Goal: Task Accomplishment & Management: Complete application form

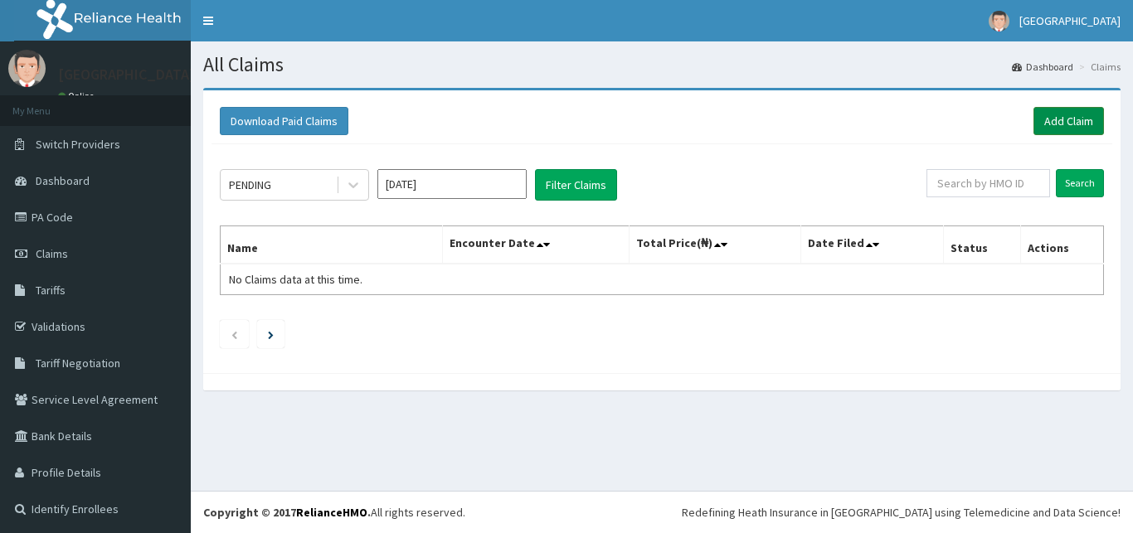
click at [1051, 121] on link "Add Claim" at bounding box center [1068, 121] width 70 height 28
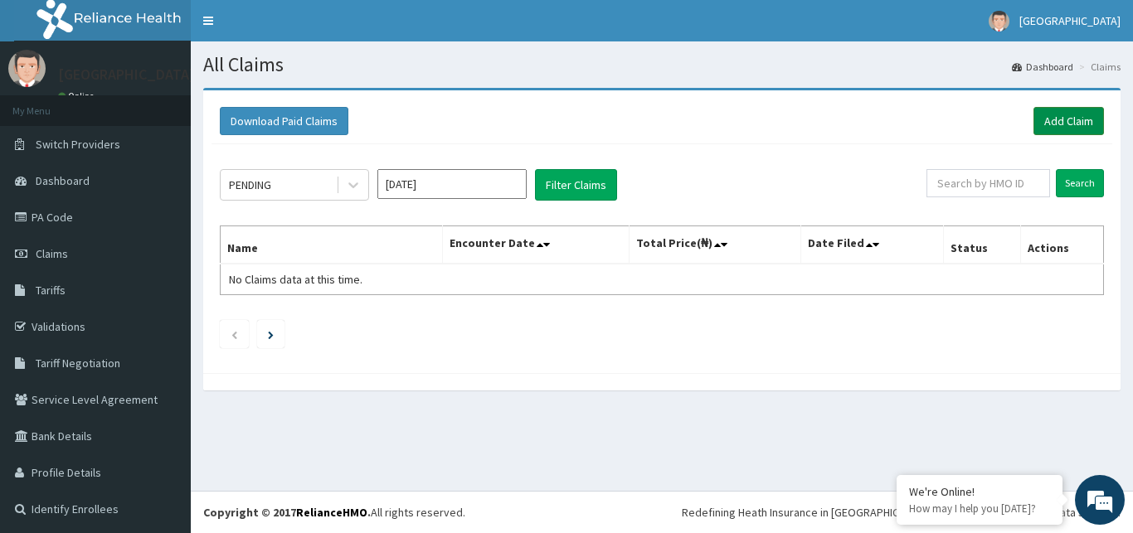
click at [1052, 120] on link "Add Claim" at bounding box center [1068, 121] width 70 height 28
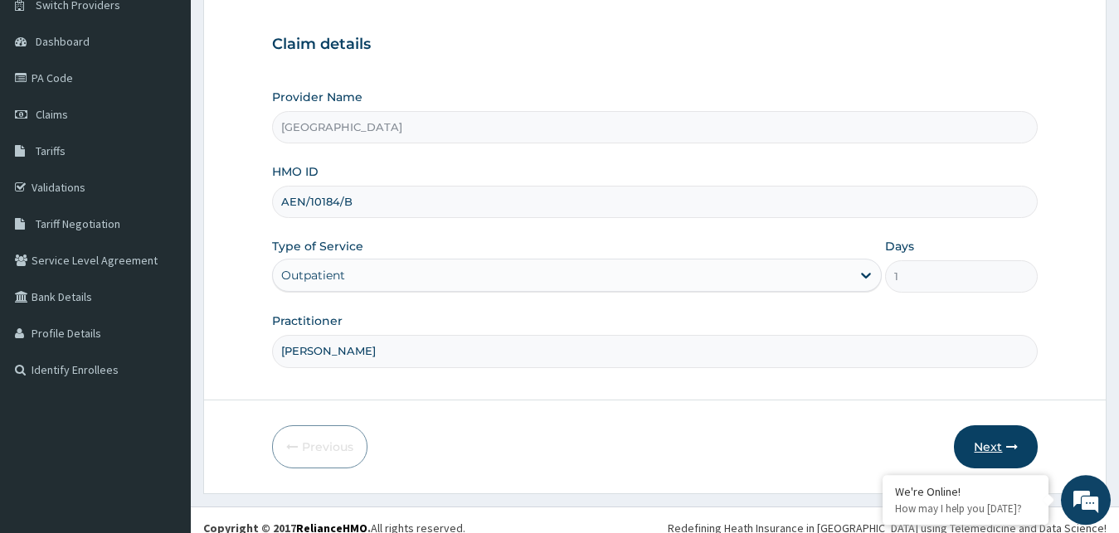
type input "DR ALTRAIDE"
click at [980, 448] on button "Next" at bounding box center [996, 446] width 84 height 43
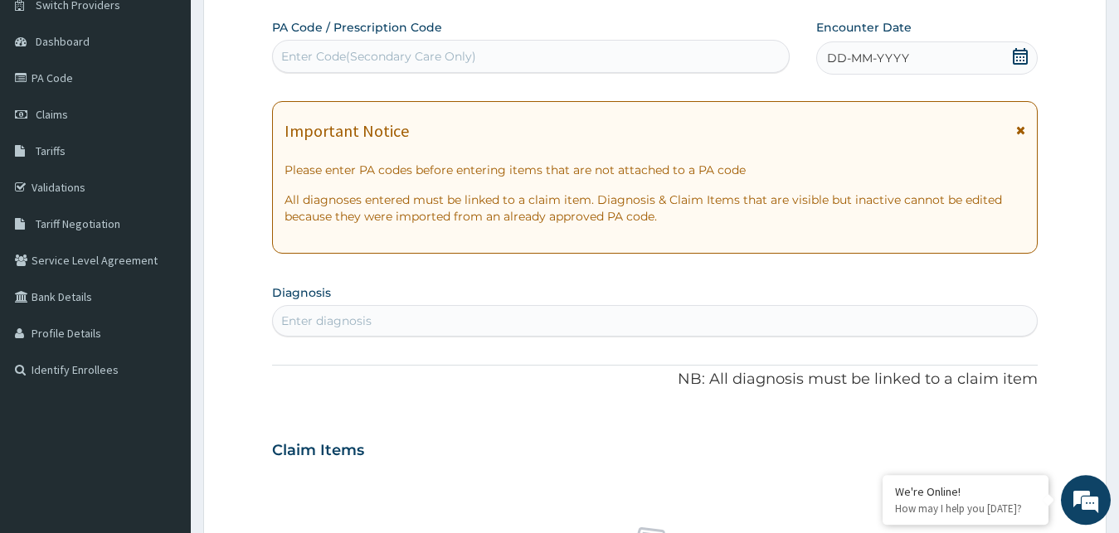
click at [1018, 54] on icon at bounding box center [1020, 56] width 15 height 17
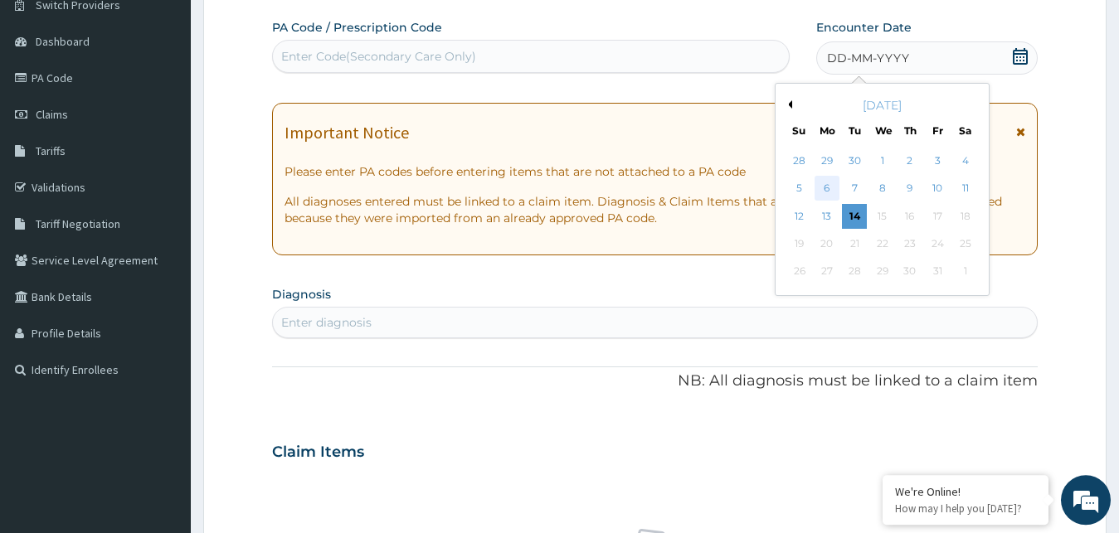
click at [829, 187] on div "6" at bounding box center [826, 189] width 25 height 25
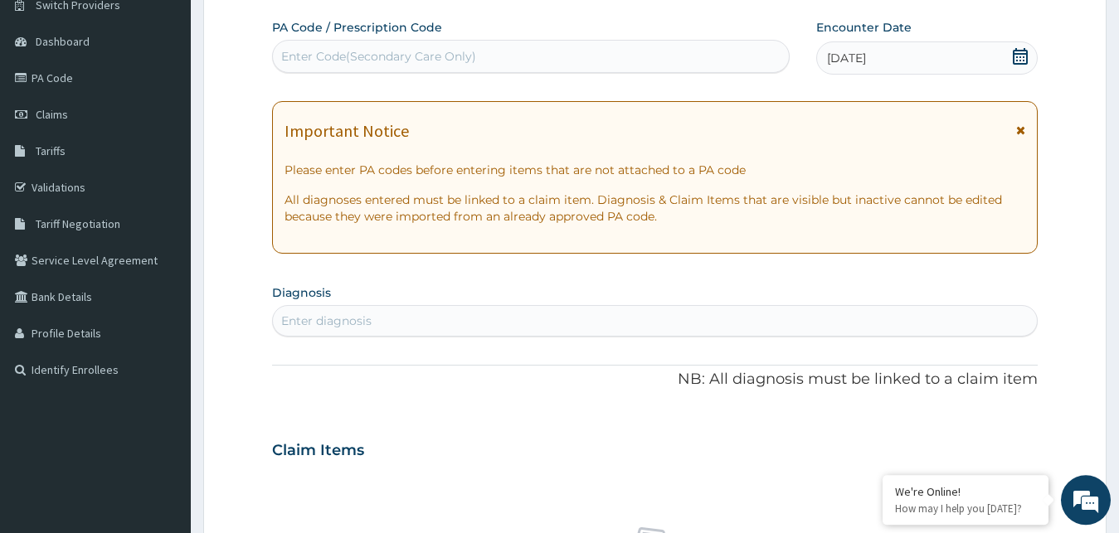
click at [329, 318] on div "Enter diagnosis" at bounding box center [326, 321] width 90 height 17
type input "UPPER RESPIRATORY"
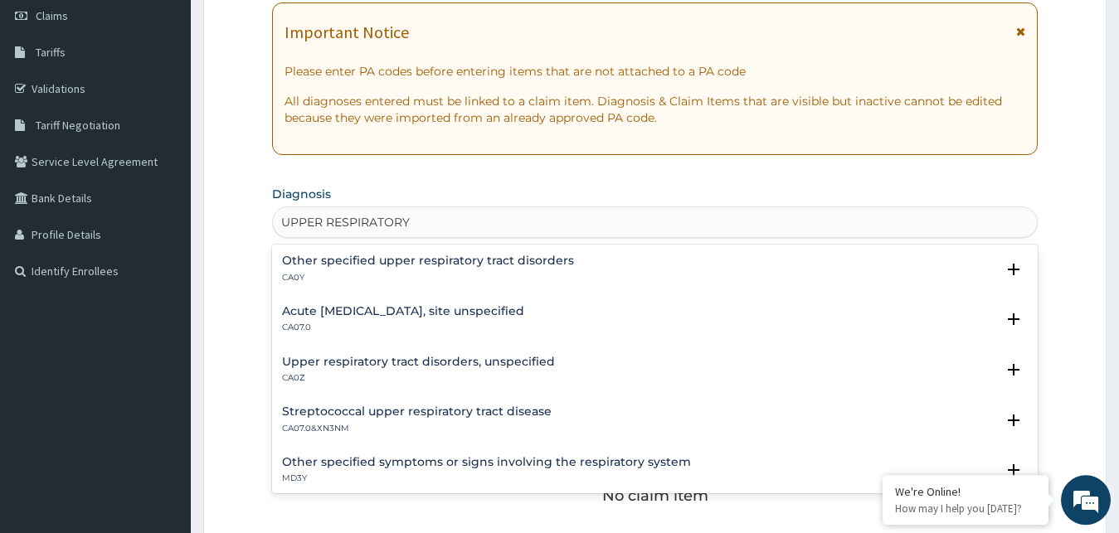
click at [436, 314] on h4 "Acute upper respiratory infection, site unspecified" at bounding box center [403, 311] width 242 height 12
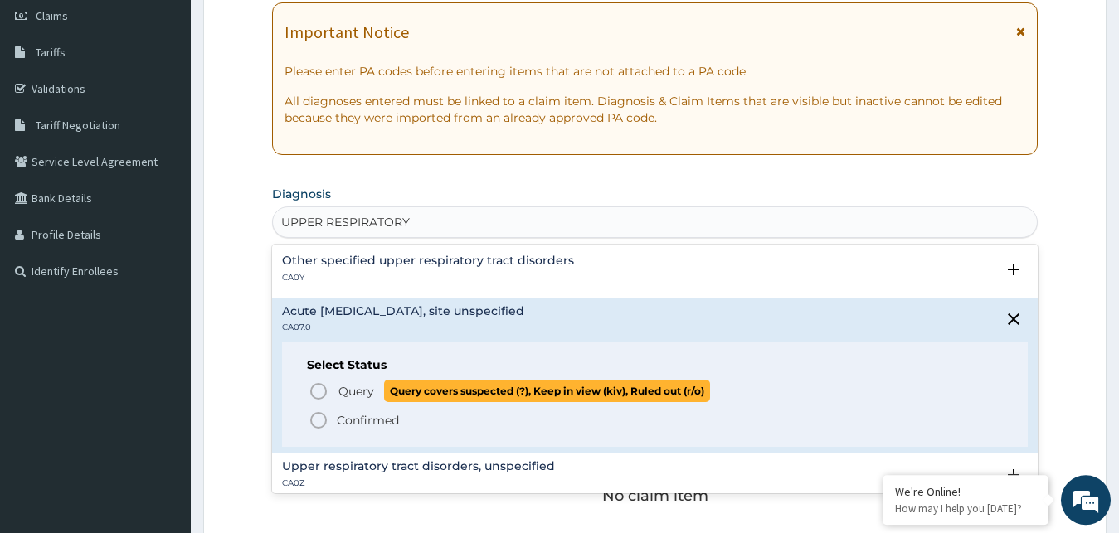
click at [316, 393] on icon "status option query" at bounding box center [319, 392] width 20 height 20
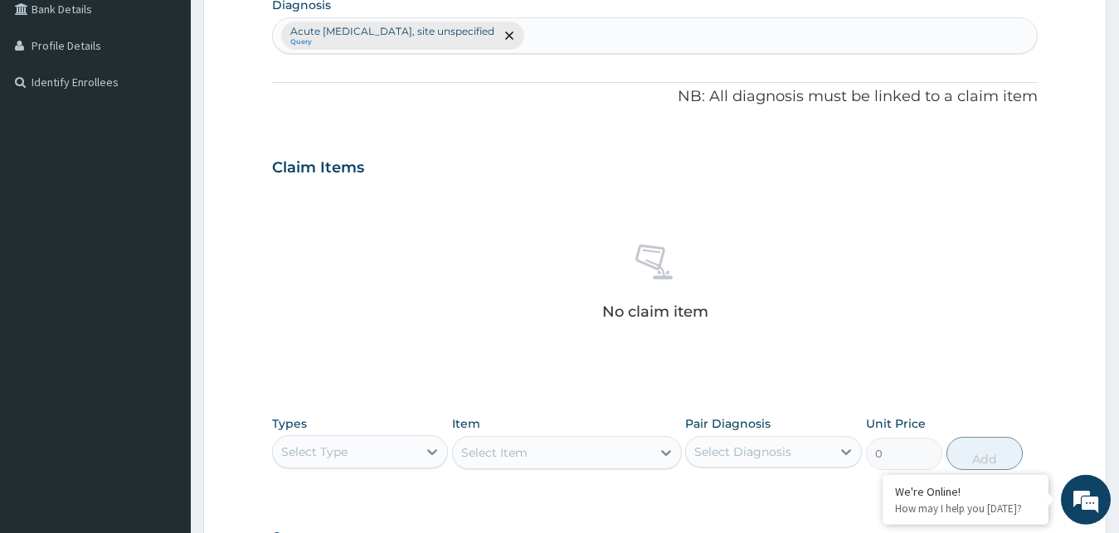
scroll to position [430, 0]
click at [432, 447] on icon at bounding box center [432, 449] width 17 height 17
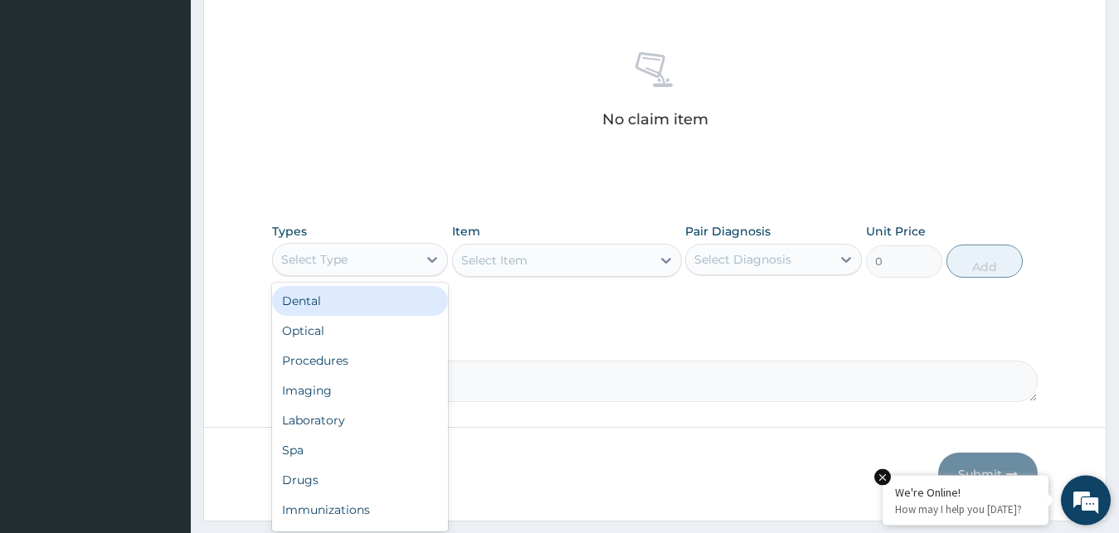
scroll to position [625, 0]
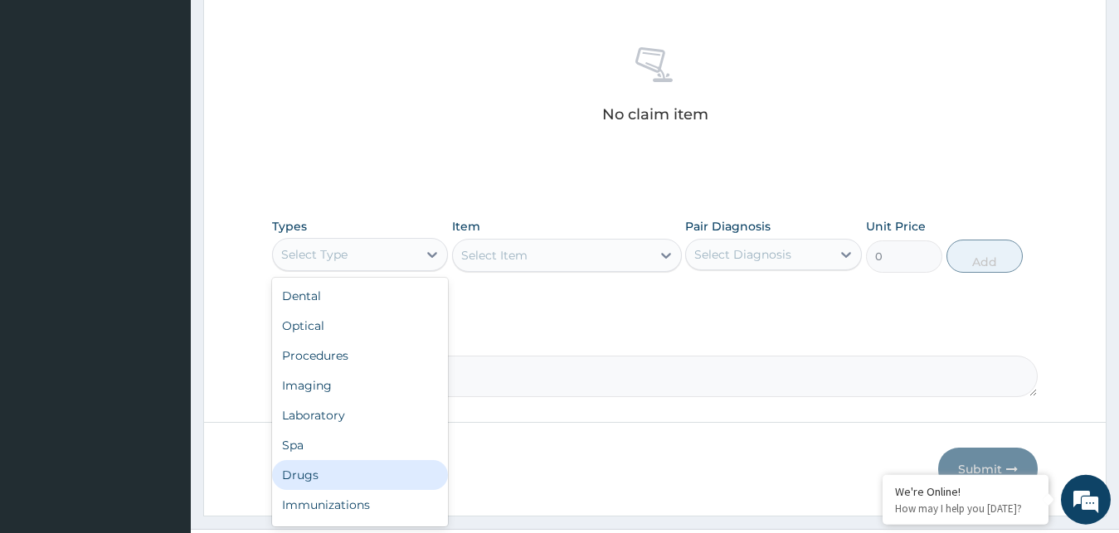
click at [325, 475] on div "Drugs" at bounding box center [360, 475] width 177 height 30
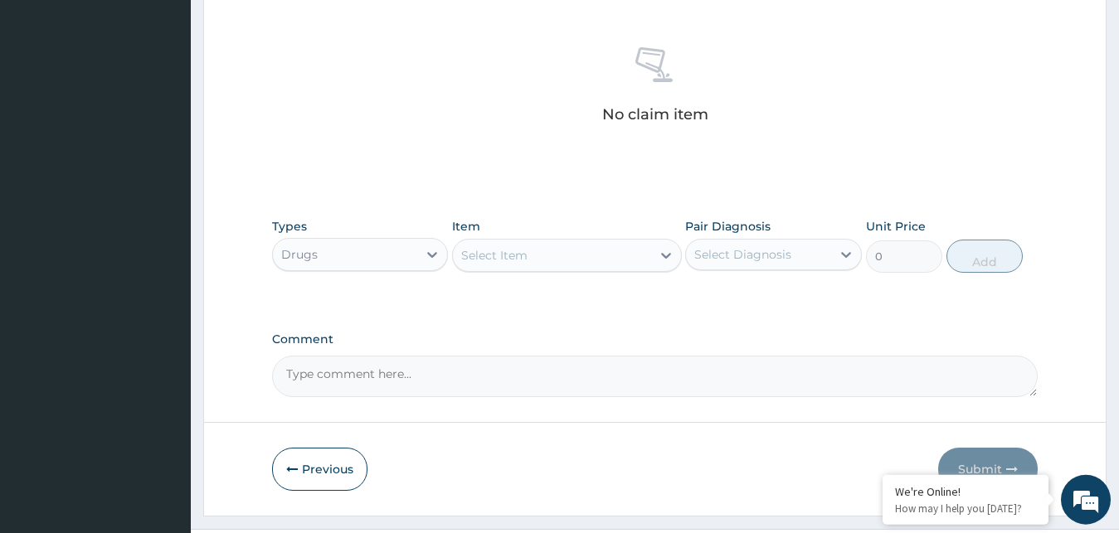
click at [556, 257] on div "Select Item" at bounding box center [552, 255] width 198 height 27
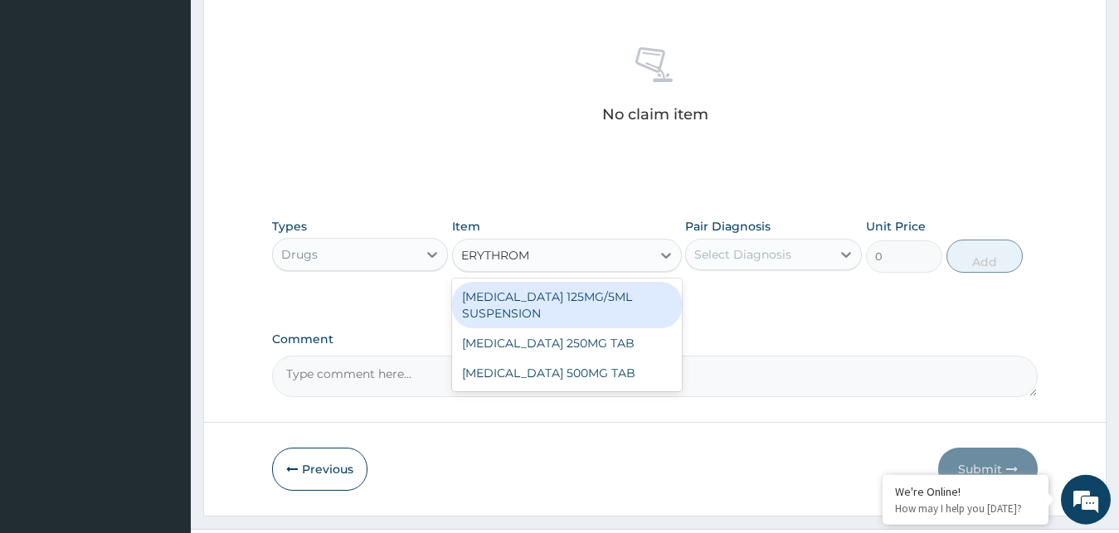
type input "ERYTHROMY"
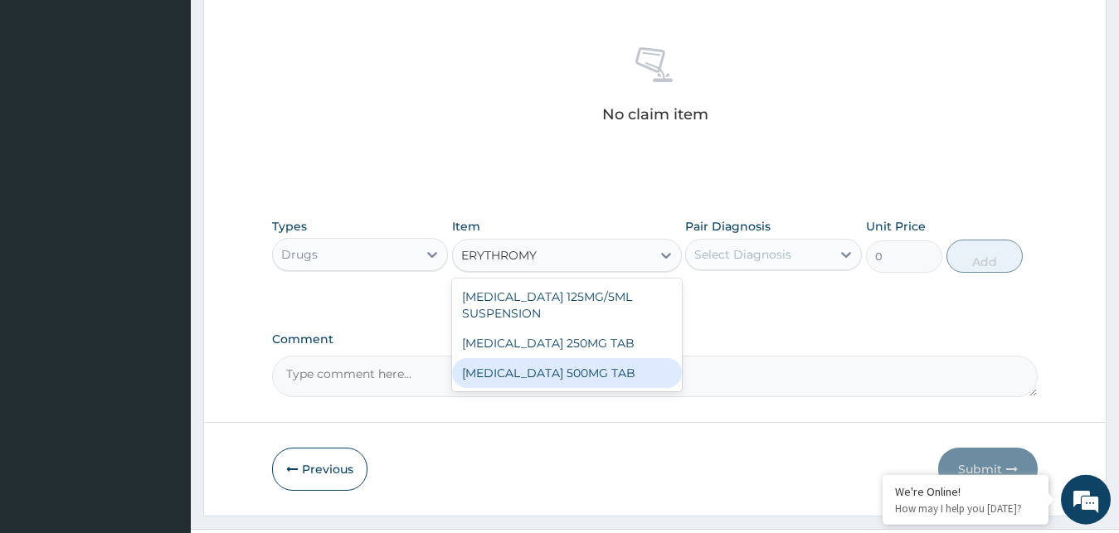
click at [538, 370] on div "[MEDICAL_DATA] 500MG TAB" at bounding box center [567, 373] width 230 height 30
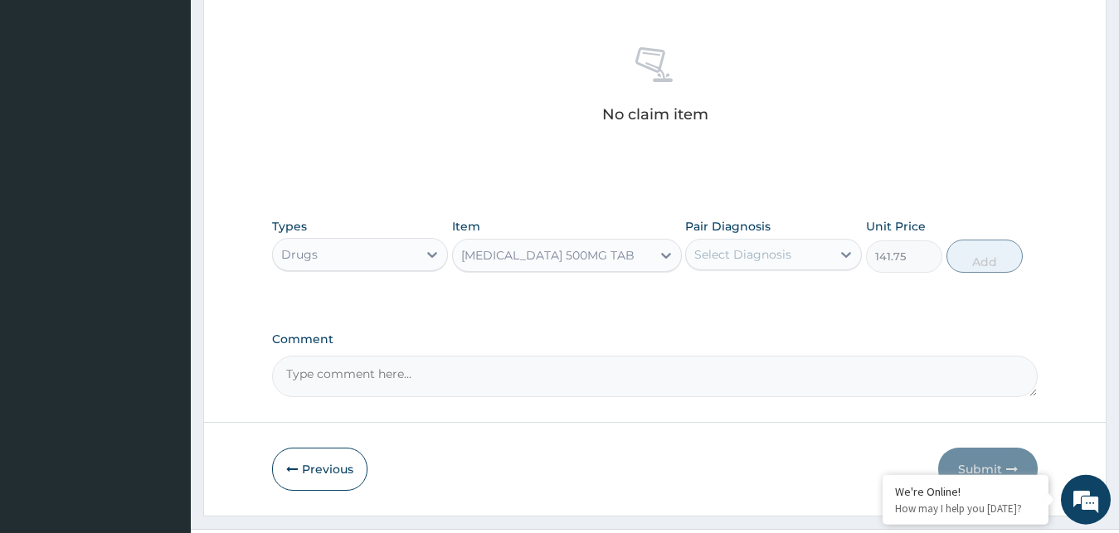
type input "141.75"
click at [843, 253] on icon at bounding box center [846, 255] width 10 height 6
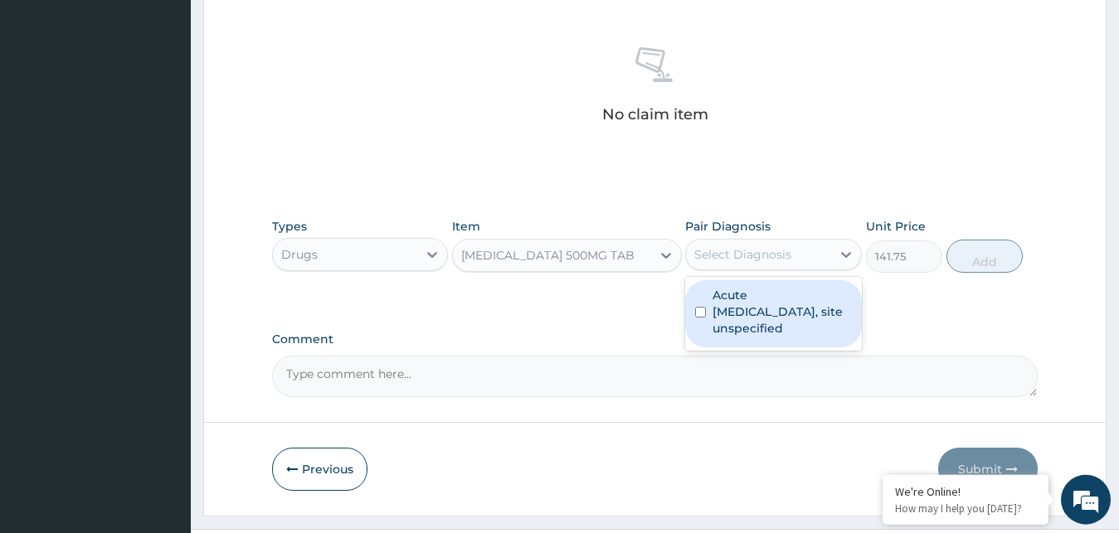
click at [699, 313] on input "checkbox" at bounding box center [700, 312] width 11 height 11
checkbox input "true"
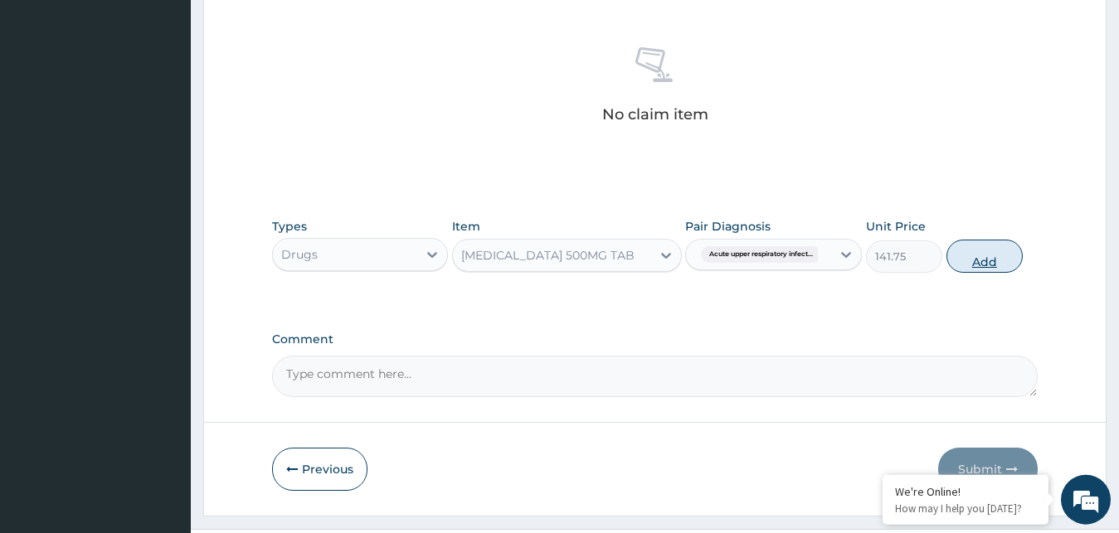
click at [980, 262] on button "Add" at bounding box center [984, 256] width 76 height 33
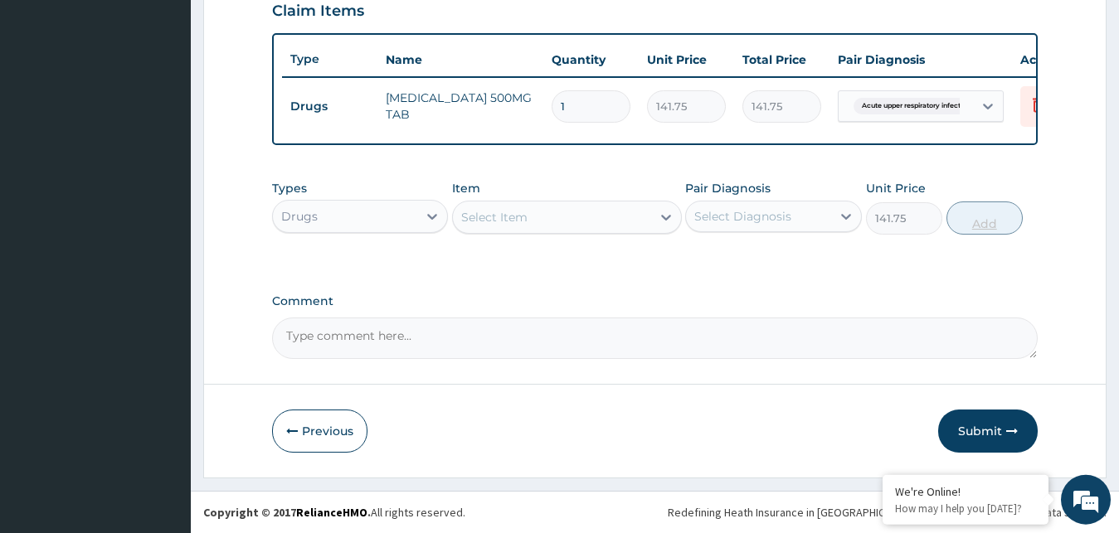
type input "0"
click at [564, 93] on input "1" at bounding box center [591, 106] width 79 height 32
type input "15"
type input "2126.25"
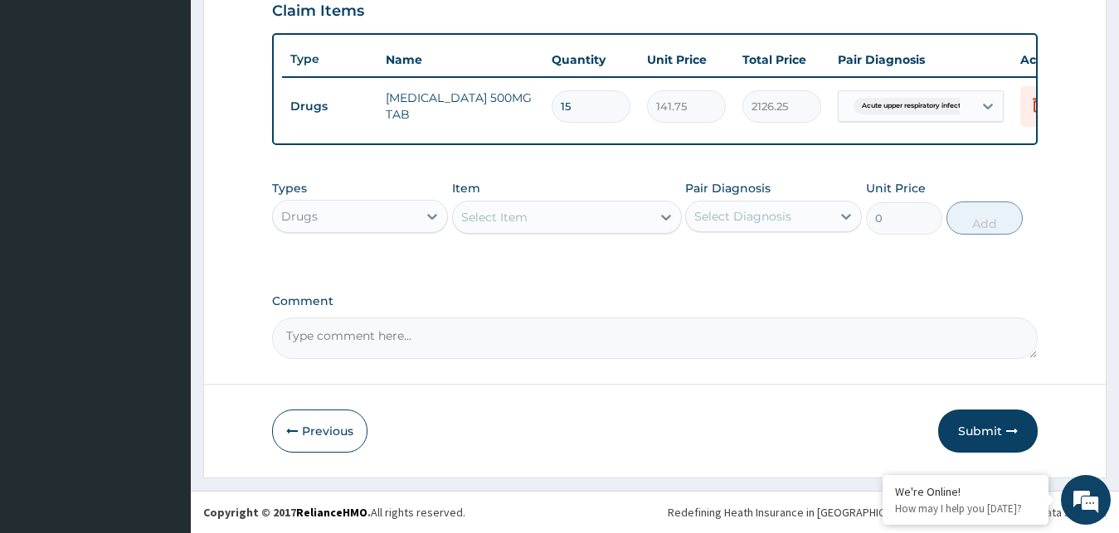
type input "15"
click at [499, 215] on div "Select Item" at bounding box center [494, 217] width 66 height 17
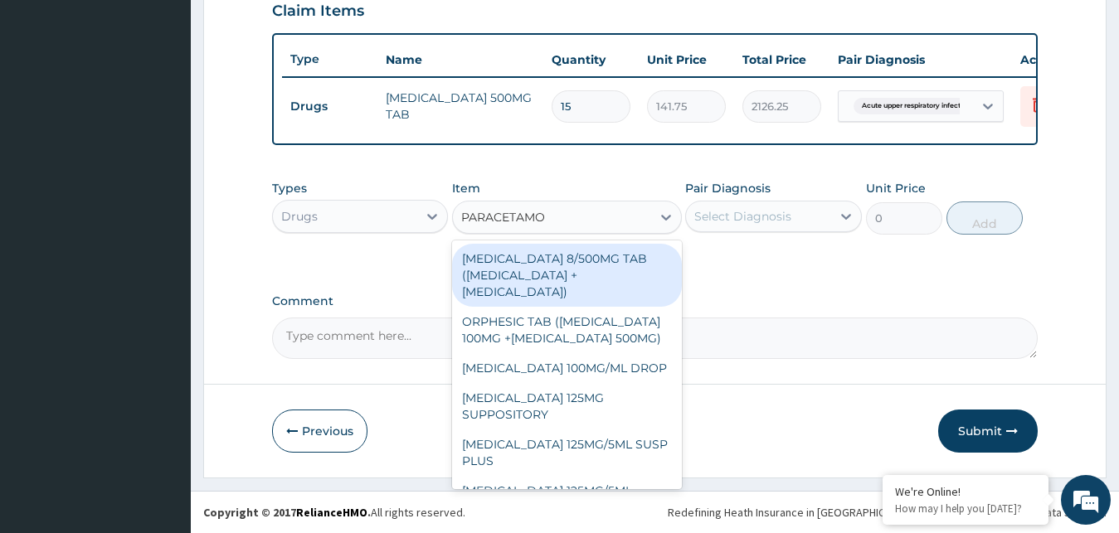
type input "PARACETAMOL"
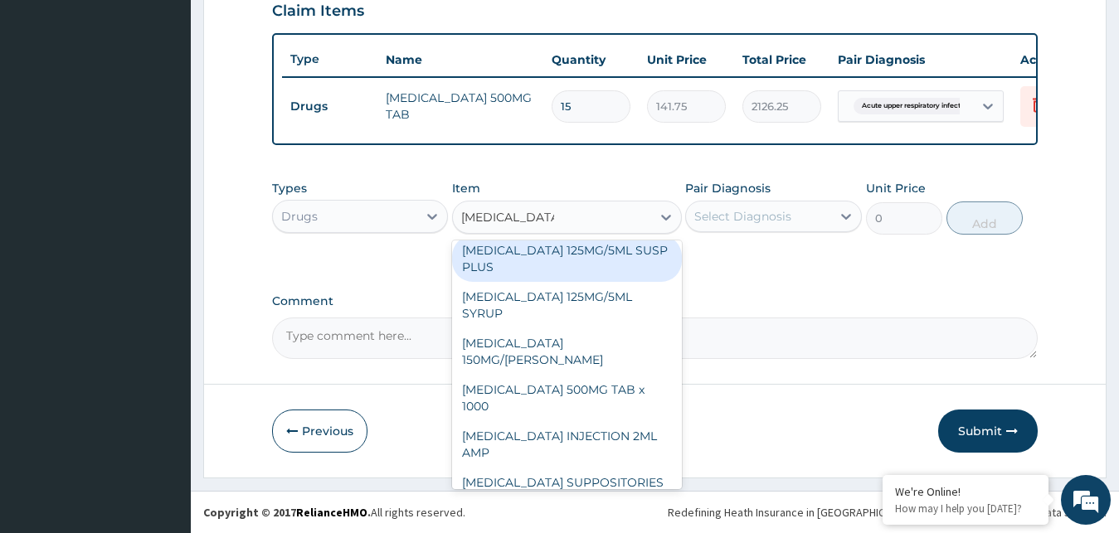
scroll to position [206, 0]
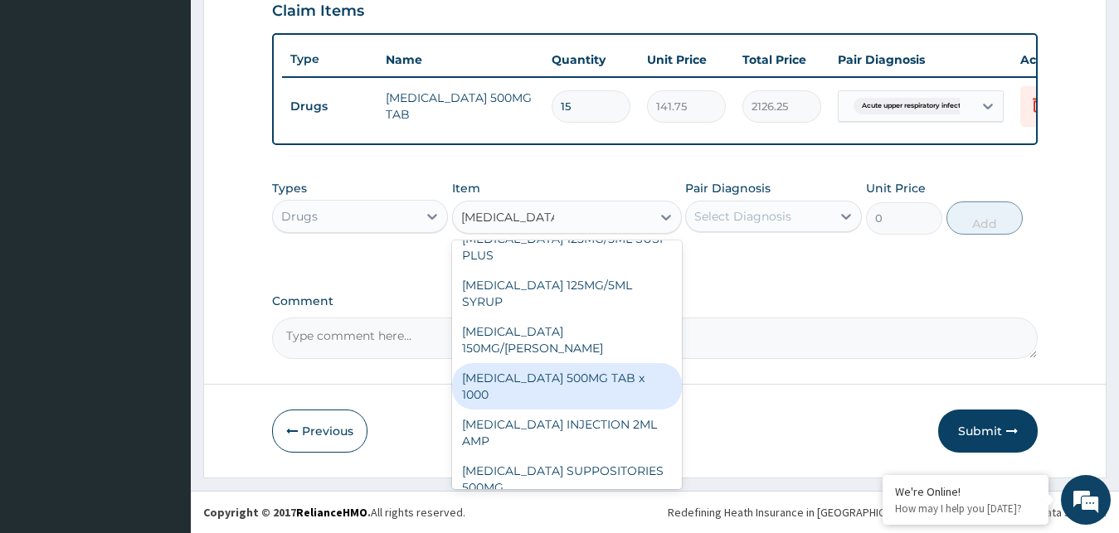
click at [512, 363] on div "[MEDICAL_DATA] 500MG TAB x 1000" at bounding box center [567, 386] width 230 height 46
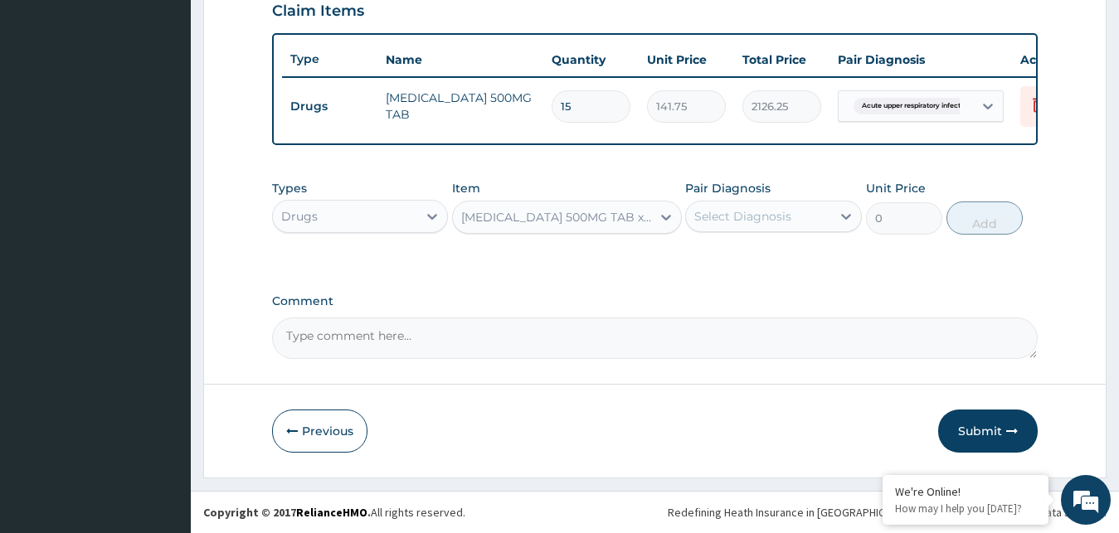
type input "15.75"
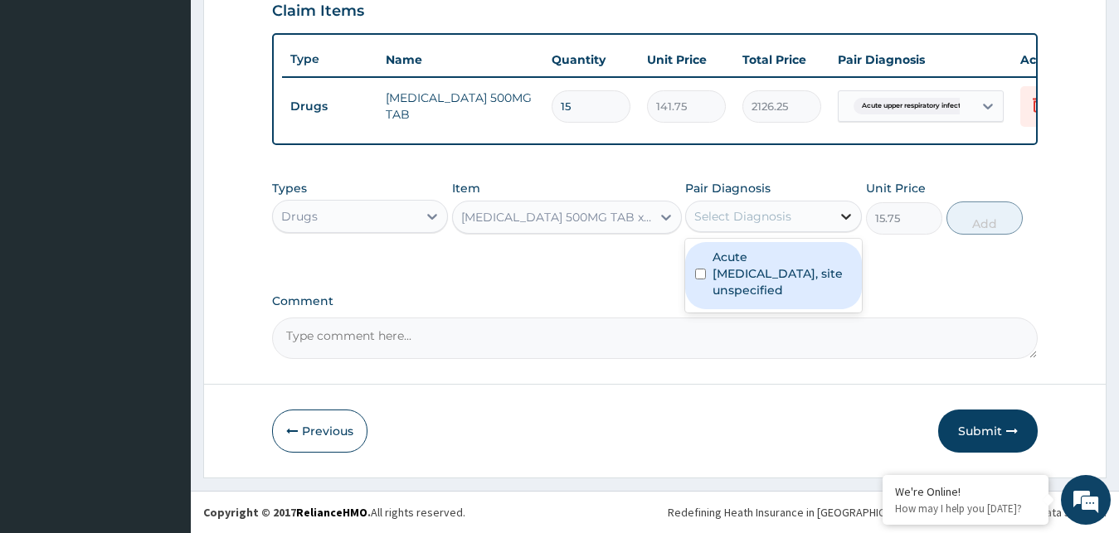
click at [848, 215] on icon at bounding box center [846, 216] width 17 height 17
click at [704, 273] on input "checkbox" at bounding box center [700, 274] width 11 height 11
checkbox input "true"
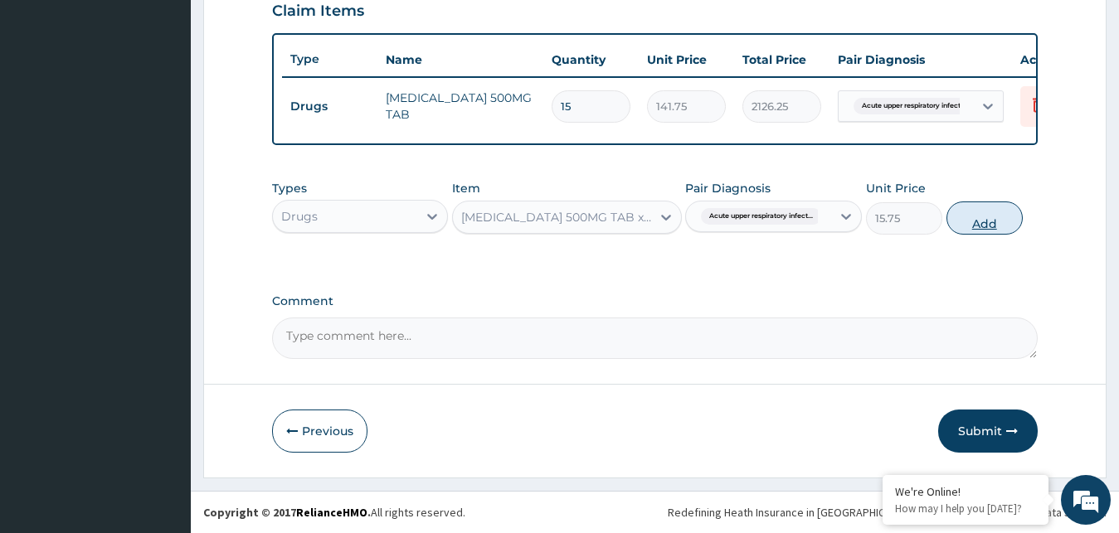
click at [975, 220] on button "Add" at bounding box center [984, 218] width 76 height 33
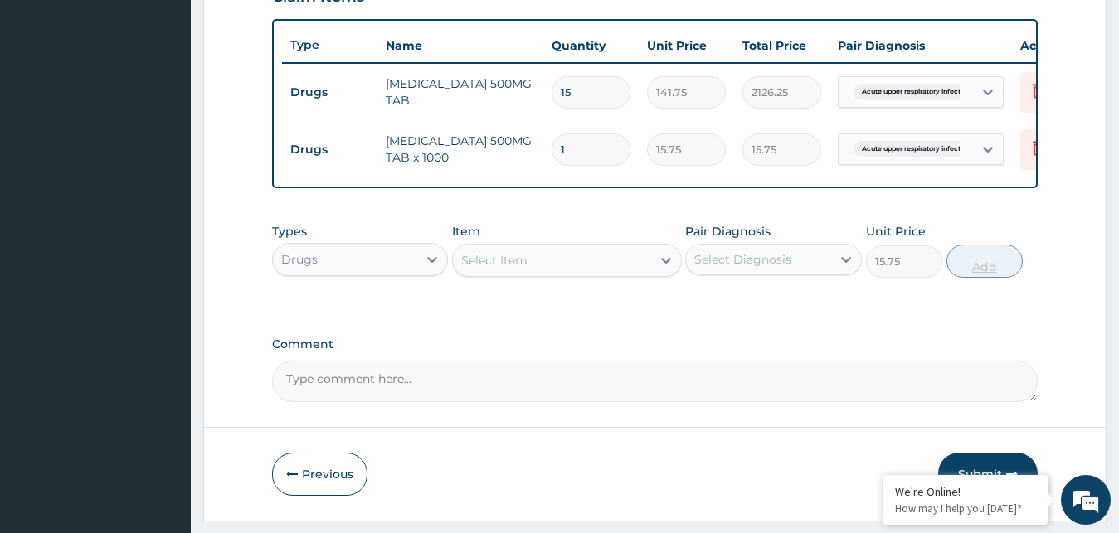
type input "0"
click at [565, 150] on input "1" at bounding box center [591, 150] width 79 height 32
type input "18"
type input "283.50"
type input "18"
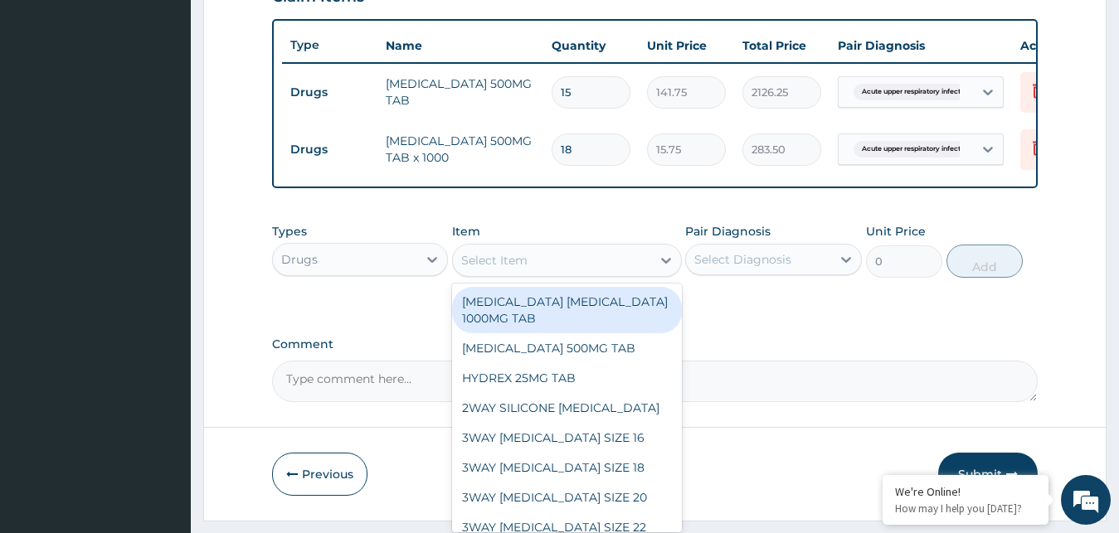
click at [489, 269] on div "Select Item" at bounding box center [494, 260] width 66 height 17
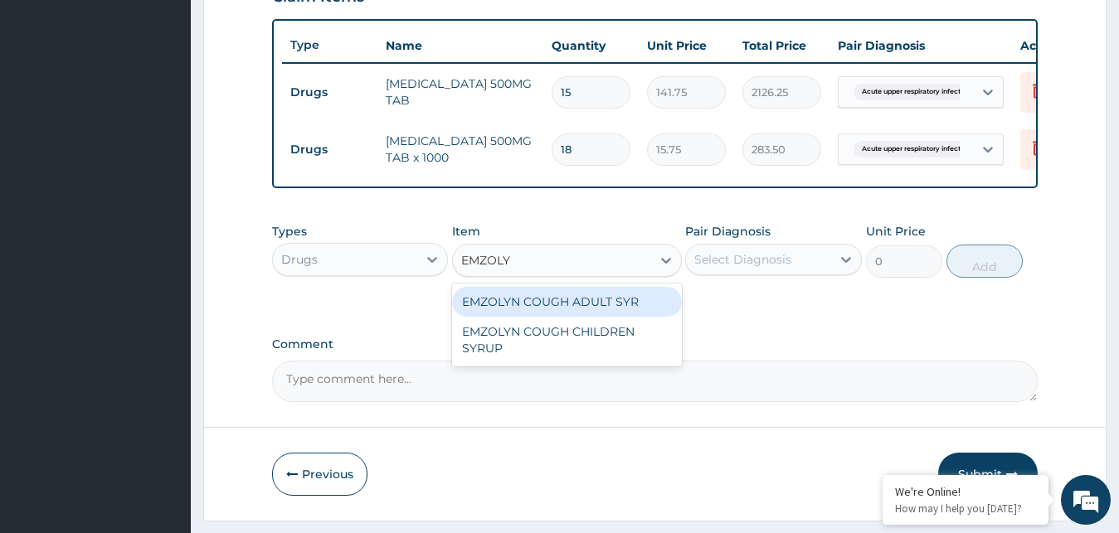
type input "EMZOLYN"
click at [526, 315] on div "EMZOLYN COUGH ADULT SYR" at bounding box center [567, 302] width 230 height 30
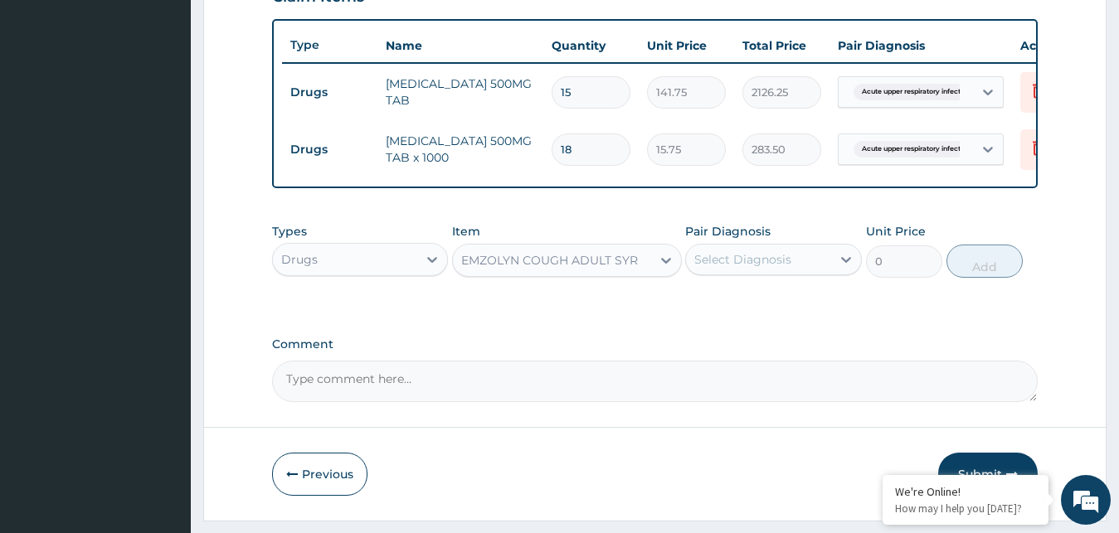
type input "1050"
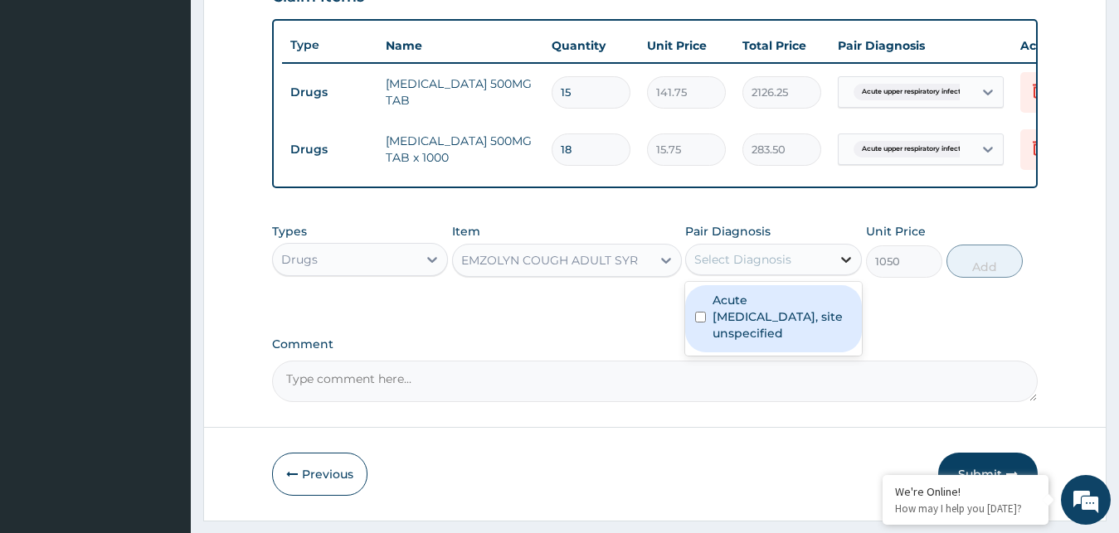
click at [843, 268] on icon at bounding box center [846, 259] width 17 height 17
click at [698, 323] on input "checkbox" at bounding box center [700, 317] width 11 height 11
checkbox input "true"
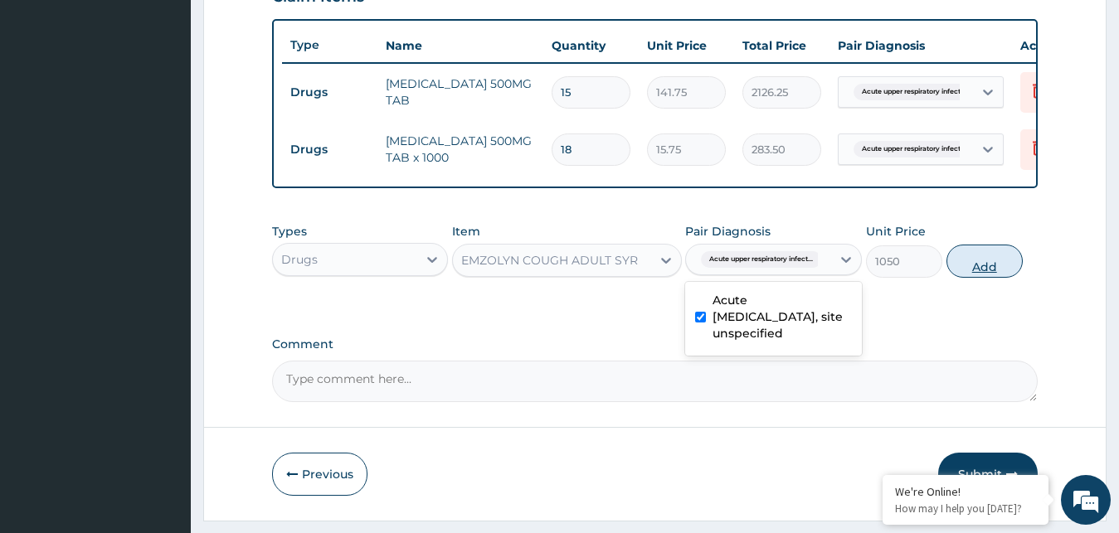
click at [980, 278] on button "Add" at bounding box center [984, 261] width 76 height 33
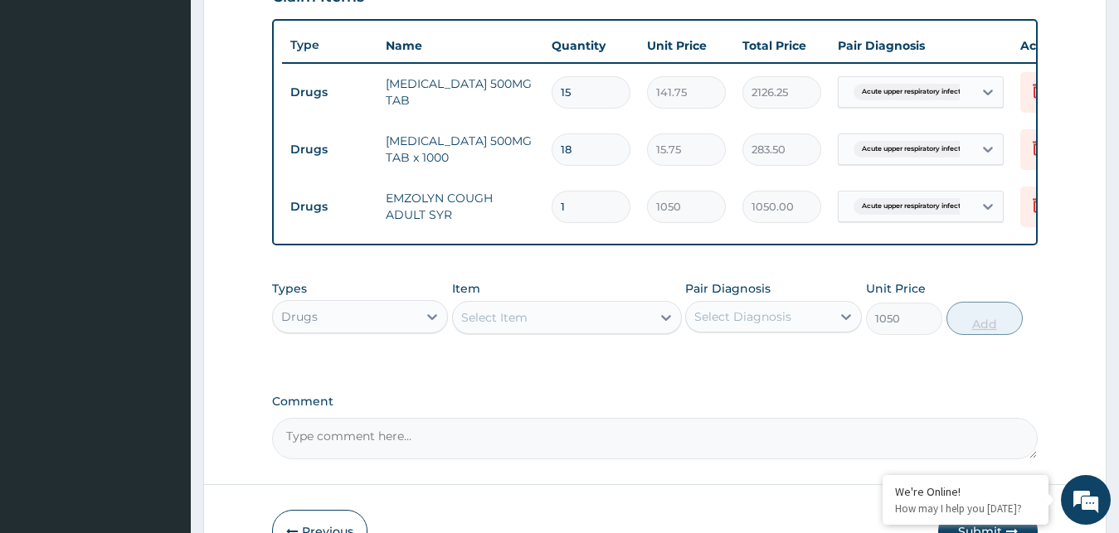
type input "0"
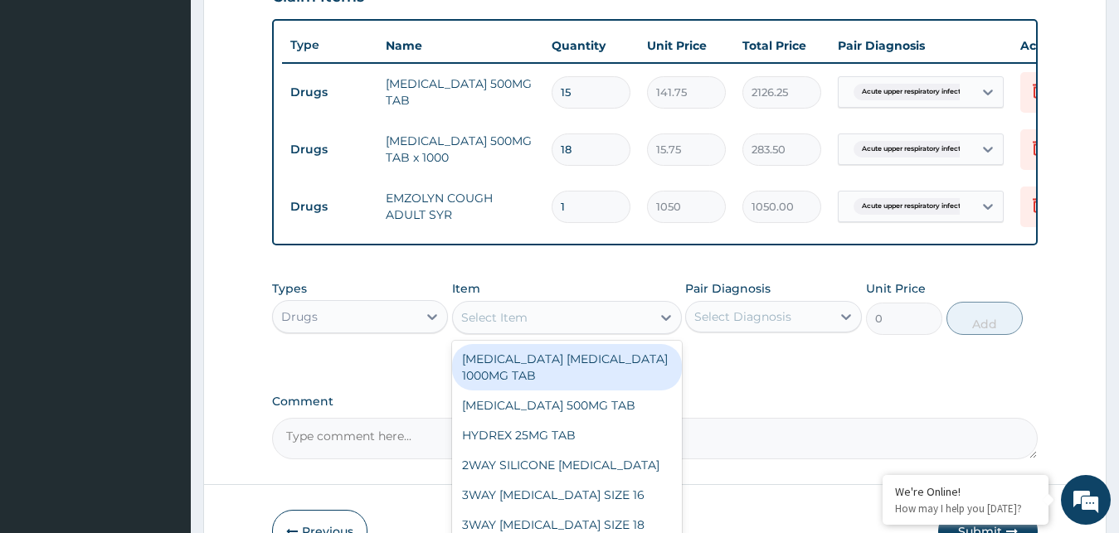
click at [539, 331] on div "Select Item" at bounding box center [552, 317] width 198 height 27
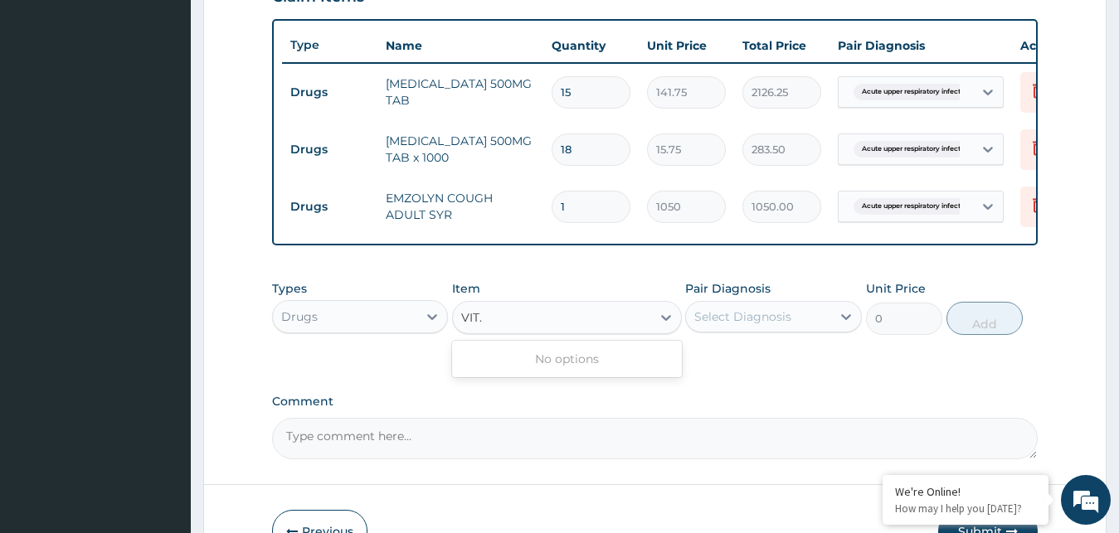
type input "VIT"
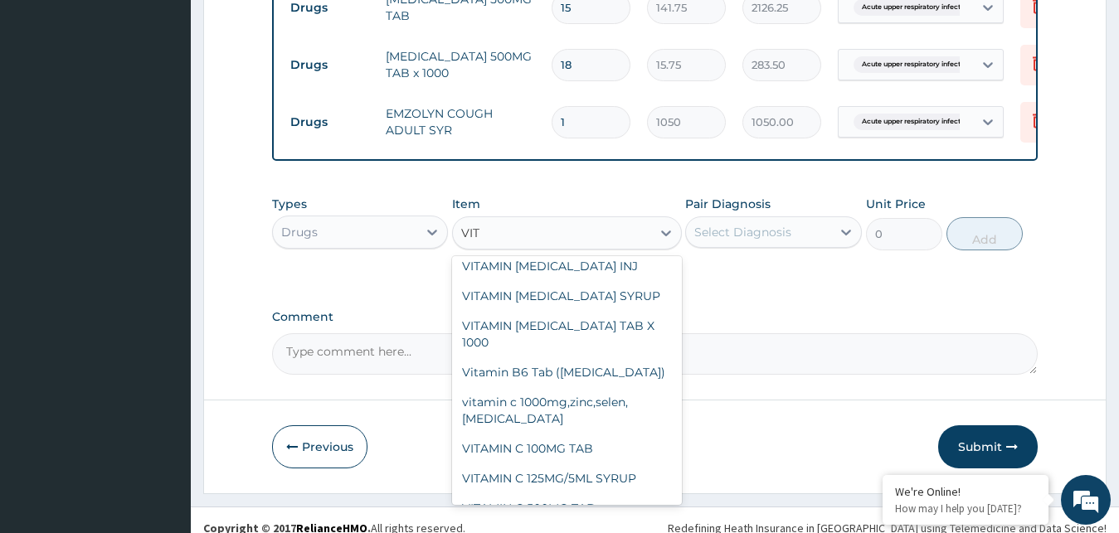
scroll to position [358, 0]
click at [508, 432] on div "VITAMIN C 100MG TAB" at bounding box center [567, 447] width 230 height 30
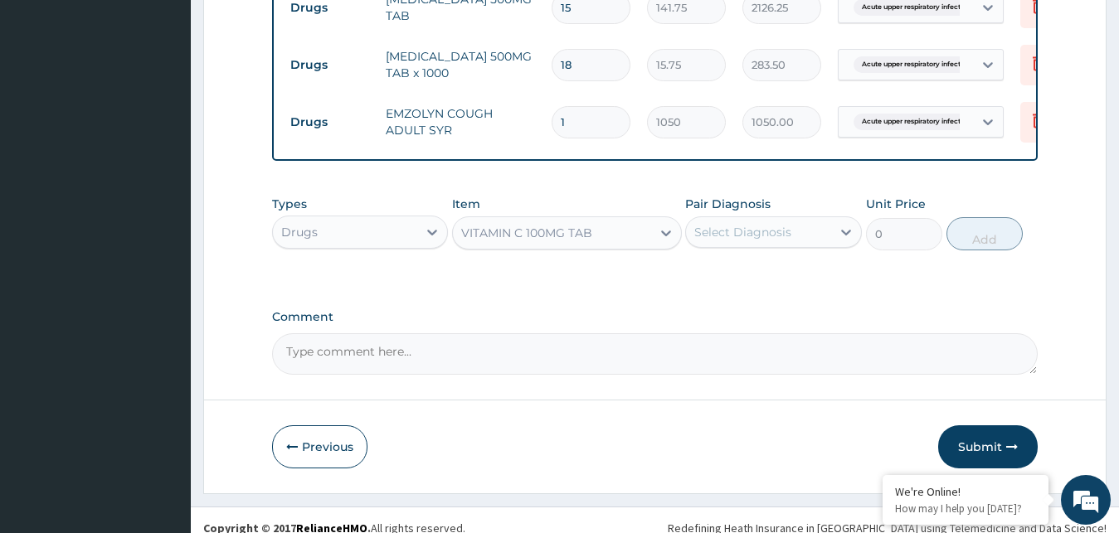
type input "45"
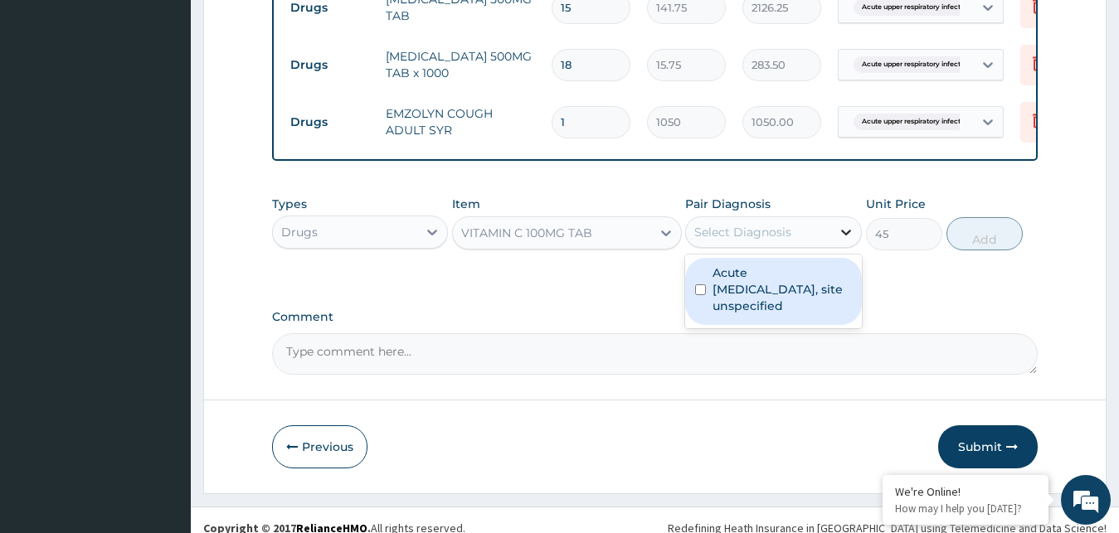
click at [841, 241] on icon at bounding box center [846, 232] width 17 height 17
click at [700, 295] on input "checkbox" at bounding box center [700, 289] width 11 height 11
checkbox input "true"
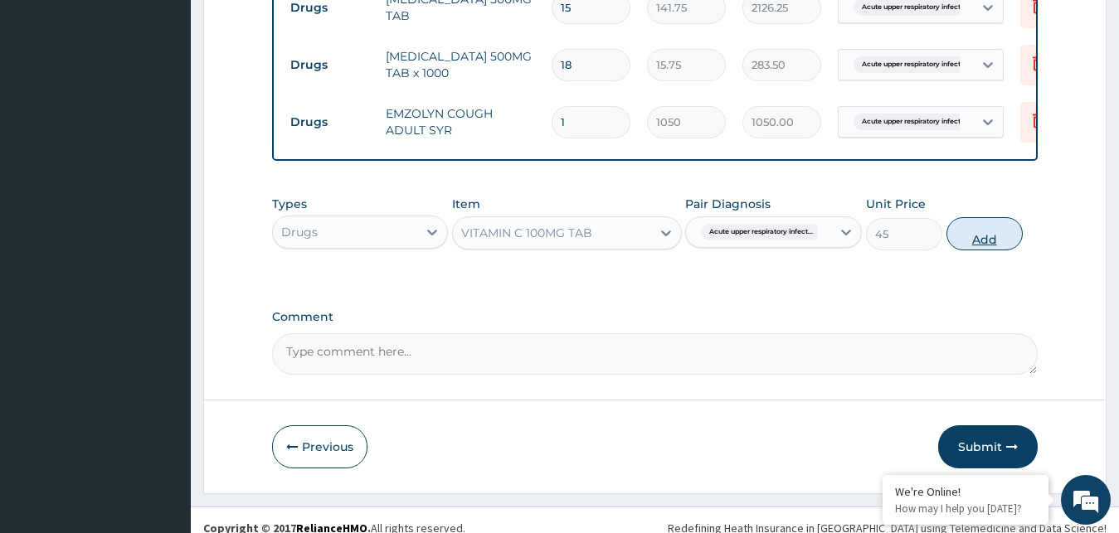
click at [984, 250] on button "Add" at bounding box center [984, 233] width 76 height 33
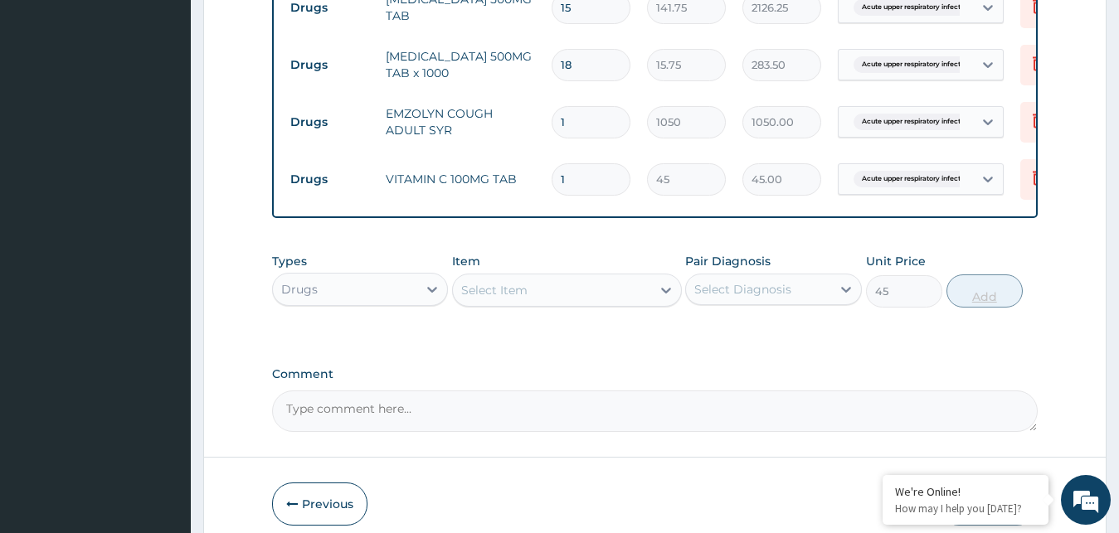
type input "0"
click at [557, 180] on input "1" at bounding box center [591, 179] width 79 height 32
type input "21"
type input "945.00"
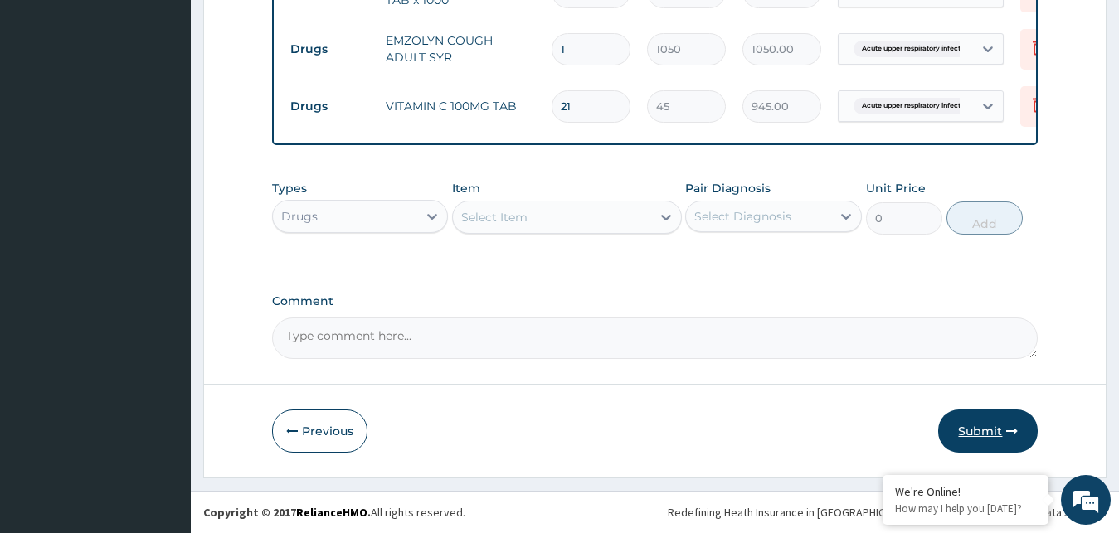
type input "21"
click at [983, 430] on button "Submit" at bounding box center [988, 431] width 100 height 43
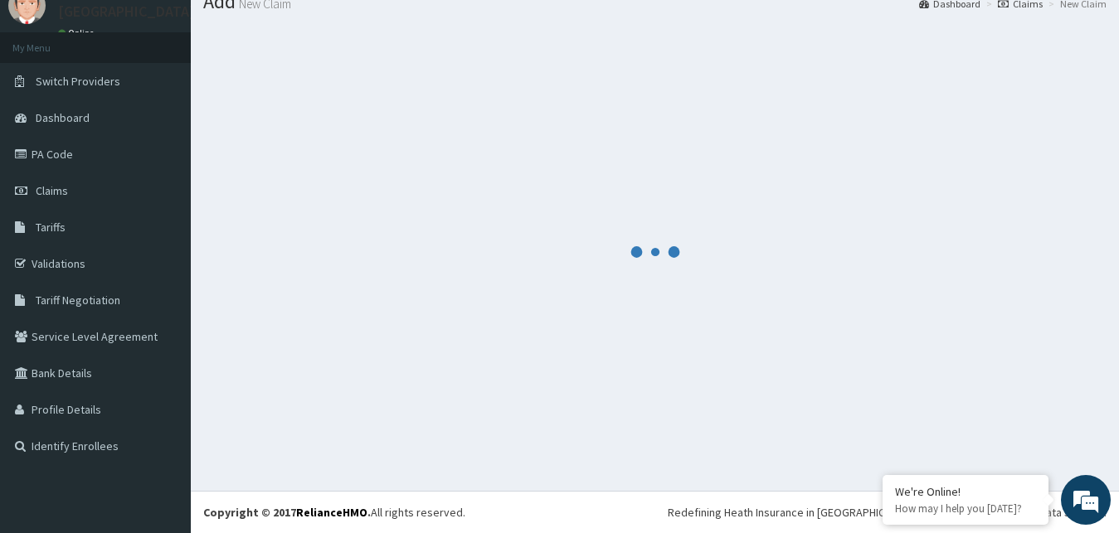
scroll to position [63, 0]
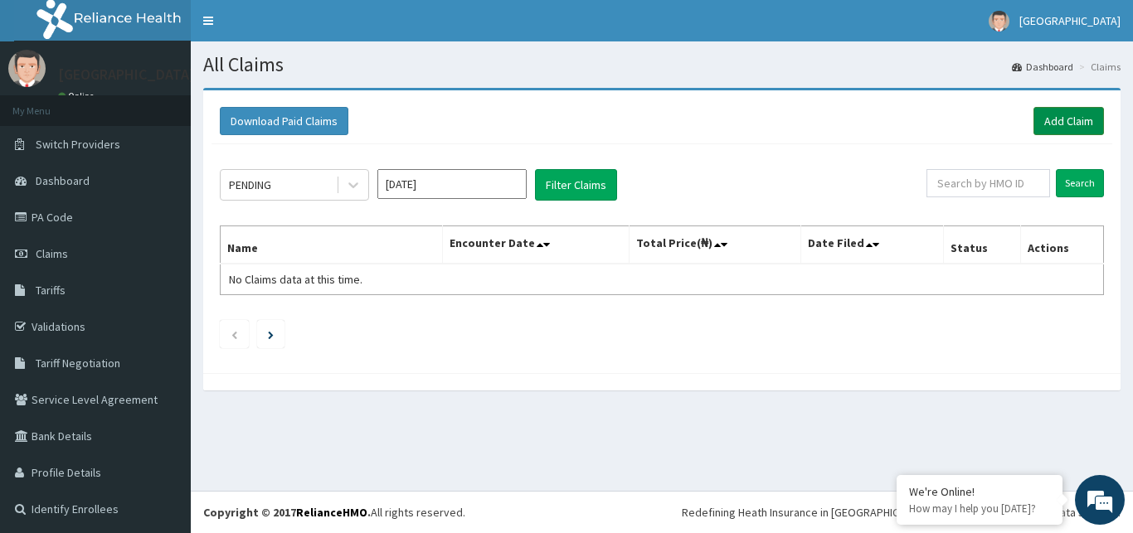
click at [1043, 119] on link "Add Claim" at bounding box center [1068, 121] width 70 height 28
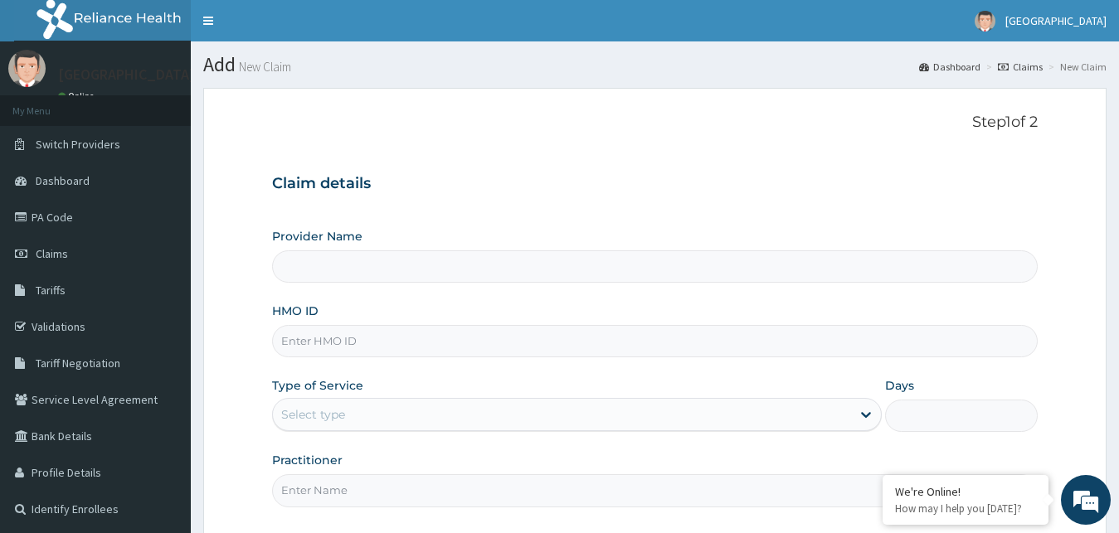
type input "[GEOGRAPHIC_DATA]"
click at [318, 336] on input "HMO ID" at bounding box center [655, 341] width 766 height 32
type input "AEN/10184/E"
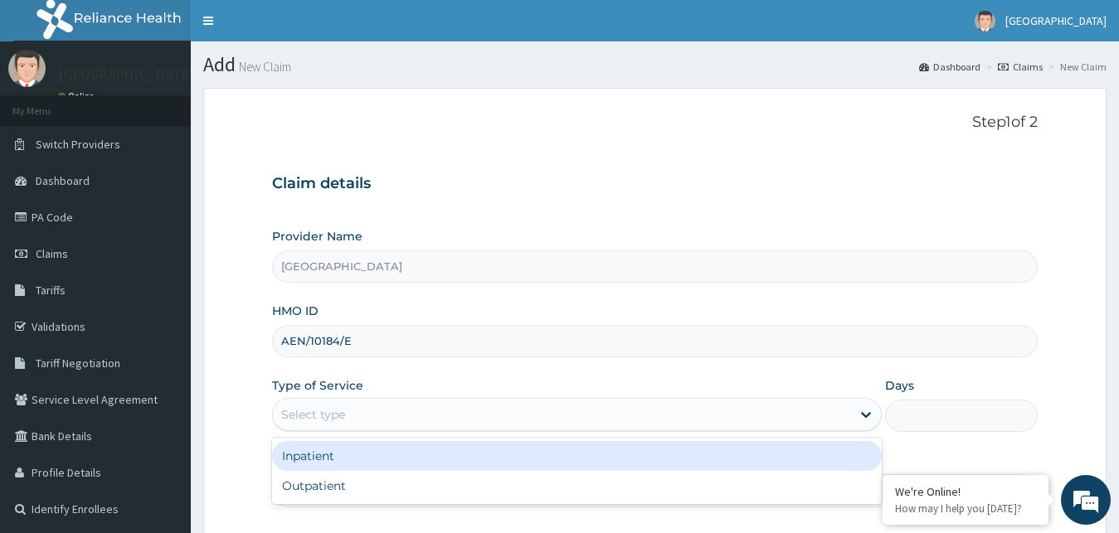
click at [325, 415] on div "Select type" at bounding box center [313, 414] width 64 height 17
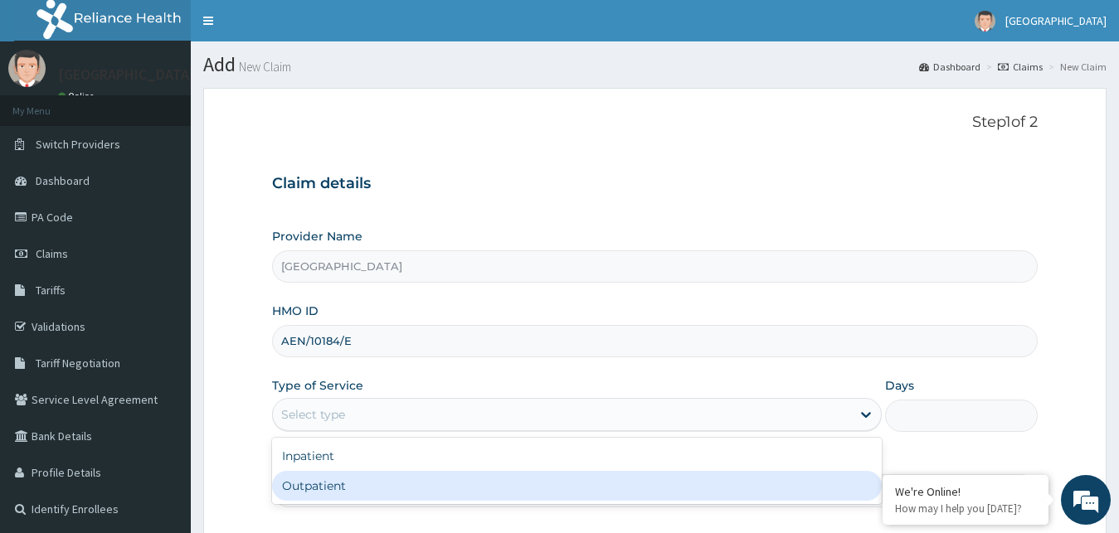
click at [326, 483] on div "Outpatient" at bounding box center [577, 486] width 610 height 30
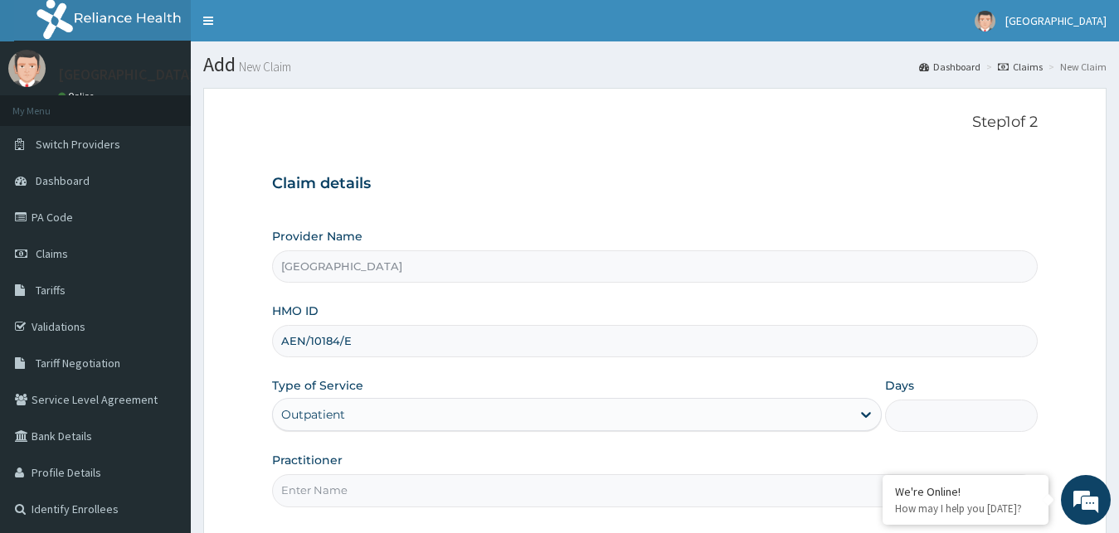
type input "1"
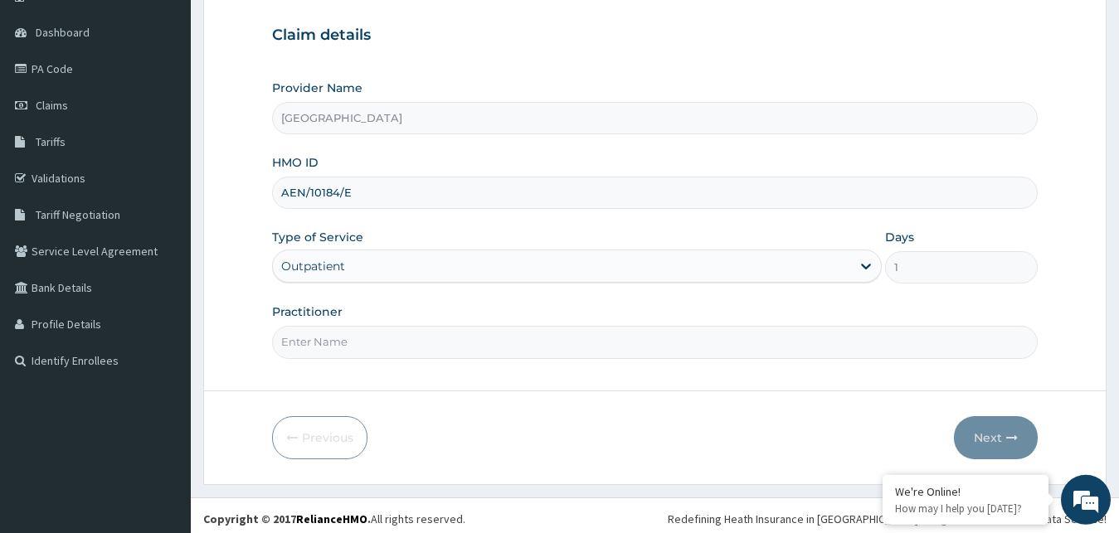
scroll to position [155, 0]
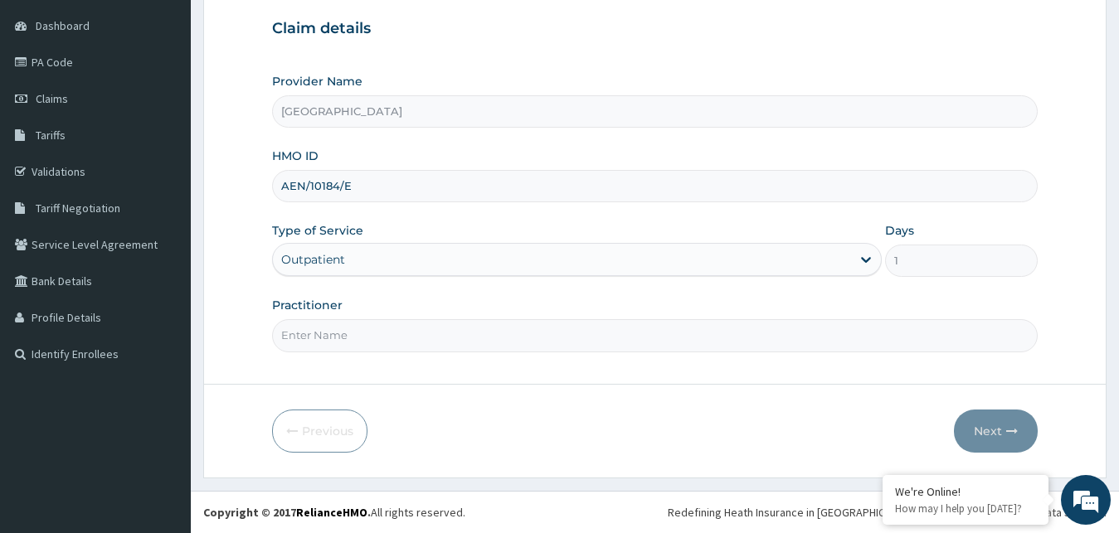
click at [321, 330] on input "Practitioner" at bounding box center [655, 335] width 766 height 32
type input "[PERSON_NAME]"
click at [984, 427] on button "Next" at bounding box center [996, 431] width 84 height 43
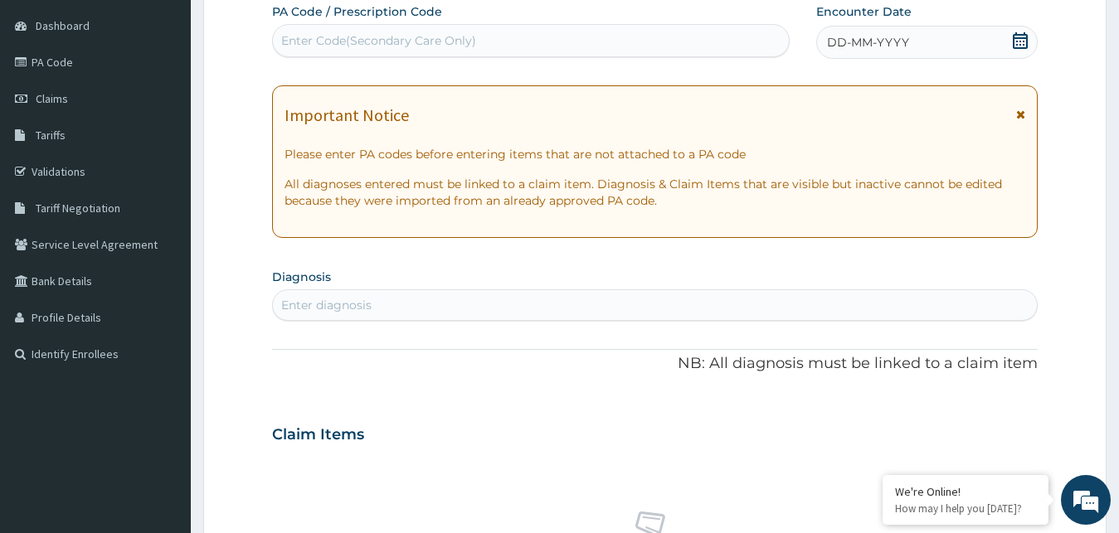
click at [1014, 42] on icon at bounding box center [1020, 40] width 15 height 17
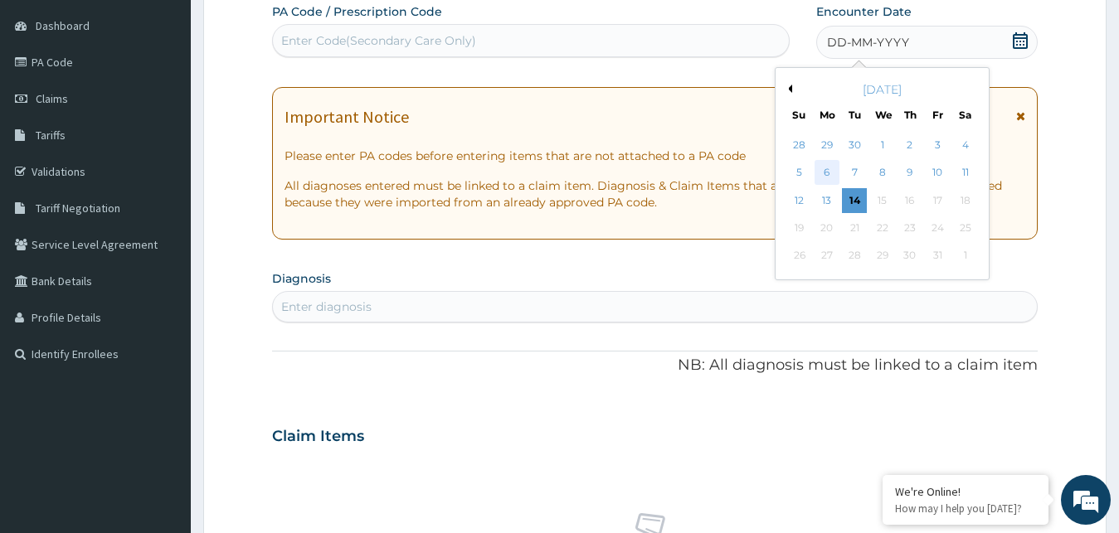
click at [826, 172] on div "6" at bounding box center [826, 173] width 25 height 25
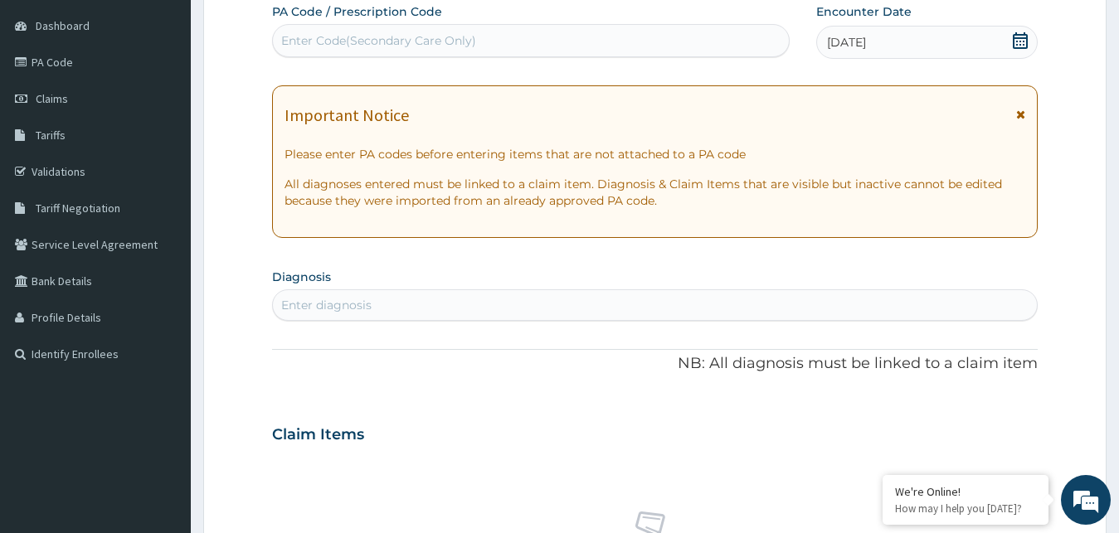
click at [302, 306] on div "Enter diagnosis" at bounding box center [326, 305] width 90 height 17
type input "UPPER RESPIRATORY"
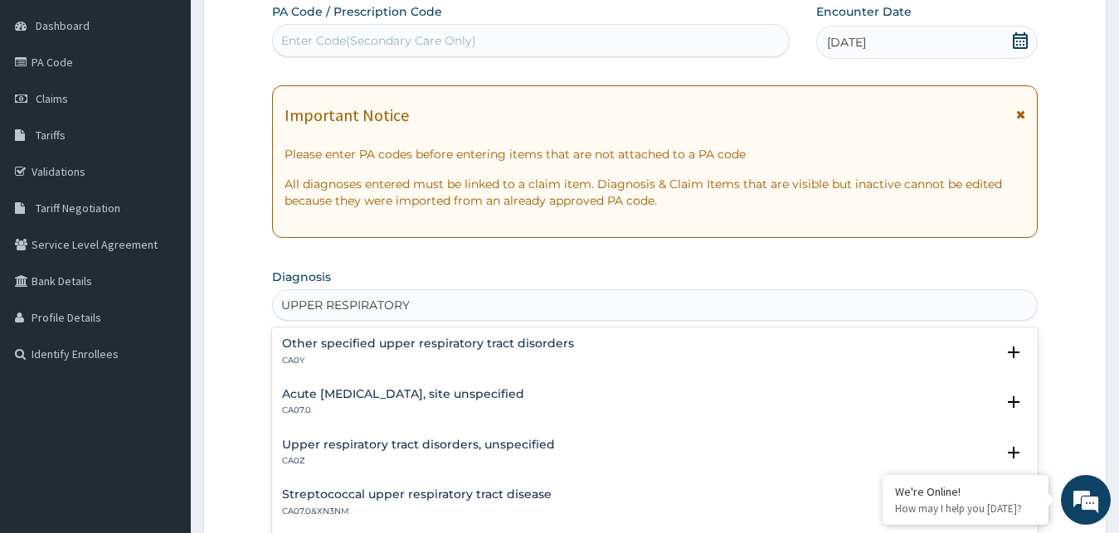
click at [341, 392] on h4 "Acute upper respiratory infection, site unspecified" at bounding box center [403, 394] width 242 height 12
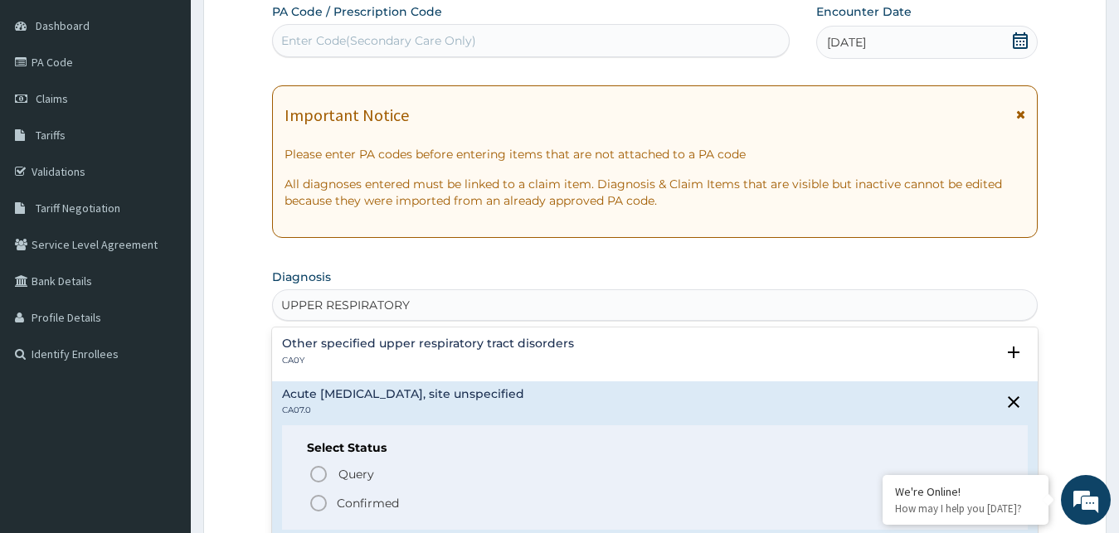
drag, startPoint x: 319, startPoint y: 469, endPoint x: 325, endPoint y: 502, distance: 33.7
click at [324, 500] on div "Query Query covers suspected (?), Keep in view (kiv), Ruled out (r/o) Confirmed" at bounding box center [655, 488] width 697 height 51
click at [318, 503] on icon "status option filled" at bounding box center [319, 503] width 20 height 20
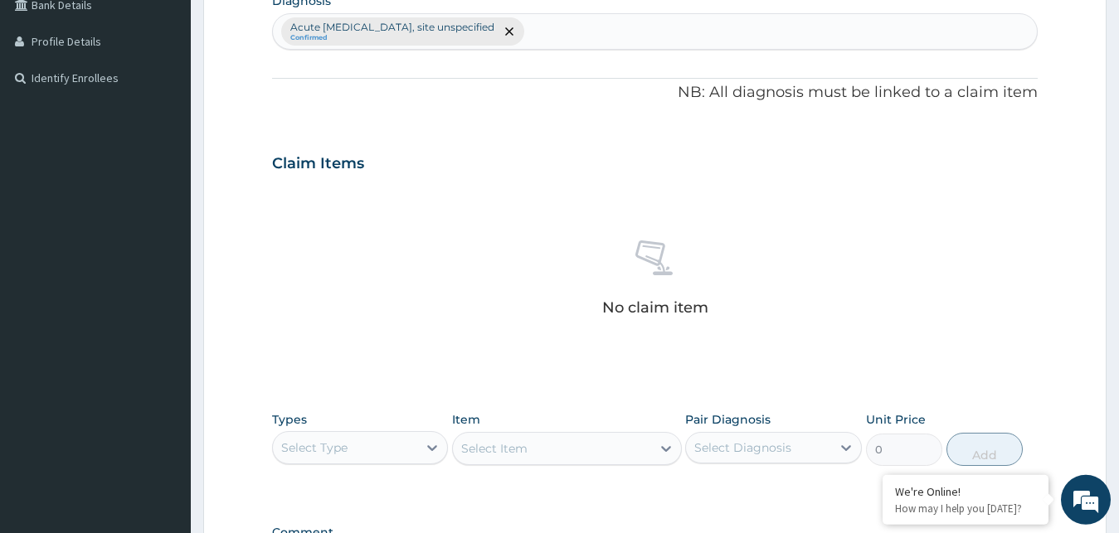
scroll to position [434, 0]
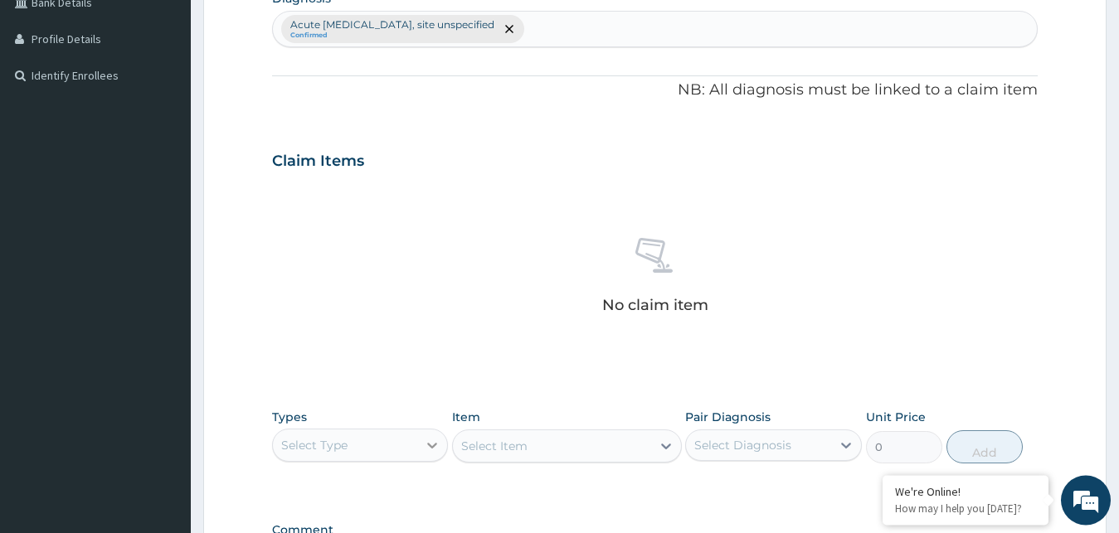
click at [426, 442] on icon at bounding box center [432, 445] width 17 height 17
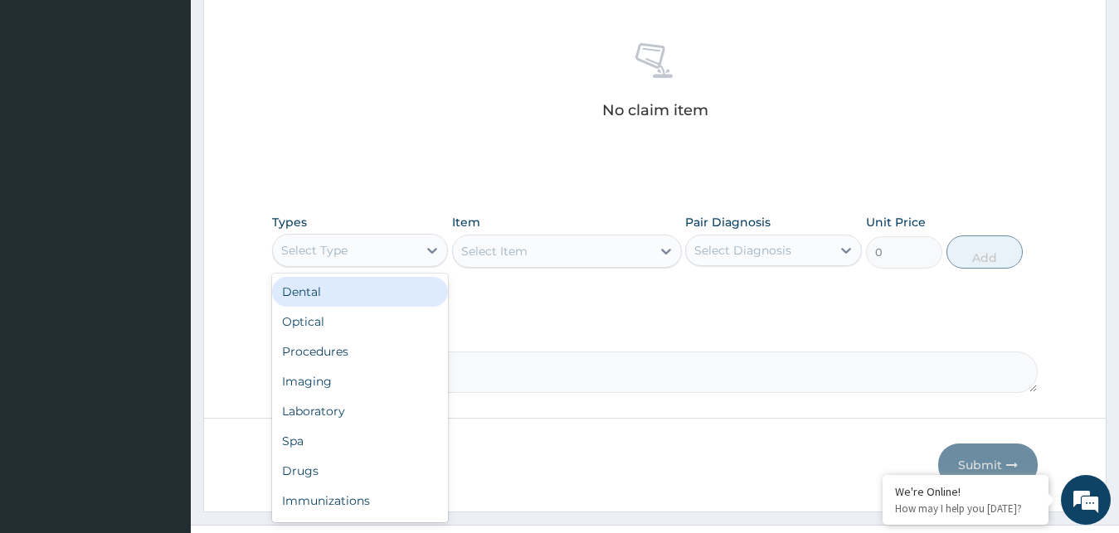
scroll to position [663, 0]
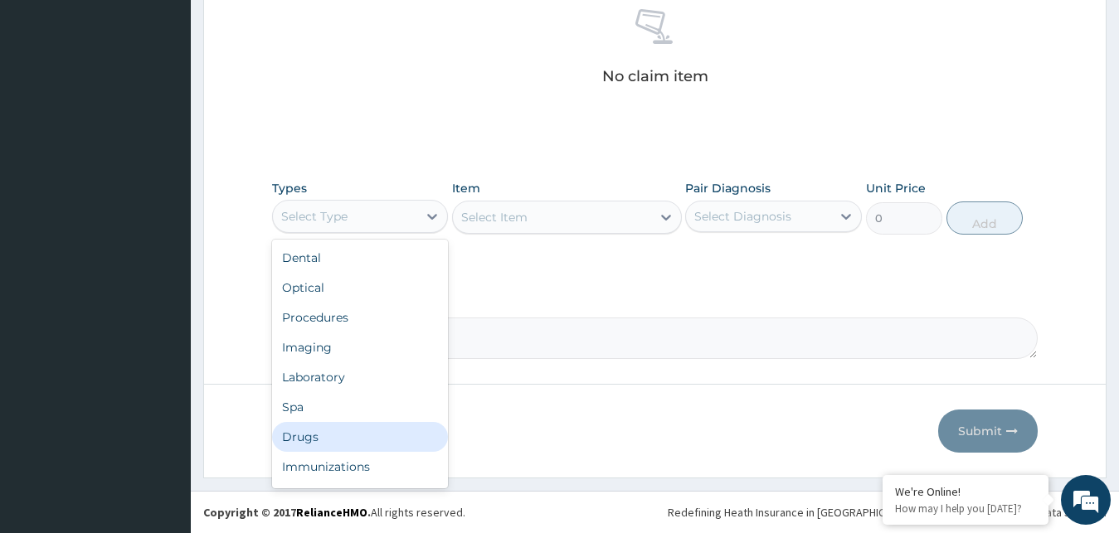
click at [298, 437] on div "Drugs" at bounding box center [360, 437] width 177 height 30
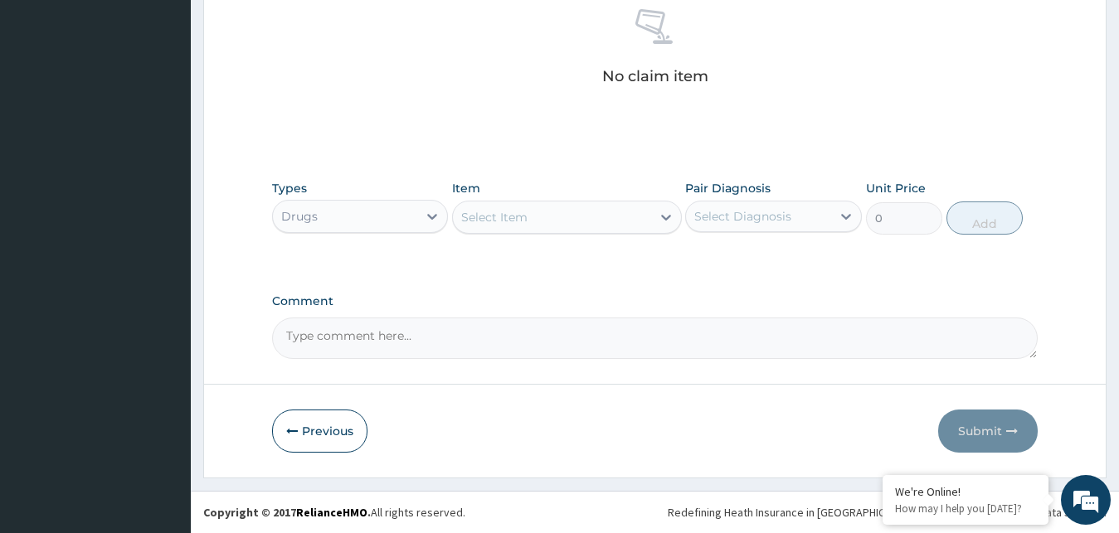
click at [517, 222] on div "Select Item" at bounding box center [494, 217] width 66 height 17
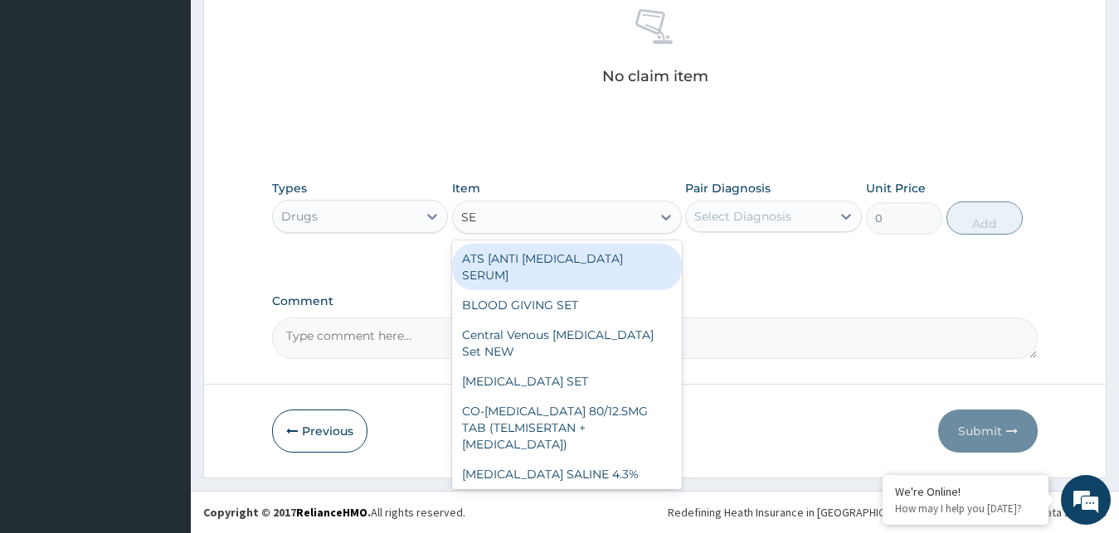
type input "S"
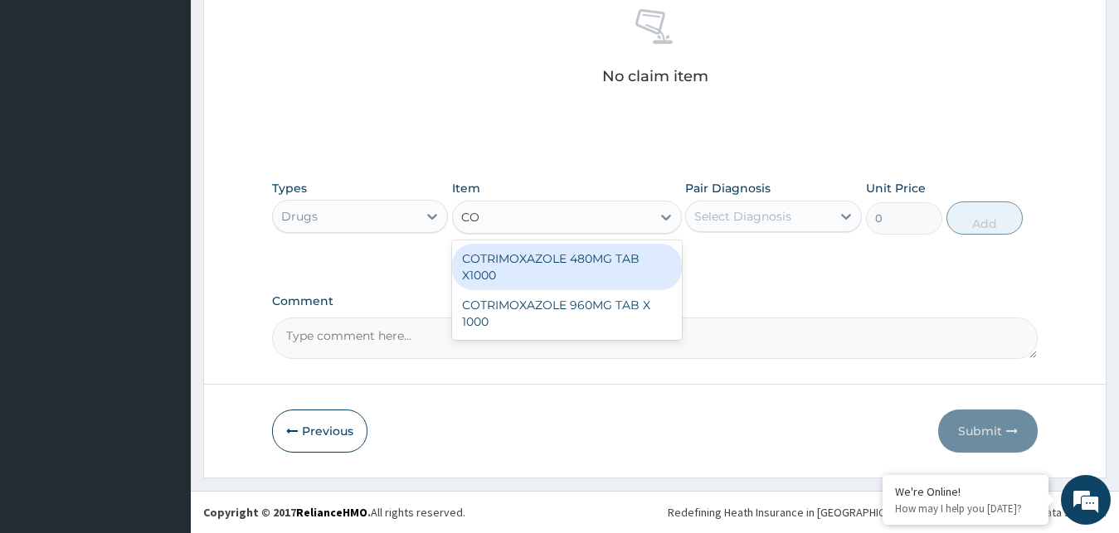
type input "C"
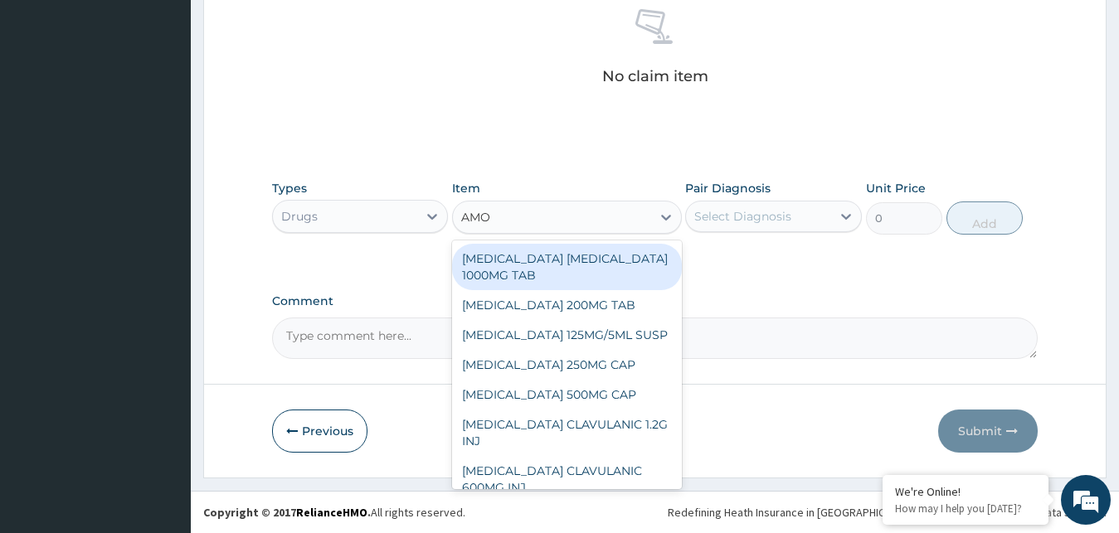
type input "AMOX"
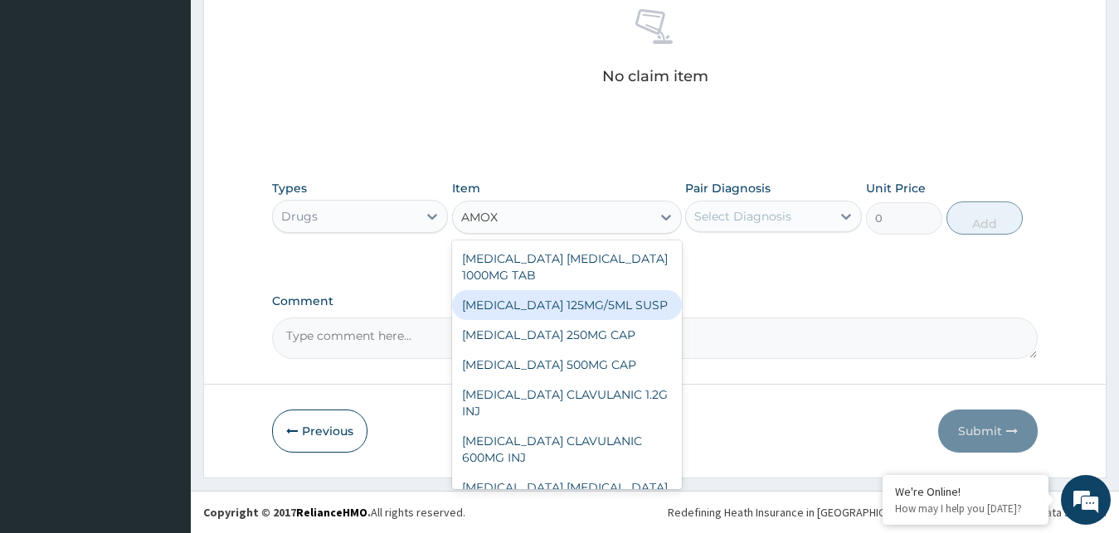
click at [536, 304] on div "[MEDICAL_DATA] 125MG/5ML SUSP" at bounding box center [567, 305] width 230 height 30
type input "1200"
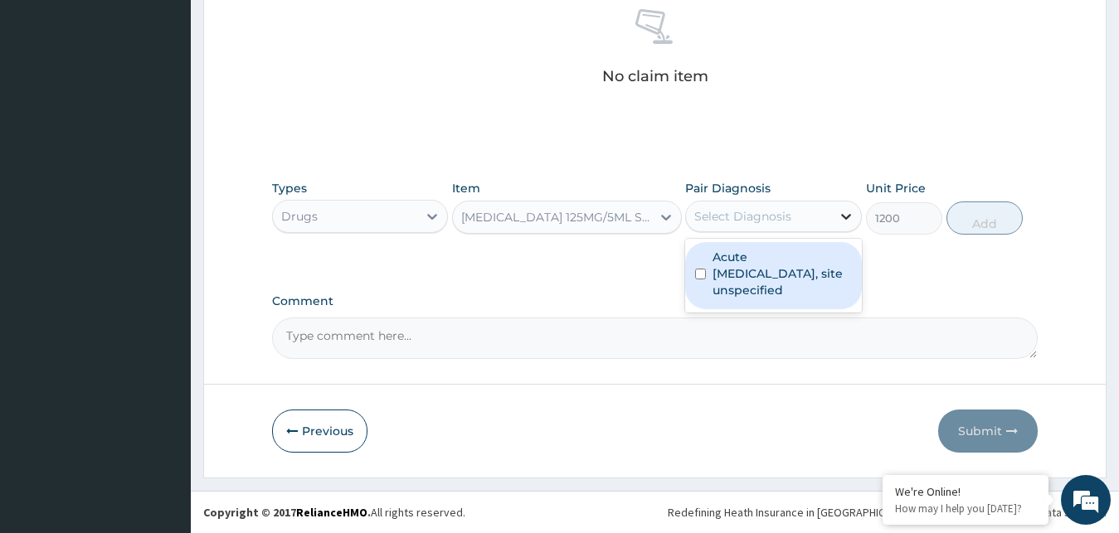
click at [847, 219] on icon at bounding box center [846, 217] width 10 height 6
click at [701, 275] on input "checkbox" at bounding box center [700, 274] width 11 height 11
checkbox input "true"
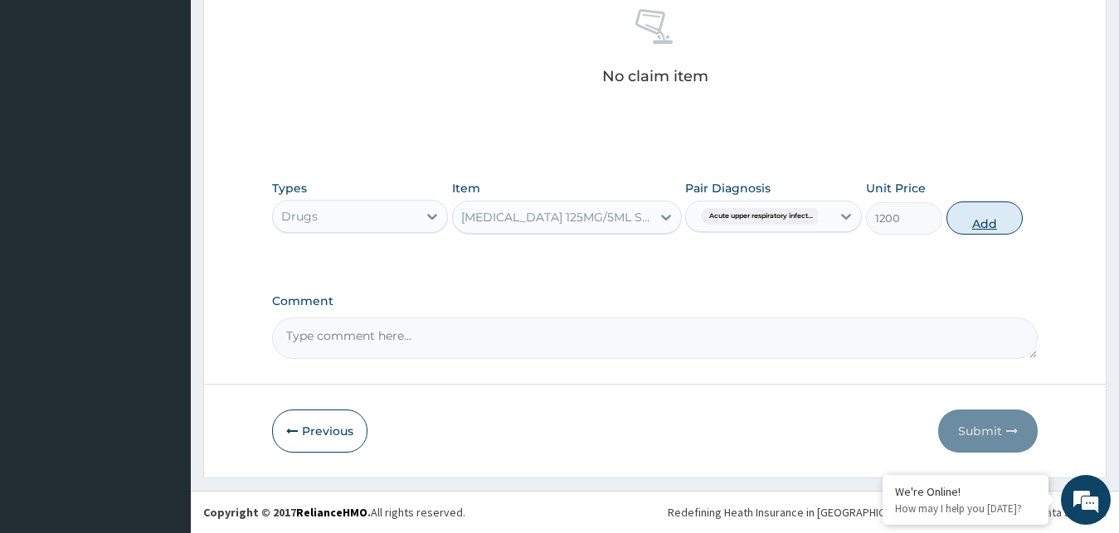
click at [989, 221] on button "Add" at bounding box center [984, 218] width 76 height 33
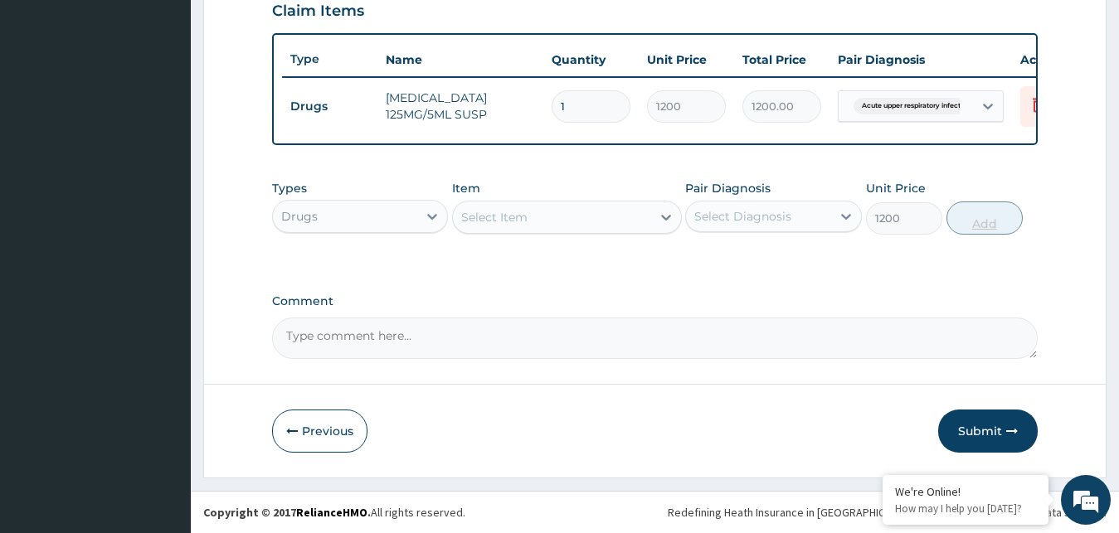
type input "0"
click at [537, 216] on div "Select Item" at bounding box center [552, 217] width 198 height 27
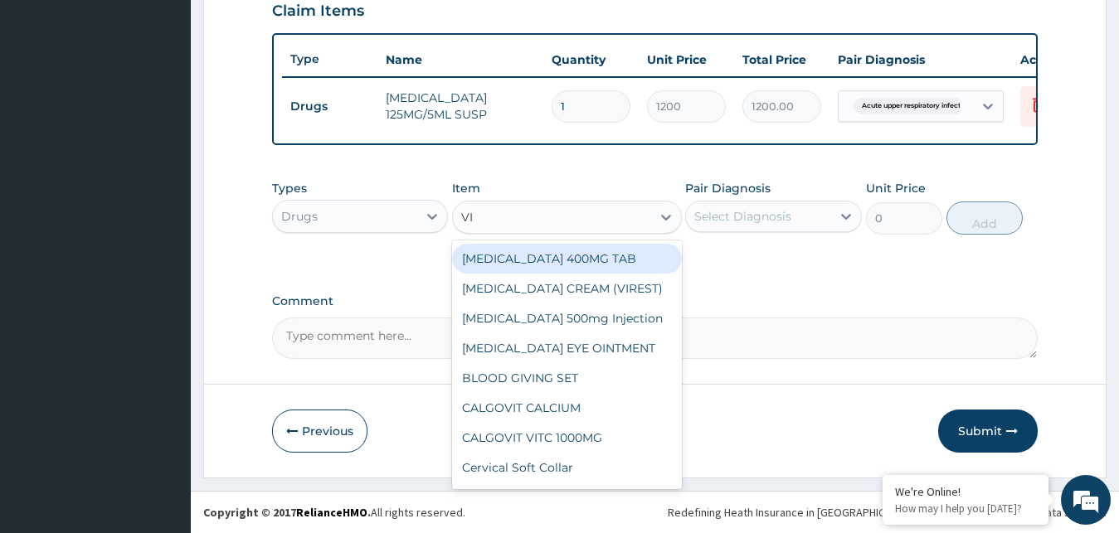
type input "VIT"
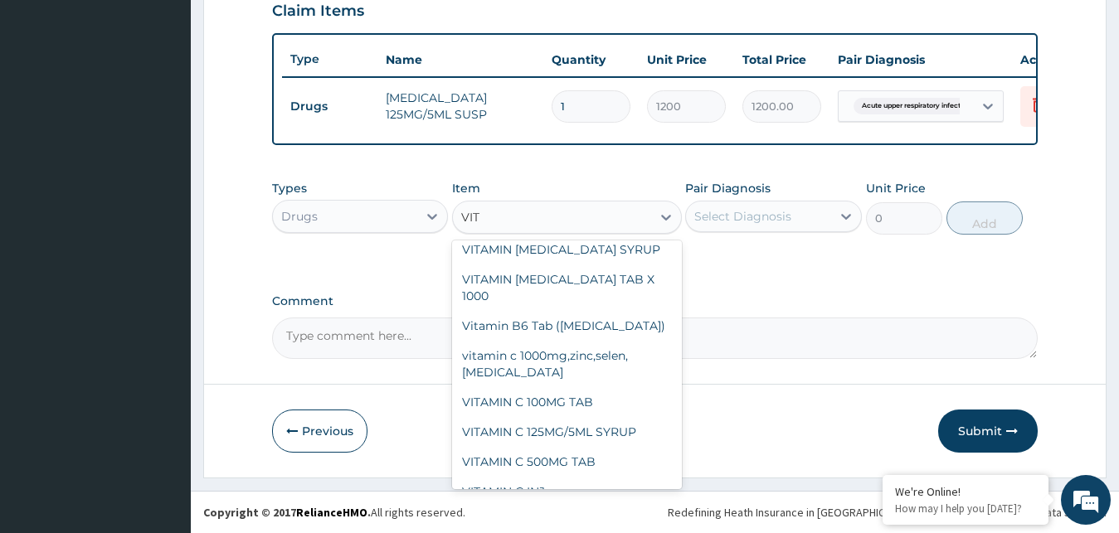
scroll to position [388, 0]
click at [552, 416] on div "VITAMIN C 125MG/5ML SYRUP" at bounding box center [567, 431] width 230 height 30
type input "750"
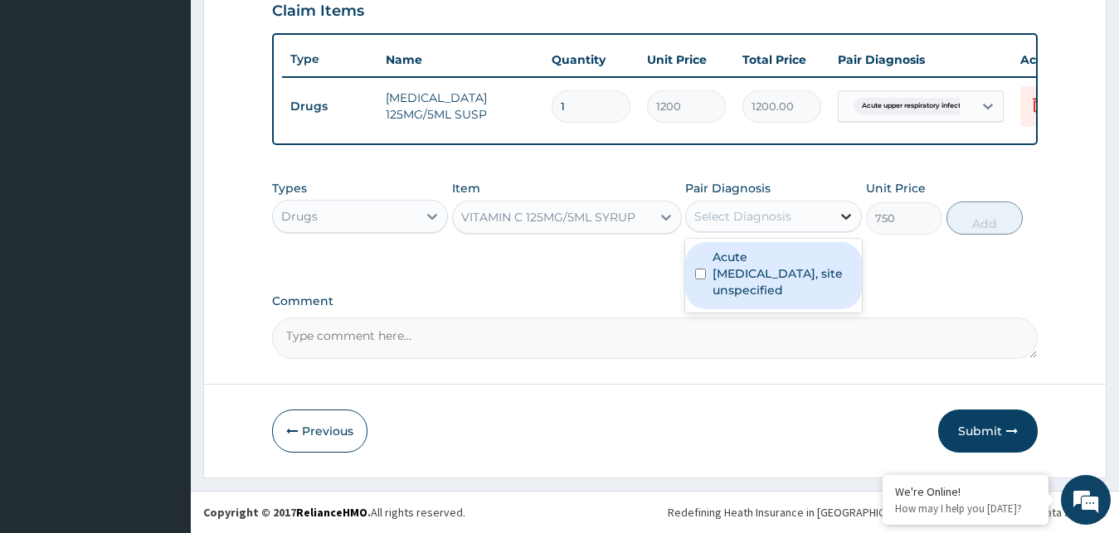
click at [841, 216] on icon at bounding box center [846, 216] width 17 height 17
click at [702, 278] on input "checkbox" at bounding box center [700, 274] width 11 height 11
checkbox input "true"
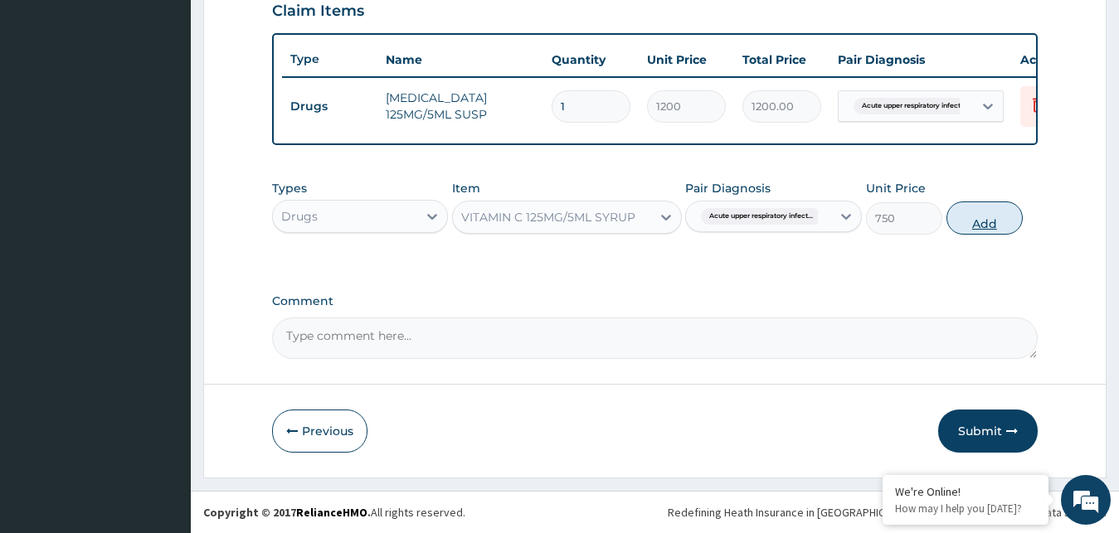
click at [978, 225] on button "Add" at bounding box center [984, 218] width 76 height 33
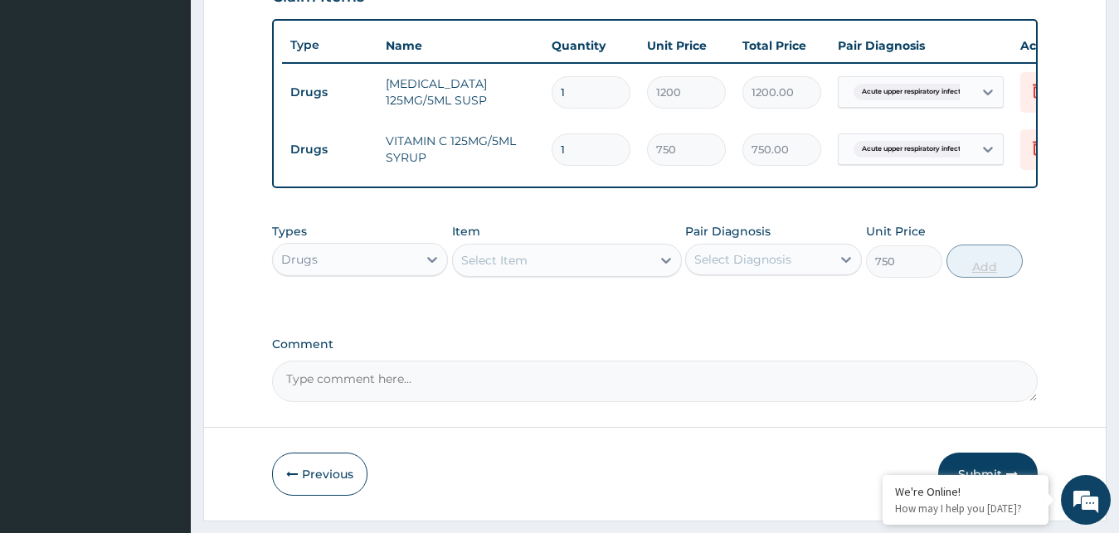
type input "0"
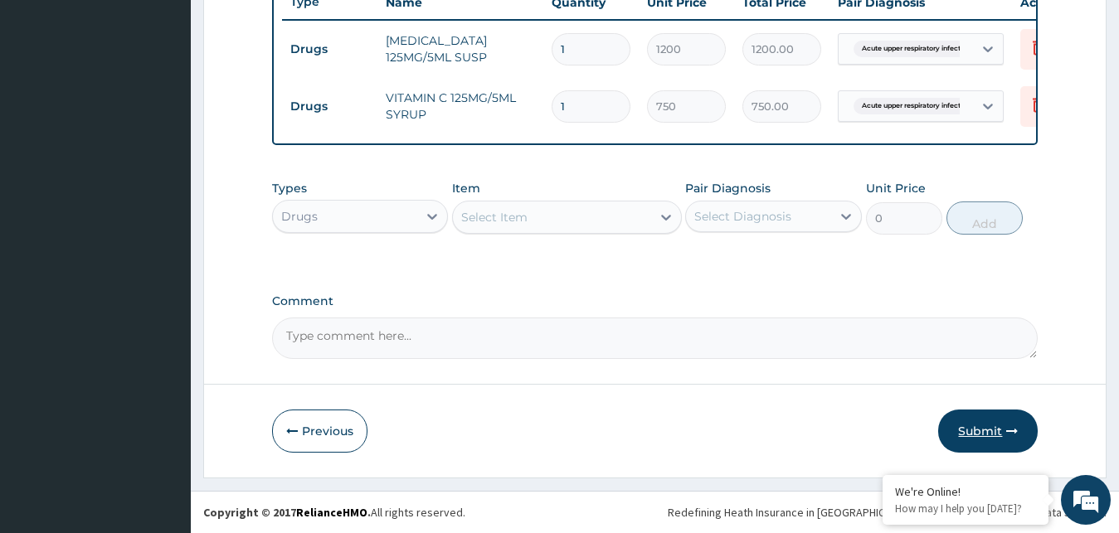
click at [974, 427] on button "Submit" at bounding box center [988, 431] width 100 height 43
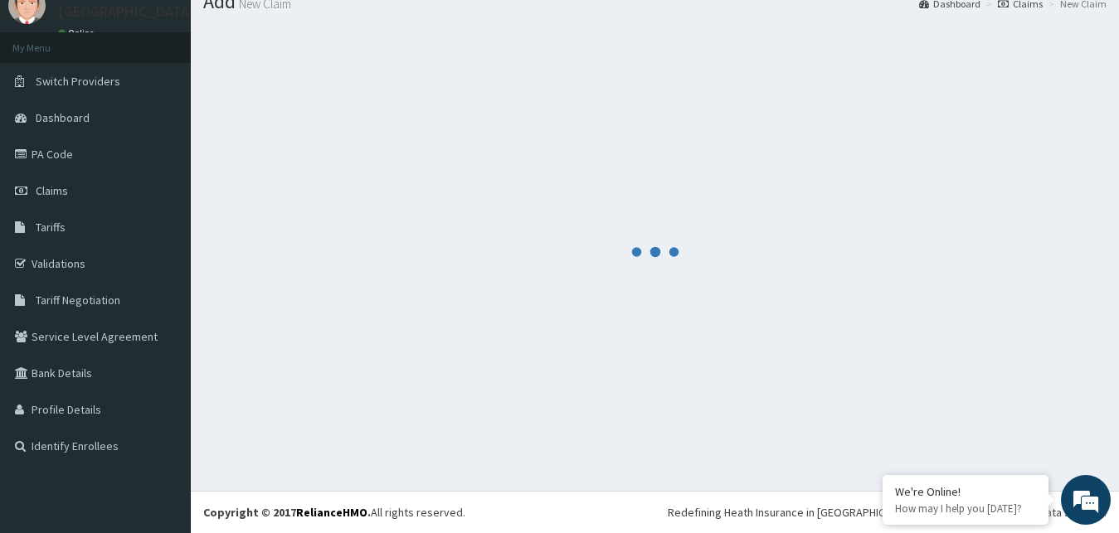
scroll to position [63, 0]
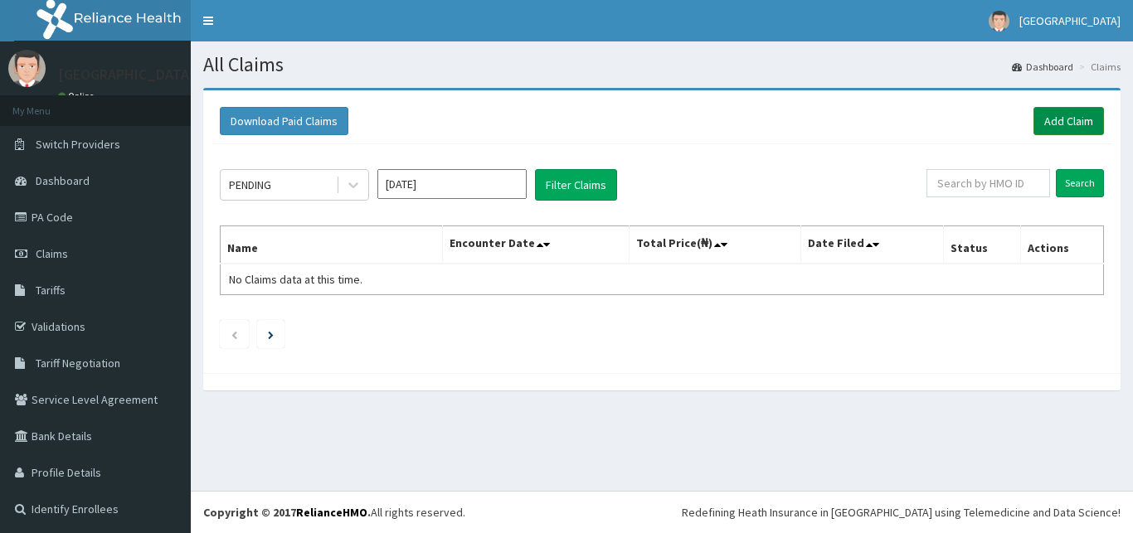
click at [1039, 115] on link "Add Claim" at bounding box center [1068, 121] width 70 height 28
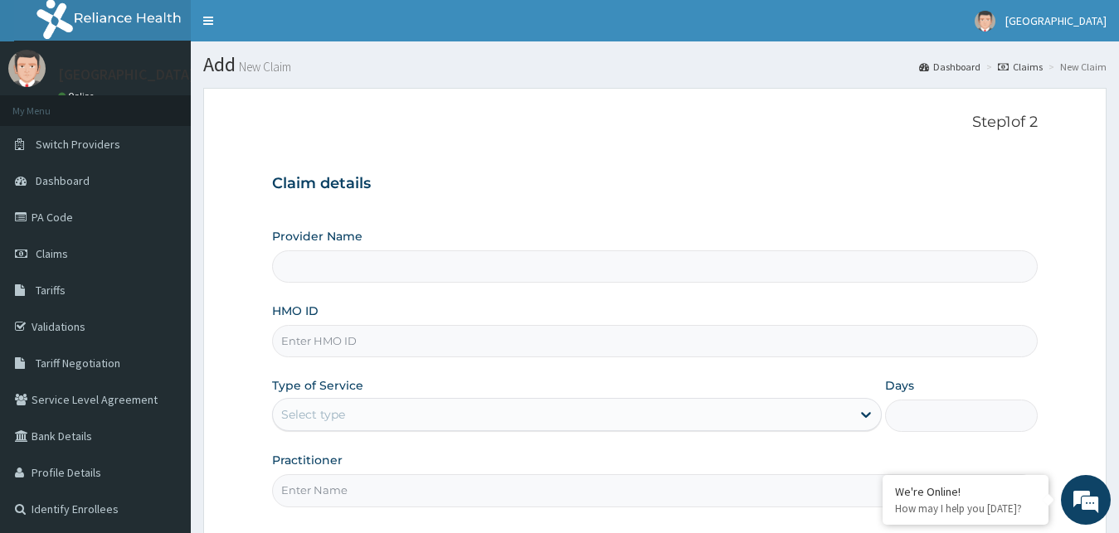
type input "[GEOGRAPHIC_DATA]"
click at [315, 335] on input "HMO ID" at bounding box center [655, 341] width 766 height 32
type input "AEN/10184/D"
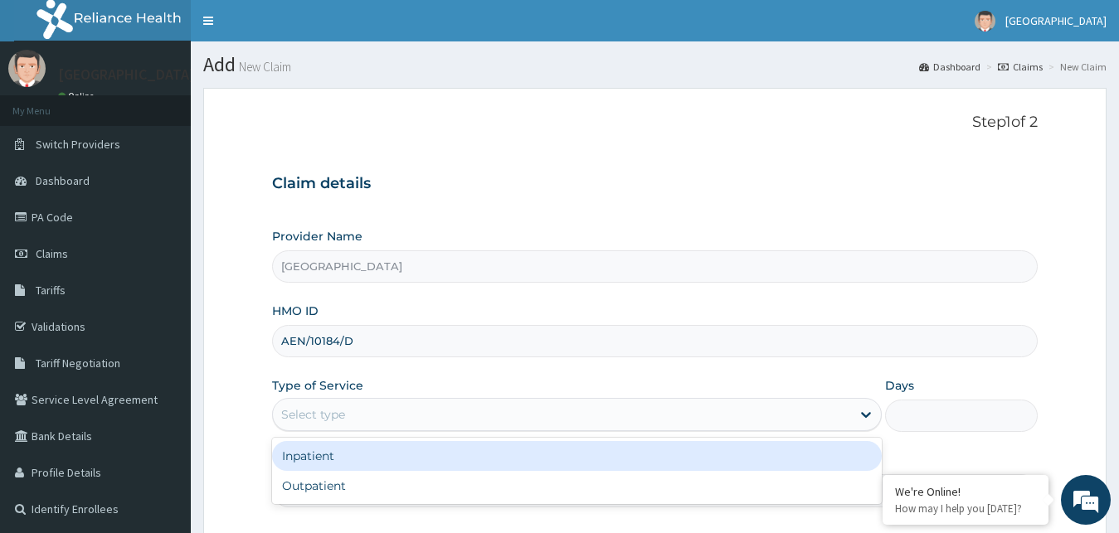
click at [309, 416] on div "Select type" at bounding box center [313, 414] width 64 height 17
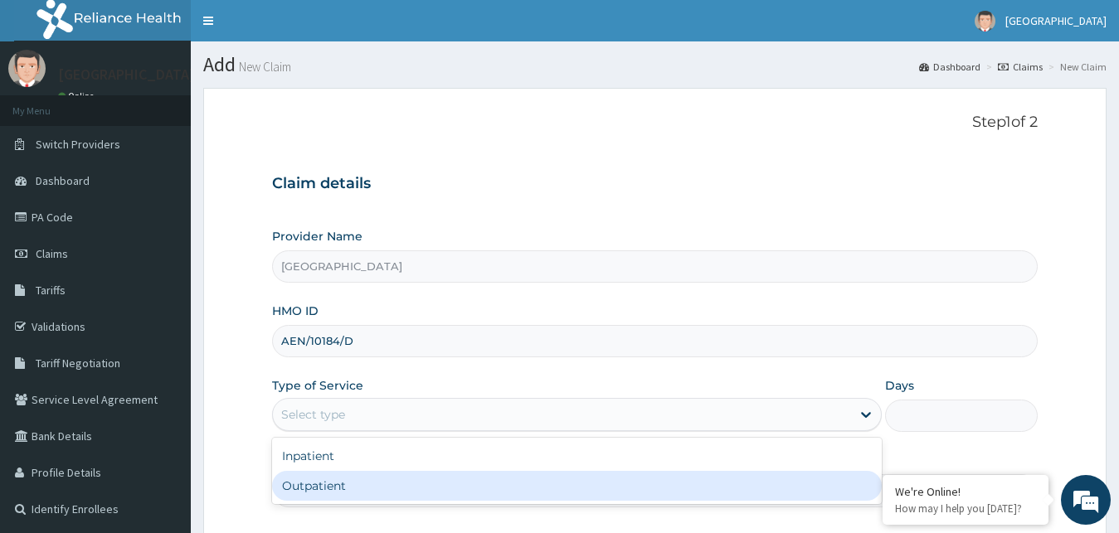
click at [306, 488] on div "Outpatient" at bounding box center [577, 486] width 610 height 30
type input "1"
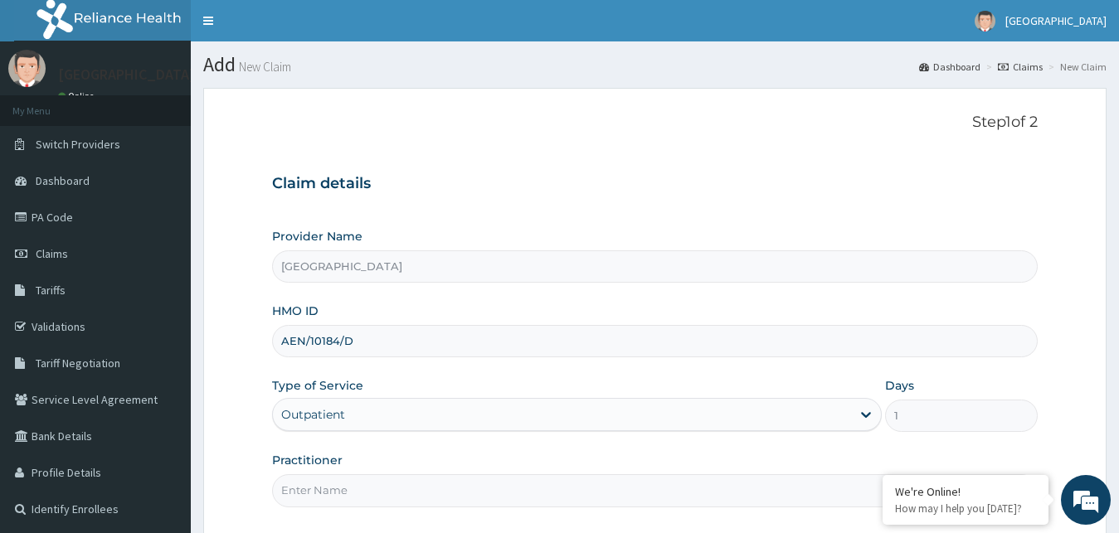
click at [304, 493] on input "Practitioner" at bounding box center [655, 490] width 766 height 32
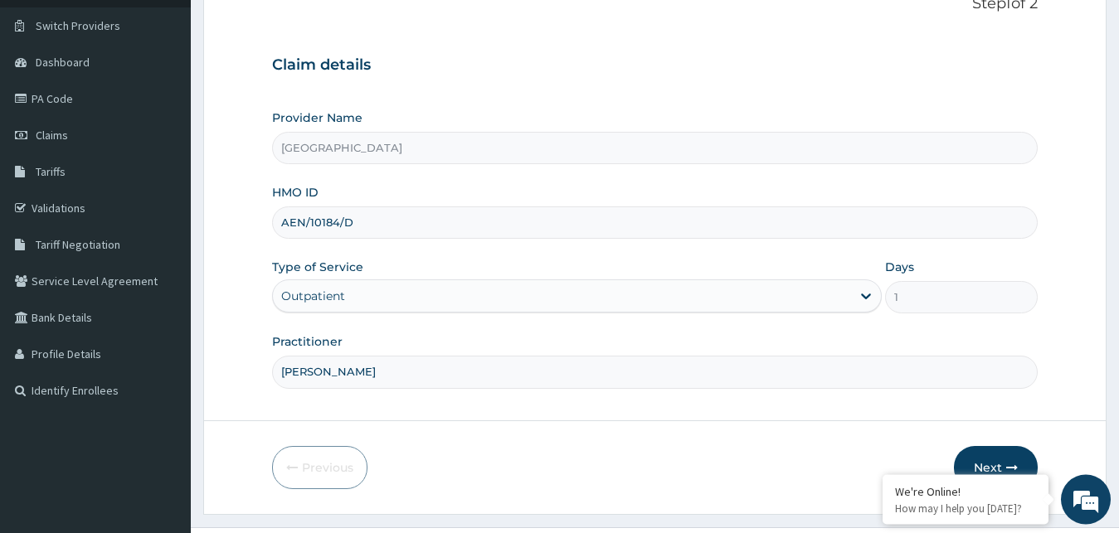
scroll to position [155, 0]
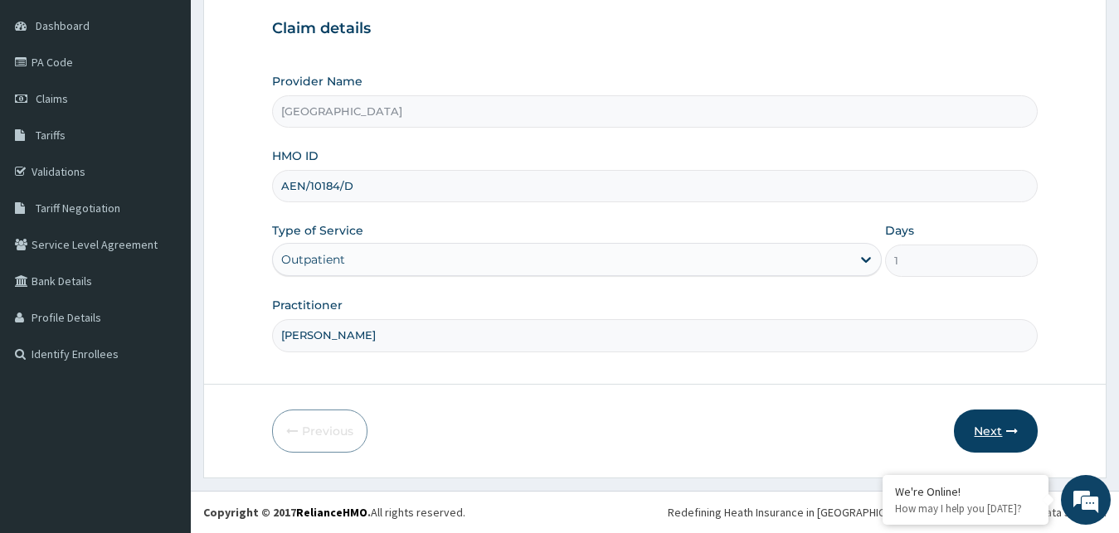
type input "[PERSON_NAME]"
click at [980, 426] on button "Next" at bounding box center [996, 431] width 84 height 43
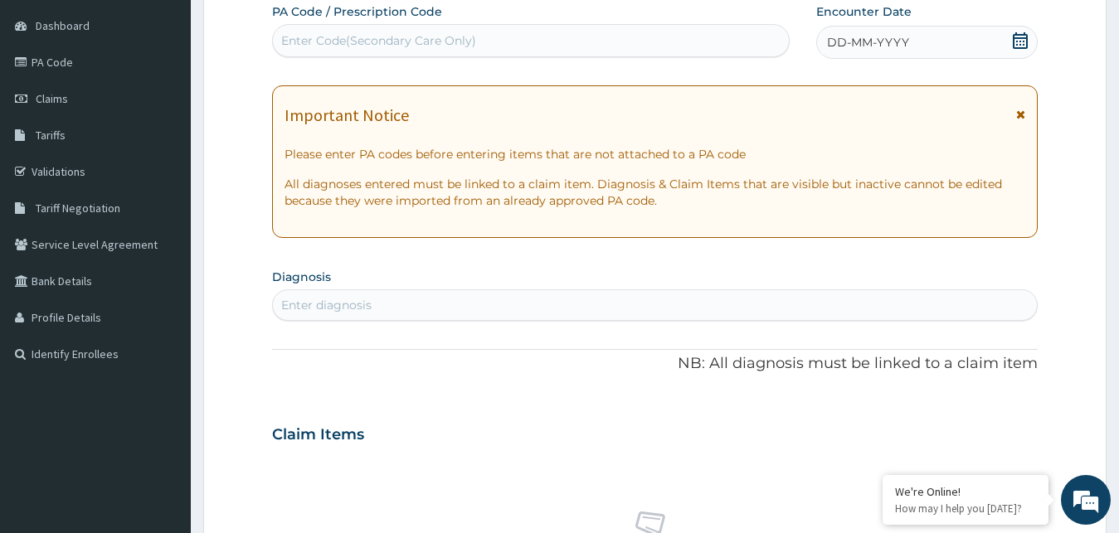
click at [1023, 42] on icon at bounding box center [1020, 40] width 15 height 17
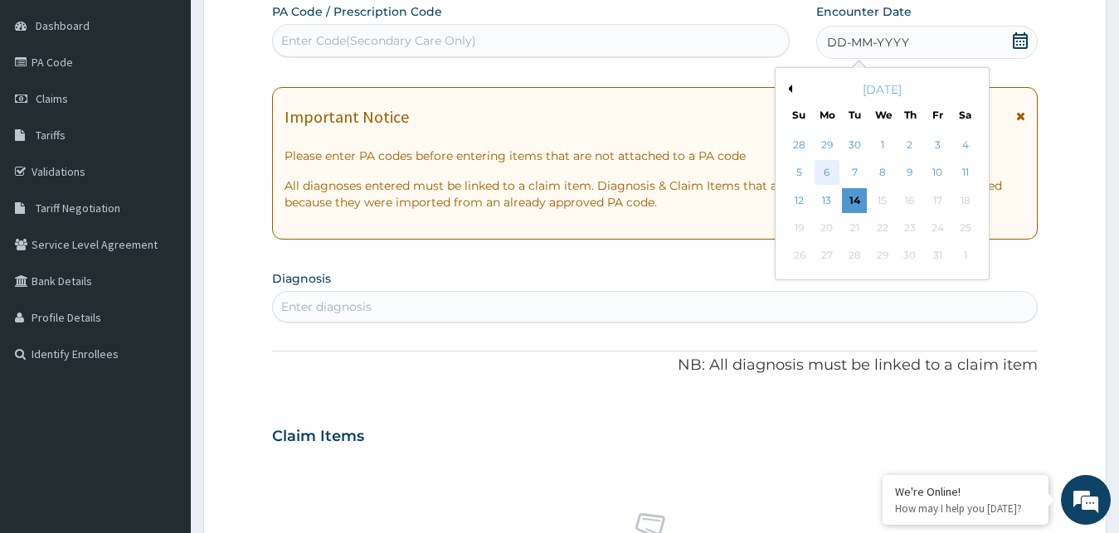
click at [820, 172] on div "6" at bounding box center [826, 173] width 25 height 25
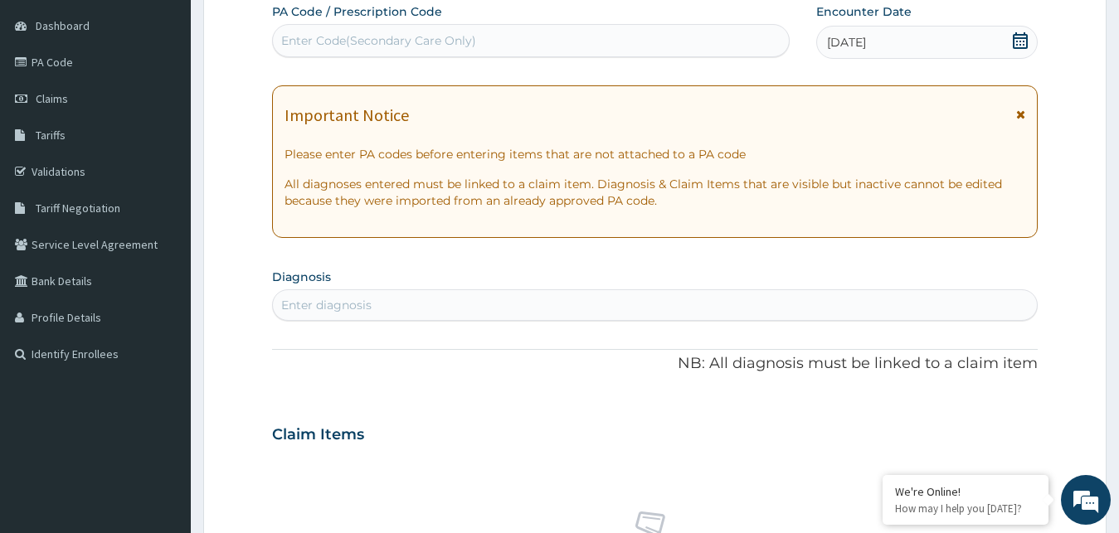
click at [307, 304] on div "Enter diagnosis" at bounding box center [326, 305] width 90 height 17
click at [320, 299] on input "UPPER RESPIRATORY TRACT" at bounding box center [368, 305] width 174 height 17
type input "RESPIRATORY TRACT"
click at [416, 304] on div "RESPIRATORY TRACT RESPIRATORY TRACT" at bounding box center [638, 305] width 730 height 27
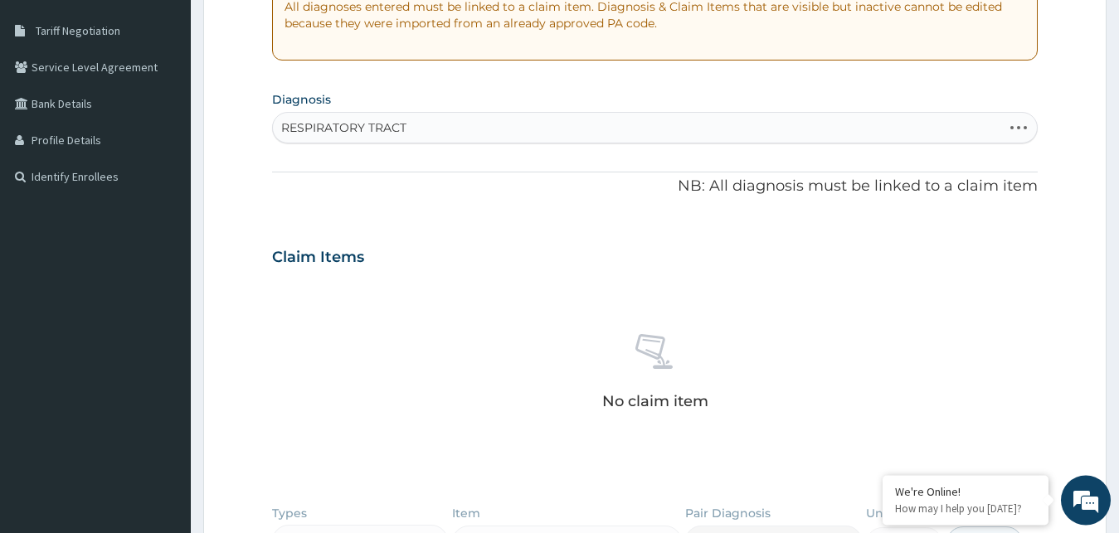
scroll to position [336, 0]
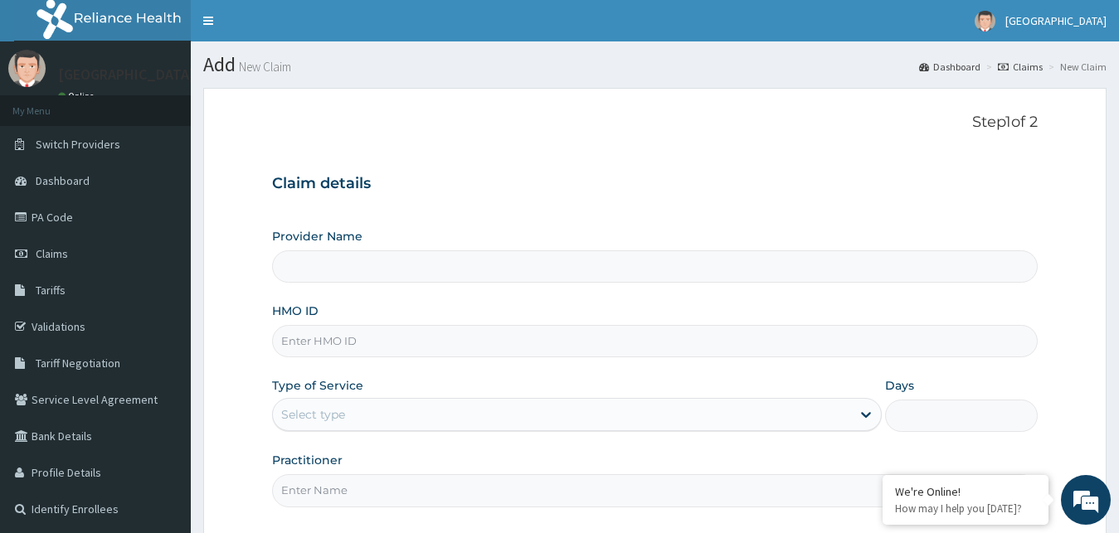
type input "[GEOGRAPHIC_DATA]"
click at [323, 343] on input "HMO ID" at bounding box center [655, 341] width 766 height 32
type input "AEN/10184/D"
click at [313, 420] on div "Select type" at bounding box center [313, 414] width 64 height 17
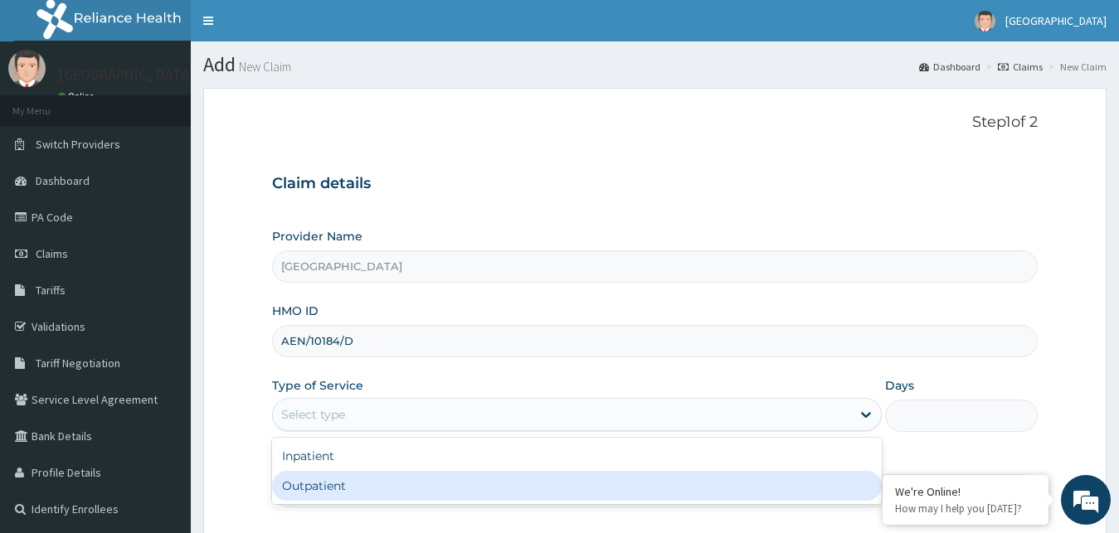
click at [324, 483] on div "Outpatient" at bounding box center [577, 486] width 610 height 30
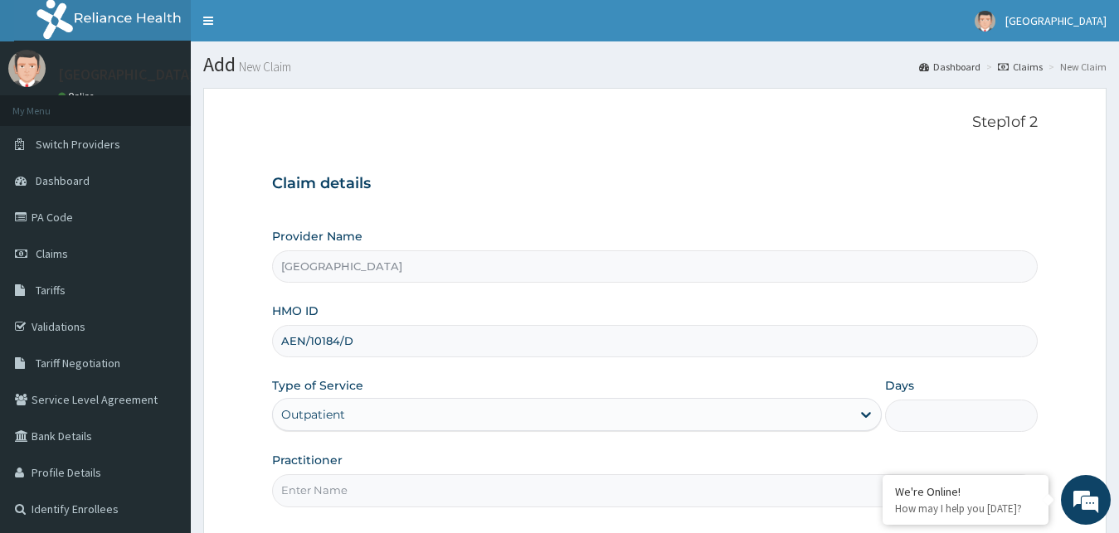
type input "1"
click at [321, 493] on input "Practitioner" at bounding box center [655, 490] width 766 height 32
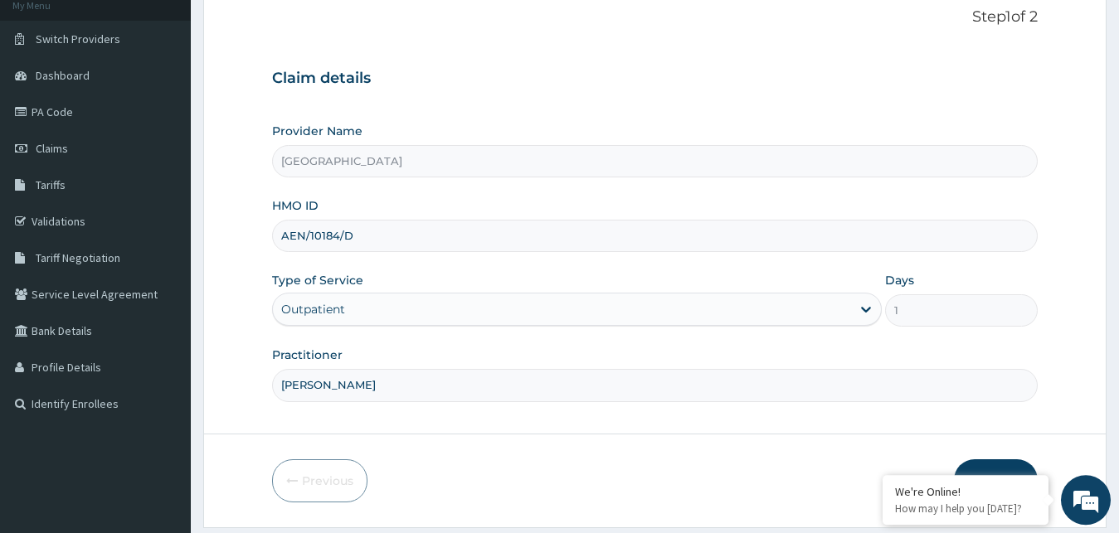
scroll to position [155, 0]
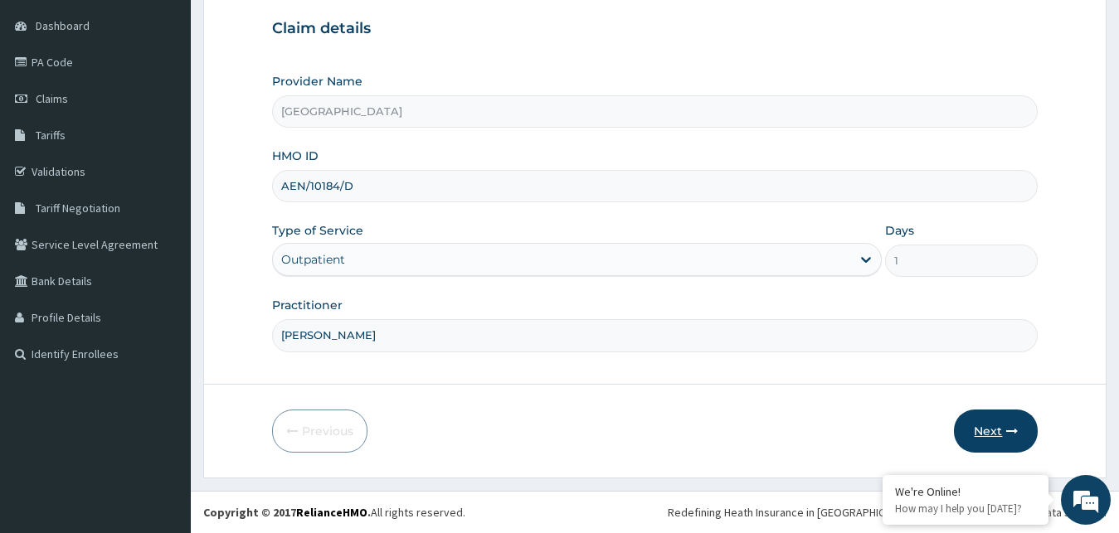
type input "[PERSON_NAME]"
click at [985, 431] on button "Next" at bounding box center [996, 431] width 84 height 43
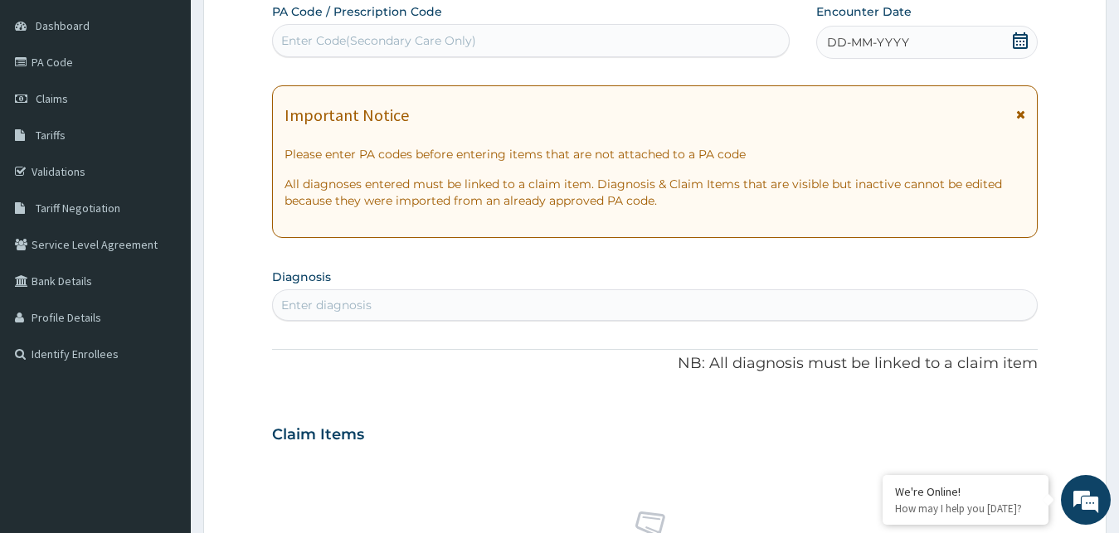
click at [1022, 34] on icon at bounding box center [1020, 40] width 15 height 17
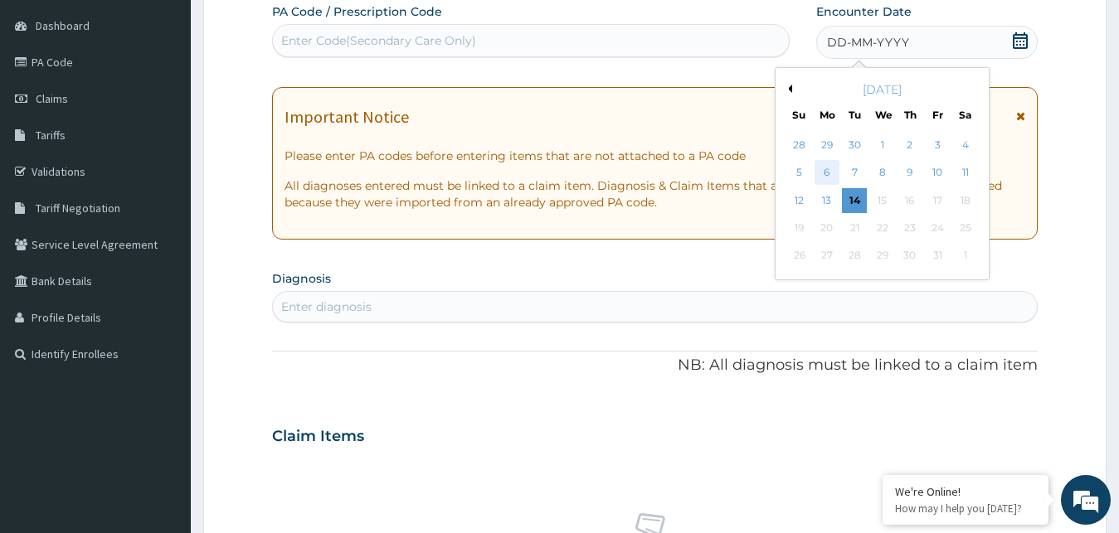
click at [823, 177] on div "6" at bounding box center [826, 173] width 25 height 25
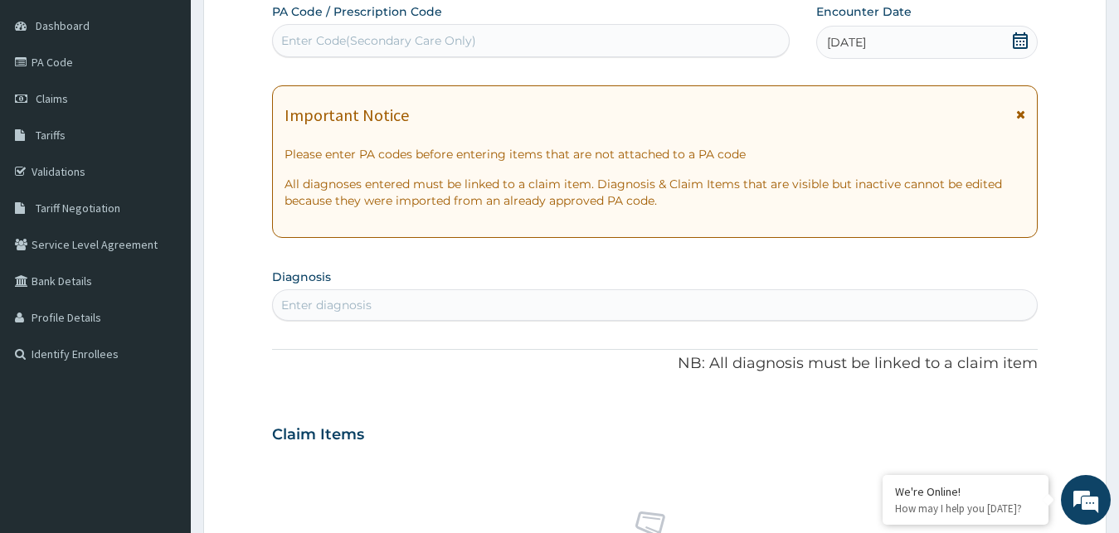
click at [360, 305] on div "Enter diagnosis" at bounding box center [326, 305] width 90 height 17
click at [401, 306] on div "Enter diagnosis" at bounding box center [655, 305] width 765 height 27
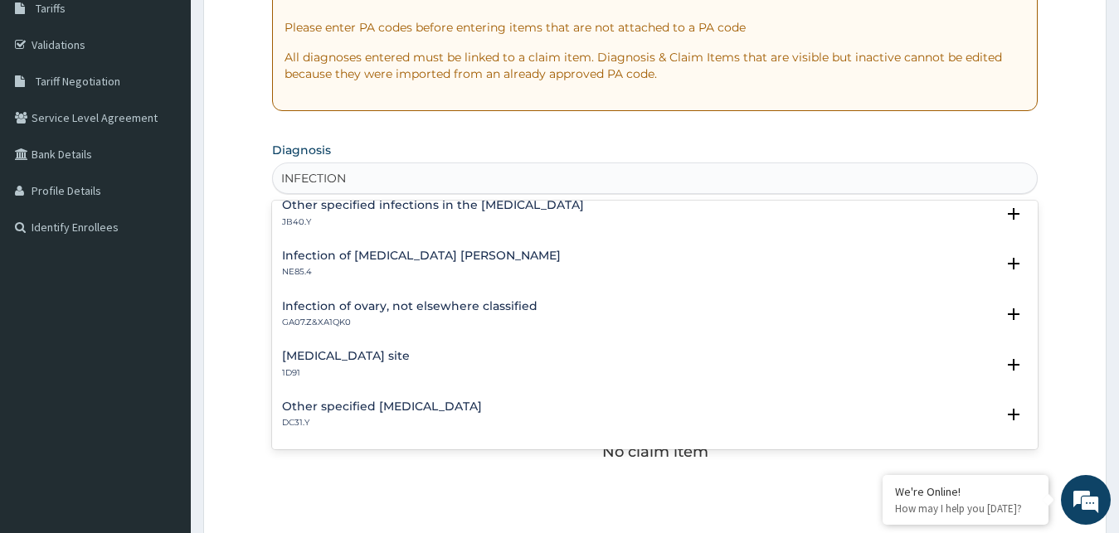
scroll to position [1991, 0]
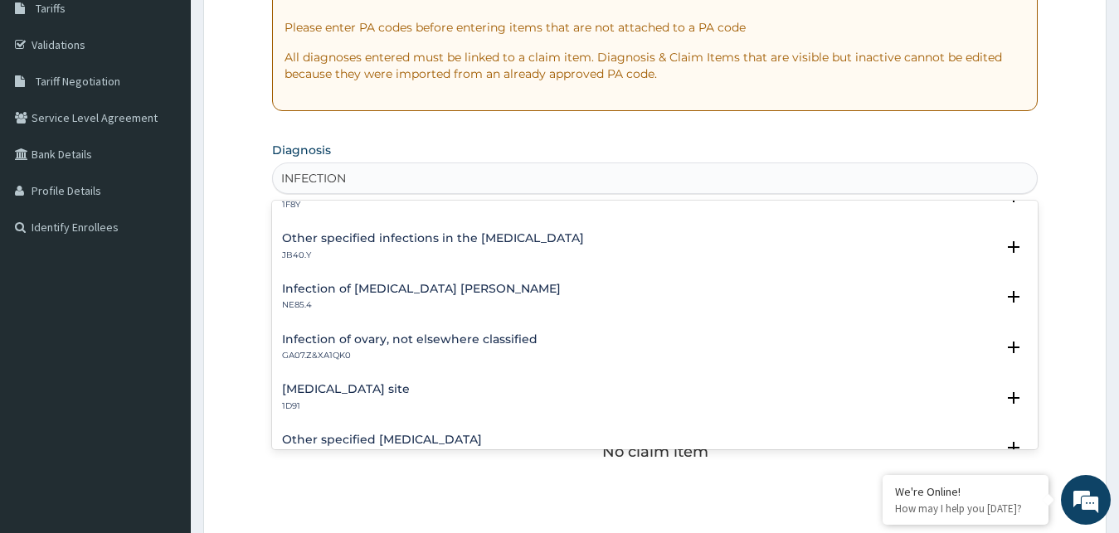
click at [282, 181] on input "INFECTION" at bounding box center [314, 178] width 67 height 17
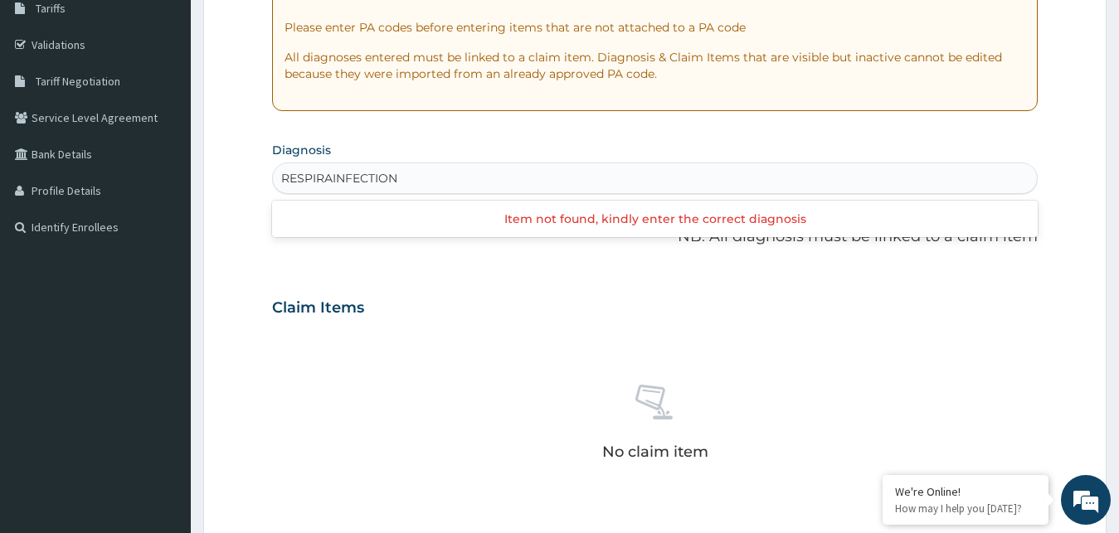
scroll to position [0, 0]
type input "[MEDICAL_DATA]"
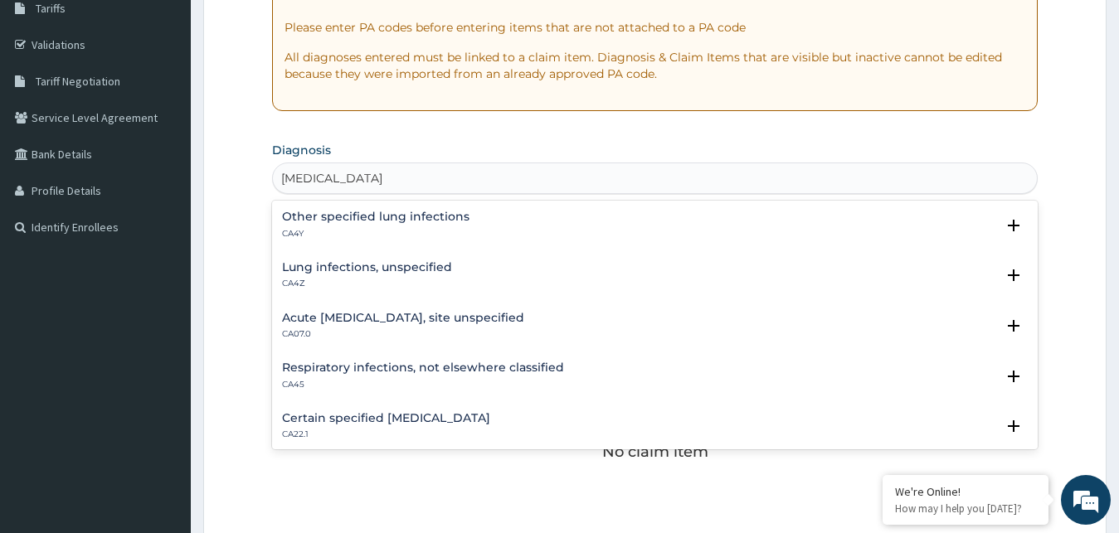
click at [354, 319] on h4 "Acute [MEDICAL_DATA], site unspecified" at bounding box center [403, 318] width 242 height 12
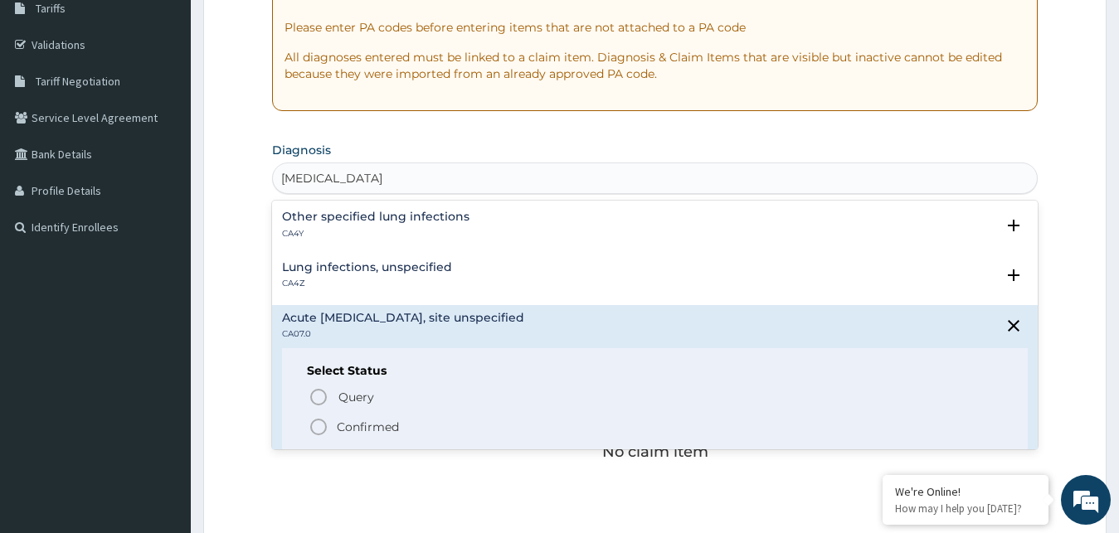
click at [317, 426] on icon "status option filled" at bounding box center [319, 427] width 20 height 20
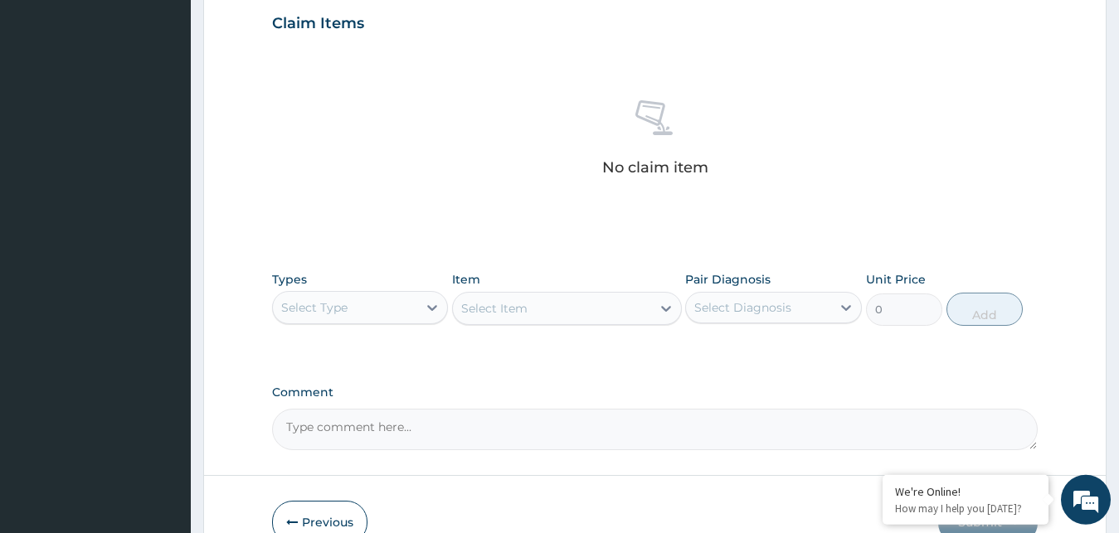
scroll to position [574, 0]
click at [425, 302] on icon at bounding box center [432, 305] width 17 height 17
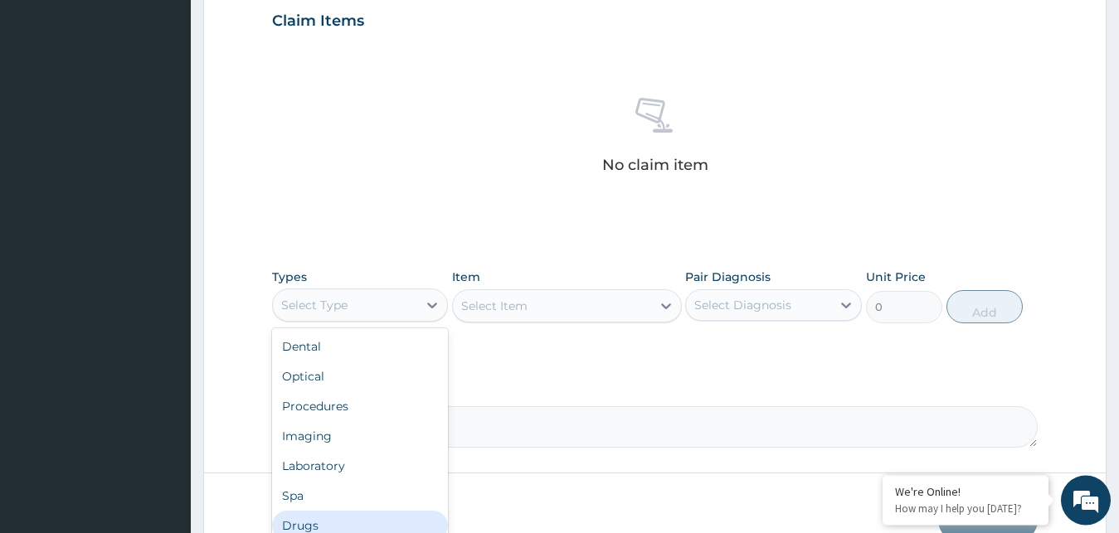
click at [302, 524] on div "Drugs" at bounding box center [360, 526] width 177 height 30
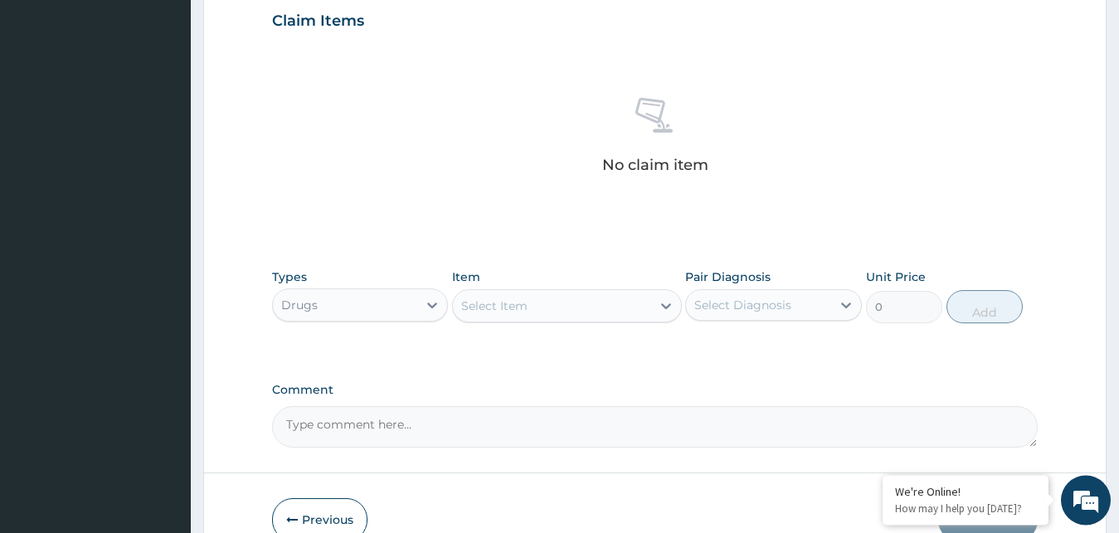
click at [623, 298] on div "Select Item" at bounding box center [552, 306] width 198 height 27
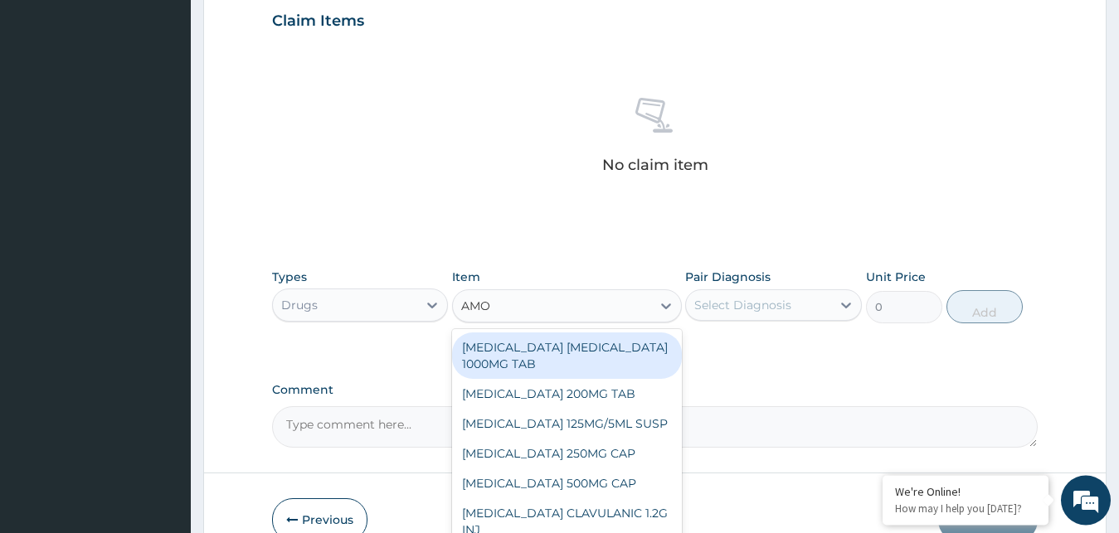
type input "AMOX"
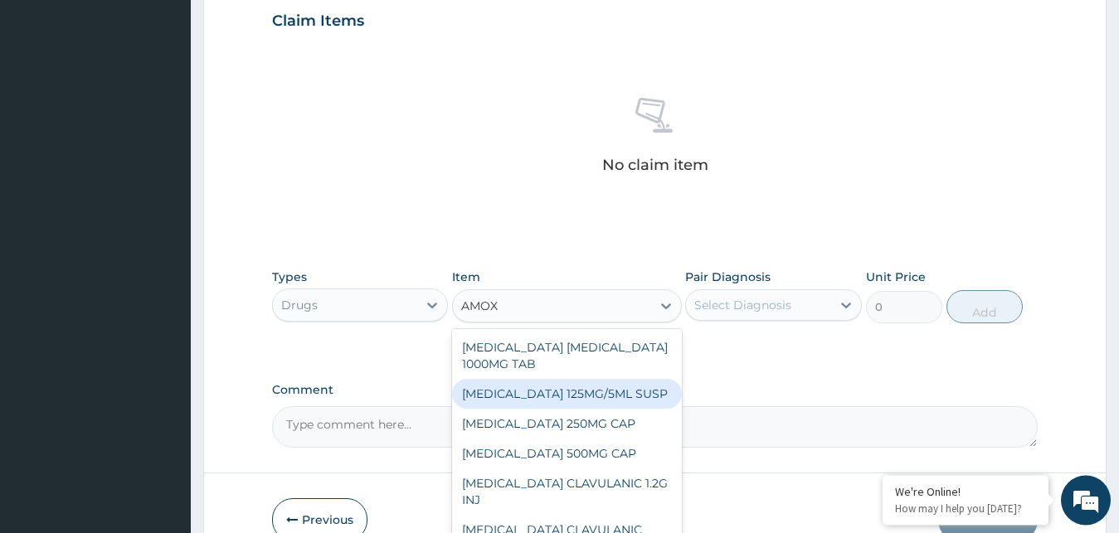
click at [591, 392] on div "[MEDICAL_DATA] 125MG/5ML SUSP" at bounding box center [567, 394] width 230 height 30
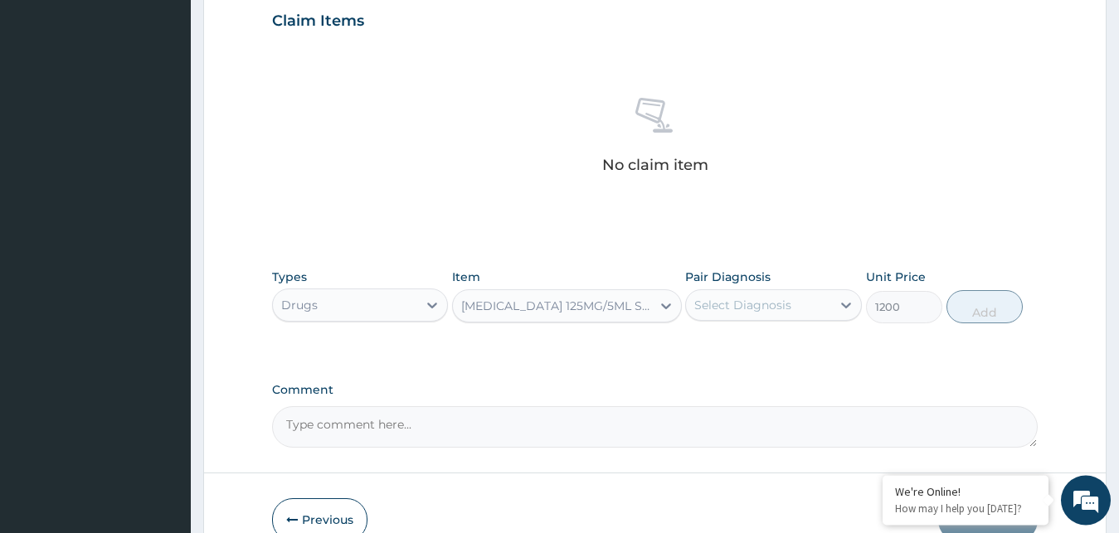
type input "1200"
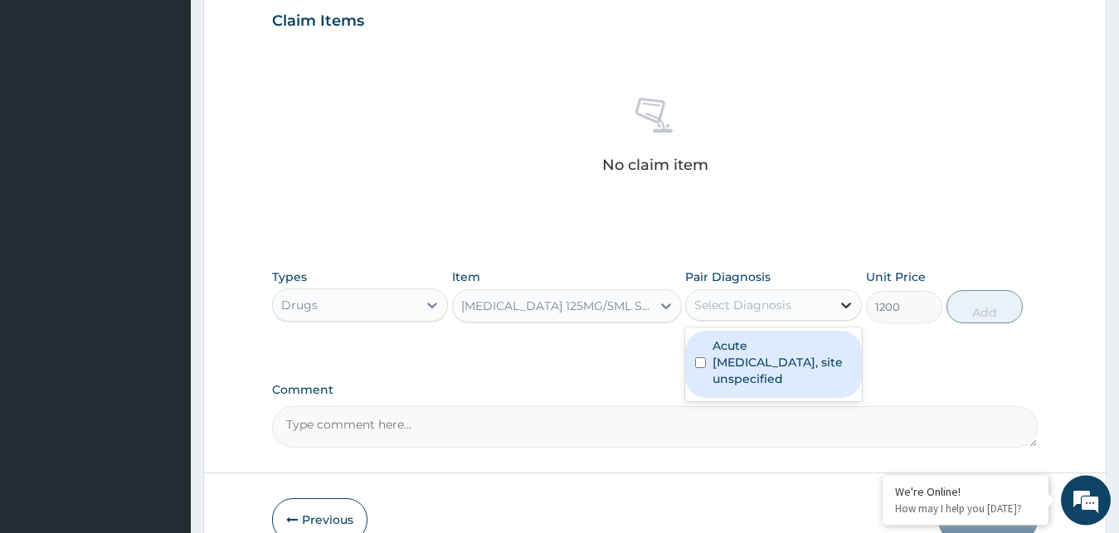
click at [840, 304] on icon at bounding box center [846, 305] width 17 height 17
click at [702, 362] on input "checkbox" at bounding box center [700, 362] width 11 height 11
checkbox input "true"
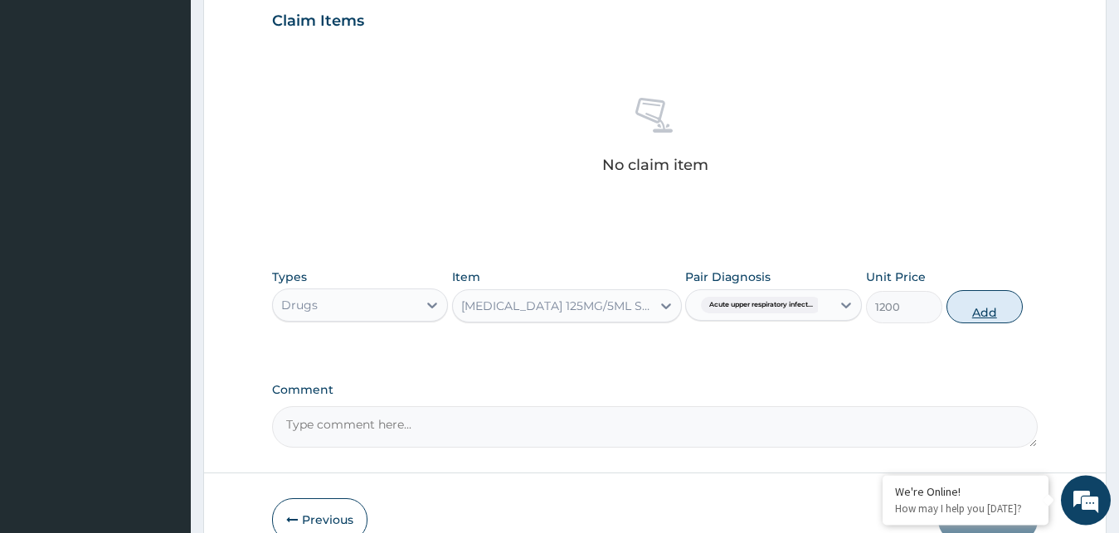
click at [981, 309] on button "Add" at bounding box center [984, 306] width 76 height 33
type input "0"
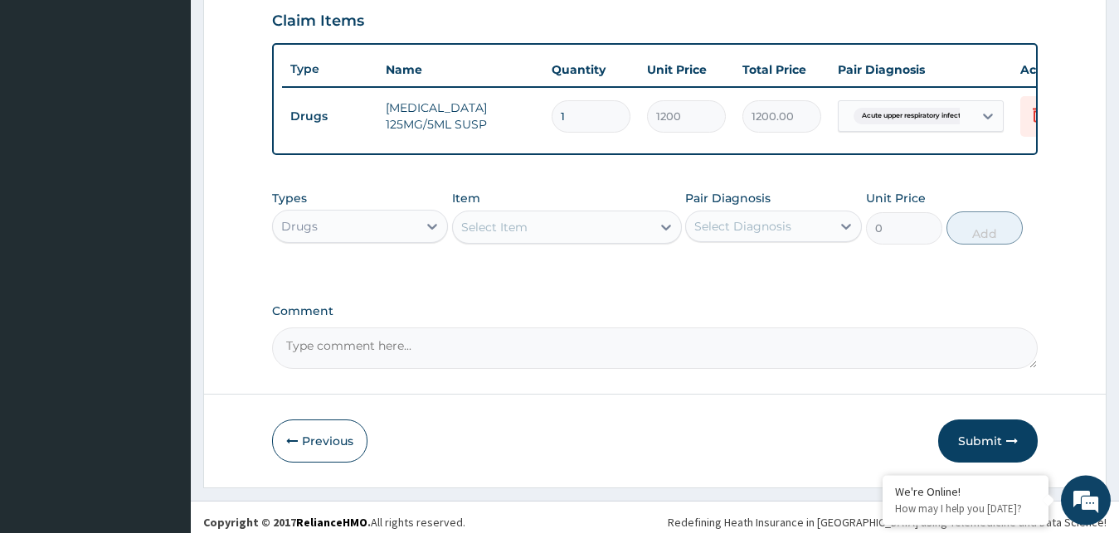
click at [487, 231] on div "Select Item" at bounding box center [552, 227] width 198 height 27
type input "VIT"
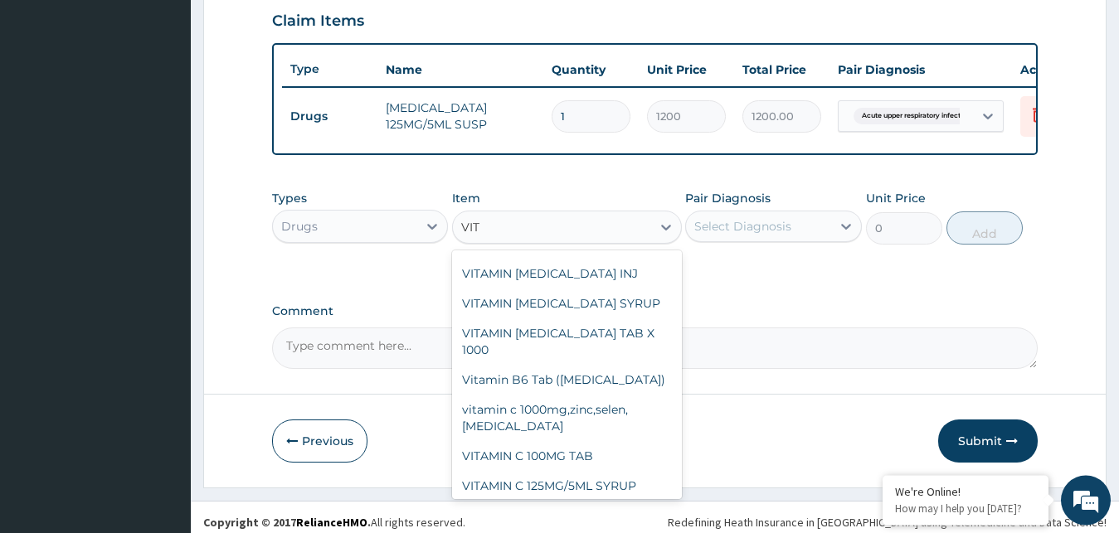
scroll to position [388, 0]
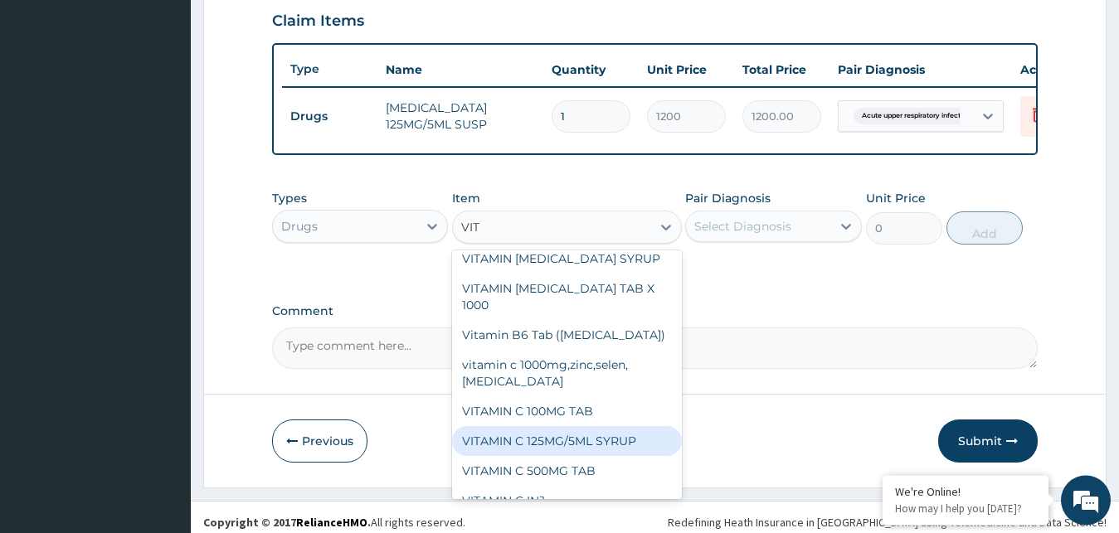
click at [558, 426] on div "VITAMIN C 125MG/5ML SYRUP" at bounding box center [567, 441] width 230 height 30
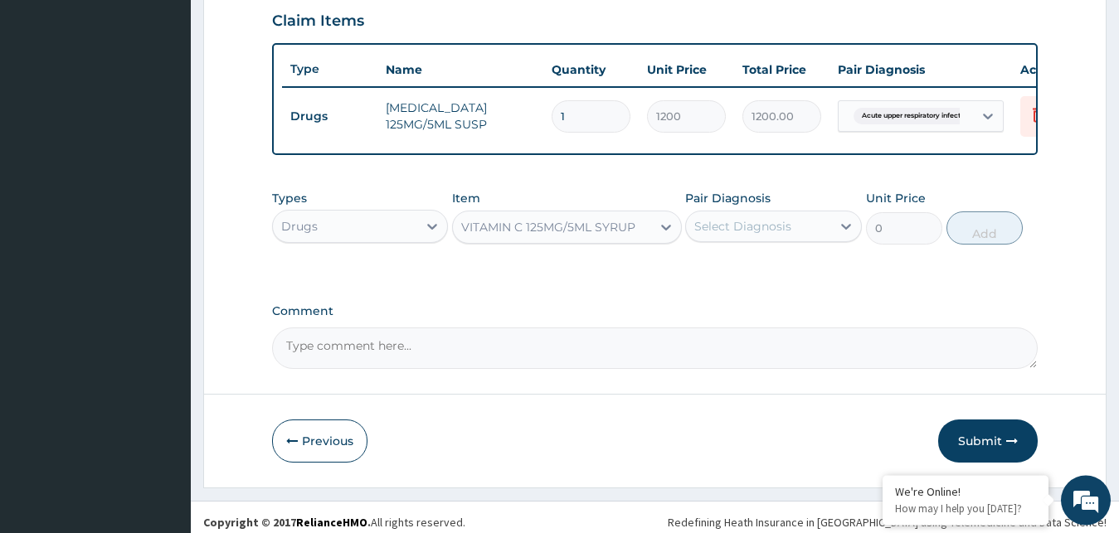
type input "750"
click at [844, 235] on icon at bounding box center [846, 226] width 17 height 17
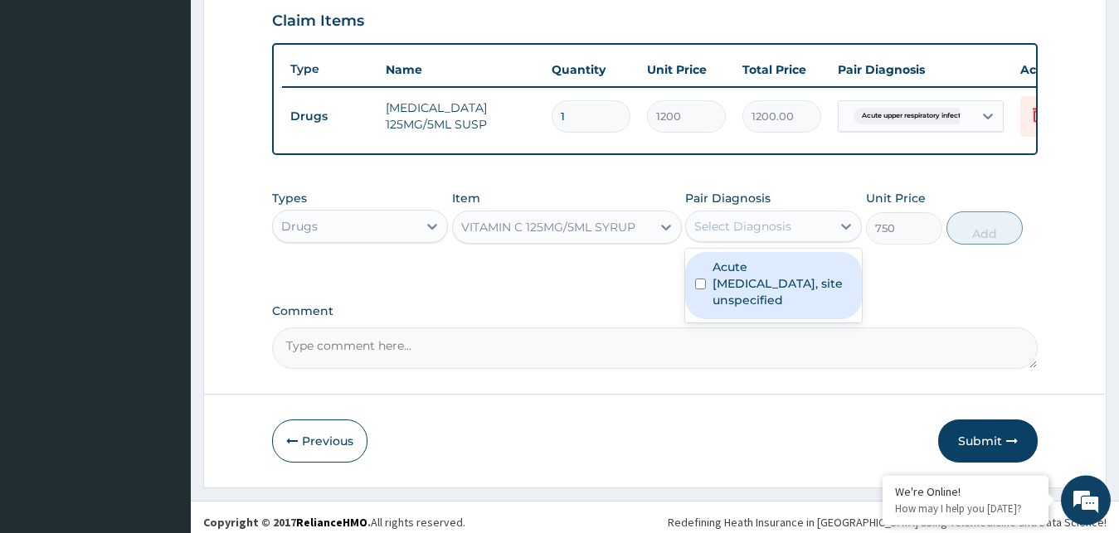
click at [705, 289] on input "checkbox" at bounding box center [700, 284] width 11 height 11
checkbox input "true"
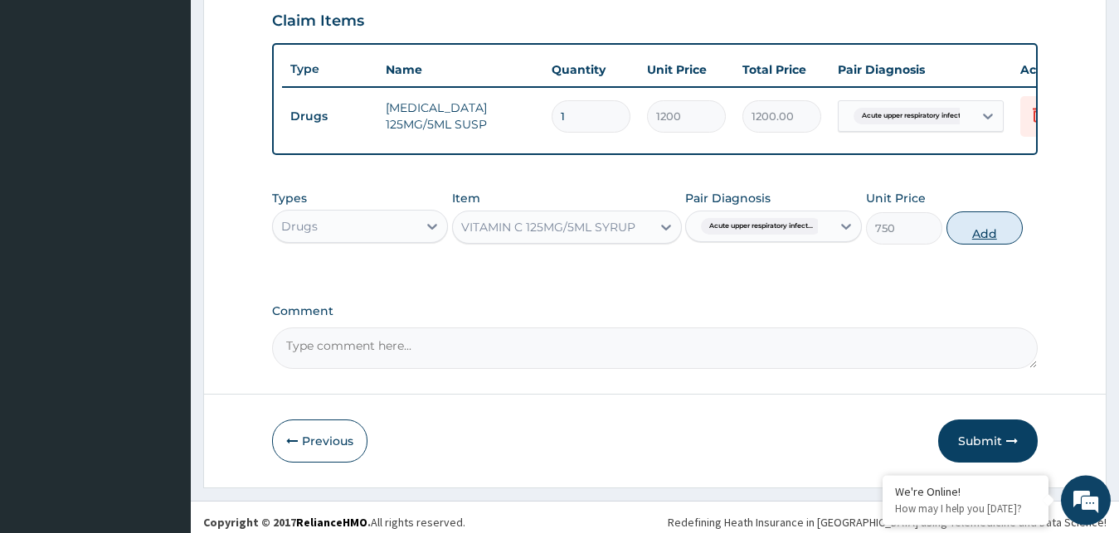
click at [987, 245] on button "Add" at bounding box center [984, 227] width 76 height 33
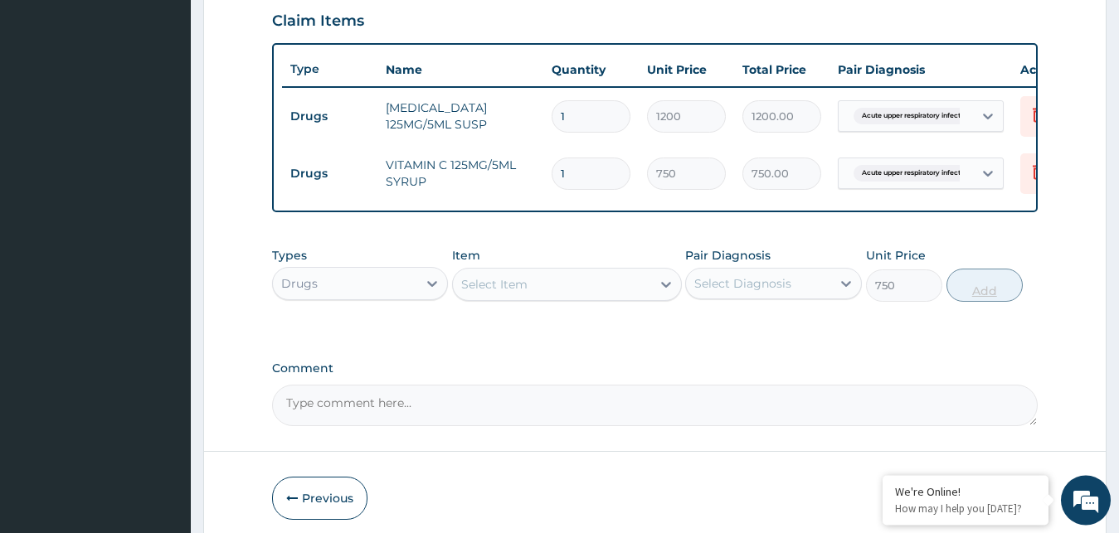
type input "0"
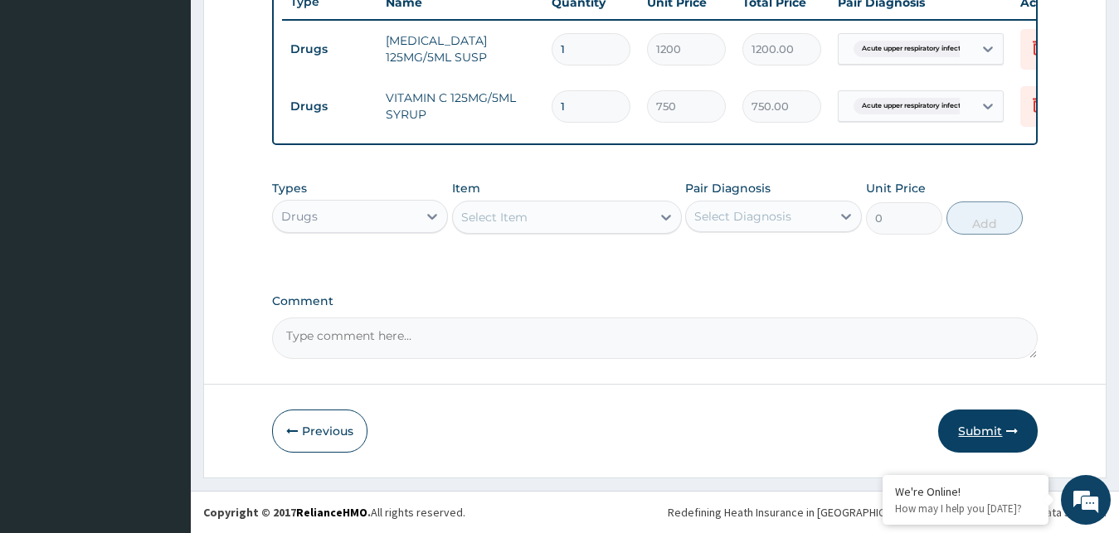
click at [977, 432] on button "Submit" at bounding box center [988, 431] width 100 height 43
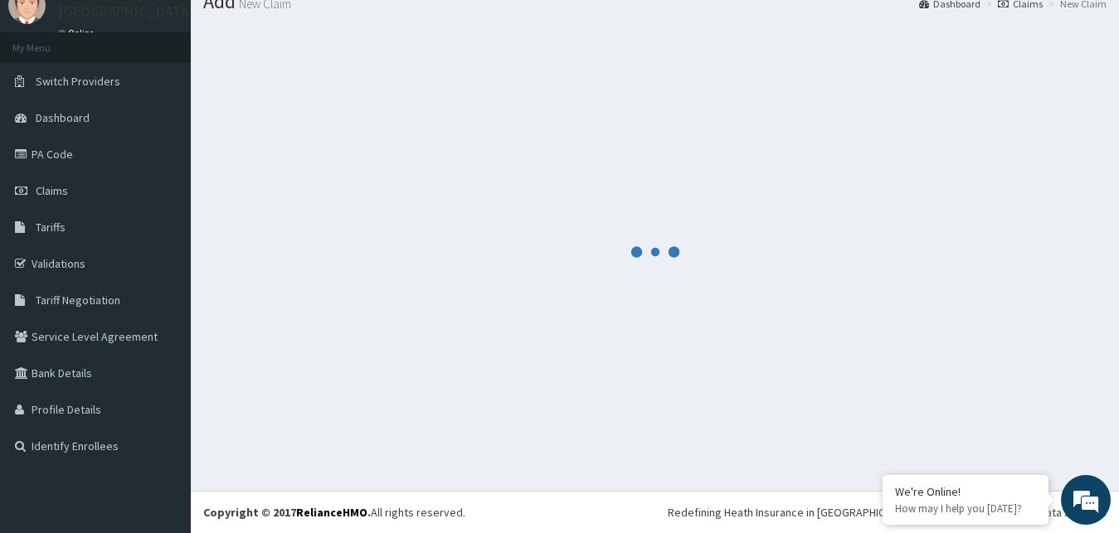
scroll to position [63, 0]
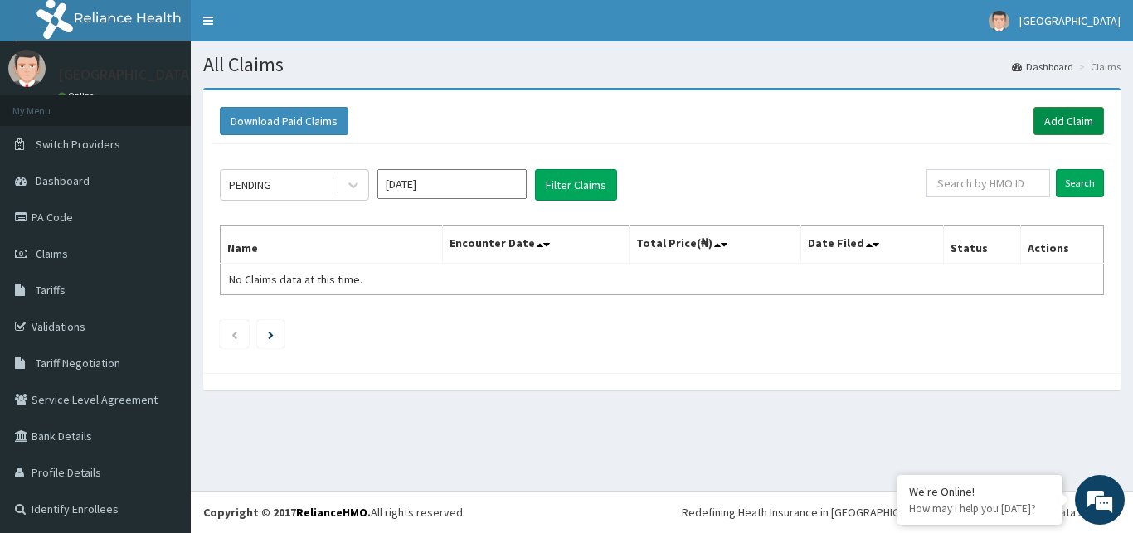
click at [1051, 124] on link "Add Claim" at bounding box center [1068, 121] width 70 height 28
click at [1049, 120] on link "Add Claim" at bounding box center [1068, 121] width 70 height 28
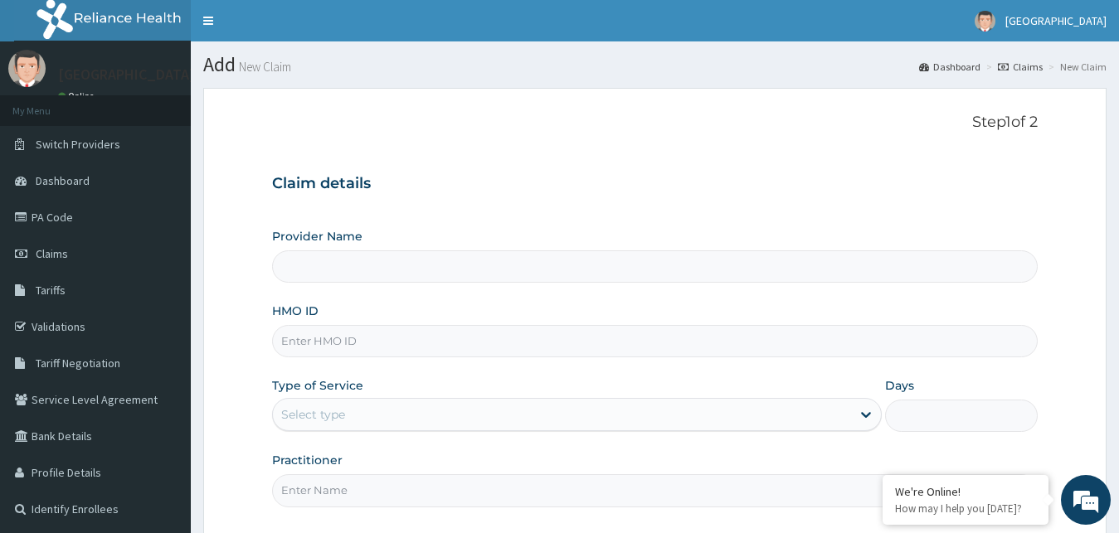
type input "[GEOGRAPHIC_DATA]"
click at [344, 339] on input "HMO ID" at bounding box center [655, 341] width 766 height 32
click at [338, 337] on input "ATP/10007/A" at bounding box center [655, 341] width 766 height 32
type input "ATP/10001/A"
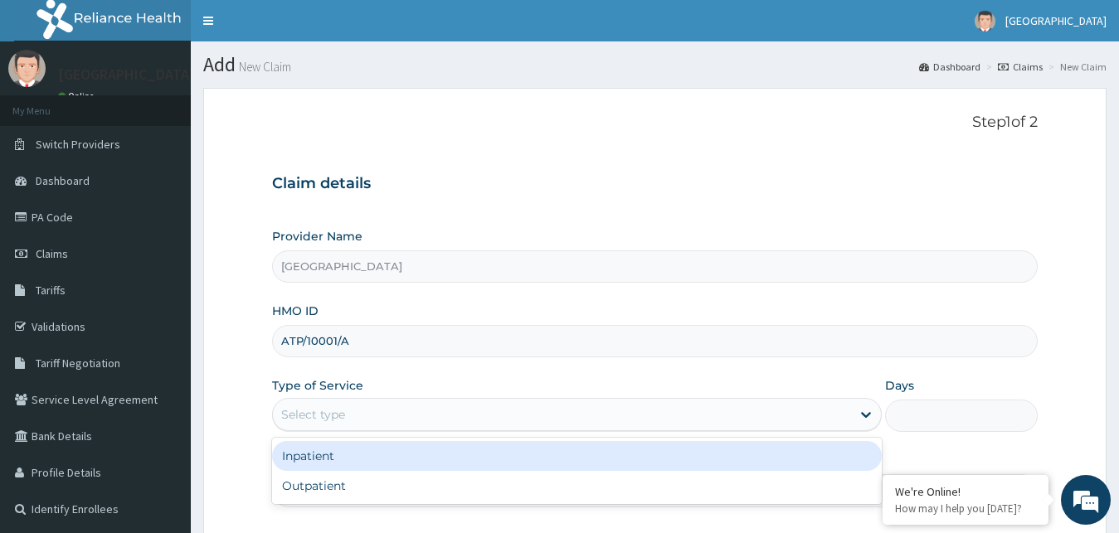
click at [357, 409] on div "Select type" at bounding box center [562, 414] width 579 height 27
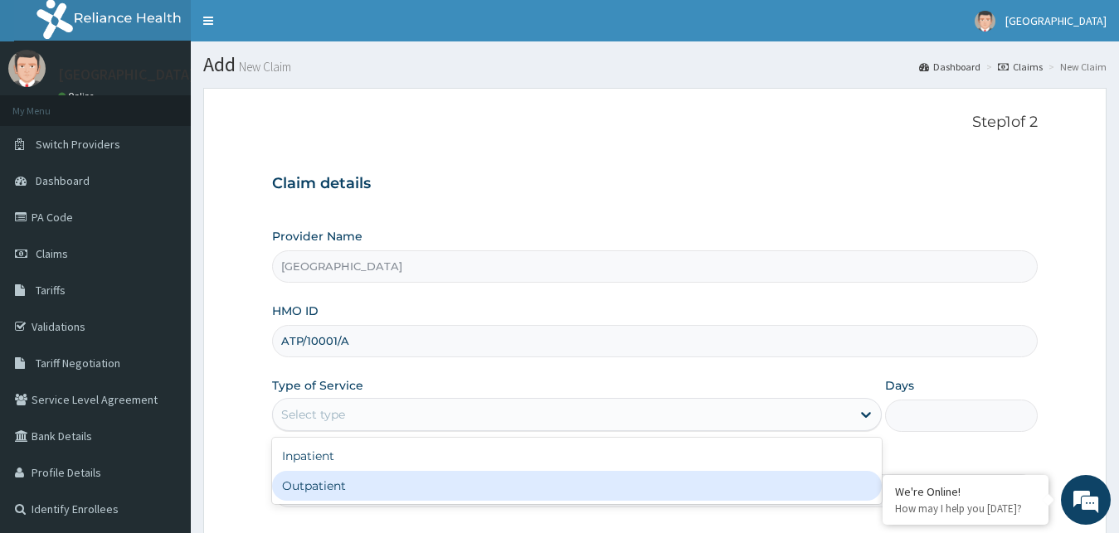
click at [331, 489] on div "Outpatient" at bounding box center [577, 486] width 610 height 30
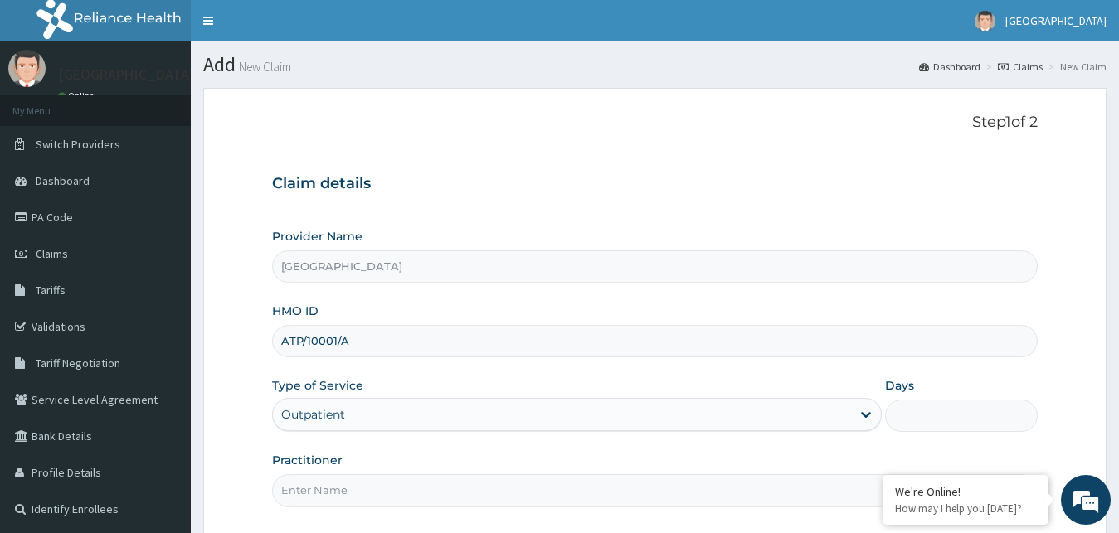
type input "1"
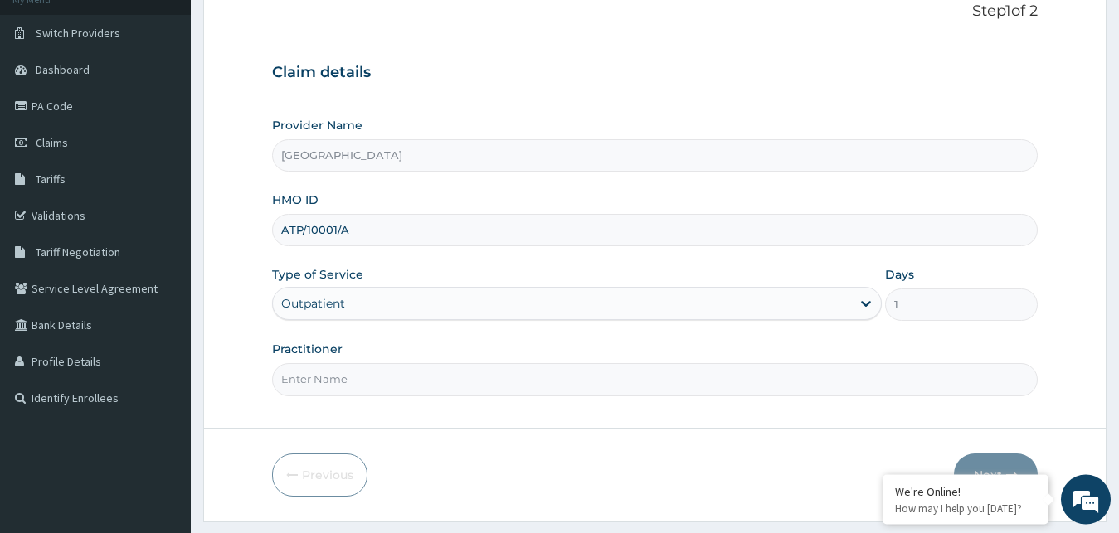
scroll to position [116, 0]
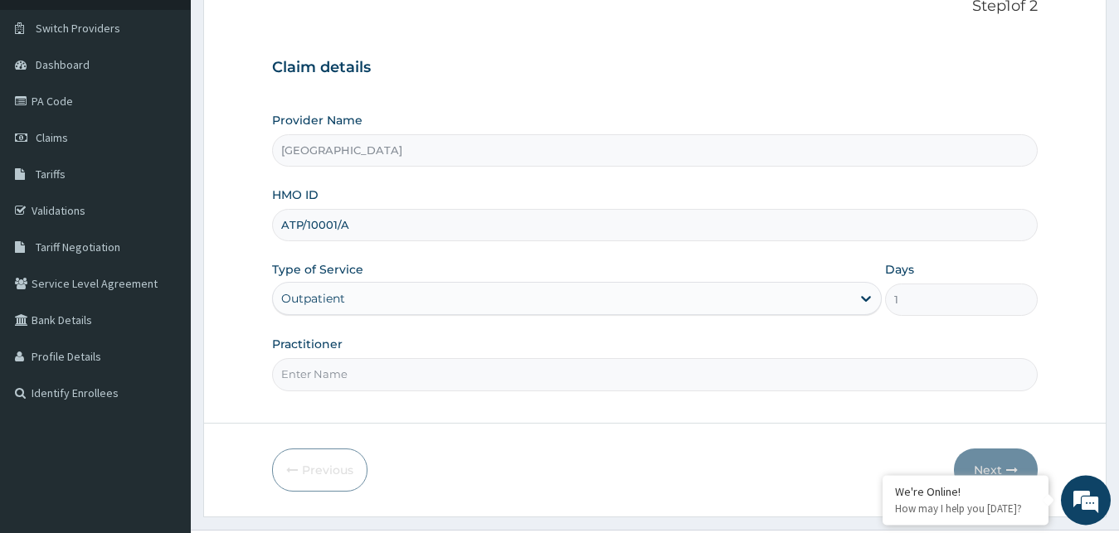
click at [325, 377] on input "Practitioner" at bounding box center [655, 374] width 766 height 32
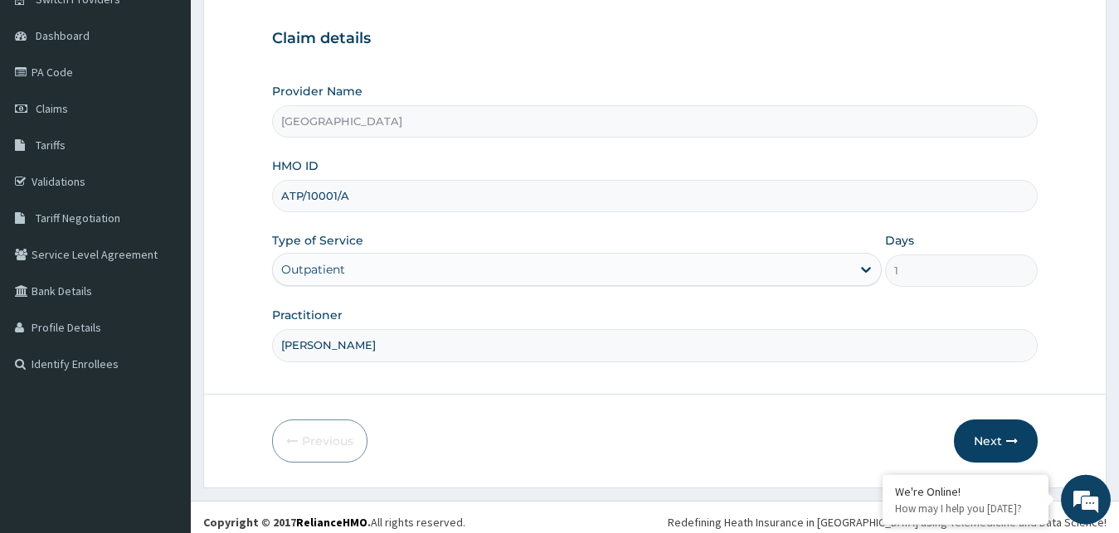
scroll to position [155, 0]
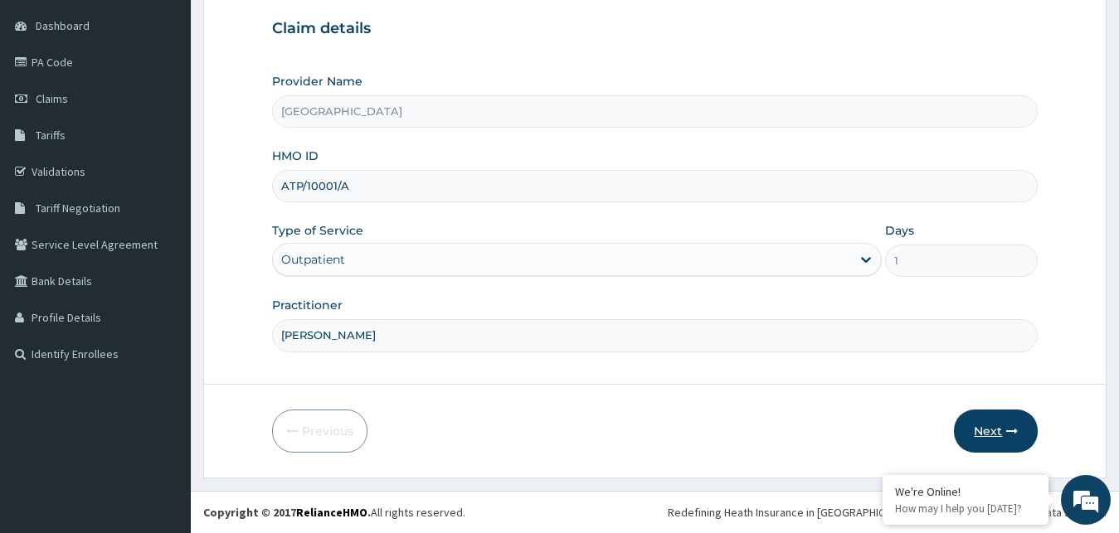
type input "[PERSON_NAME]"
click at [985, 431] on button "Next" at bounding box center [996, 431] width 84 height 43
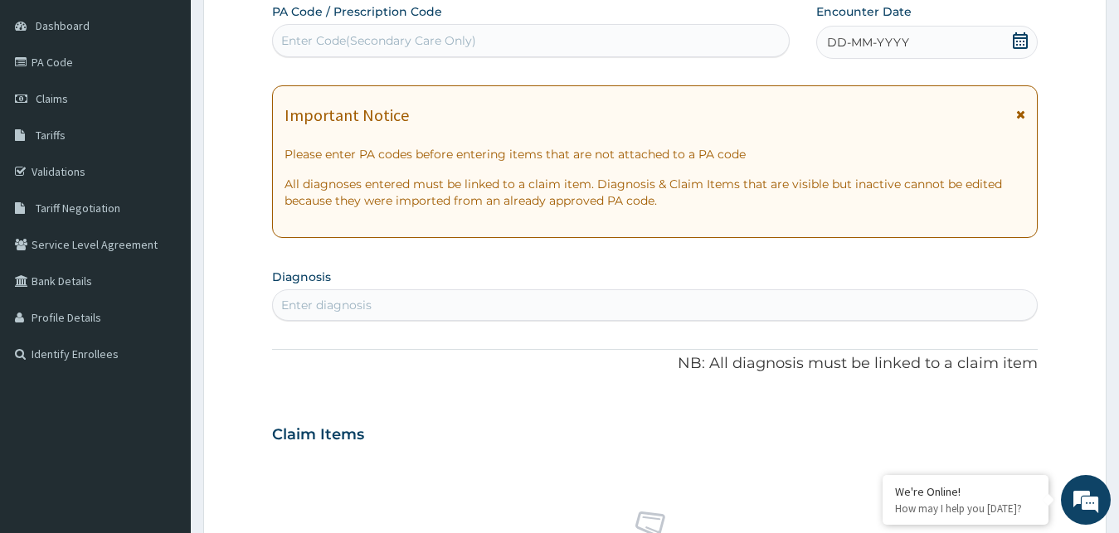
click at [1018, 43] on icon at bounding box center [1020, 40] width 17 height 17
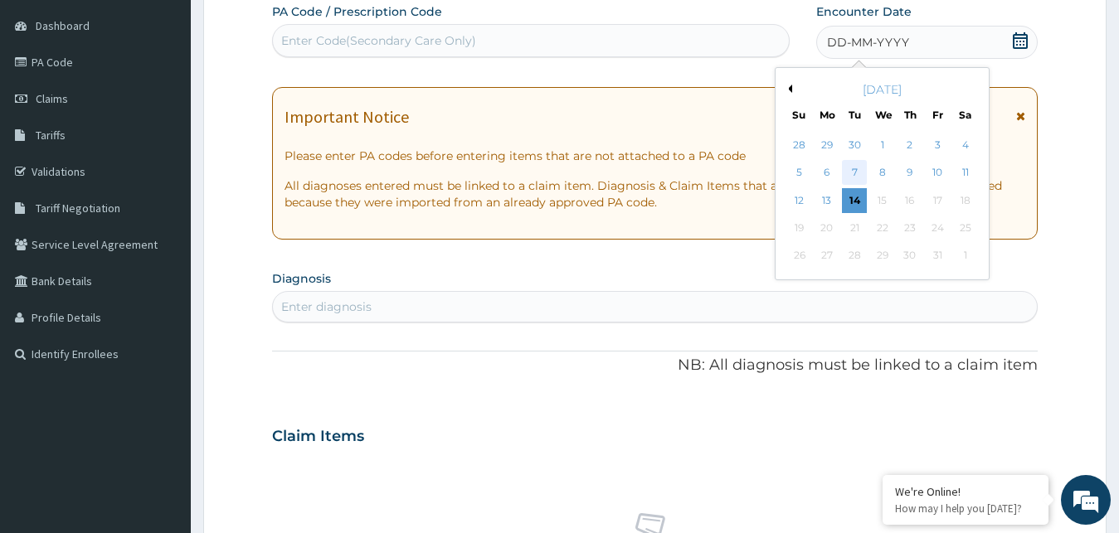
click at [853, 168] on div "7" at bounding box center [854, 173] width 25 height 25
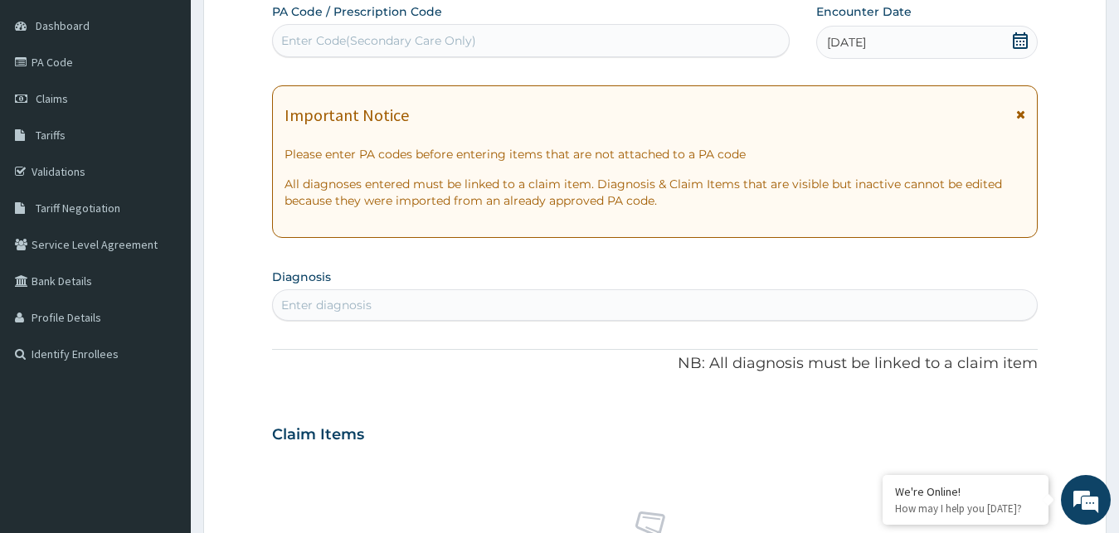
click at [332, 309] on div "Enter diagnosis" at bounding box center [326, 305] width 90 height 17
type input "P"
type input "[MEDICAL_DATA]"
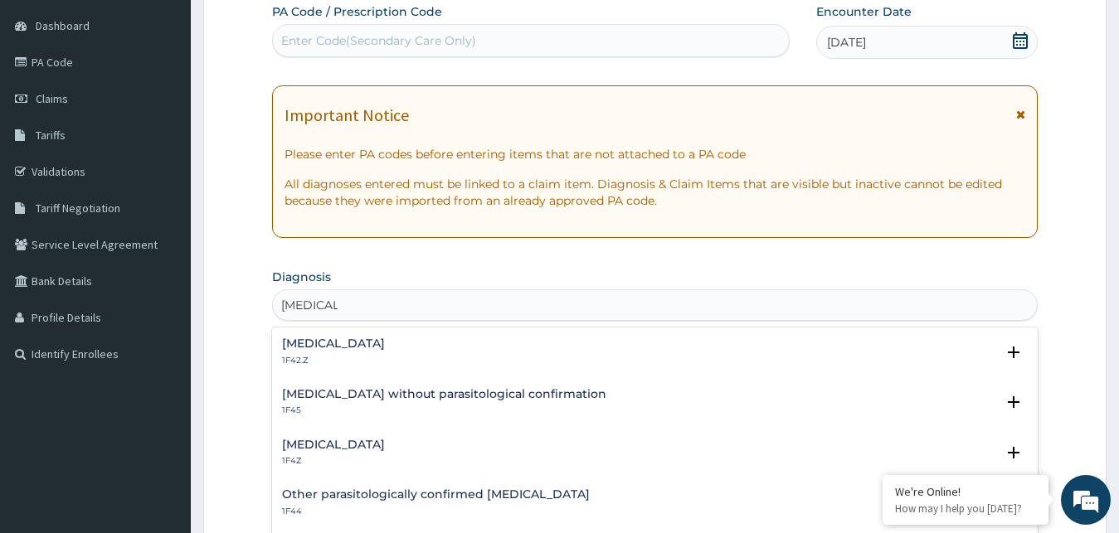
click at [367, 445] on h4 "[MEDICAL_DATA]" at bounding box center [333, 445] width 103 height 12
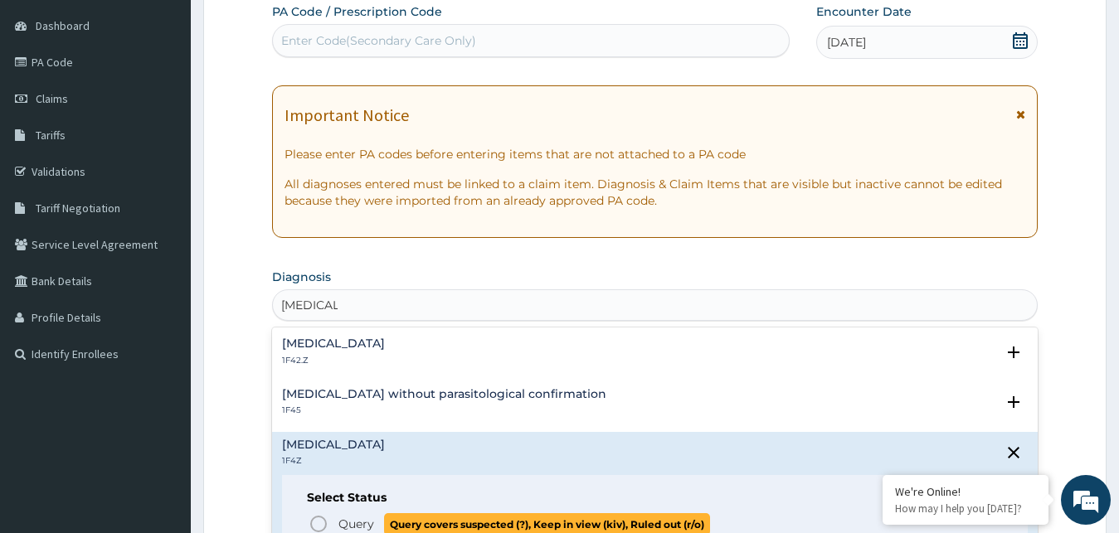
click at [316, 521] on icon "status option query" at bounding box center [319, 524] width 20 height 20
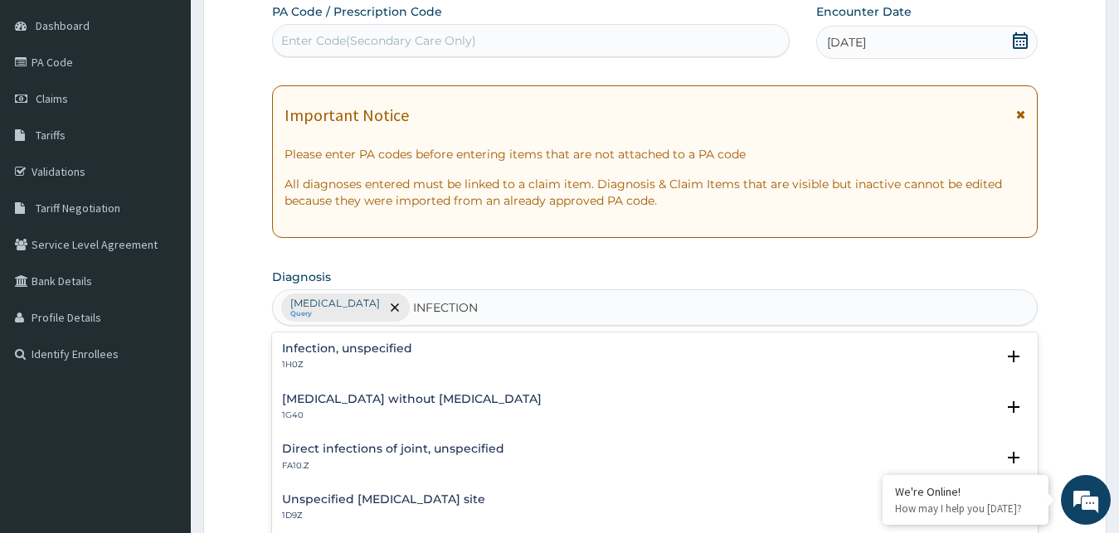
click at [423, 309] on input "INFECTION" at bounding box center [446, 307] width 67 height 17
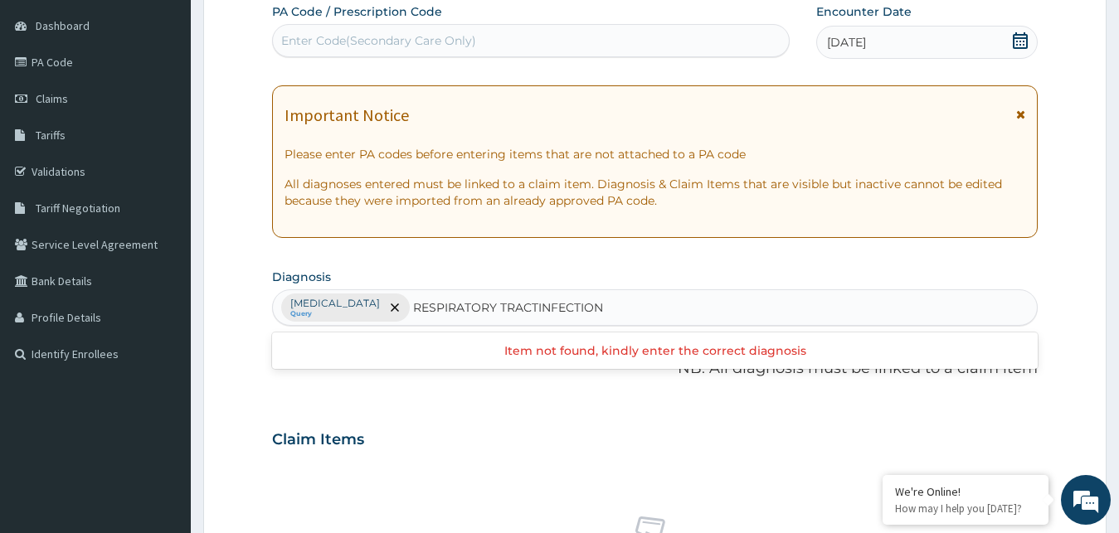
type input "RESPIRATORY TRACT INFECTION"
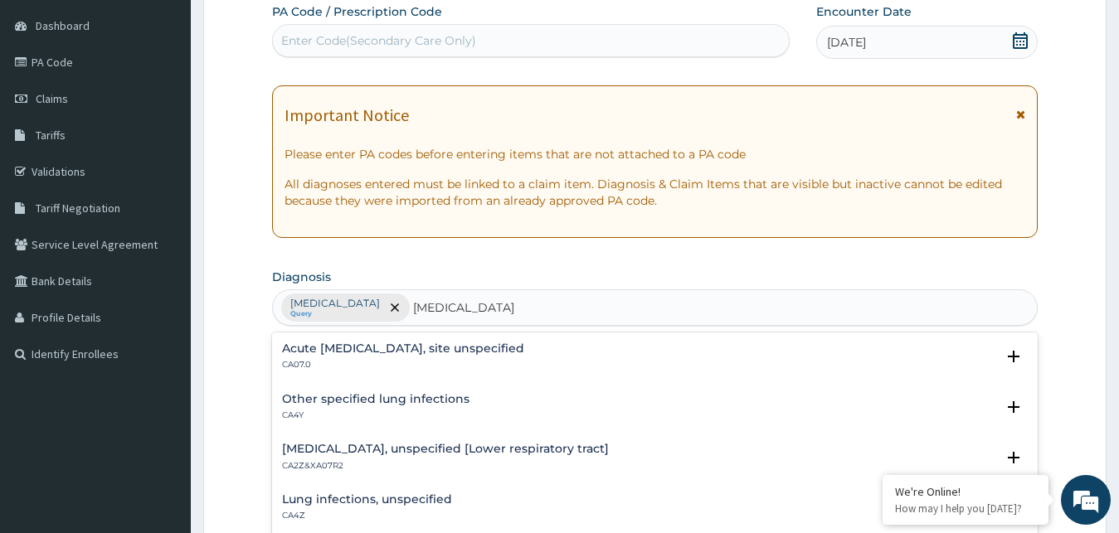
click at [435, 353] on h4 "Acute upper respiratory infection, site unspecified" at bounding box center [403, 349] width 242 height 12
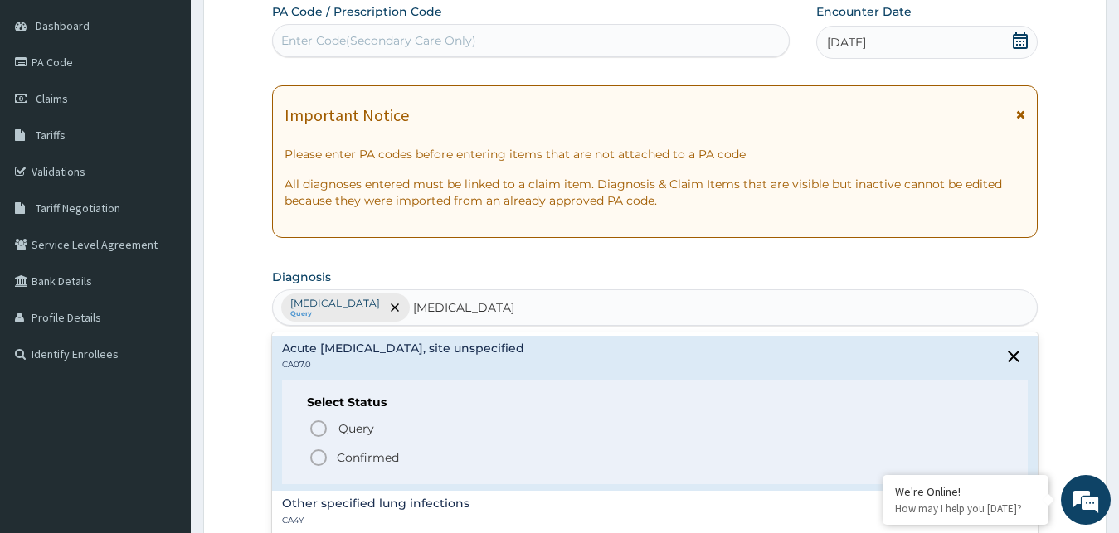
click at [317, 459] on icon "status option filled" at bounding box center [319, 458] width 20 height 20
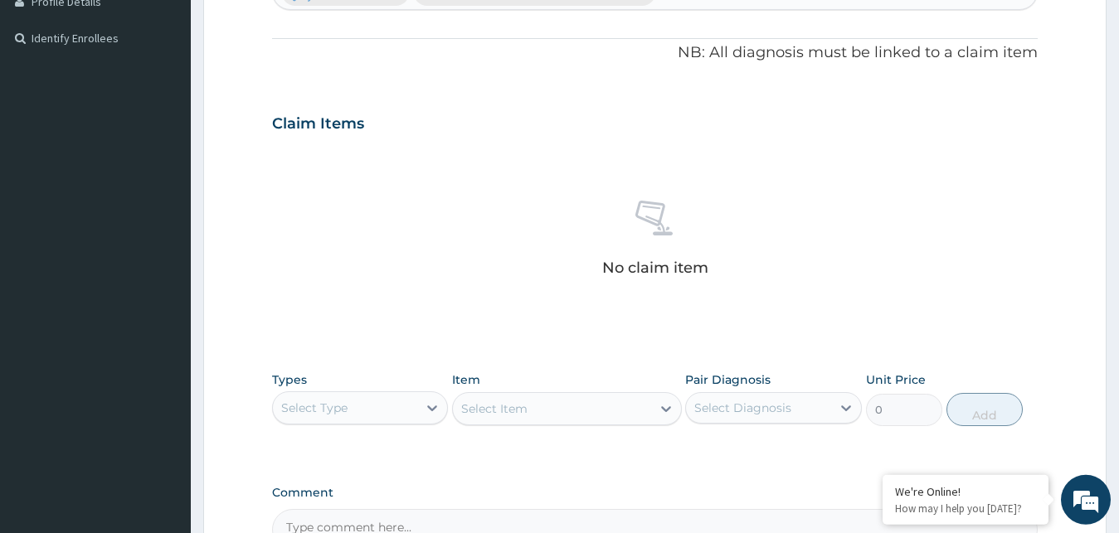
scroll to position [489, 0]
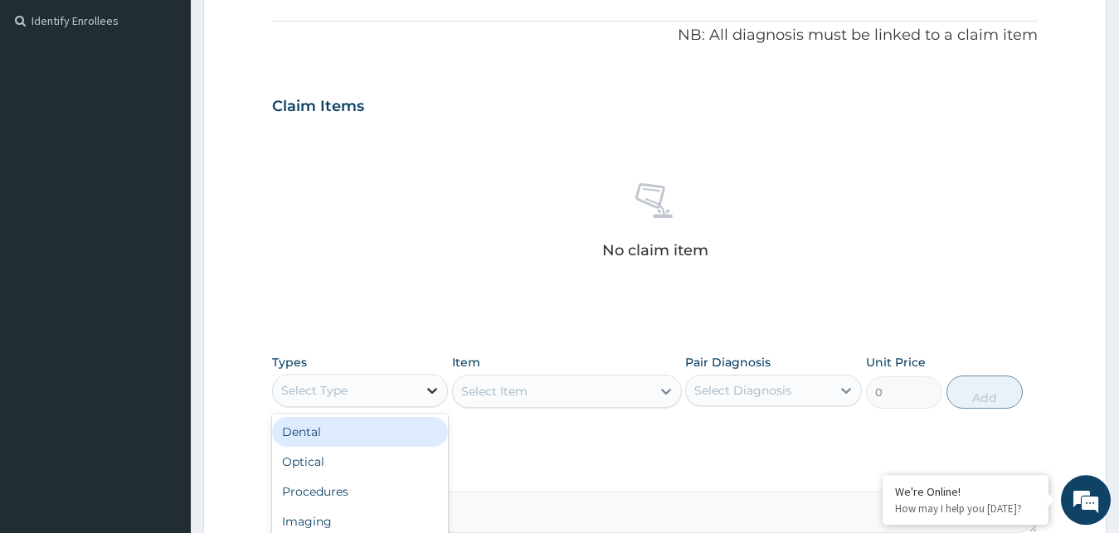
click at [430, 389] on icon at bounding box center [432, 391] width 10 height 6
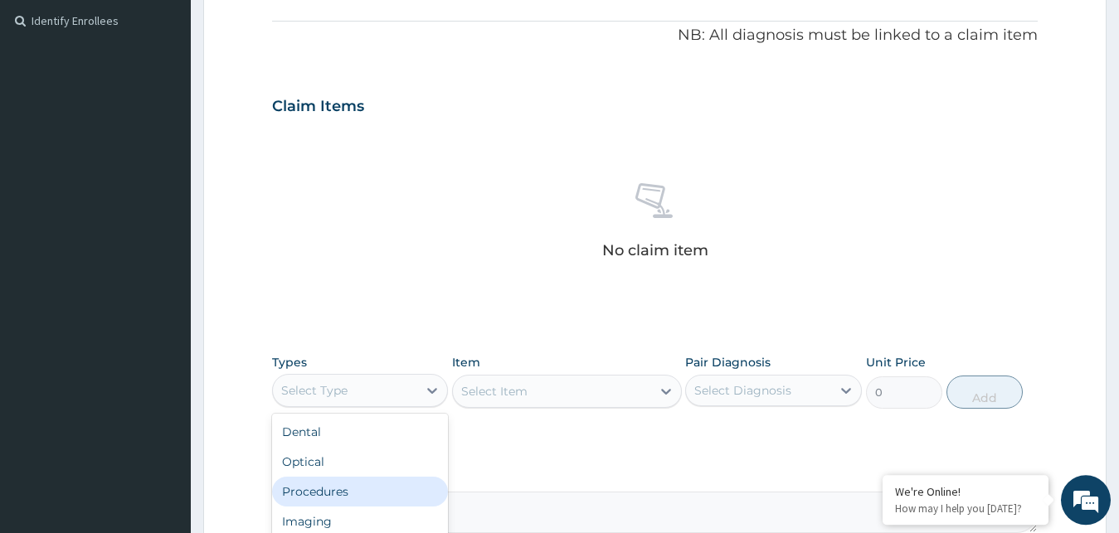
click at [327, 486] on div "Procedures" at bounding box center [360, 492] width 177 height 30
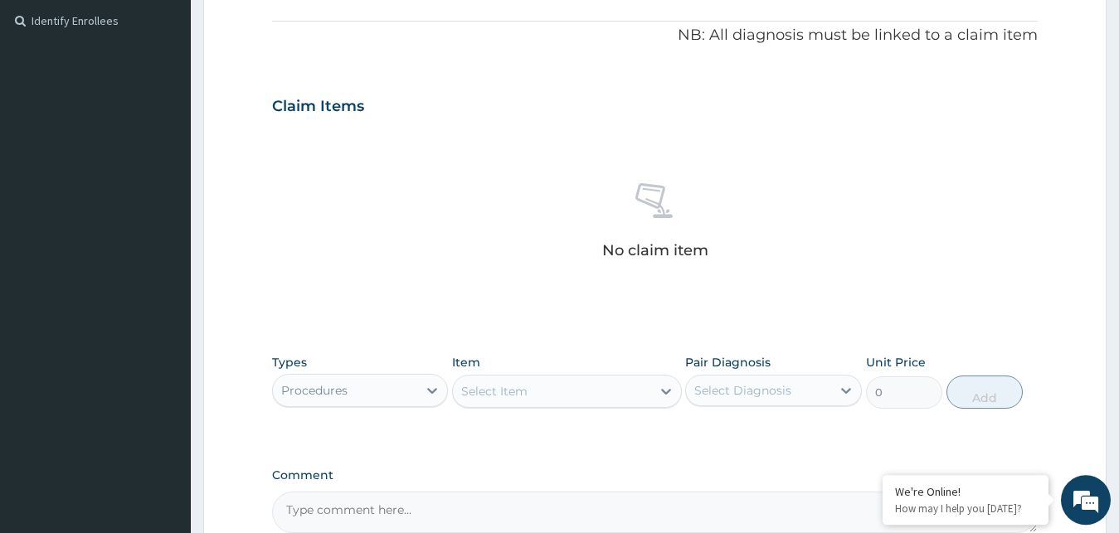
click at [524, 393] on div "Select Item" at bounding box center [494, 391] width 66 height 17
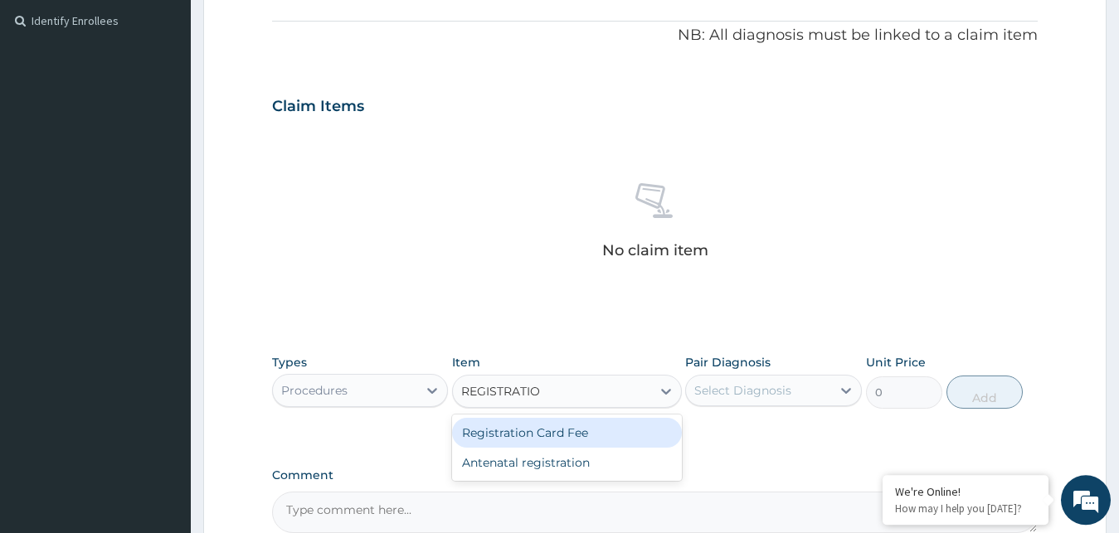
type input "REGISTRATION"
click at [547, 430] on div "Registration Card Fee" at bounding box center [567, 433] width 230 height 30
type input "2000"
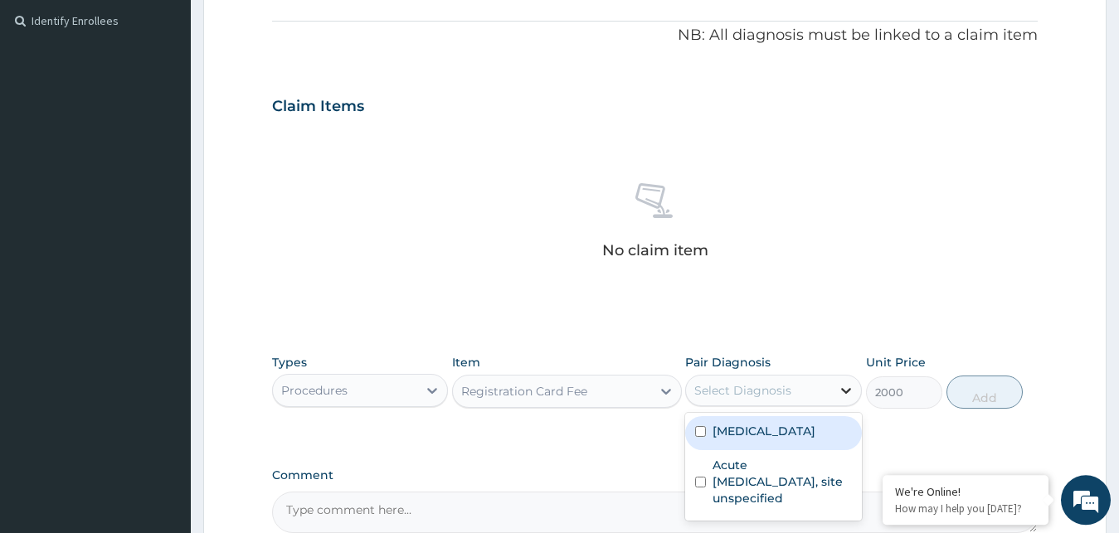
click at [842, 390] on icon at bounding box center [846, 391] width 10 height 6
click at [700, 432] on input "checkbox" at bounding box center [700, 431] width 11 height 11
checkbox input "true"
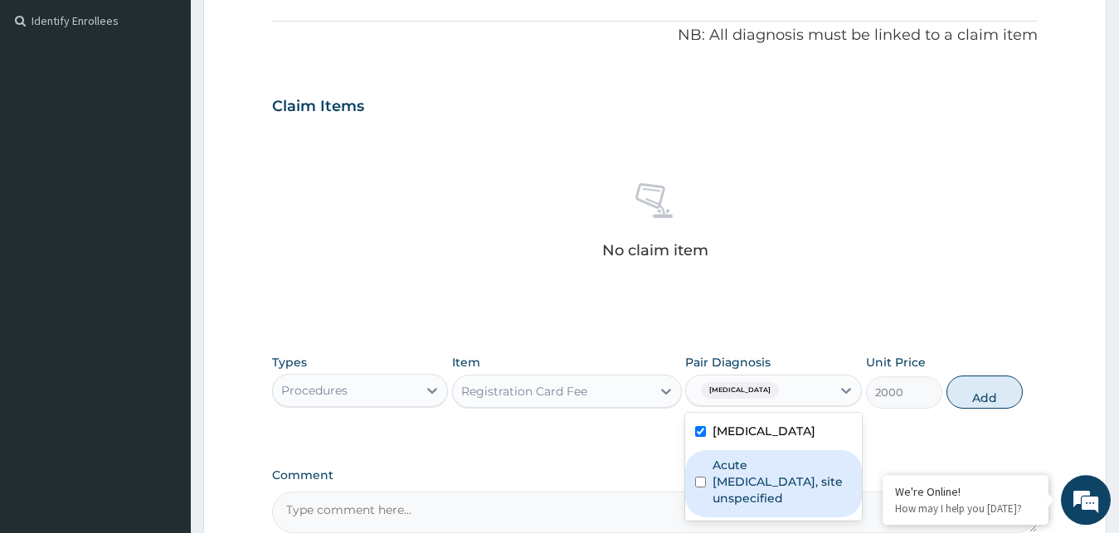
click at [704, 483] on input "checkbox" at bounding box center [700, 482] width 11 height 11
checkbox input "true"
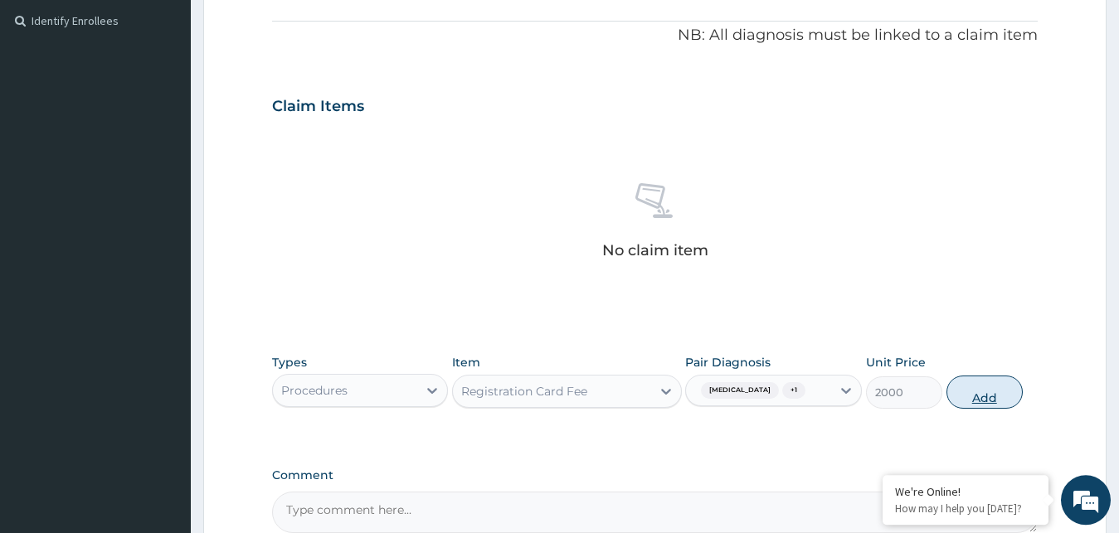
click at [993, 393] on button "Add" at bounding box center [984, 392] width 76 height 33
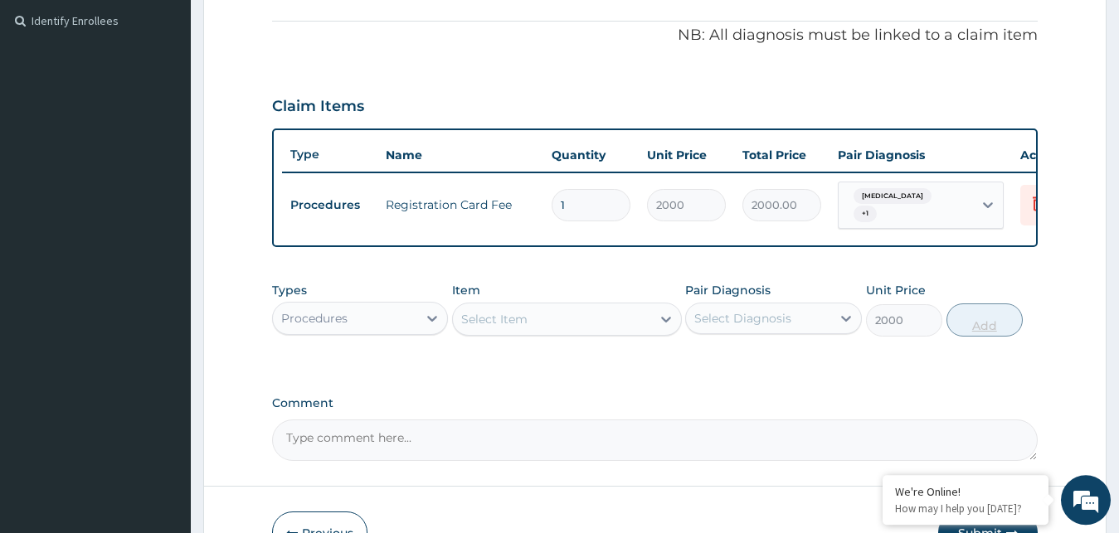
type input "0"
click at [524, 328] on div "Select Item" at bounding box center [494, 319] width 66 height 17
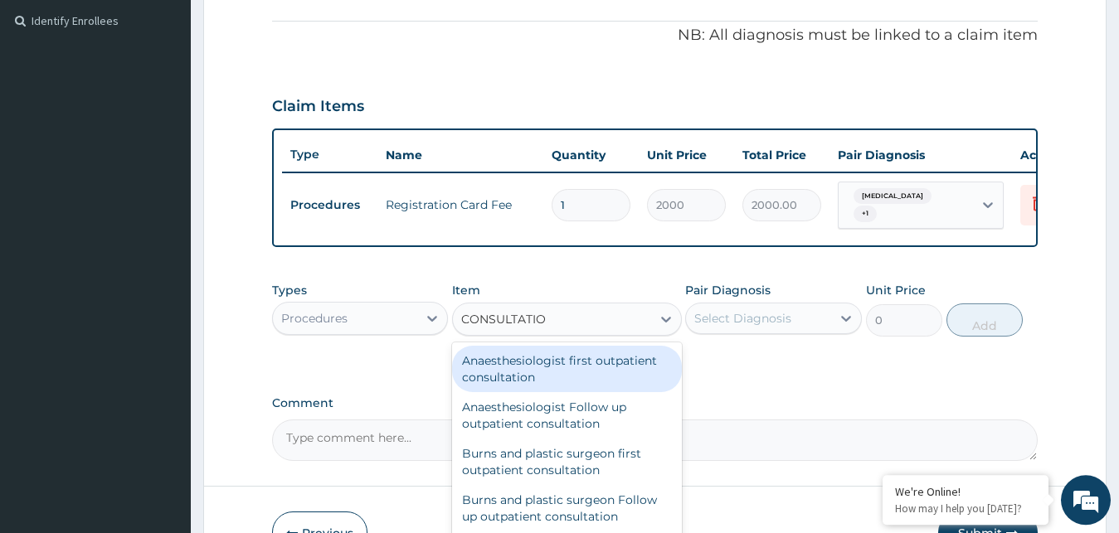
type input "CONSULTATION"
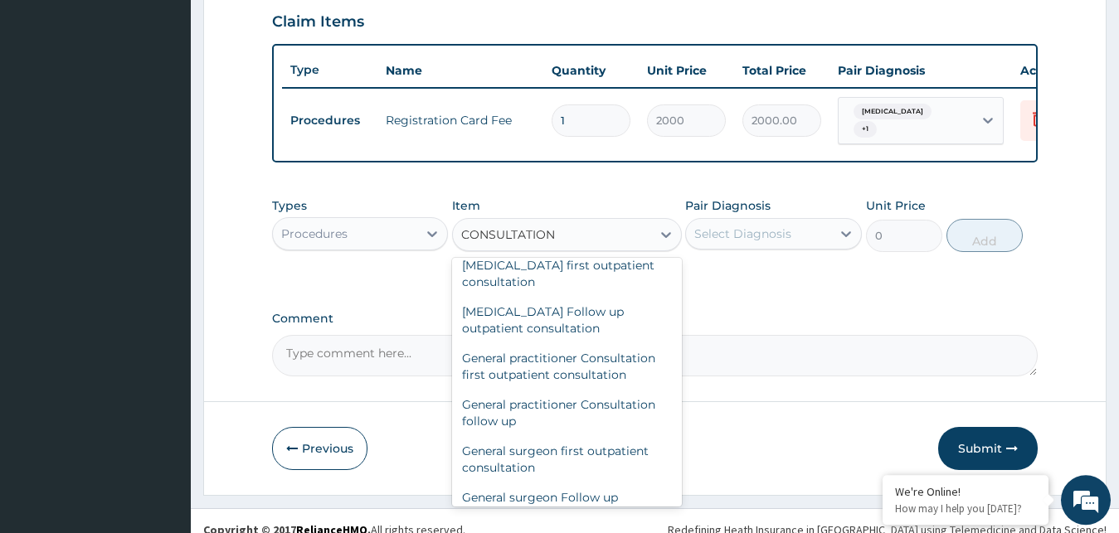
scroll to position [851, 0]
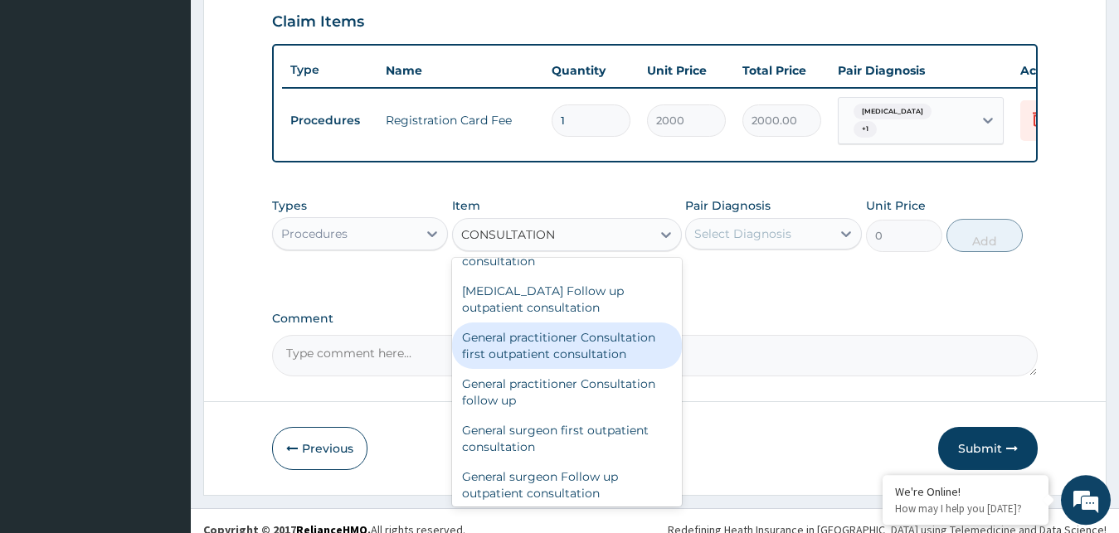
click at [564, 353] on div "General practitioner Consultation first outpatient consultation" at bounding box center [567, 346] width 230 height 46
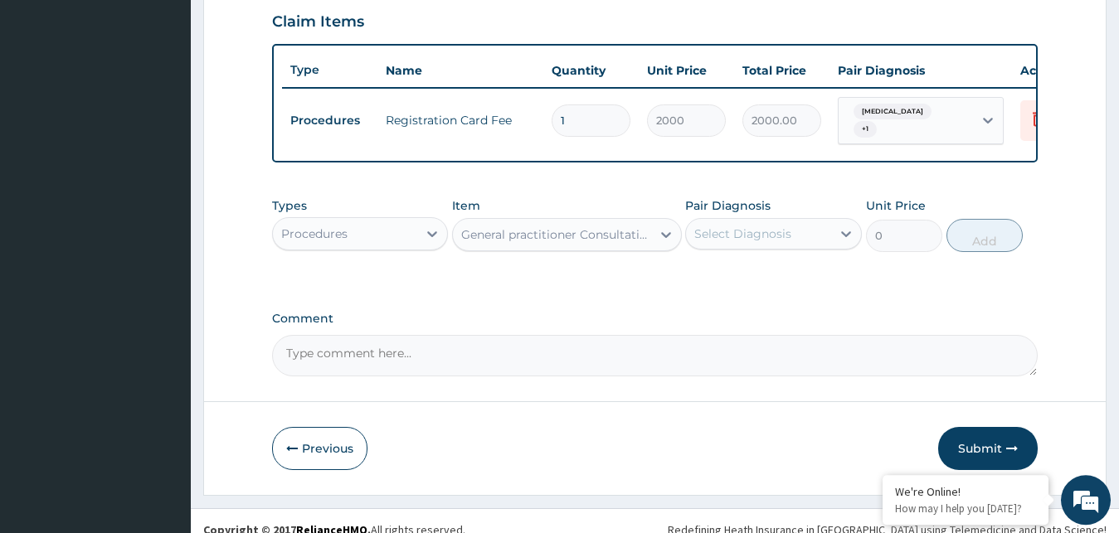
type input "3000"
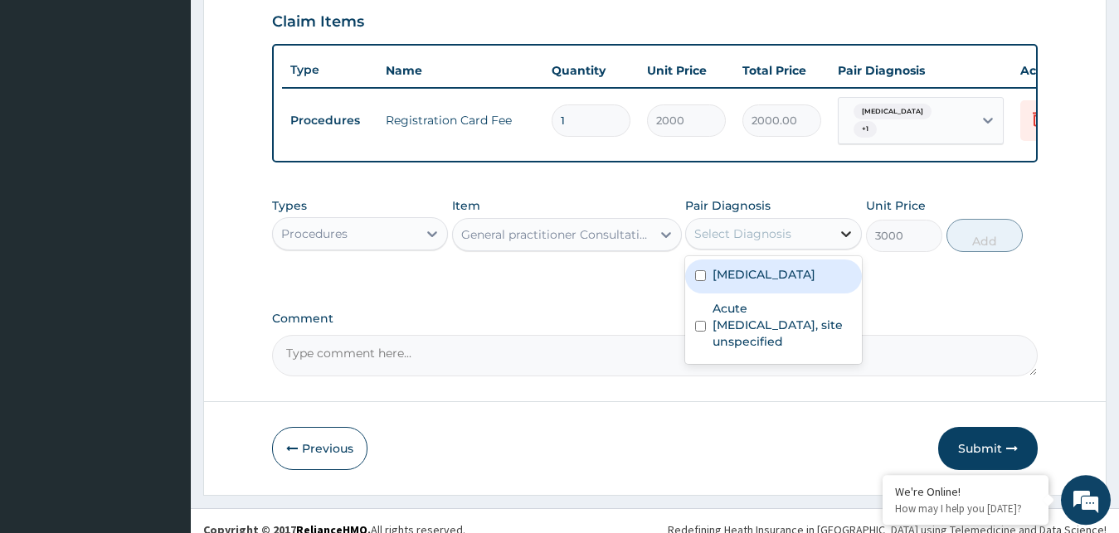
click at [848, 242] on icon at bounding box center [846, 234] width 17 height 17
click at [702, 281] on input "checkbox" at bounding box center [700, 275] width 11 height 11
checkbox input "true"
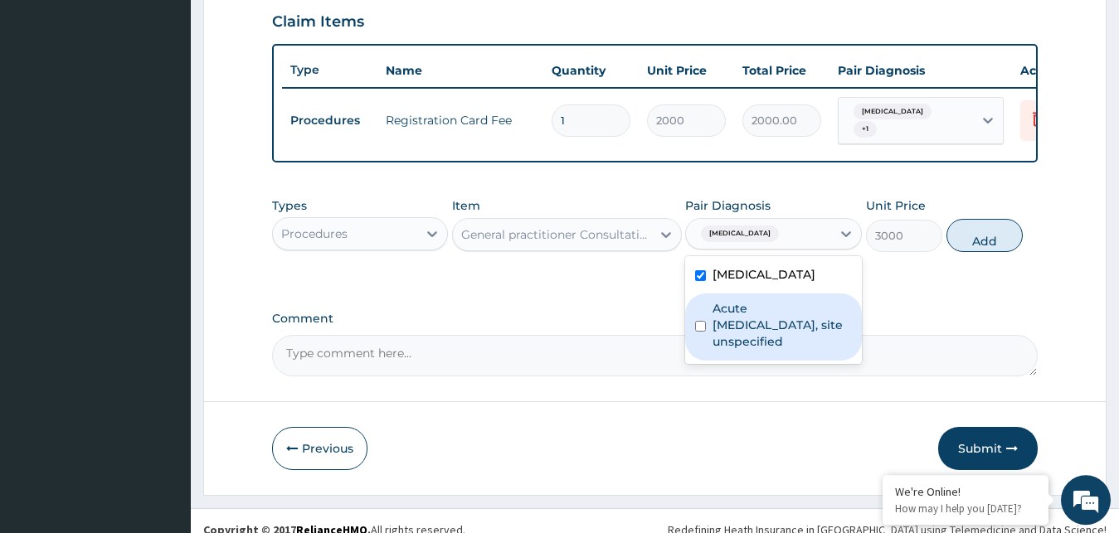
click at [701, 332] on input "checkbox" at bounding box center [700, 326] width 11 height 11
checkbox input "true"
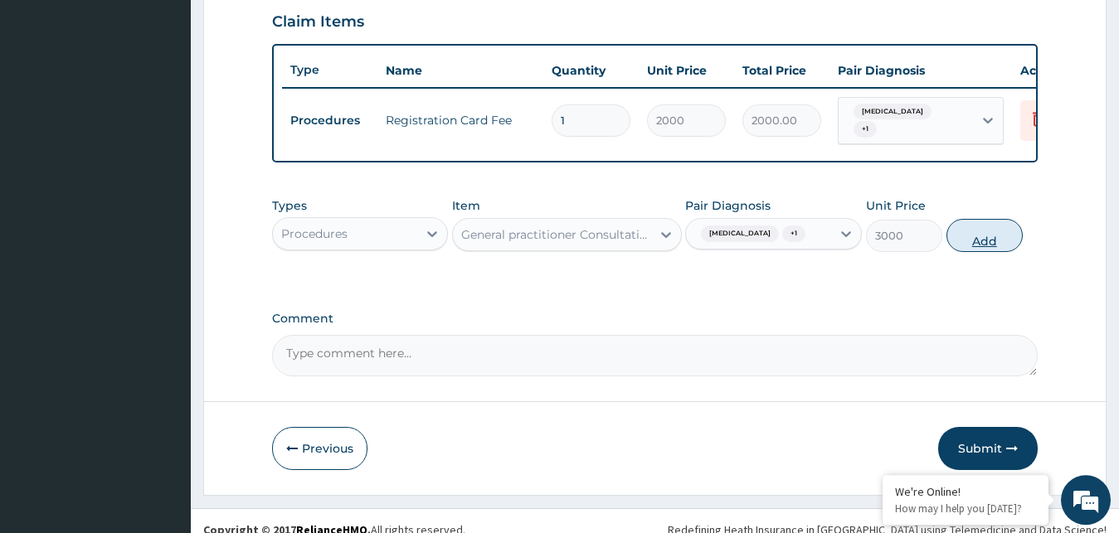
click at [980, 252] on button "Add" at bounding box center [984, 235] width 76 height 33
type input "0"
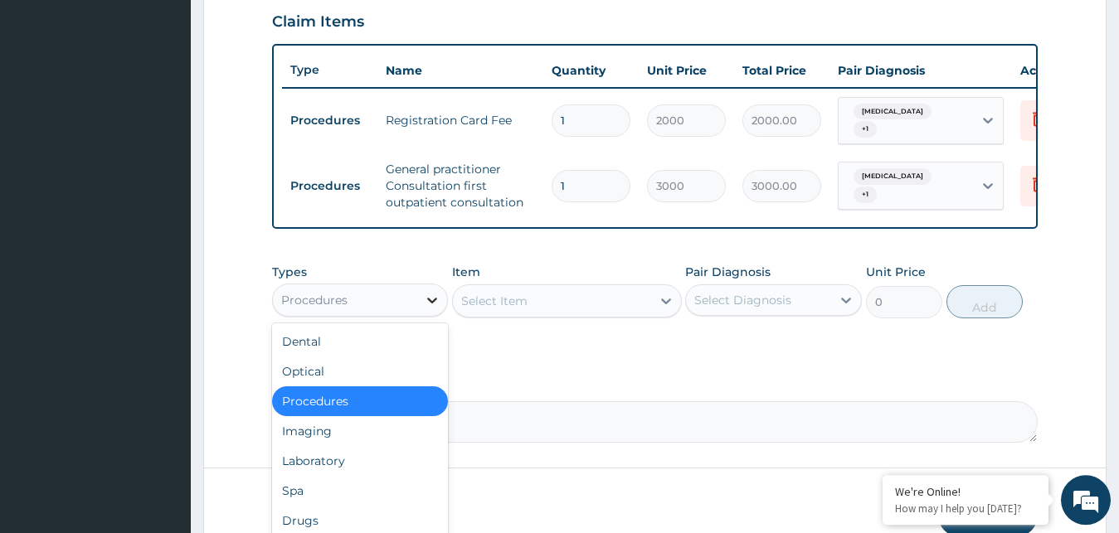
click at [429, 309] on icon at bounding box center [432, 300] width 17 height 17
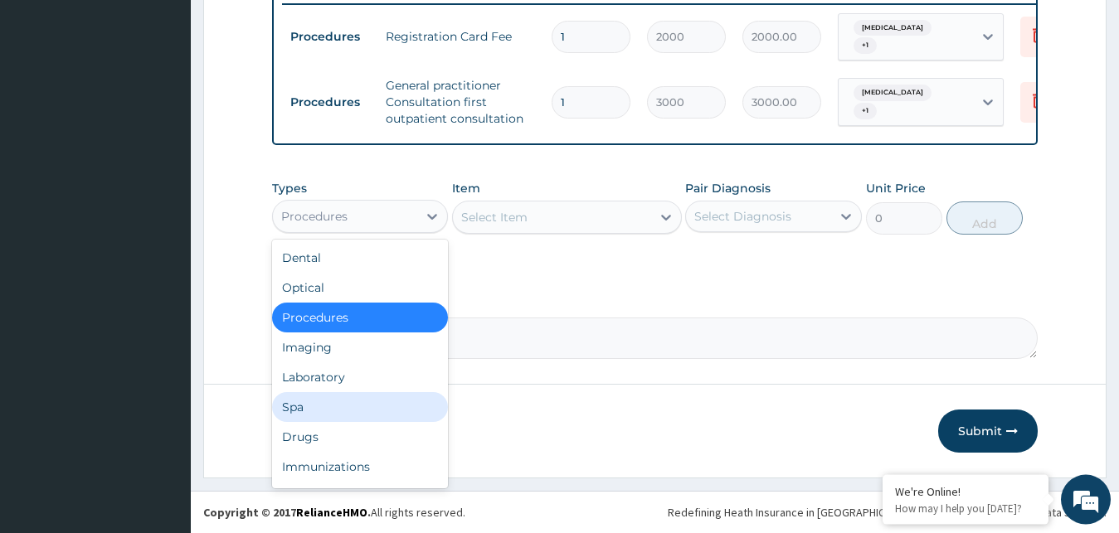
scroll to position [671, 0]
click at [304, 439] on div "Drugs" at bounding box center [360, 437] width 177 height 30
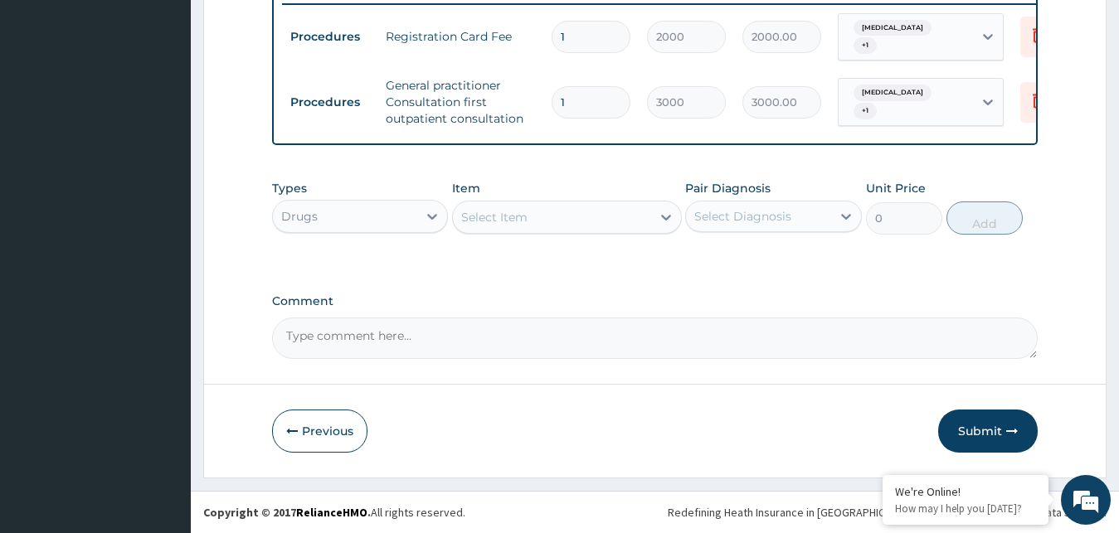
click at [603, 218] on div "Select Item" at bounding box center [552, 217] width 198 height 27
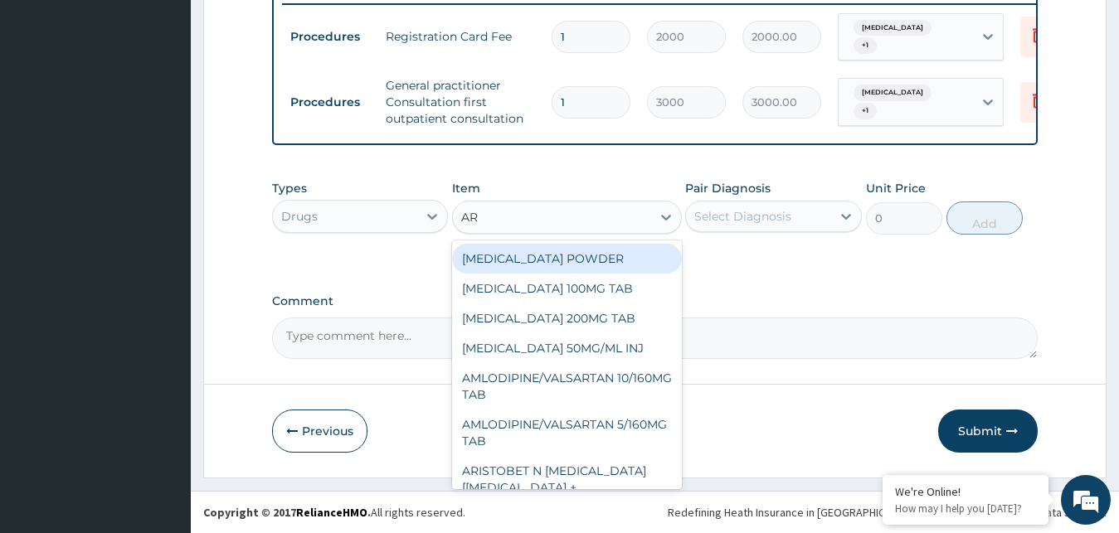
type input "ART"
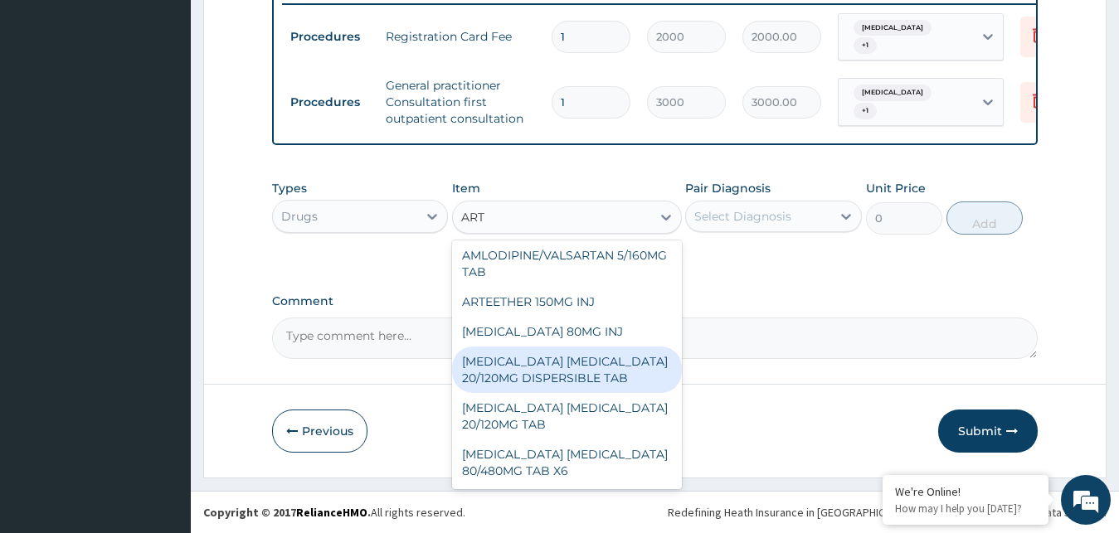
scroll to position [105, 0]
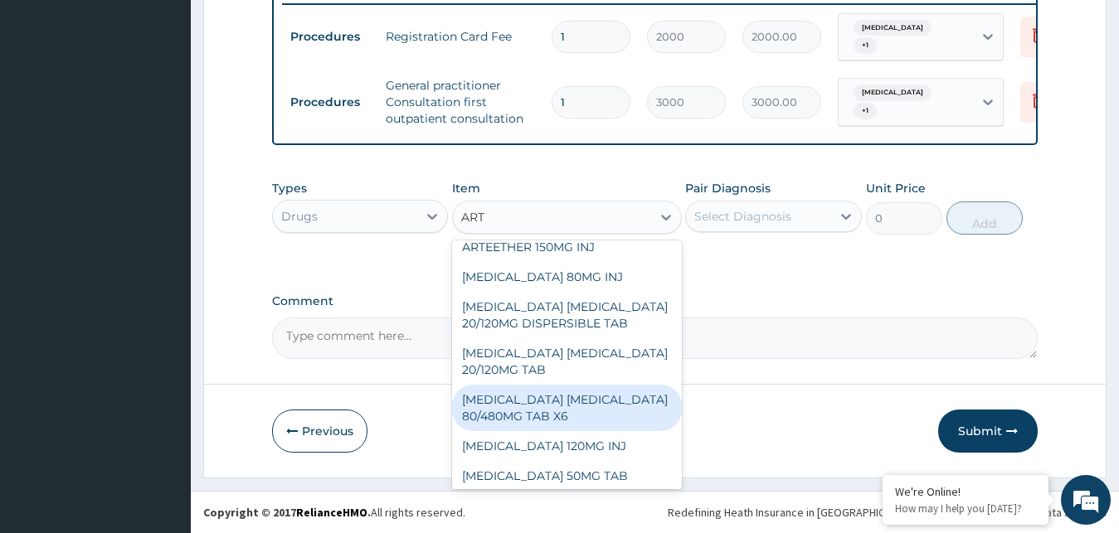
click at [558, 410] on div "[MEDICAL_DATA] [MEDICAL_DATA] 80/480MG TAB X6" at bounding box center [567, 408] width 230 height 46
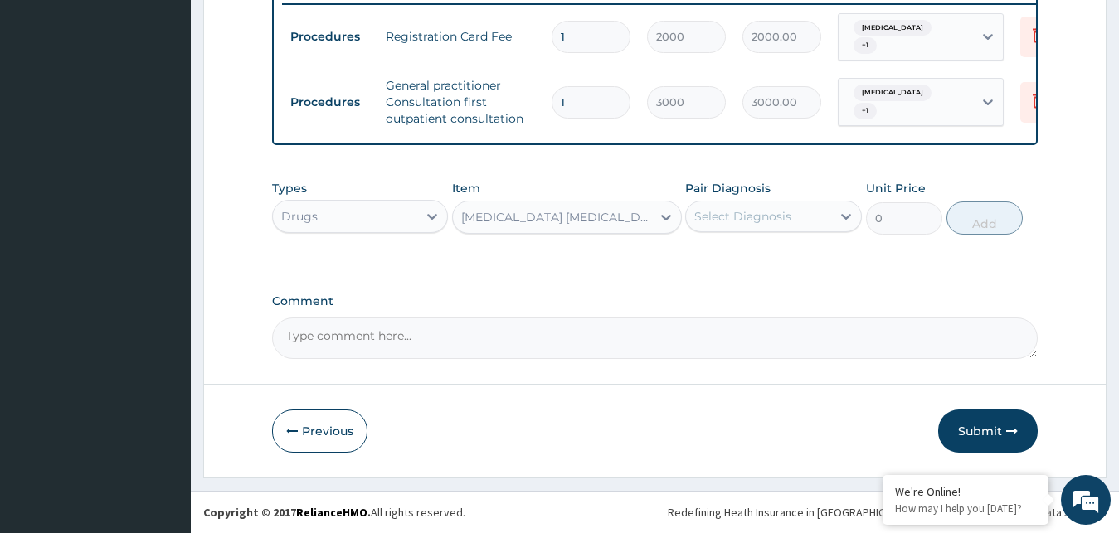
type input "375"
click at [847, 212] on icon at bounding box center [846, 216] width 17 height 17
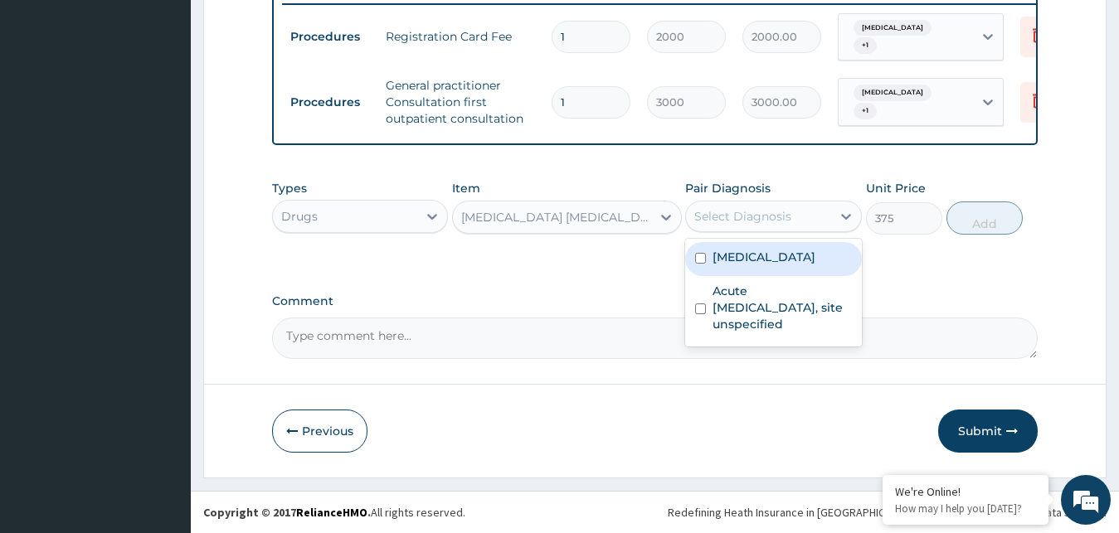
click at [702, 257] on input "checkbox" at bounding box center [700, 258] width 11 height 11
checkbox input "true"
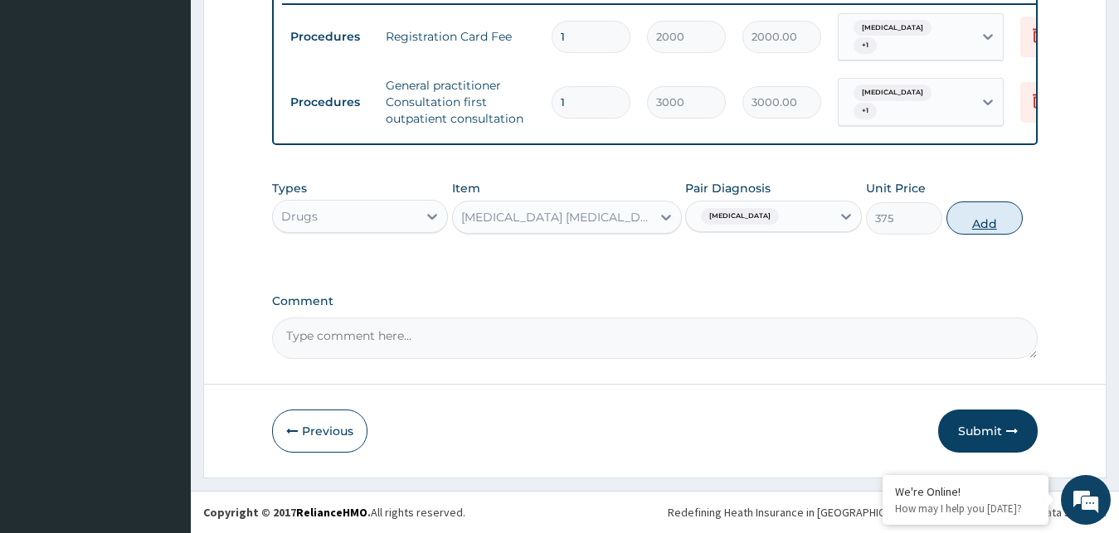
click at [984, 226] on button "Add" at bounding box center [984, 218] width 76 height 33
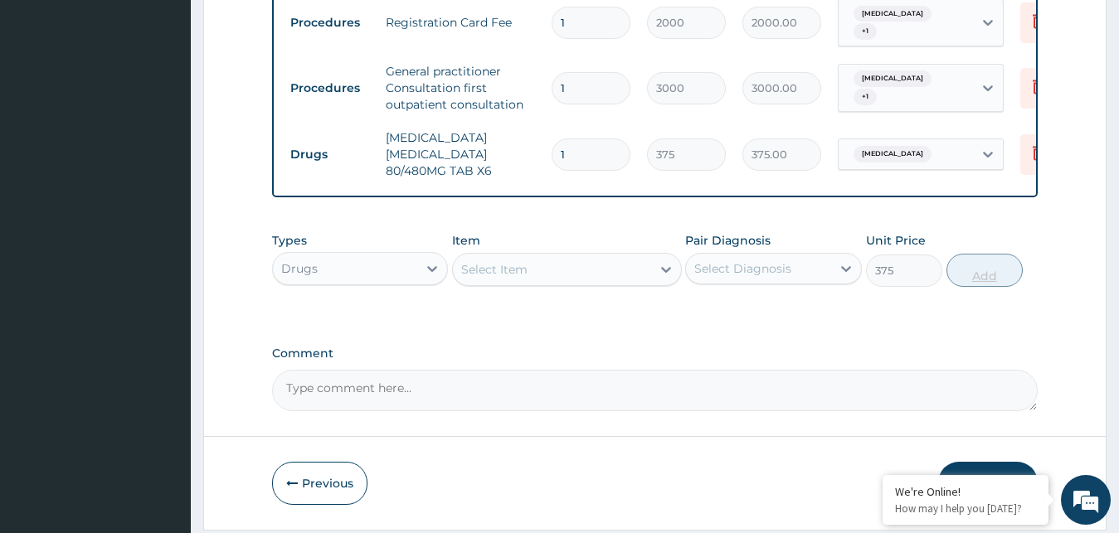
type input "0"
click at [564, 153] on input "1" at bounding box center [591, 155] width 79 height 32
type input "0.00"
type input "6"
type input "2250.00"
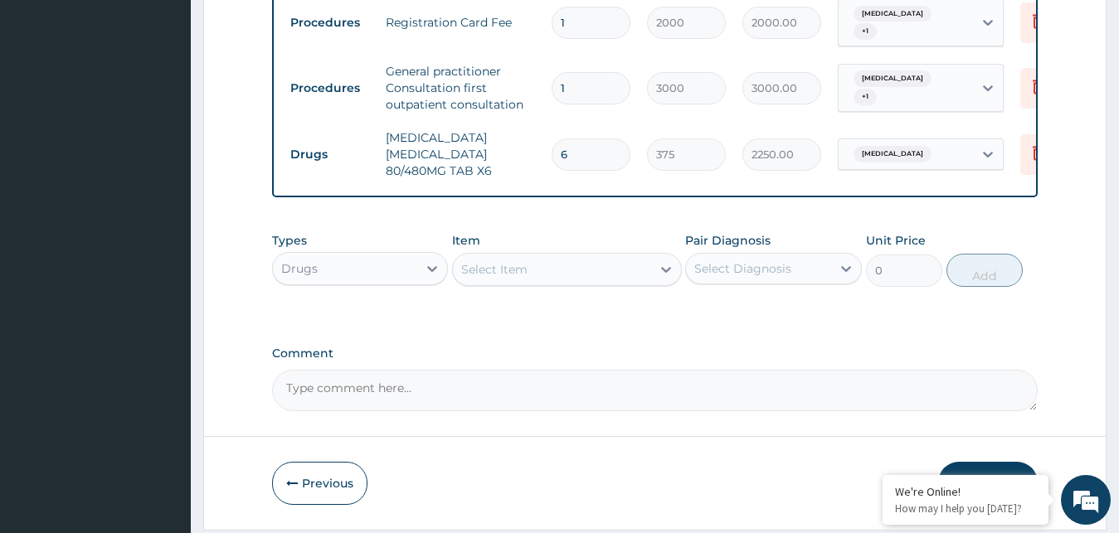
type input "6"
click at [570, 280] on div "Select Item" at bounding box center [552, 269] width 198 height 27
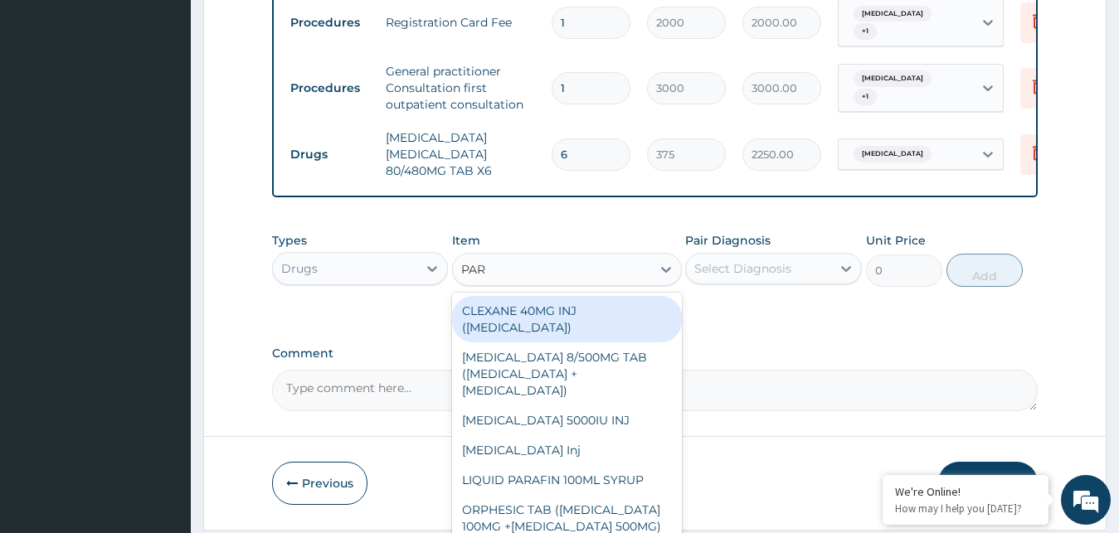
type input "PARA"
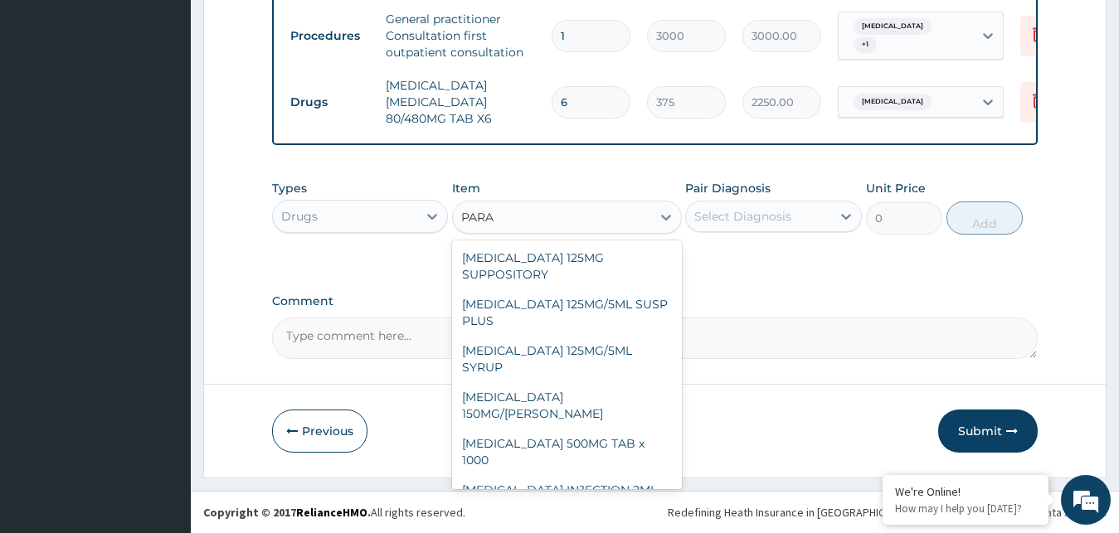
scroll to position [179, 0]
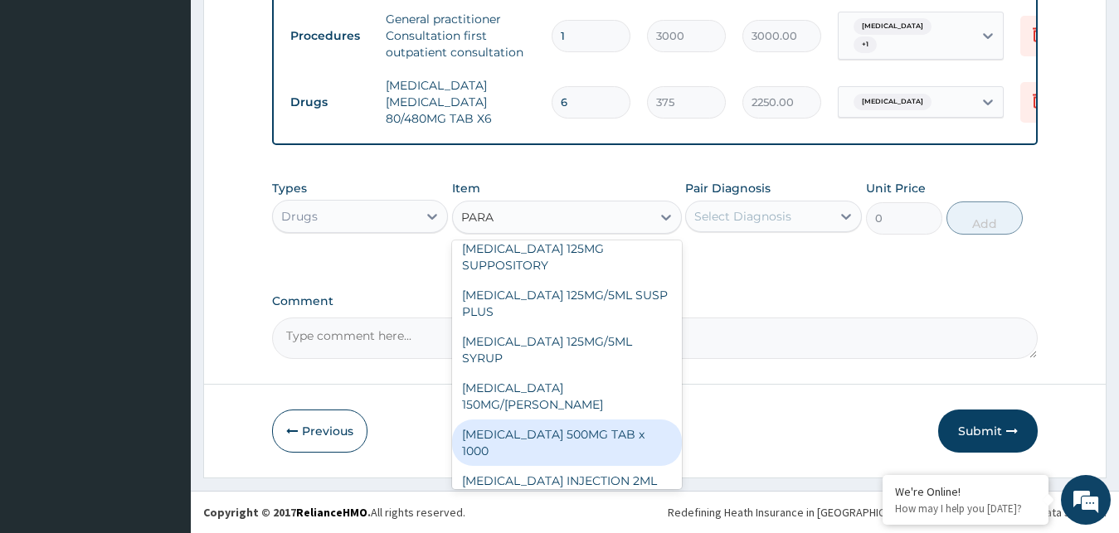
click at [584, 425] on div "[MEDICAL_DATA] 500MG TAB x 1000" at bounding box center [567, 443] width 230 height 46
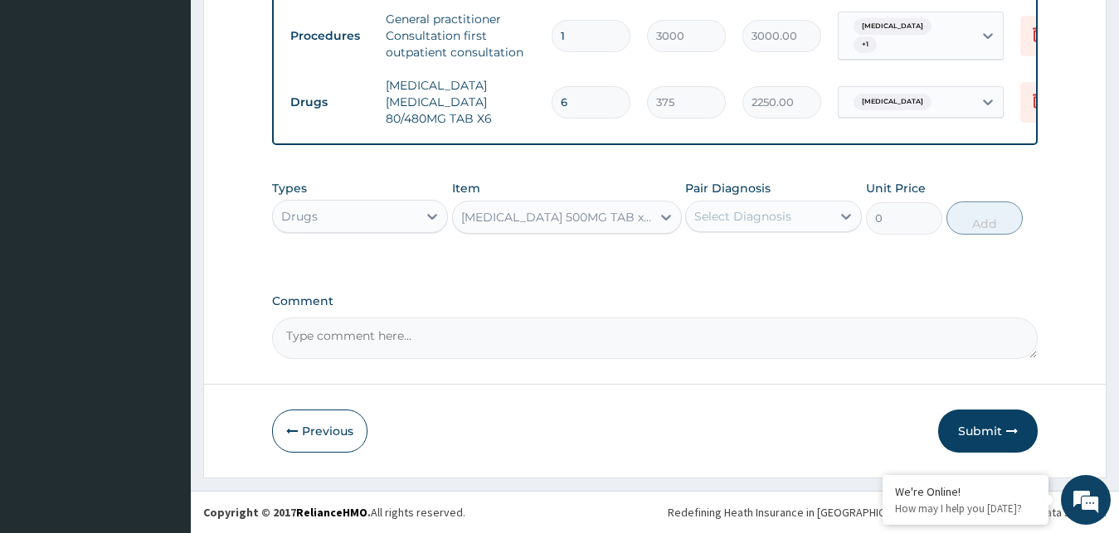
type input "15.75"
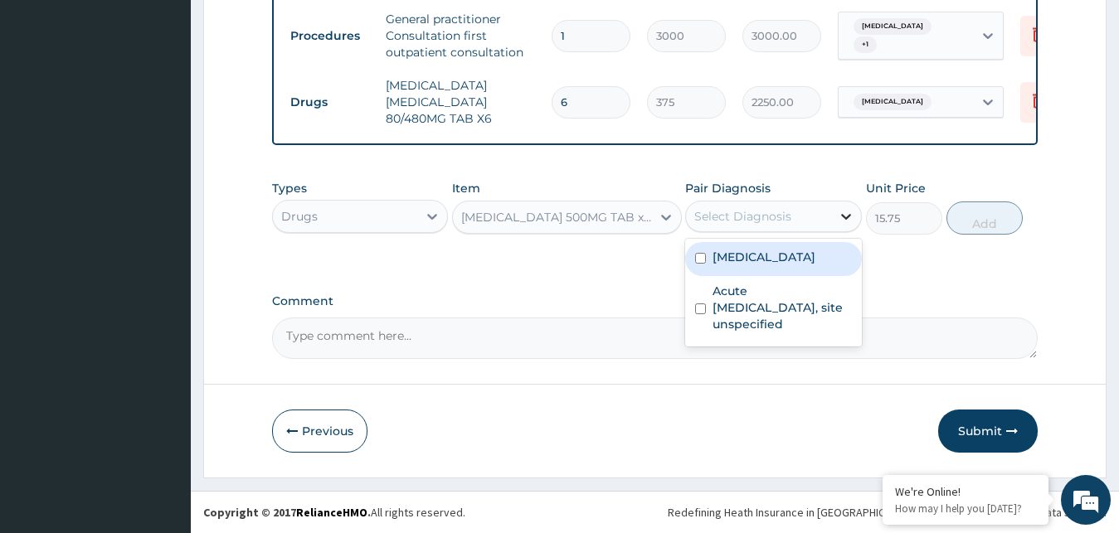
click at [843, 215] on icon at bounding box center [846, 217] width 10 height 6
click at [704, 257] on input "checkbox" at bounding box center [700, 258] width 11 height 11
checkbox input "true"
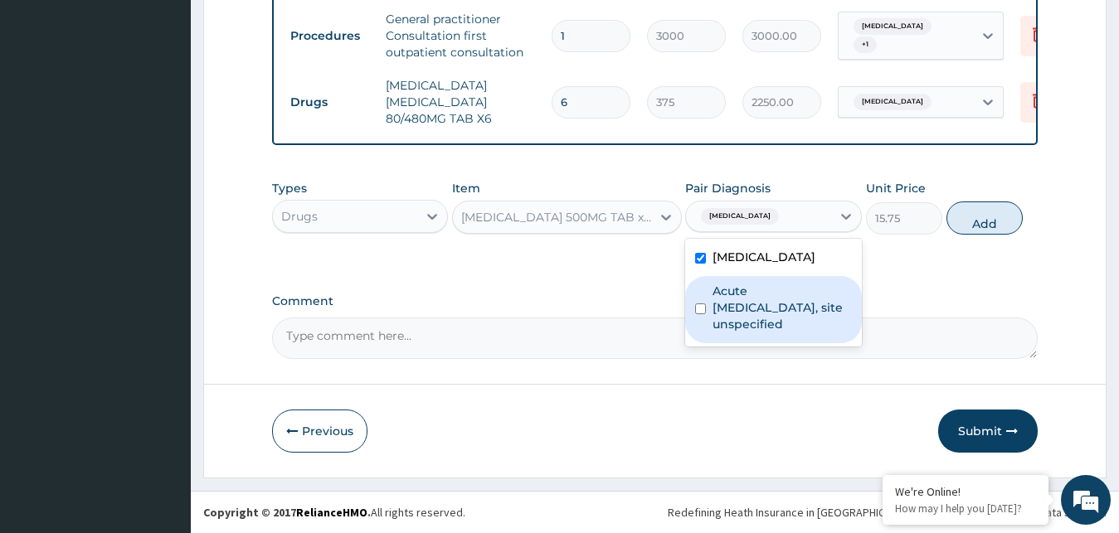
click at [700, 309] on input "checkbox" at bounding box center [700, 309] width 11 height 11
checkbox input "true"
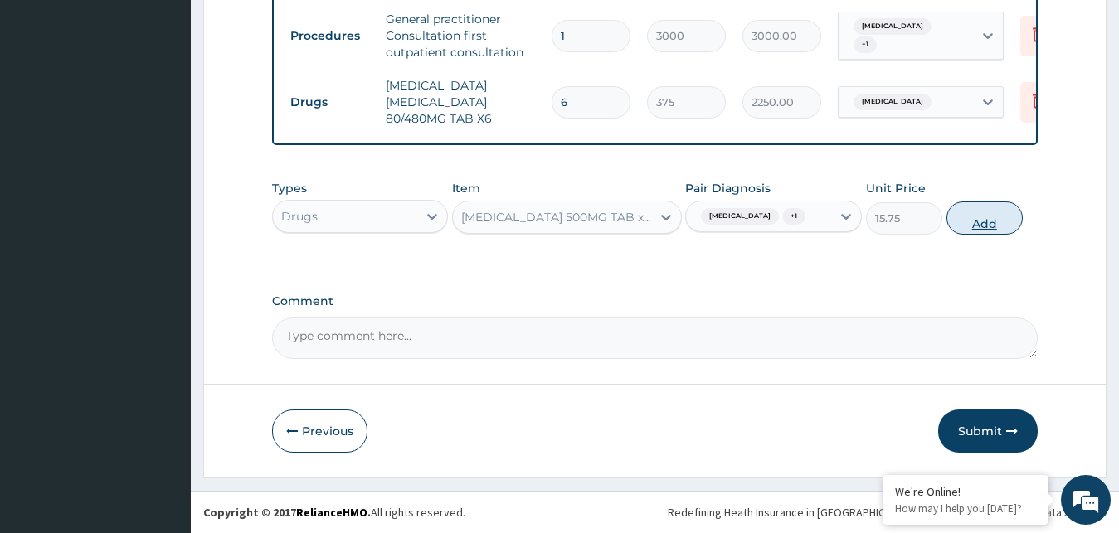
click at [989, 228] on button "Add" at bounding box center [984, 218] width 76 height 33
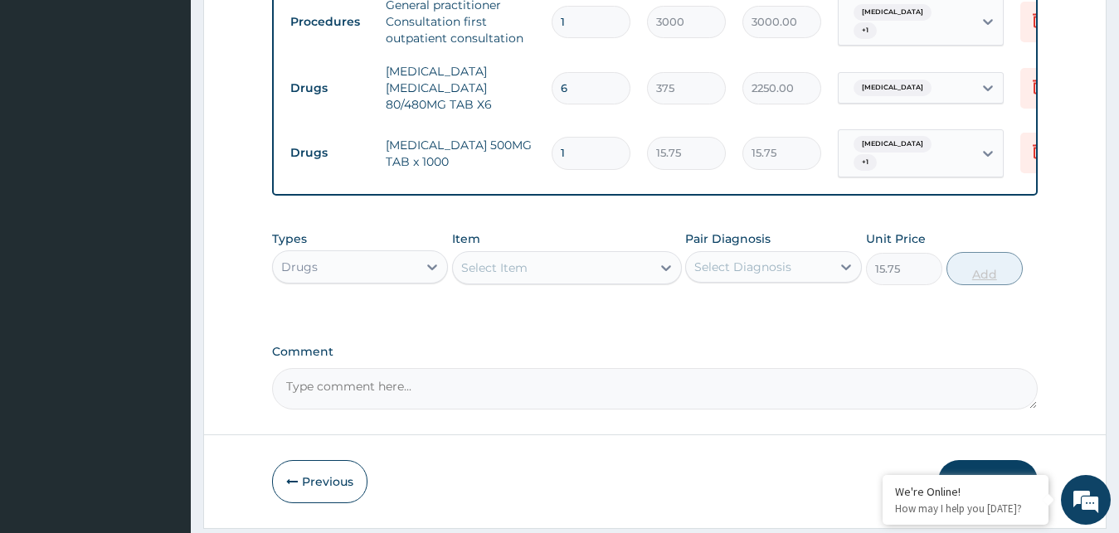
type input "0"
type input "18"
type input "283.50"
type input "18"
click at [567, 281] on div "Select Item" at bounding box center [552, 268] width 198 height 27
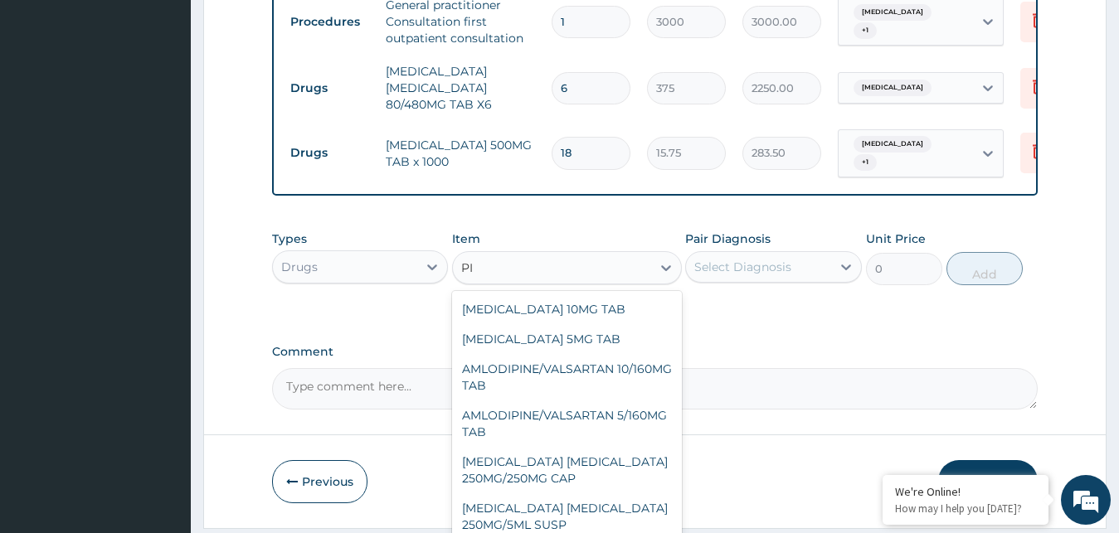
type input "P"
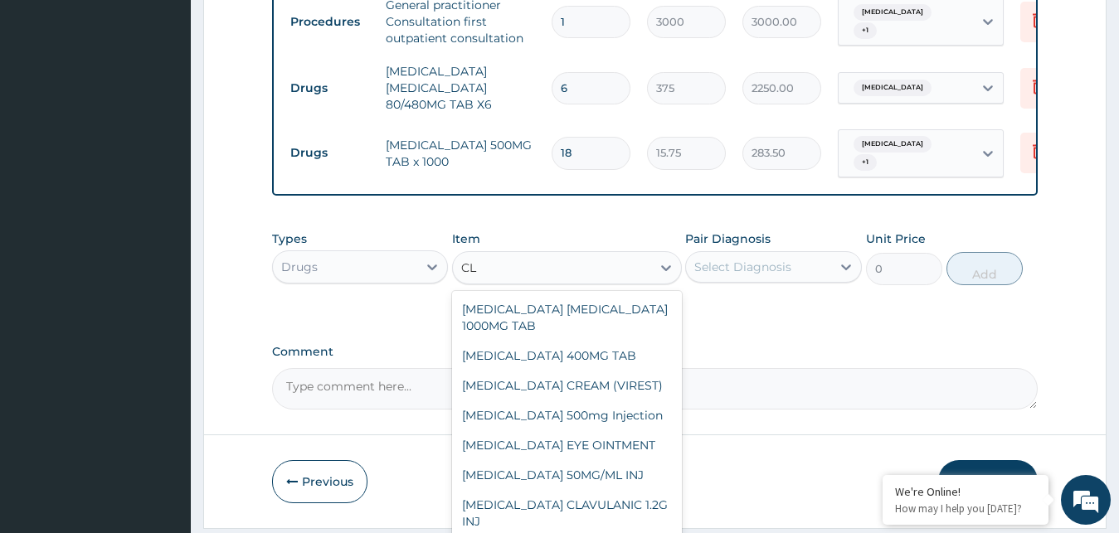
type input "C"
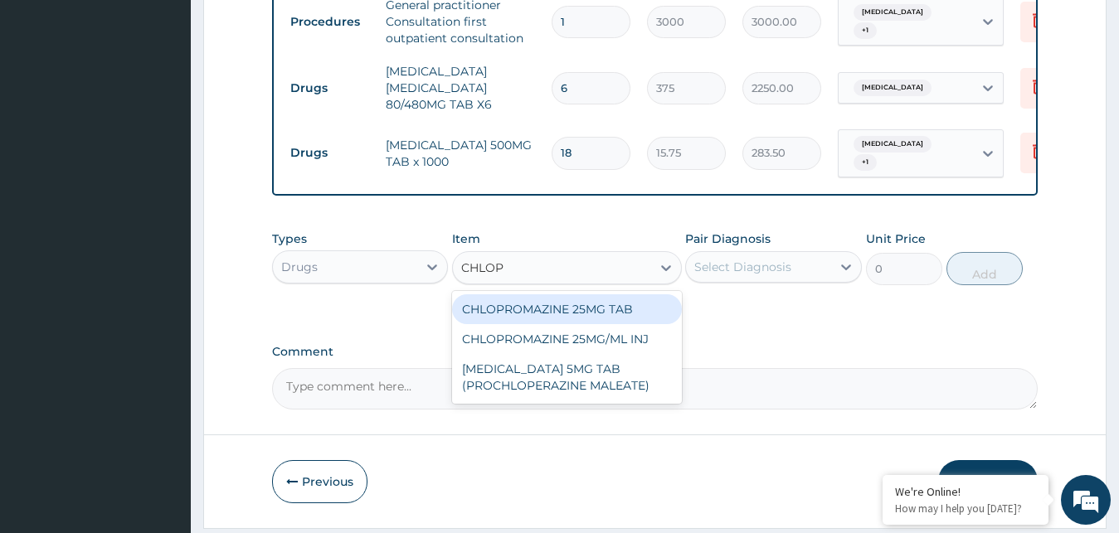
type input "CHLO"
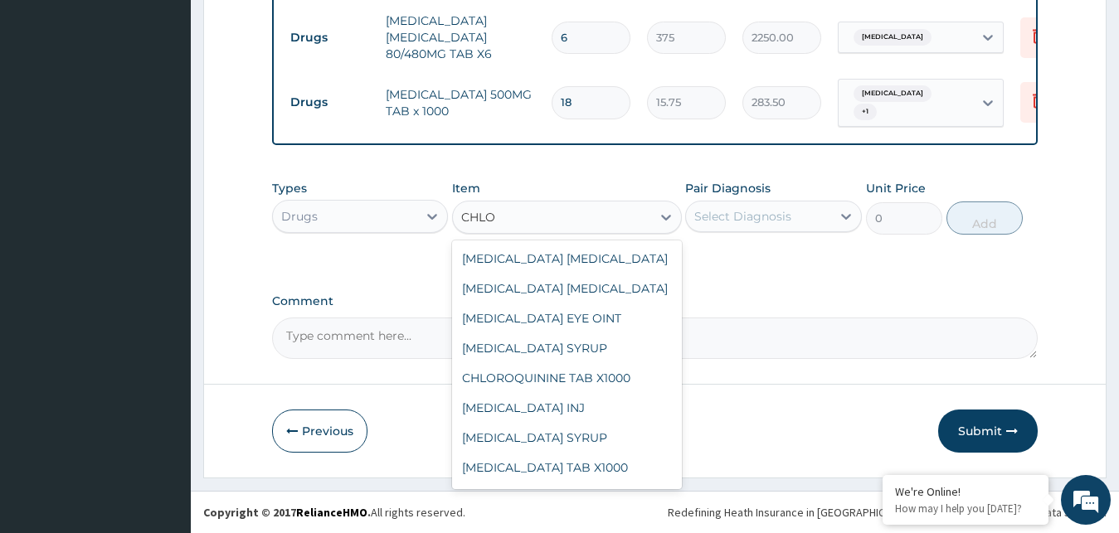
scroll to position [105, 0]
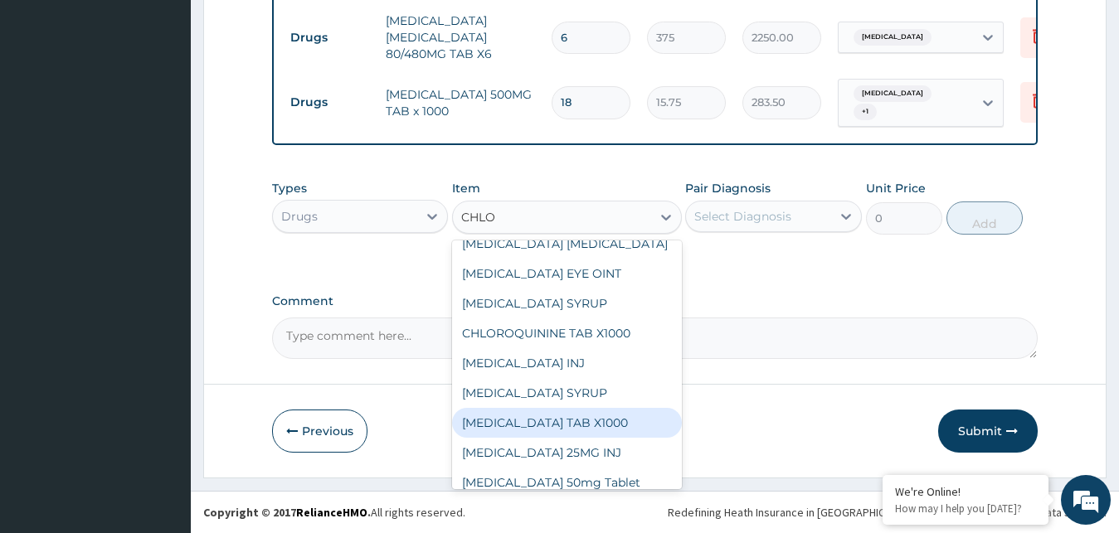
click at [566, 425] on div "[MEDICAL_DATA] TAB X1000" at bounding box center [567, 423] width 230 height 30
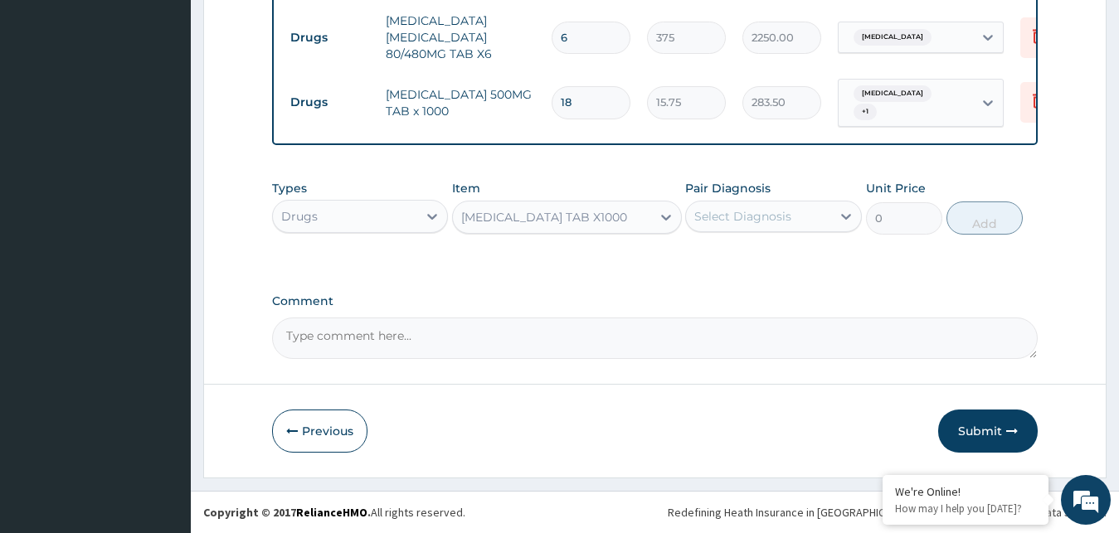
type input "75"
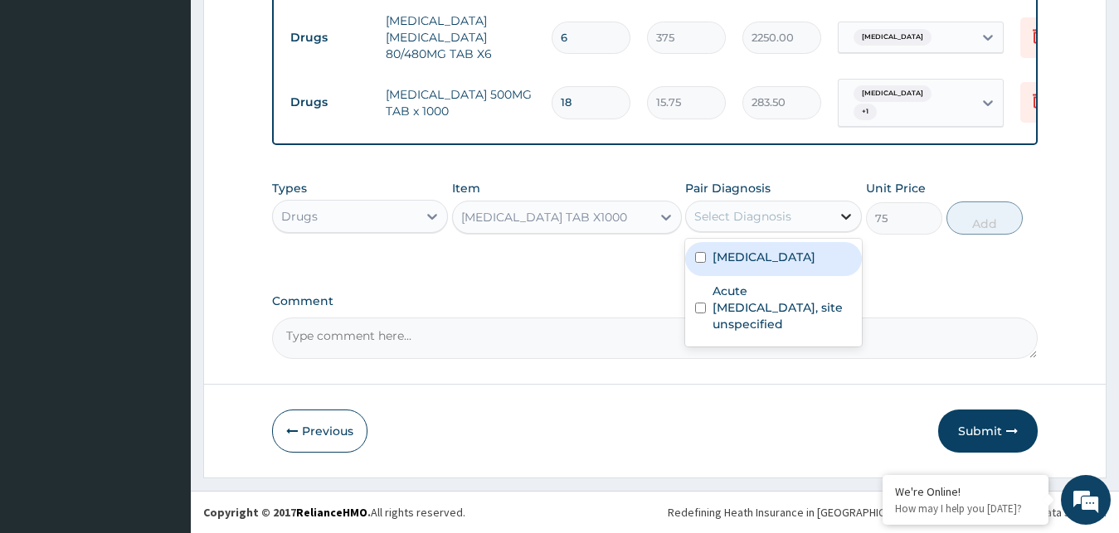
click at [844, 216] on icon at bounding box center [846, 217] width 10 height 6
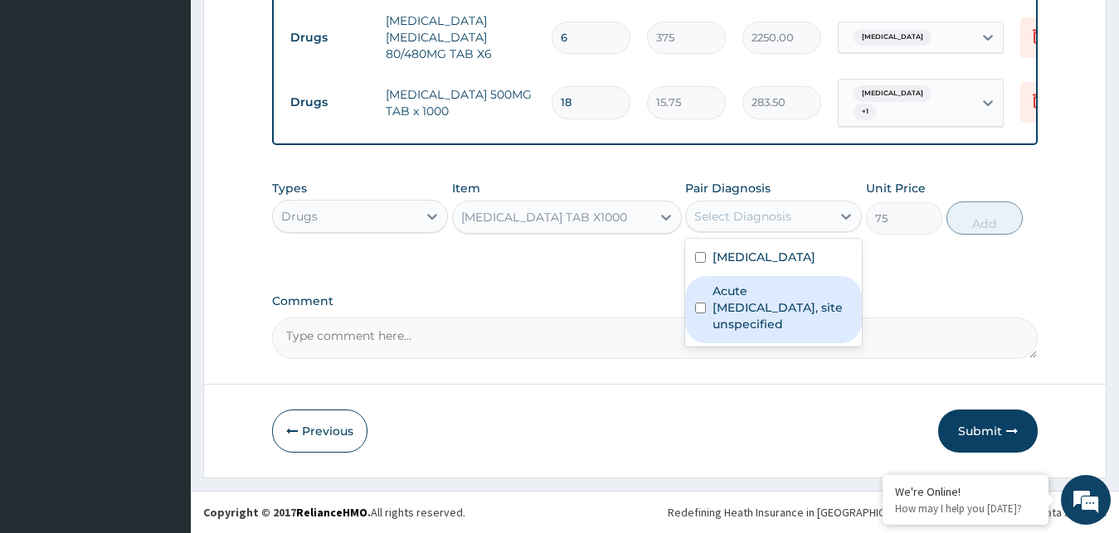
click at [701, 306] on input "checkbox" at bounding box center [700, 308] width 11 height 11
checkbox input "true"
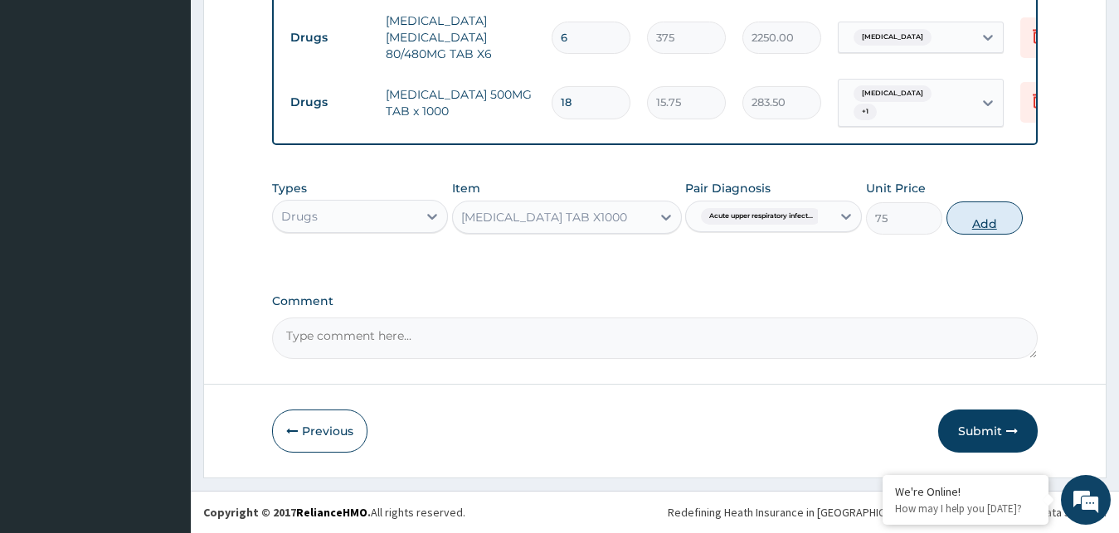
click at [980, 224] on button "Add" at bounding box center [984, 218] width 76 height 33
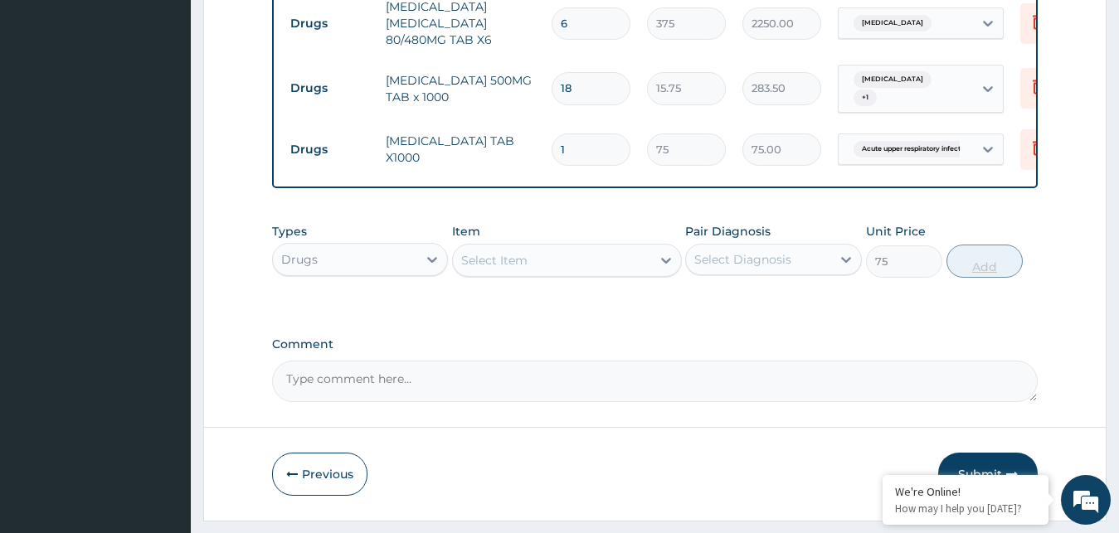
type input "0"
click at [566, 150] on input "1" at bounding box center [591, 150] width 79 height 32
type input "0.00"
type input "5"
type input "375.00"
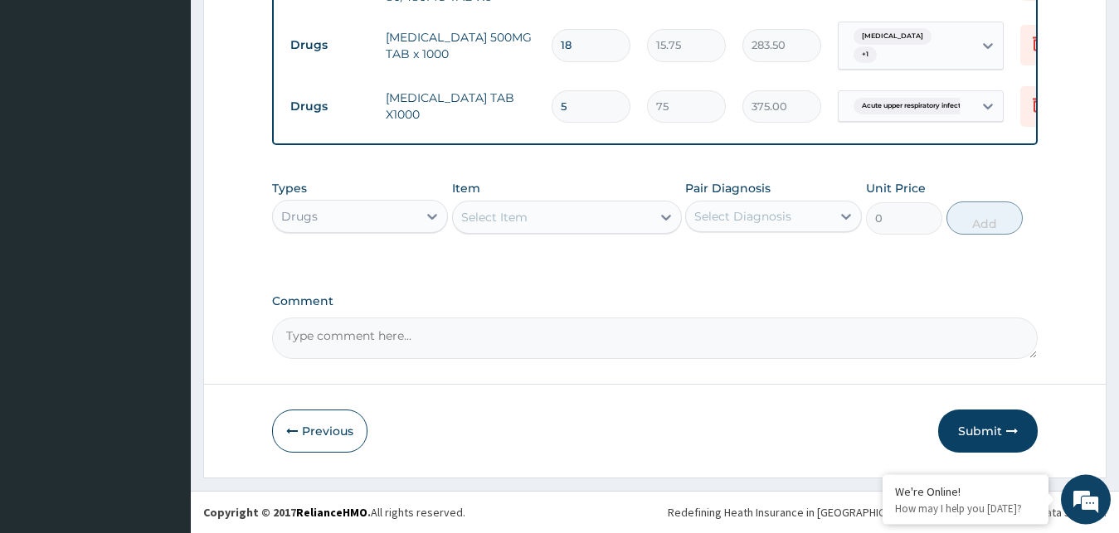
scroll to position [859, 0]
type input "5"
click at [977, 432] on button "Submit" at bounding box center [988, 431] width 100 height 43
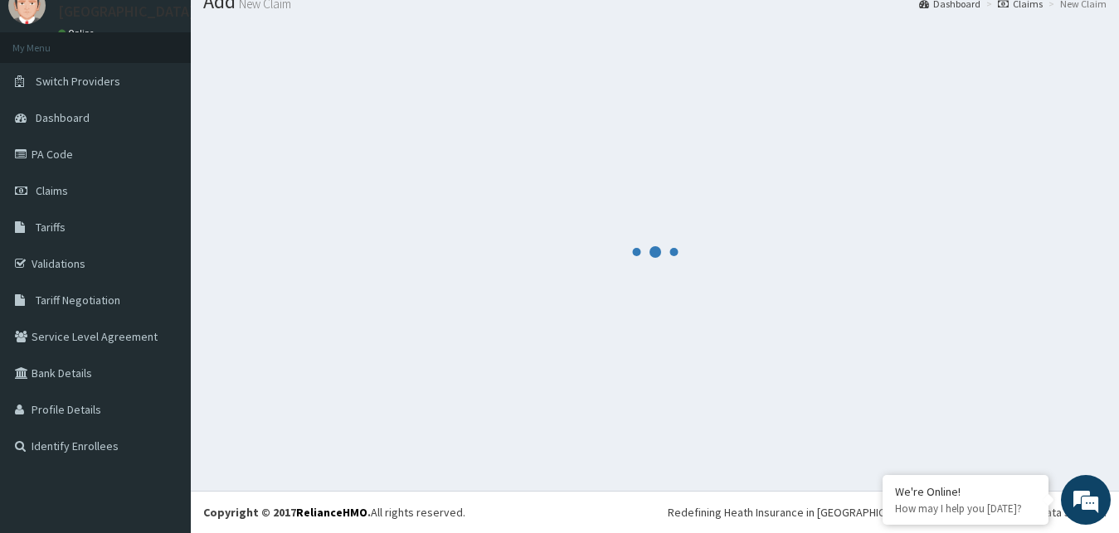
scroll to position [63, 0]
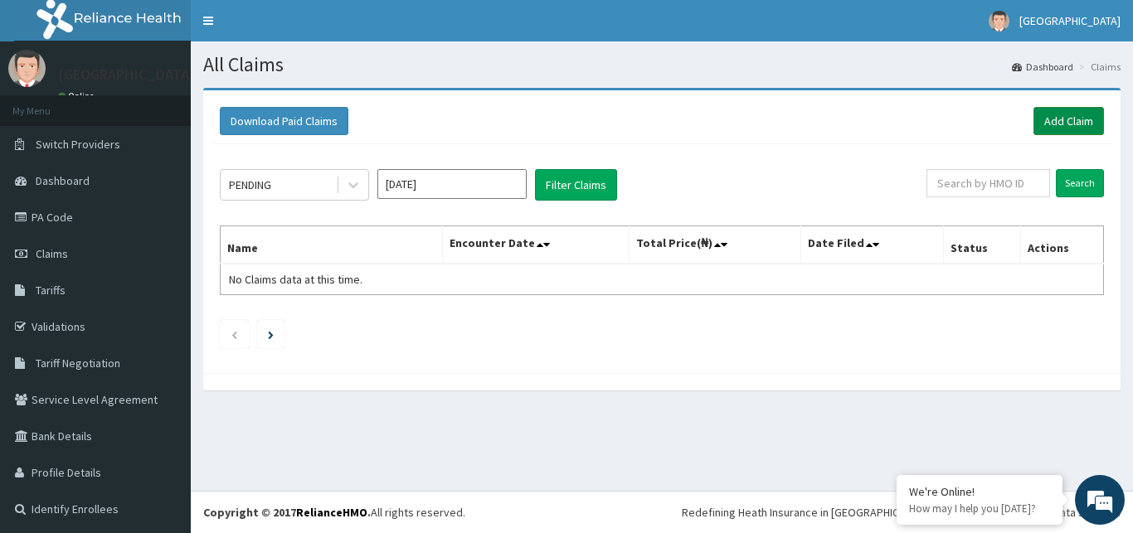
click at [1040, 120] on link "Add Claim" at bounding box center [1068, 121] width 70 height 28
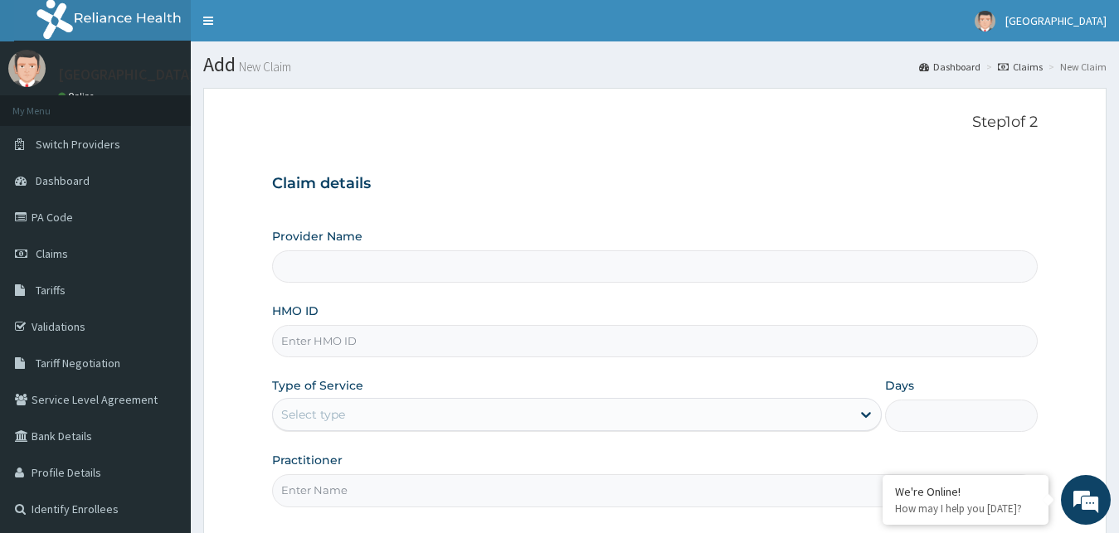
type input "[GEOGRAPHIC_DATA]"
click at [324, 338] on input "HMO ID" at bounding box center [655, 341] width 766 height 32
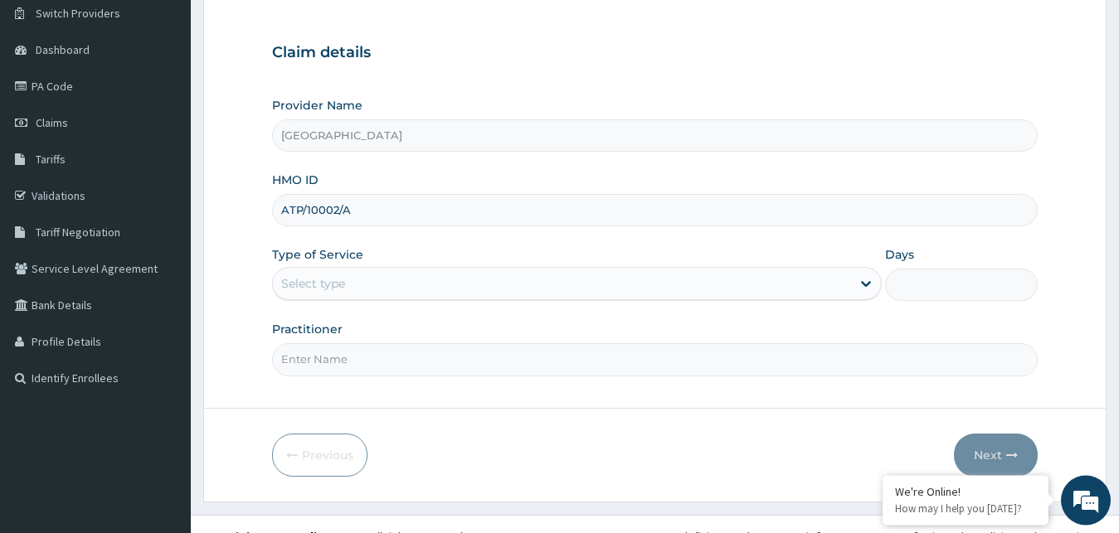
scroll to position [132, 0]
type input "ATP/10002/A"
click at [355, 283] on div "Select type" at bounding box center [562, 283] width 579 height 27
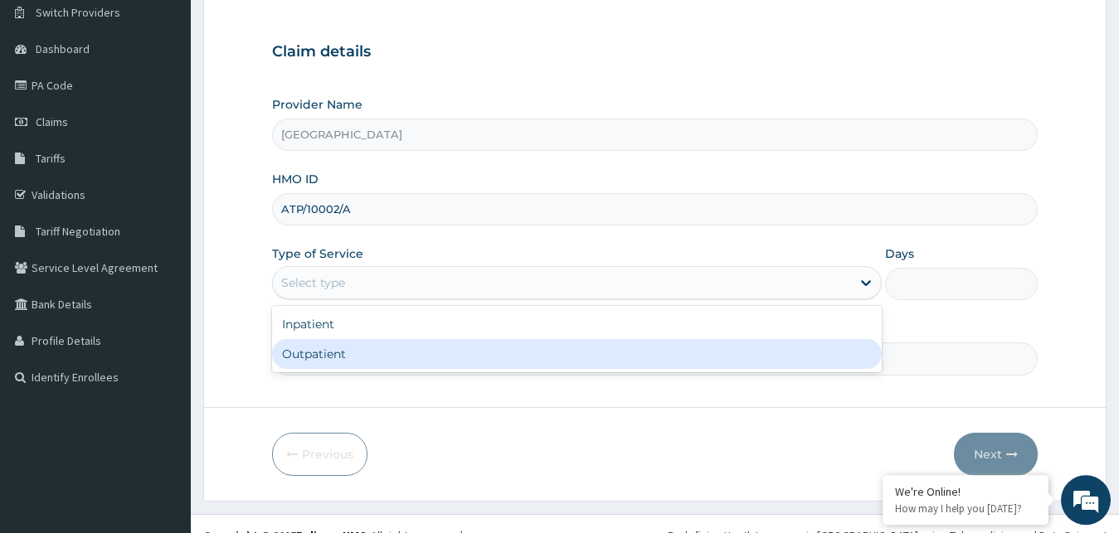
click at [342, 355] on div "Outpatient" at bounding box center [577, 354] width 610 height 30
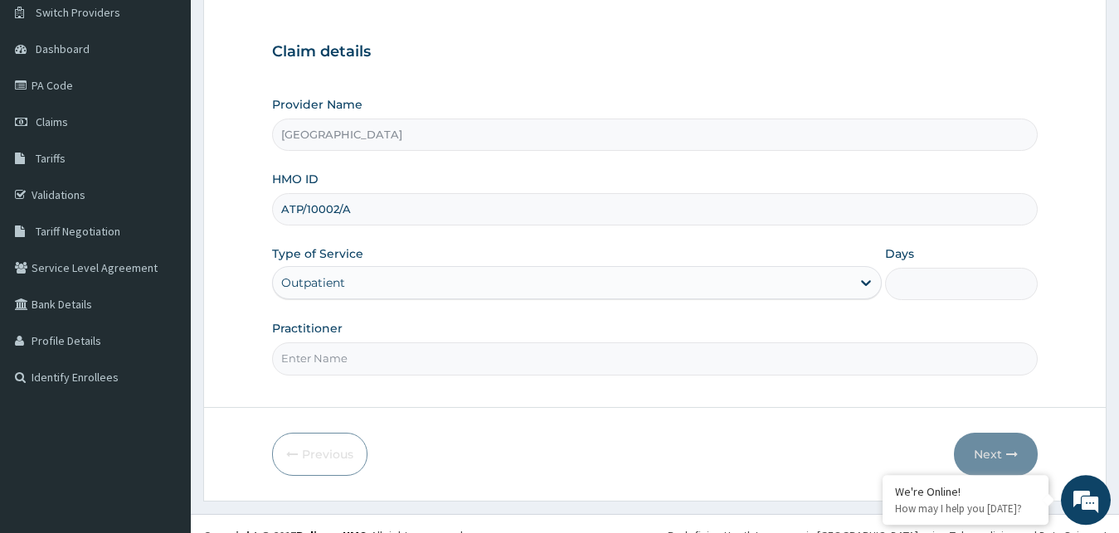
type input "1"
click at [342, 355] on input "Practitioner" at bounding box center [655, 359] width 766 height 32
type input "[PERSON_NAME]"
click at [992, 456] on button "Next" at bounding box center [996, 454] width 84 height 43
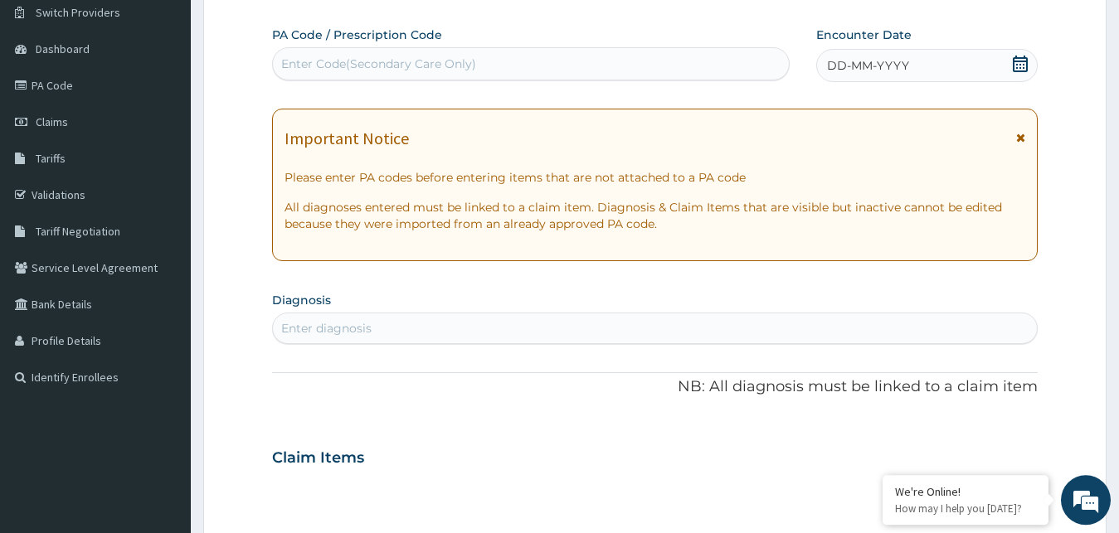
click at [1022, 68] on icon at bounding box center [1020, 64] width 17 height 17
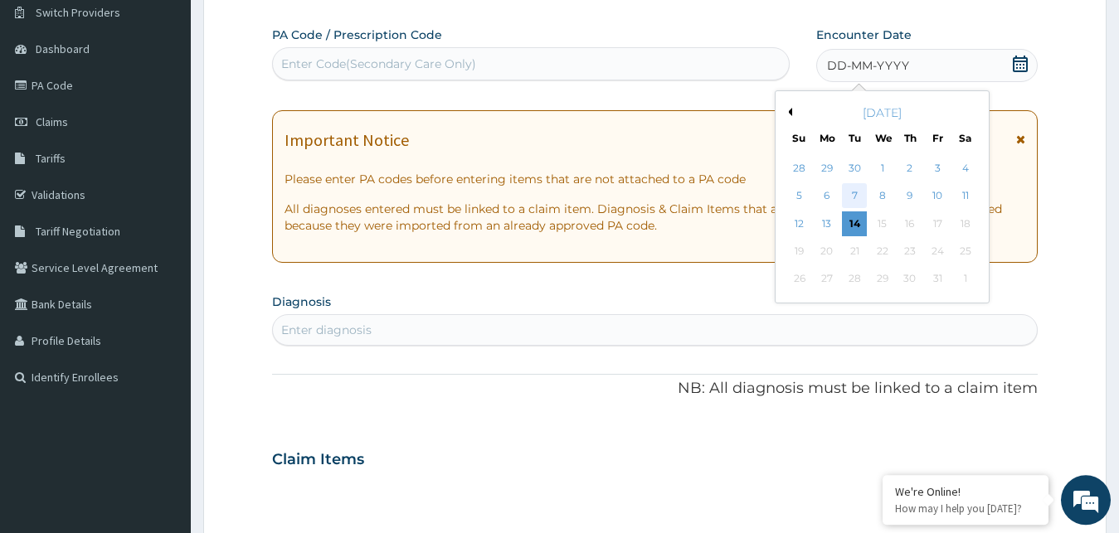
click at [851, 196] on div "7" at bounding box center [854, 196] width 25 height 25
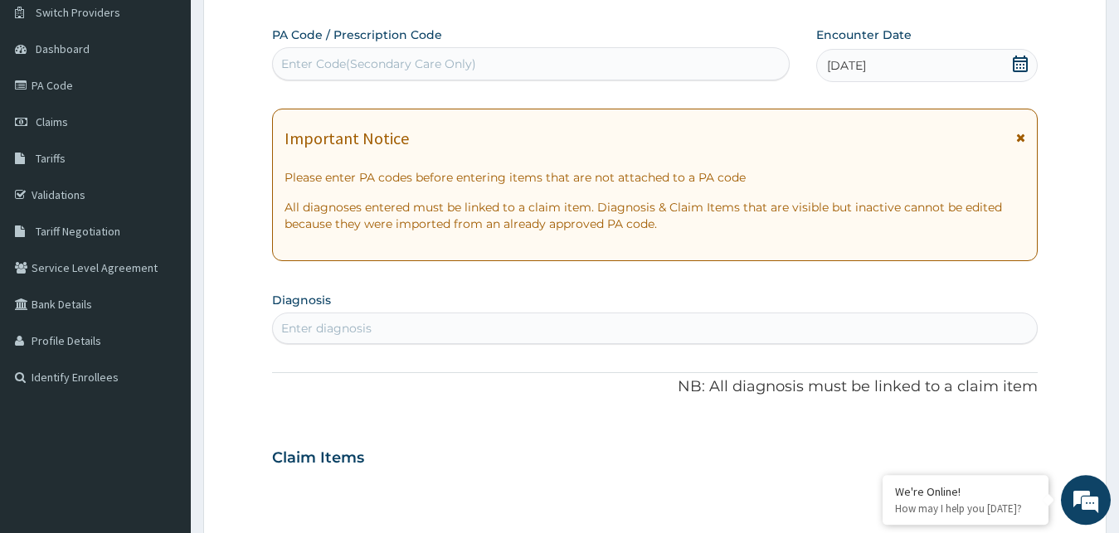
click at [359, 325] on div "Enter diagnosis" at bounding box center [326, 328] width 90 height 17
type input "[MEDICAL_DATA]"
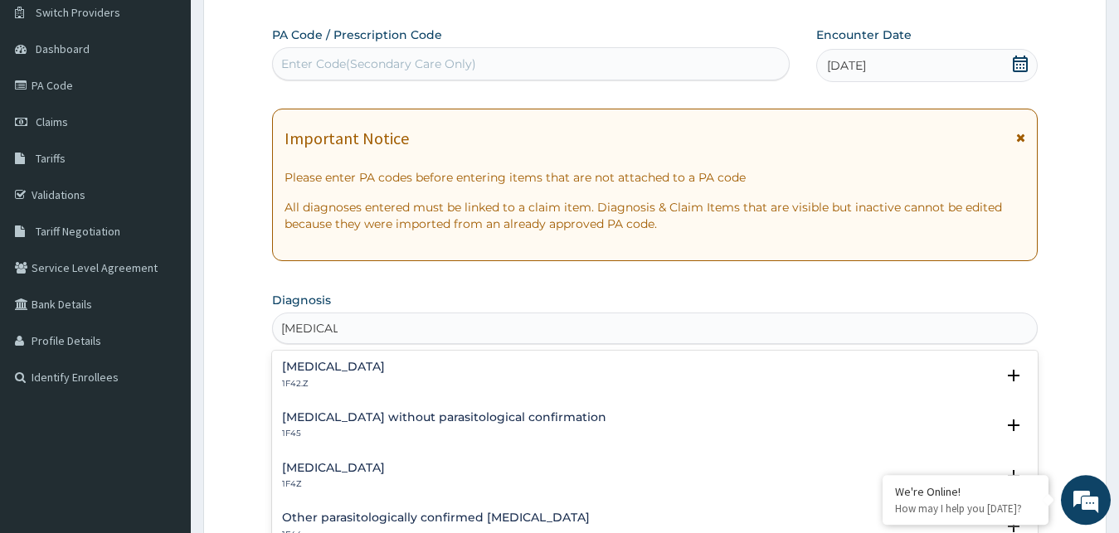
click at [348, 466] on h4 "[MEDICAL_DATA]" at bounding box center [333, 468] width 103 height 12
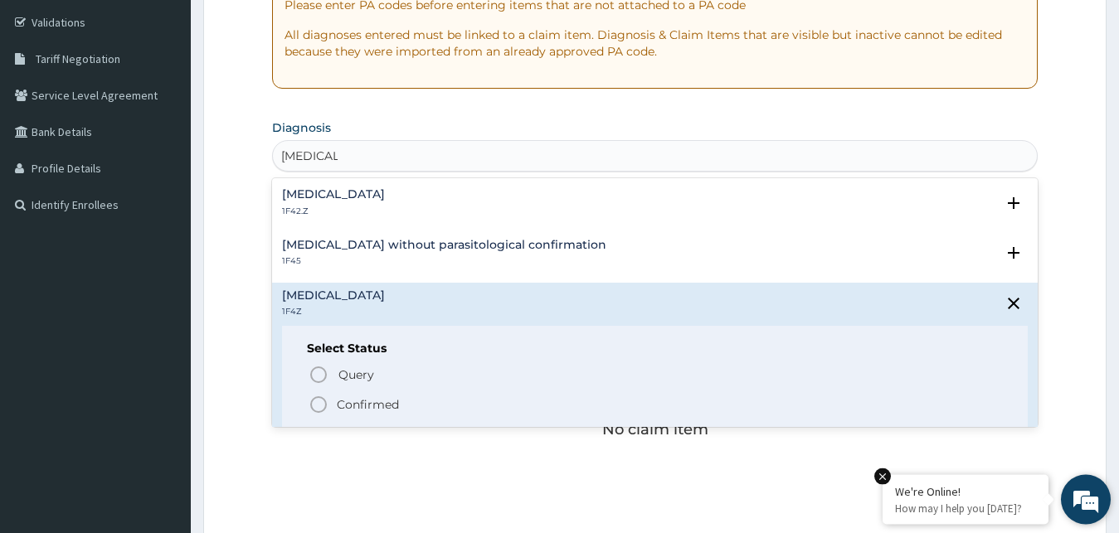
scroll to position [315, 0]
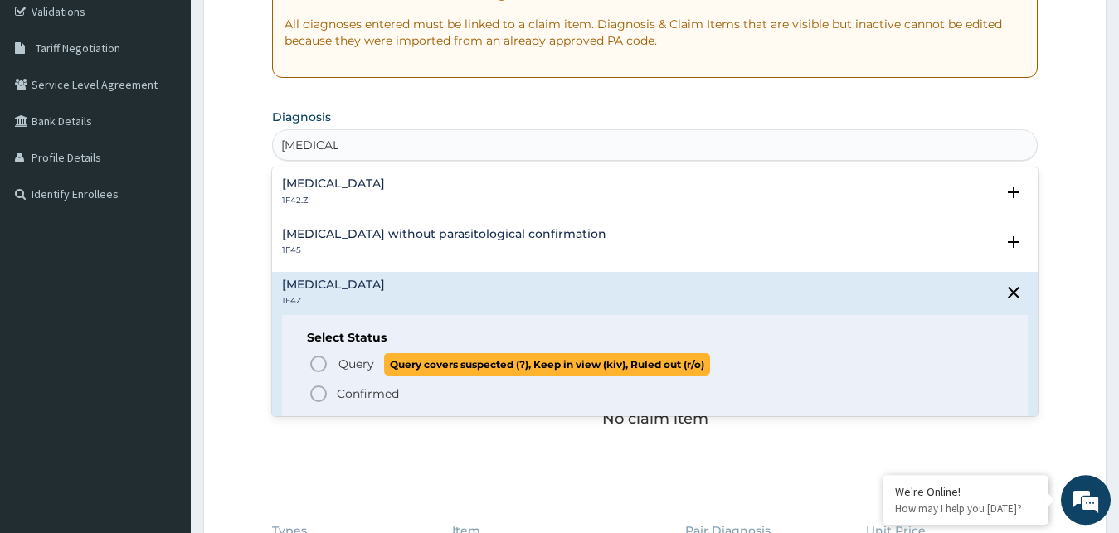
click at [315, 365] on icon "status option query" at bounding box center [319, 364] width 20 height 20
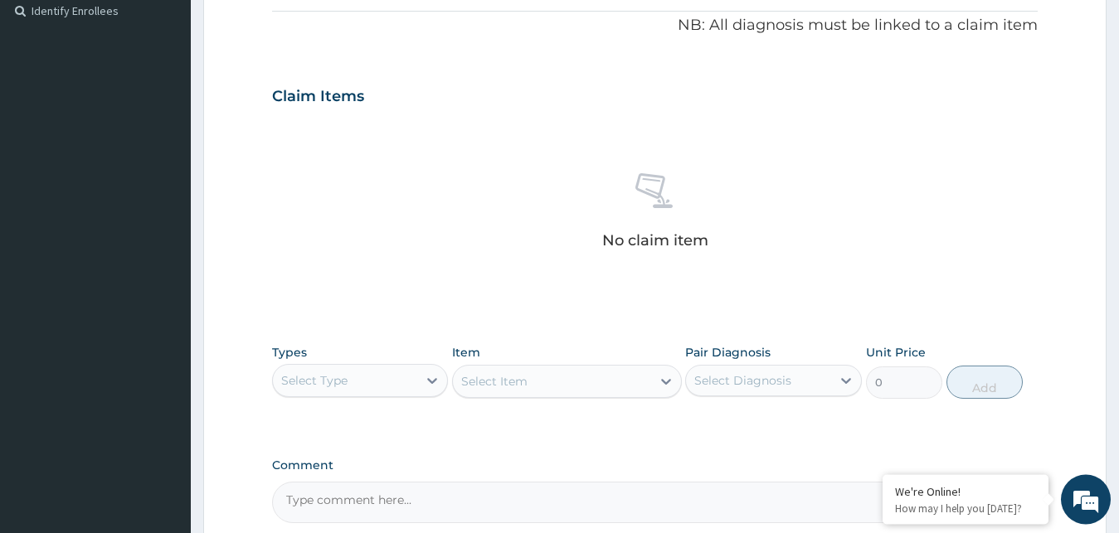
scroll to position [510, 0]
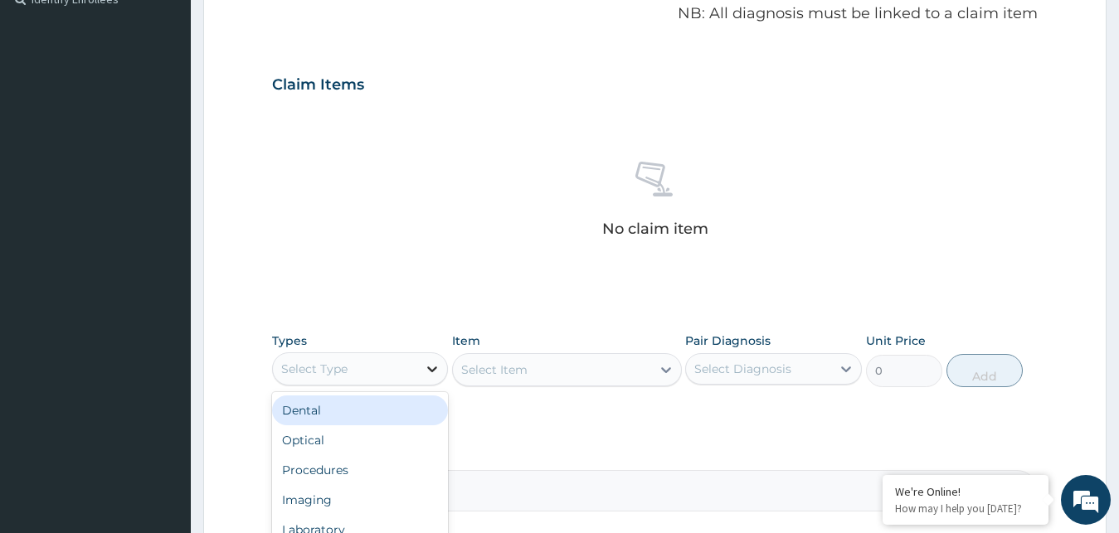
click at [430, 368] on icon at bounding box center [432, 370] width 10 height 6
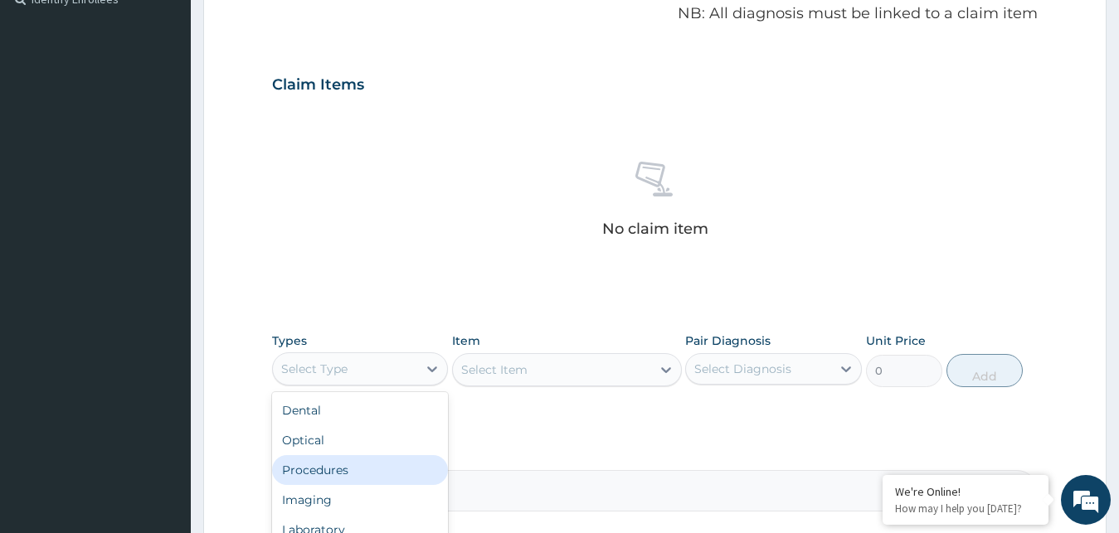
click at [360, 473] on div "Procedures" at bounding box center [360, 470] width 177 height 30
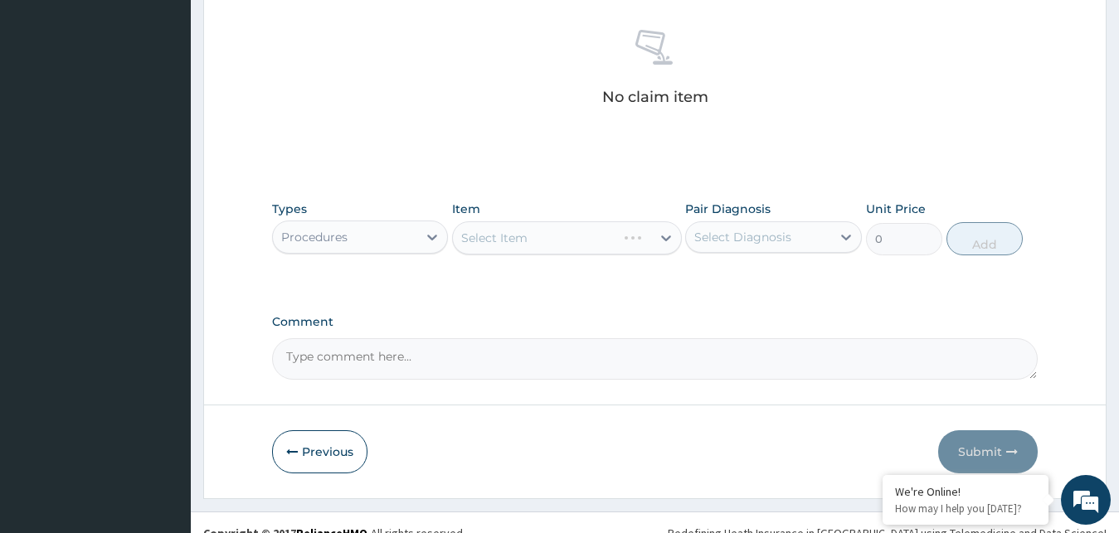
scroll to position [663, 0]
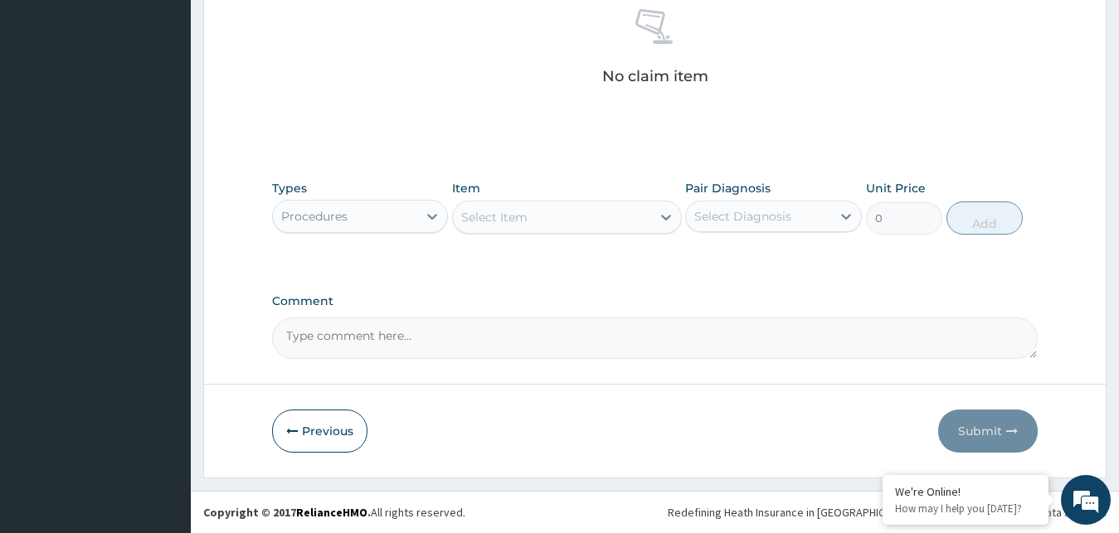
click at [494, 214] on div "Select Item" at bounding box center [494, 217] width 66 height 17
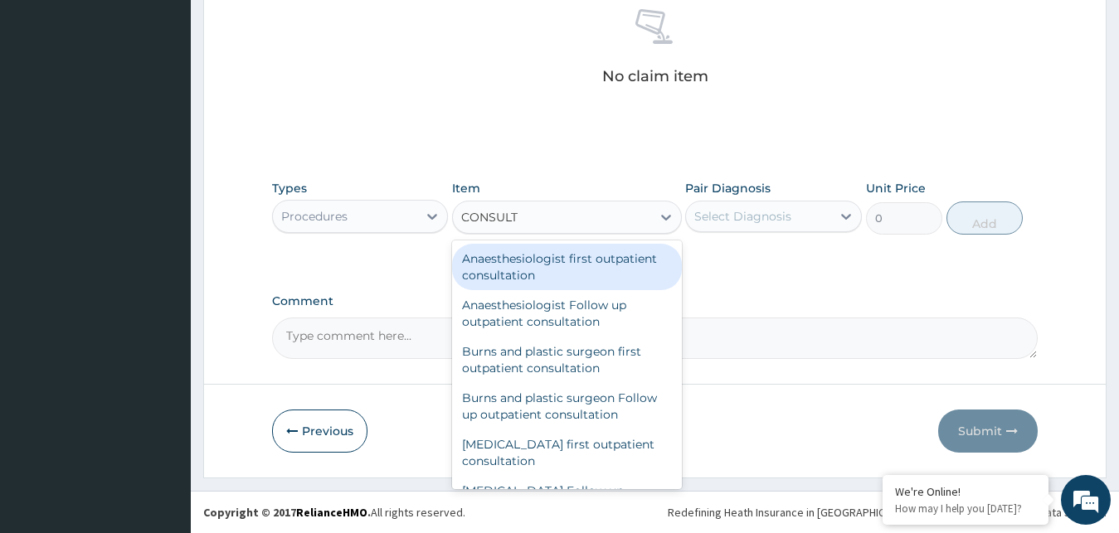
type input "CONSULTA"
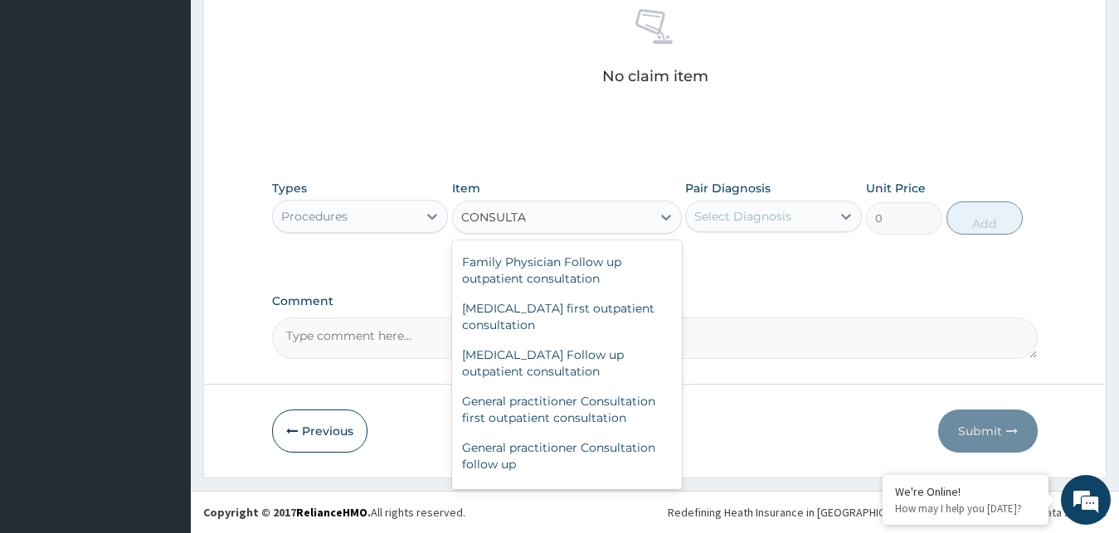
scroll to position [851, 0]
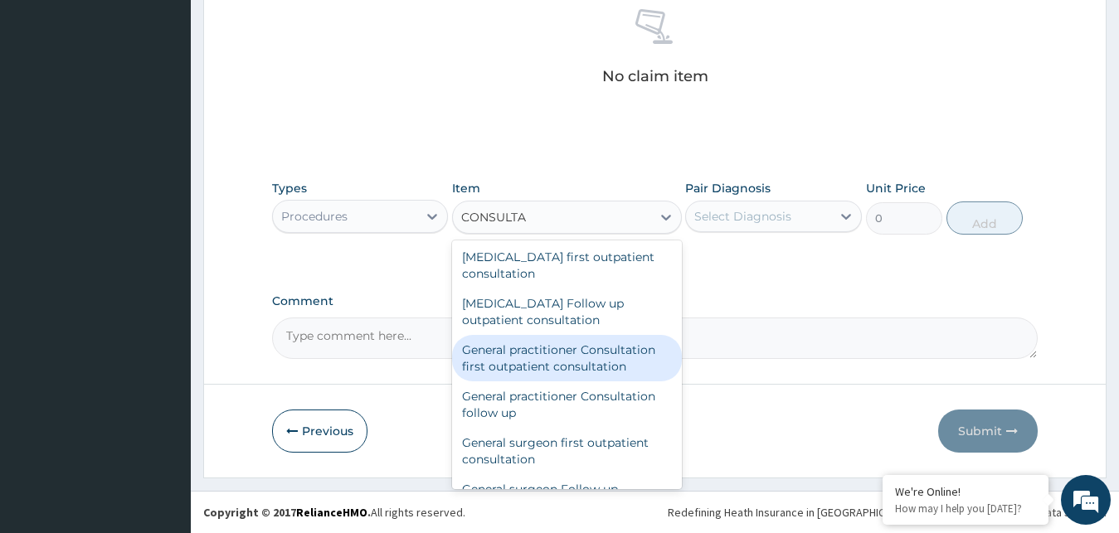
click at [557, 348] on div "General practitioner Consultation first outpatient consultation" at bounding box center [567, 358] width 230 height 46
type input "3000"
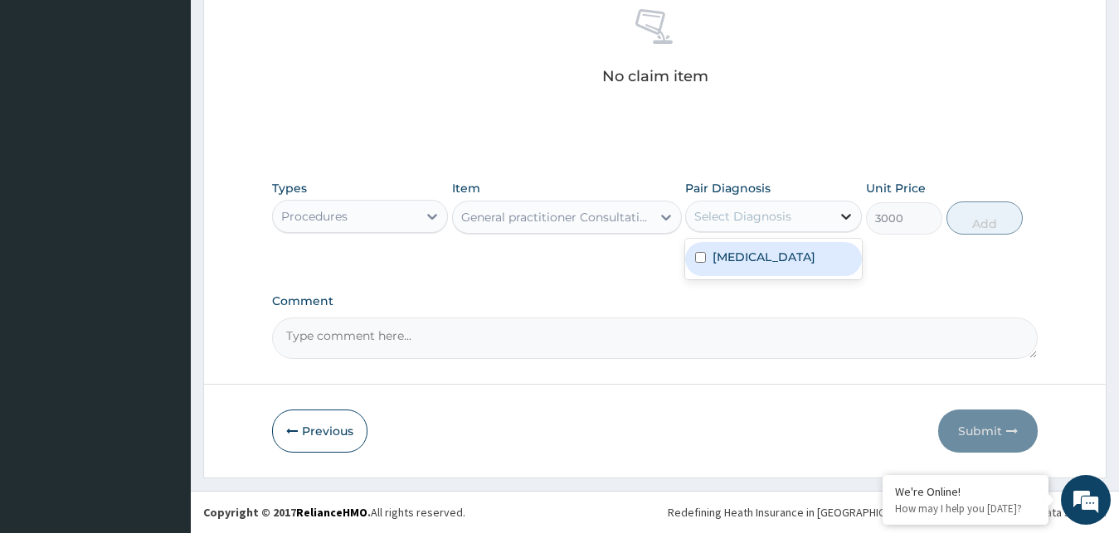
click at [844, 218] on icon at bounding box center [846, 217] width 10 height 6
click at [698, 257] on input "checkbox" at bounding box center [700, 257] width 11 height 11
checkbox input "true"
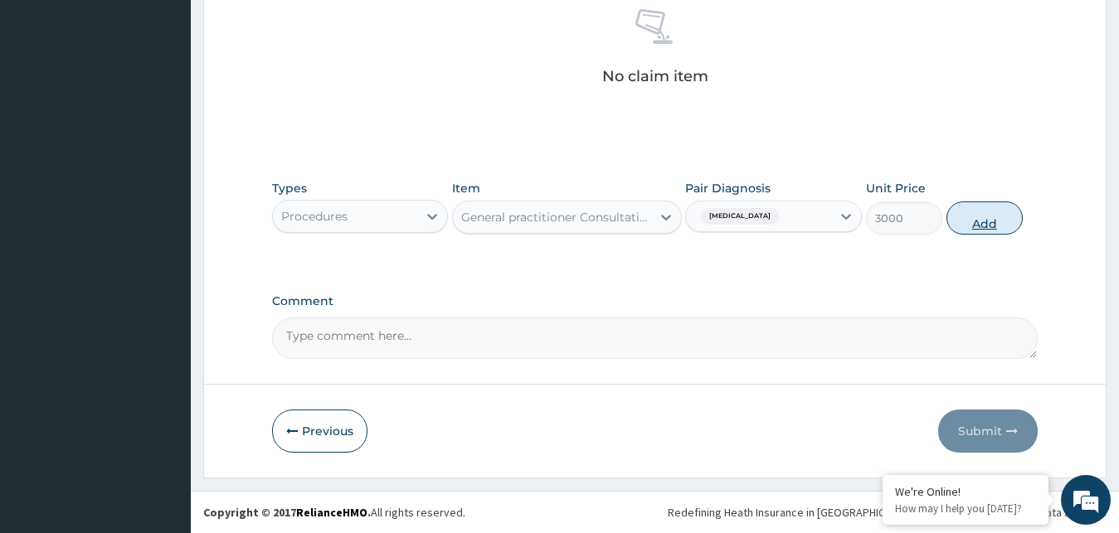
click at [988, 224] on button "Add" at bounding box center [984, 218] width 76 height 33
type input "0"
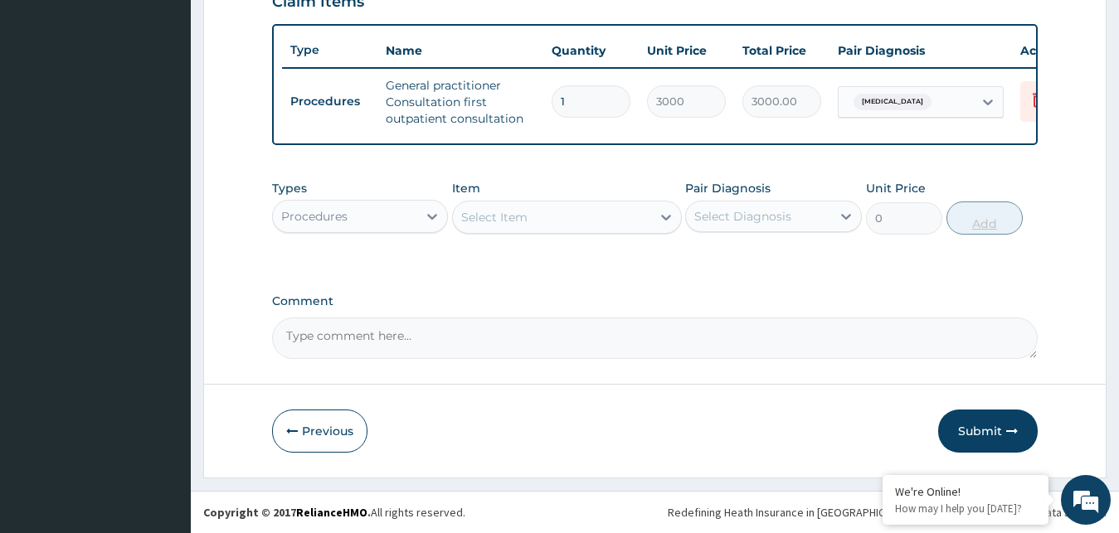
scroll to position [607, 0]
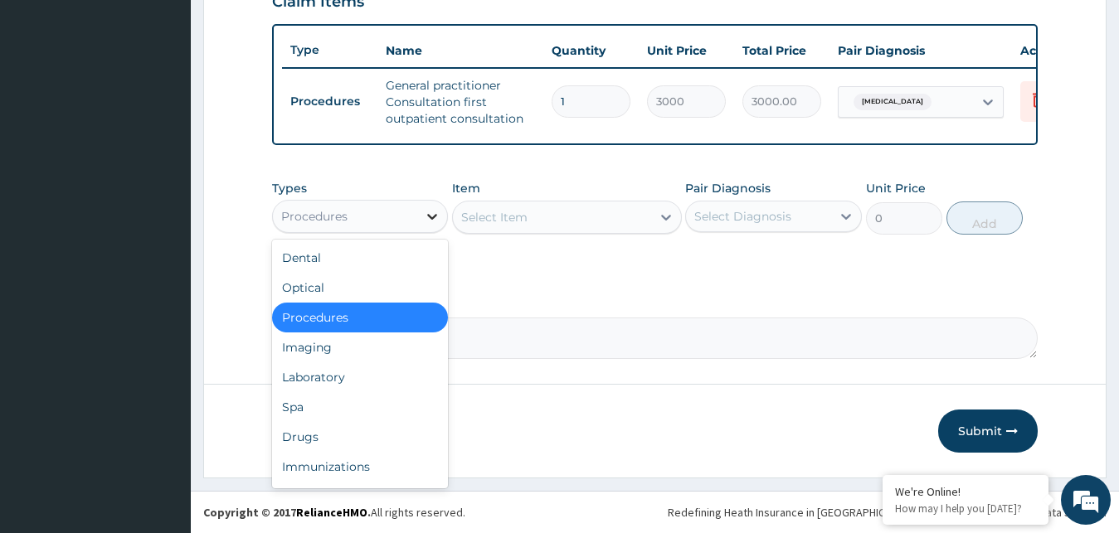
click at [430, 213] on icon at bounding box center [432, 216] width 17 height 17
click at [353, 373] on div "Laboratory" at bounding box center [360, 377] width 177 height 30
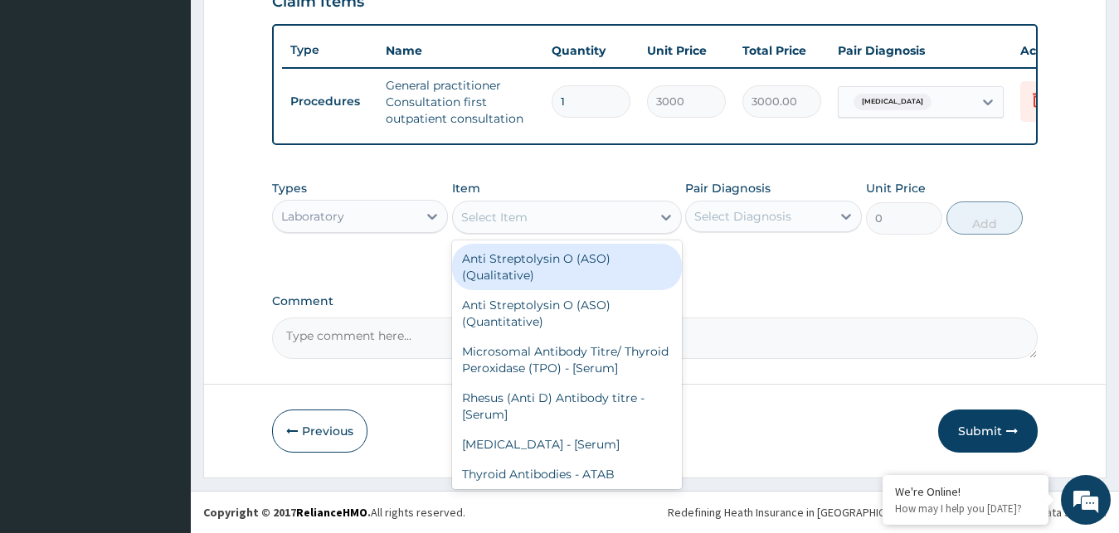
click at [553, 217] on div "Select Item" at bounding box center [552, 217] width 198 height 27
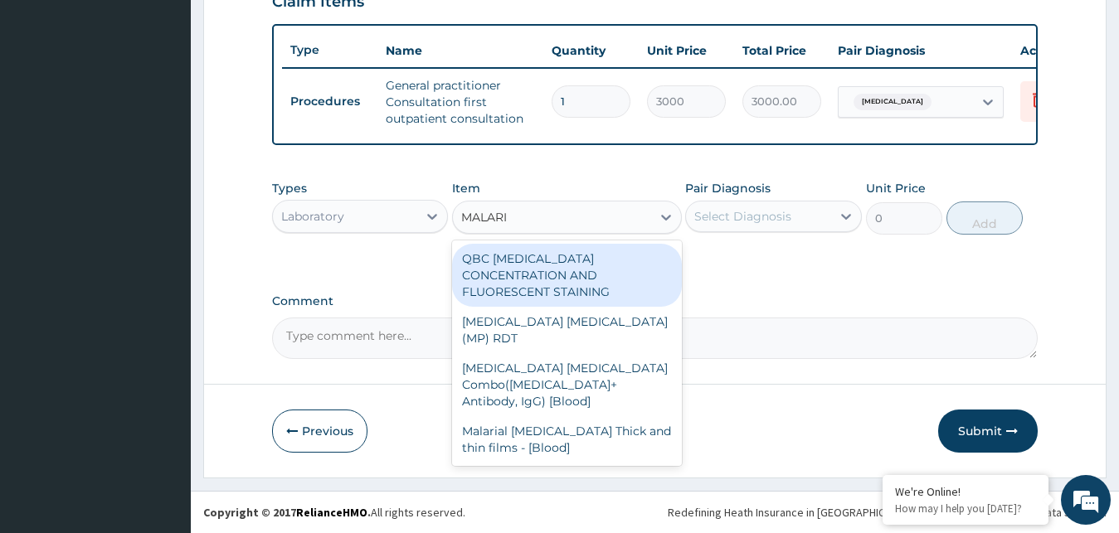
type input "[MEDICAL_DATA]"
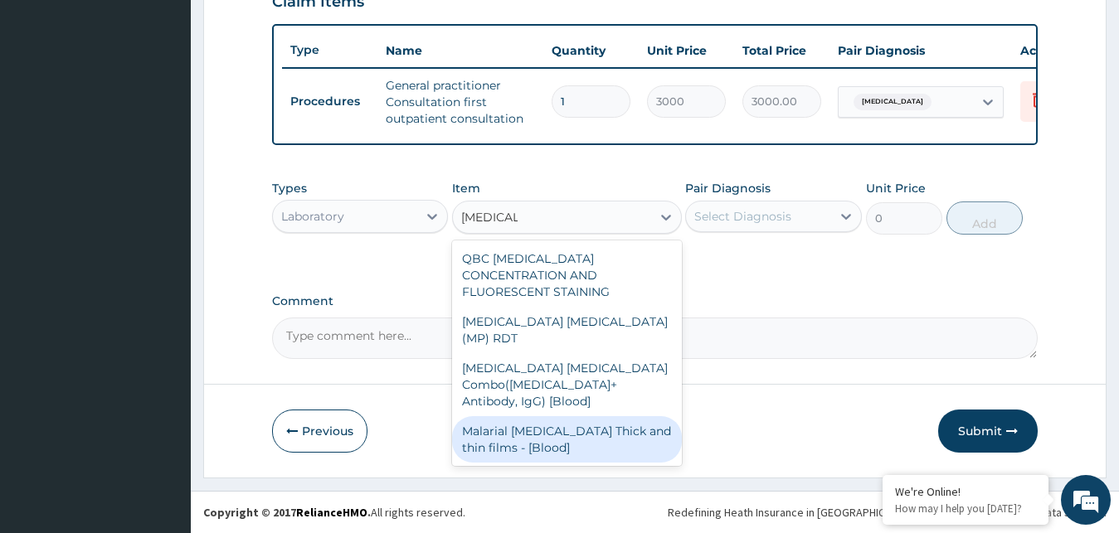
click at [562, 416] on div "Malarial [MEDICAL_DATA] Thick and thin films - [Blood]" at bounding box center [567, 439] width 230 height 46
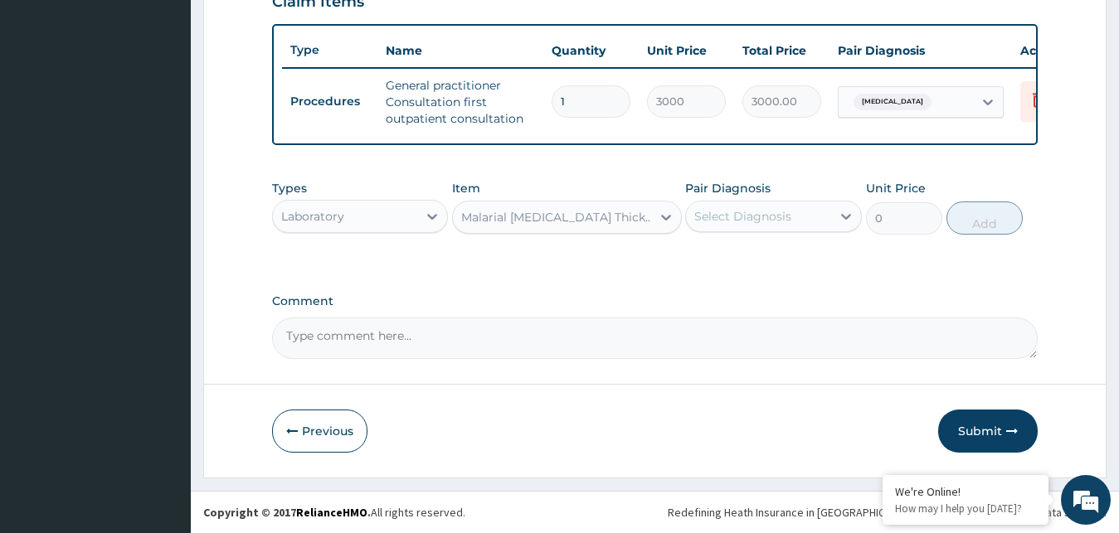
type input "1500"
click at [850, 212] on icon at bounding box center [846, 216] width 17 height 17
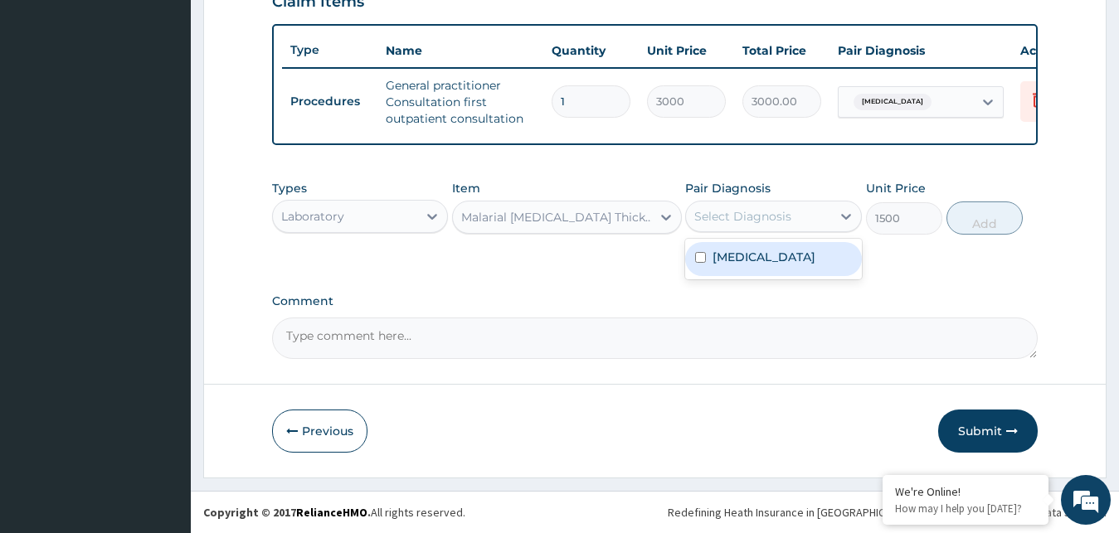
click at [704, 255] on input "checkbox" at bounding box center [700, 257] width 11 height 11
checkbox input "true"
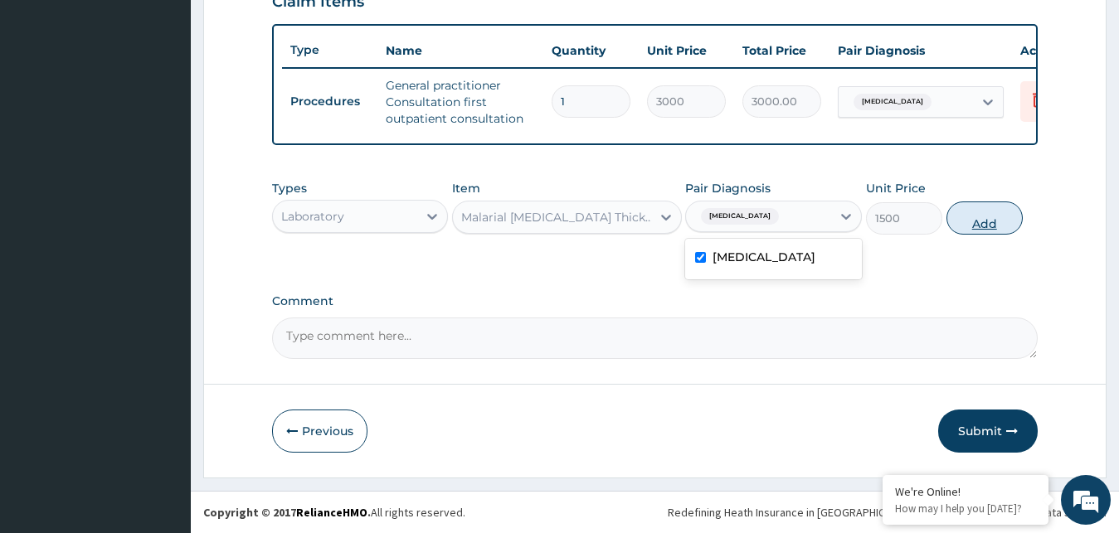
click at [985, 224] on button "Add" at bounding box center [984, 218] width 76 height 33
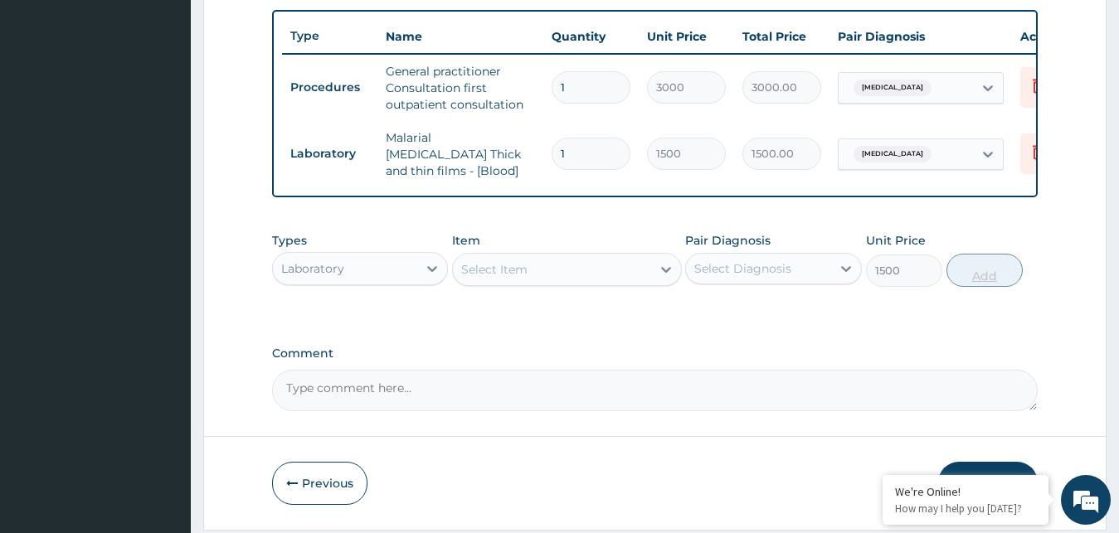
type input "0"
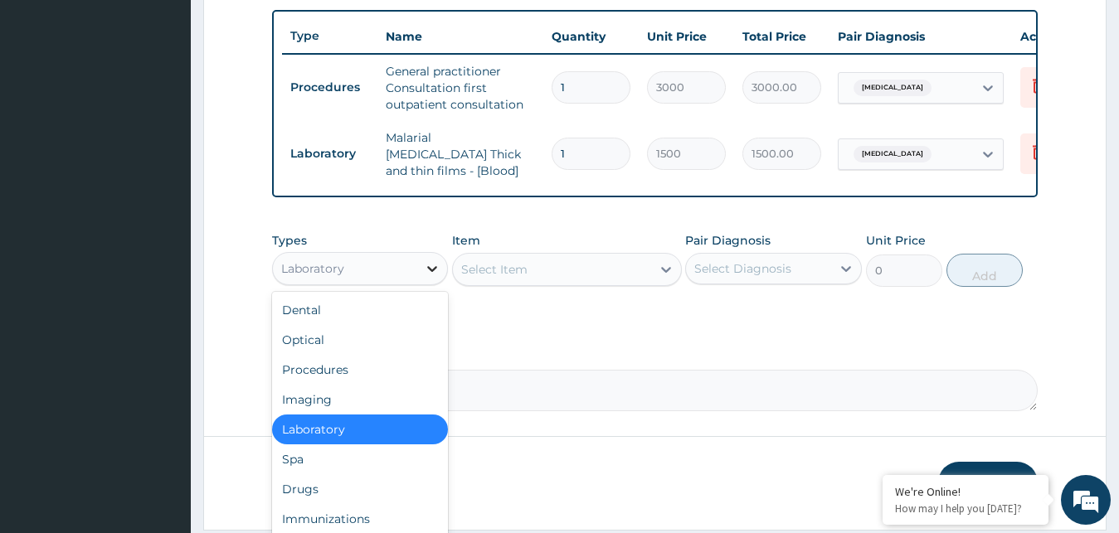
click at [429, 270] on icon at bounding box center [432, 268] width 17 height 17
click at [323, 493] on div "Drugs" at bounding box center [360, 489] width 177 height 30
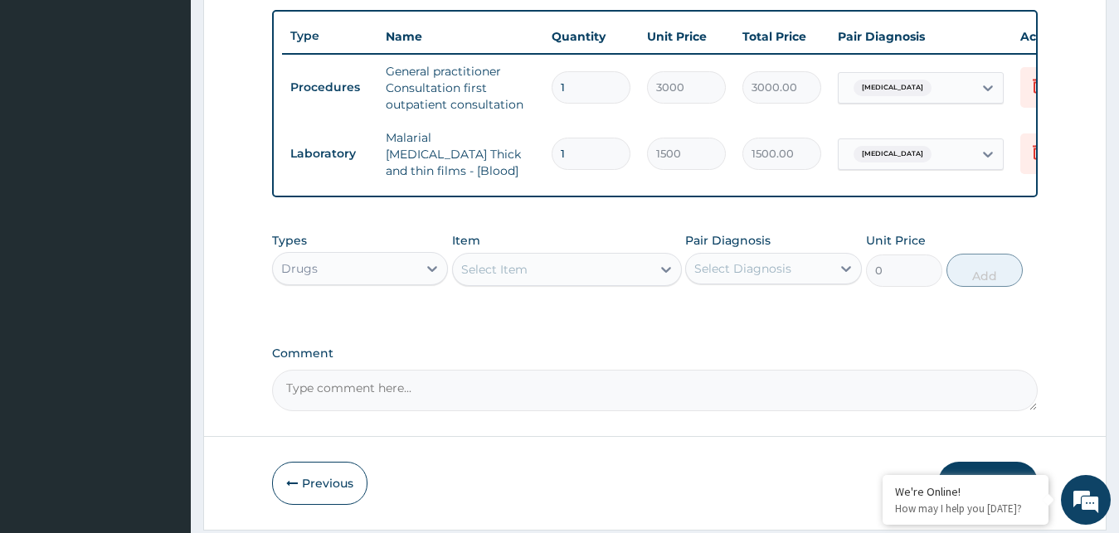
click at [516, 274] on div "Select Item" at bounding box center [494, 269] width 66 height 17
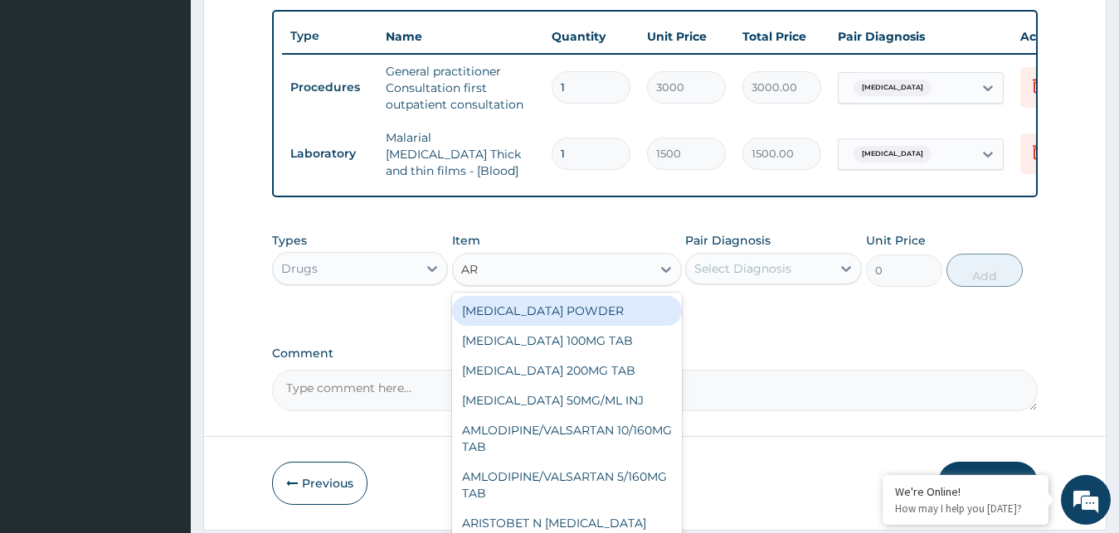
type input "ART"
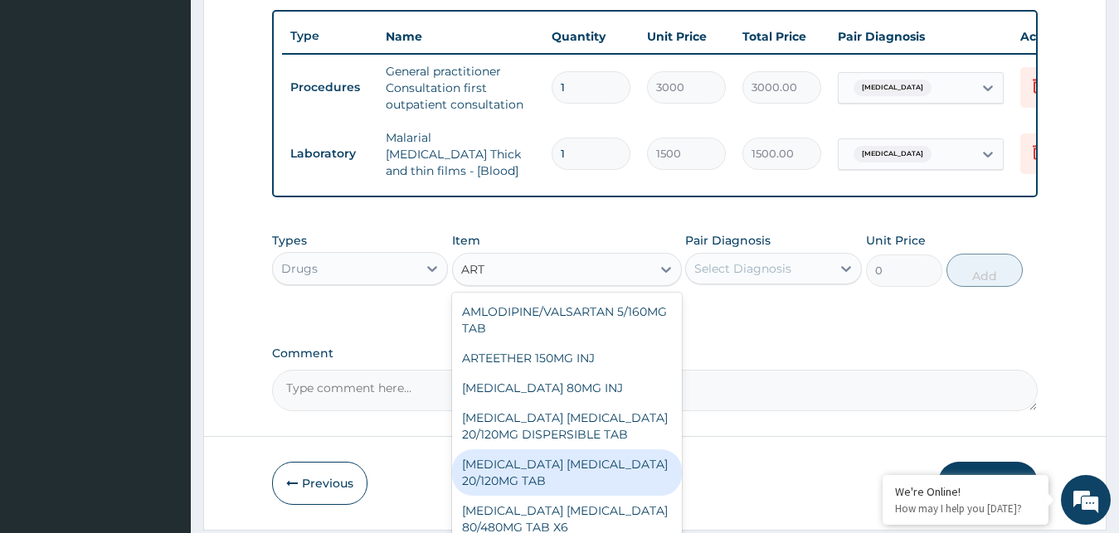
scroll to position [90, 0]
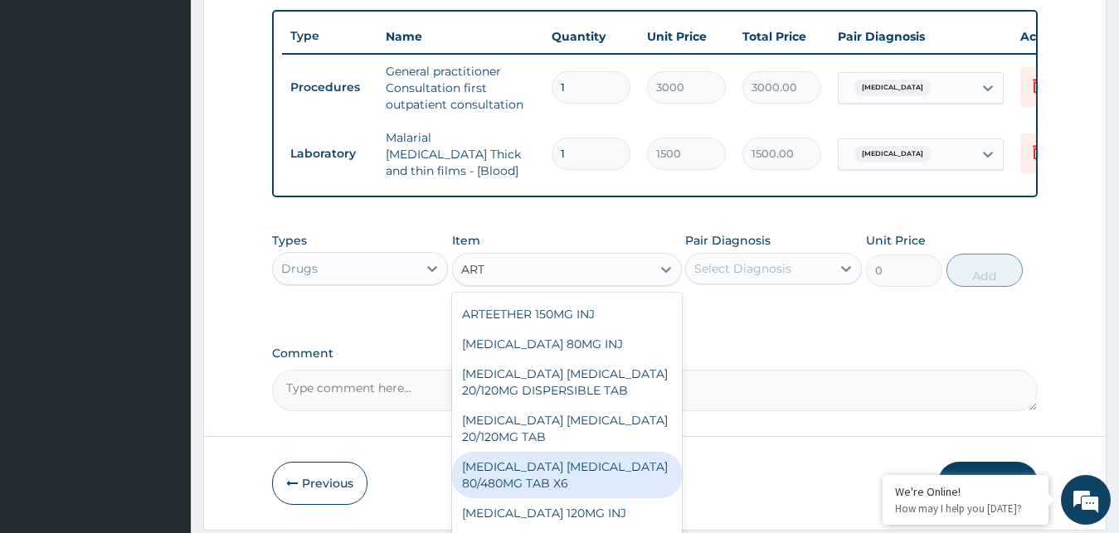
click at [580, 473] on div "[MEDICAL_DATA] [MEDICAL_DATA] 80/480MG TAB X6" at bounding box center [567, 475] width 230 height 46
type input "375"
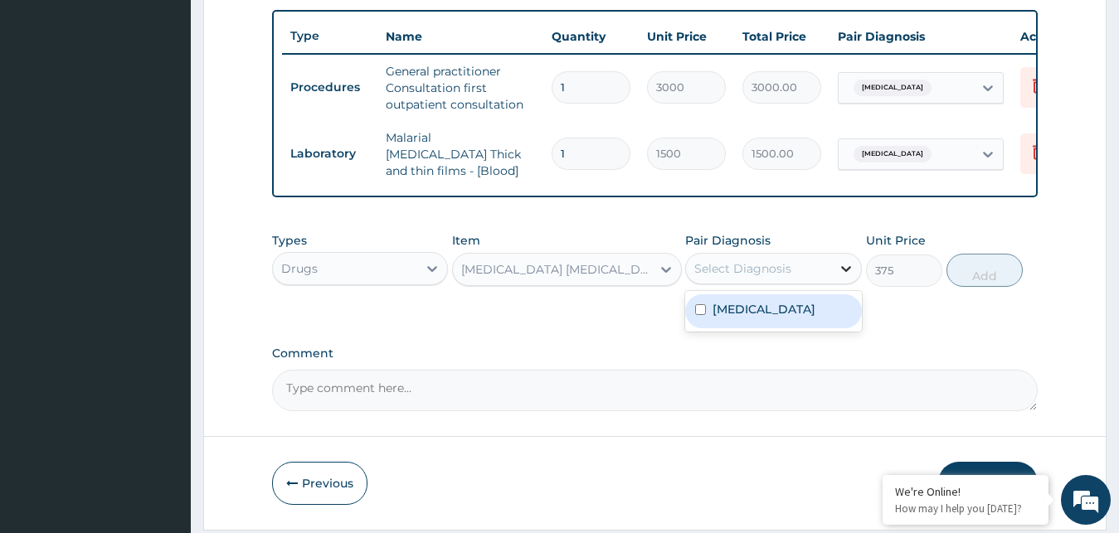
click at [843, 272] on icon at bounding box center [846, 269] width 10 height 6
click at [698, 312] on input "checkbox" at bounding box center [700, 309] width 11 height 11
checkbox input "true"
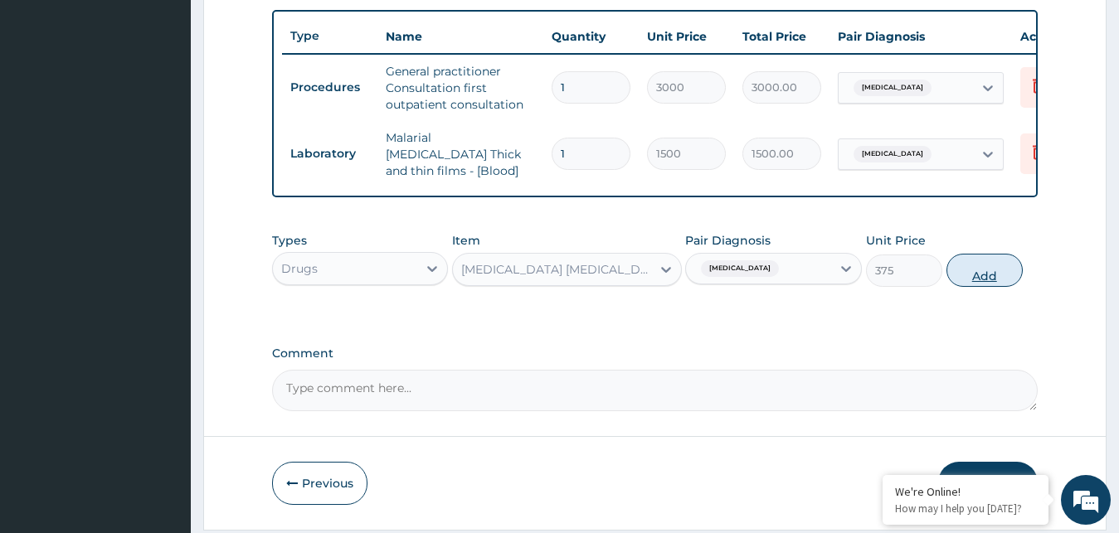
click at [991, 282] on button "Add" at bounding box center [984, 270] width 76 height 33
type input "0"
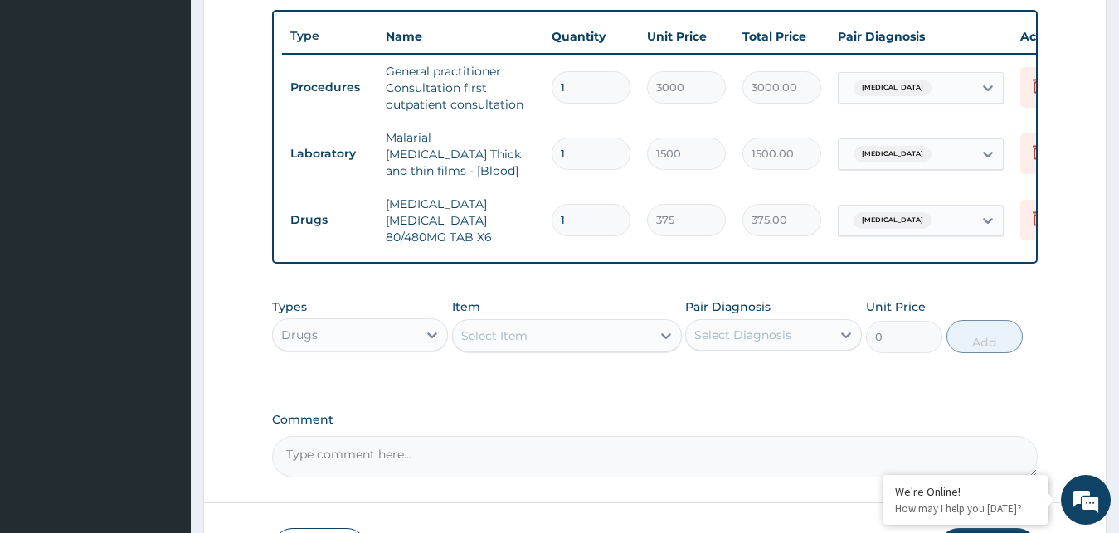
click at [566, 211] on input "1" at bounding box center [591, 220] width 79 height 32
type input "0.00"
type input "6"
type input "2250.00"
type input "6"
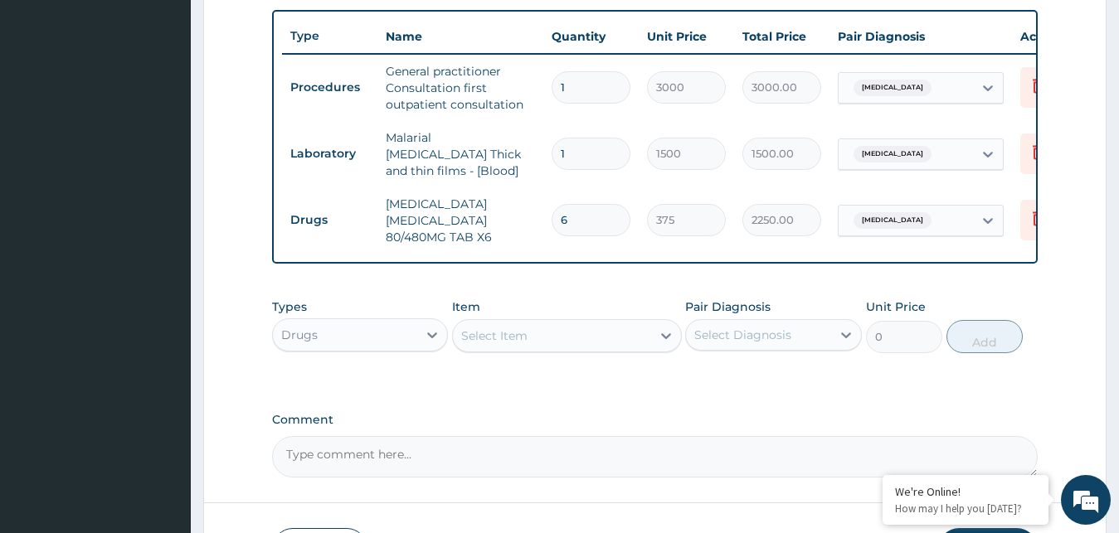
click at [509, 342] on div "Select Item" at bounding box center [494, 336] width 66 height 17
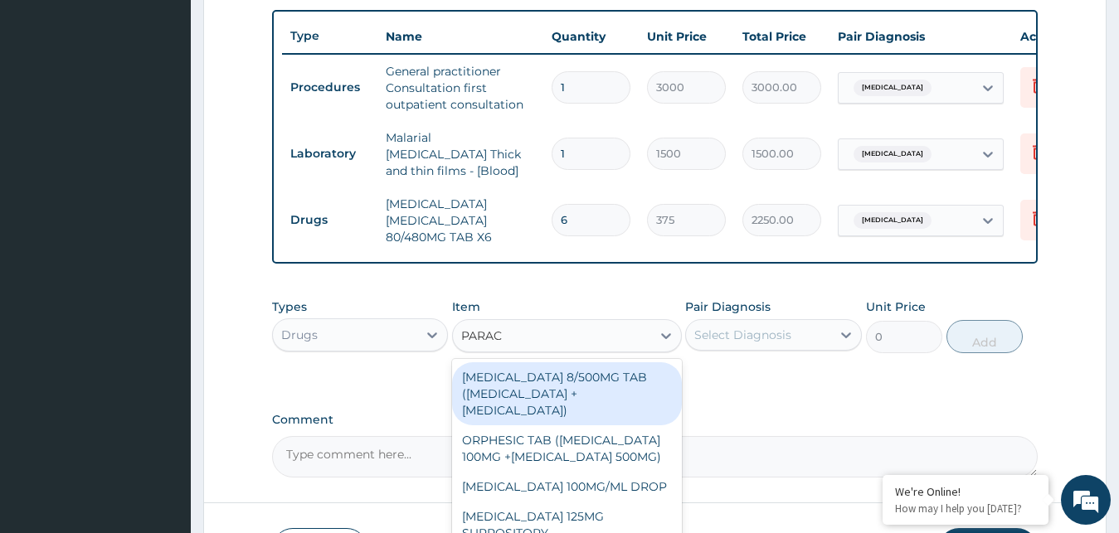
type input "PARACE"
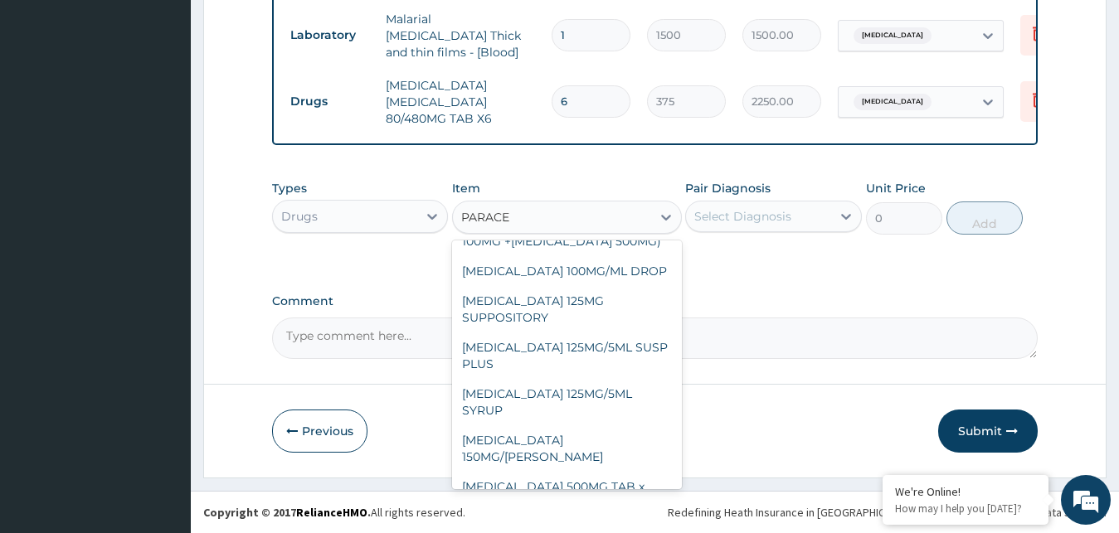
scroll to position [134, 0]
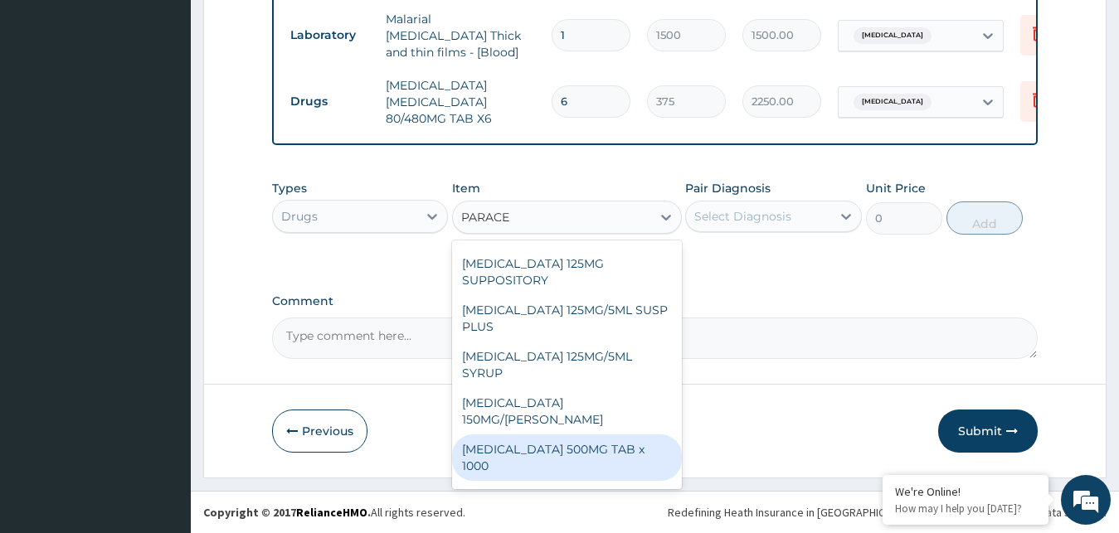
click at [536, 435] on div "[MEDICAL_DATA] 500MG TAB x 1000" at bounding box center [567, 458] width 230 height 46
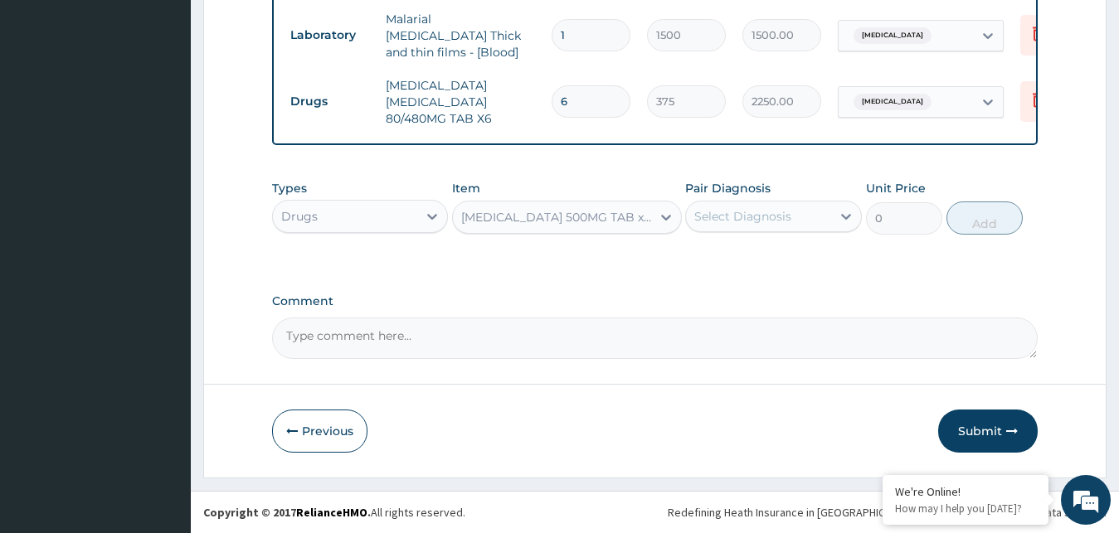
type input "15.75"
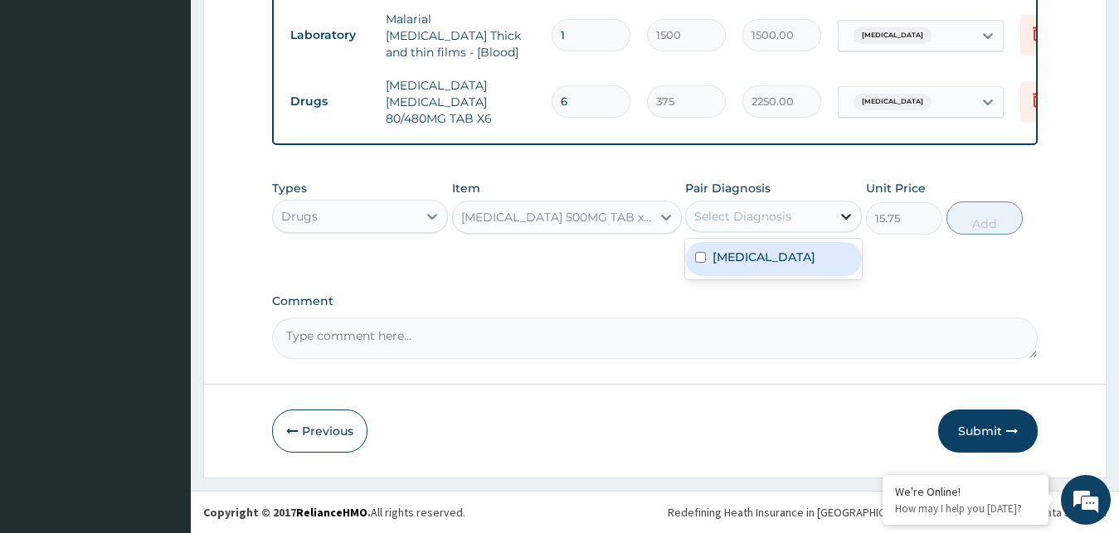
click at [847, 217] on icon at bounding box center [846, 217] width 10 height 6
click at [697, 257] on input "checkbox" at bounding box center [700, 257] width 11 height 11
checkbox input "true"
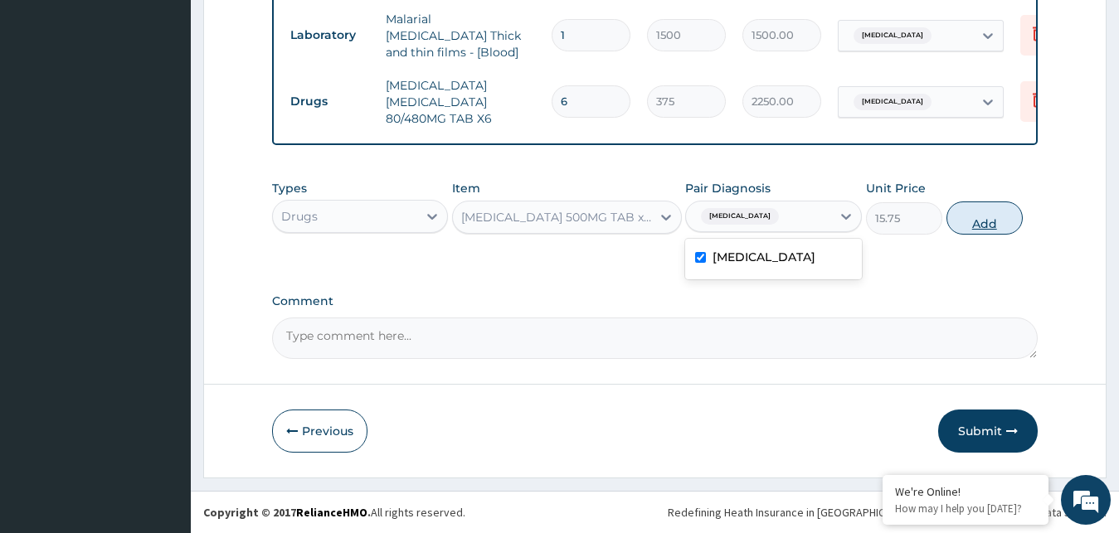
click at [981, 226] on button "Add" at bounding box center [984, 218] width 76 height 33
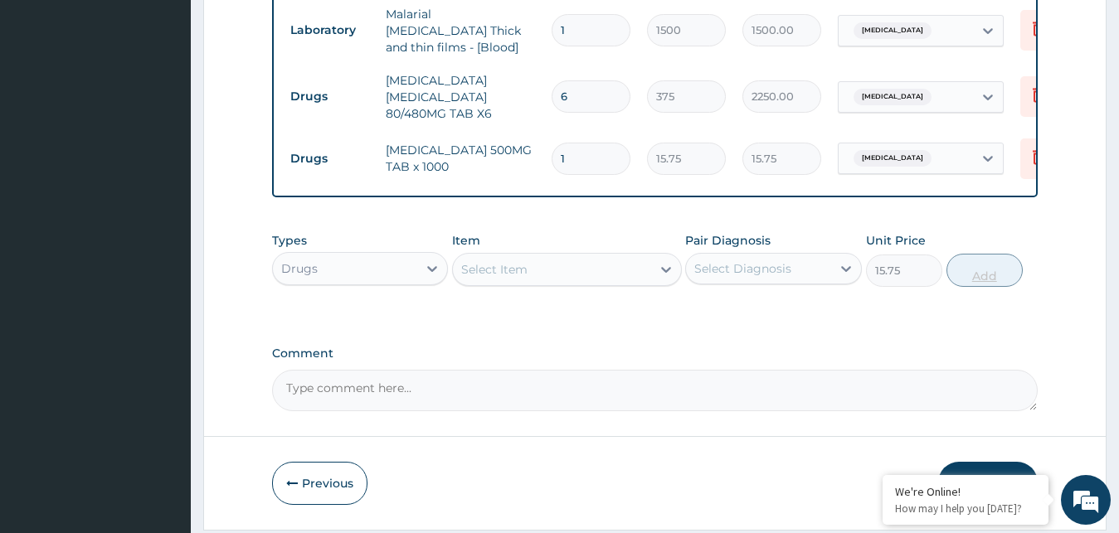
type input "0"
click at [567, 150] on input "1" at bounding box center [591, 159] width 79 height 32
type input "18"
type input "283.50"
type input "18"
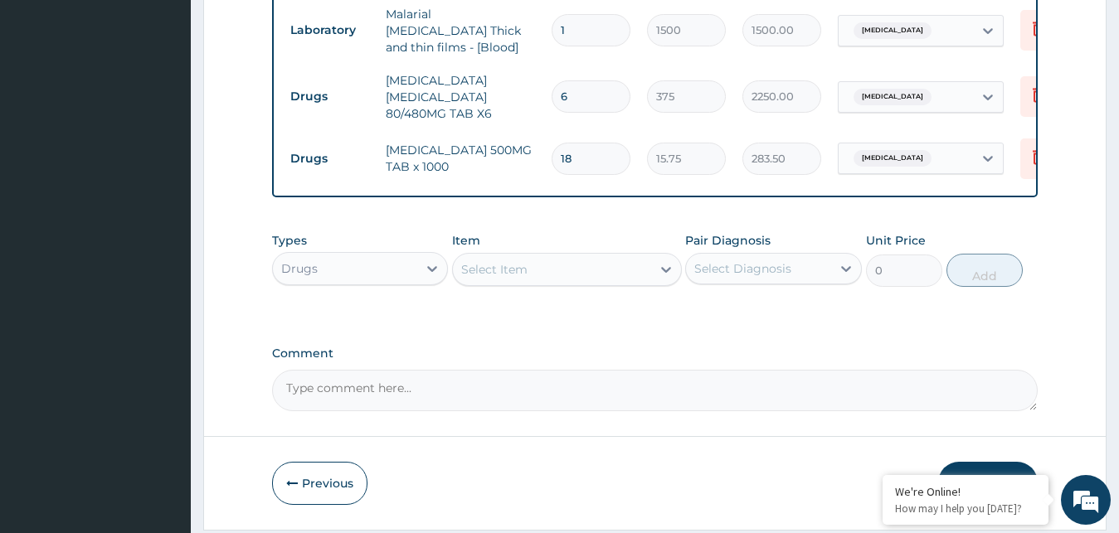
click at [983, 462] on button "Submit" at bounding box center [988, 483] width 100 height 43
